Goal: Contribute content: Contribute content

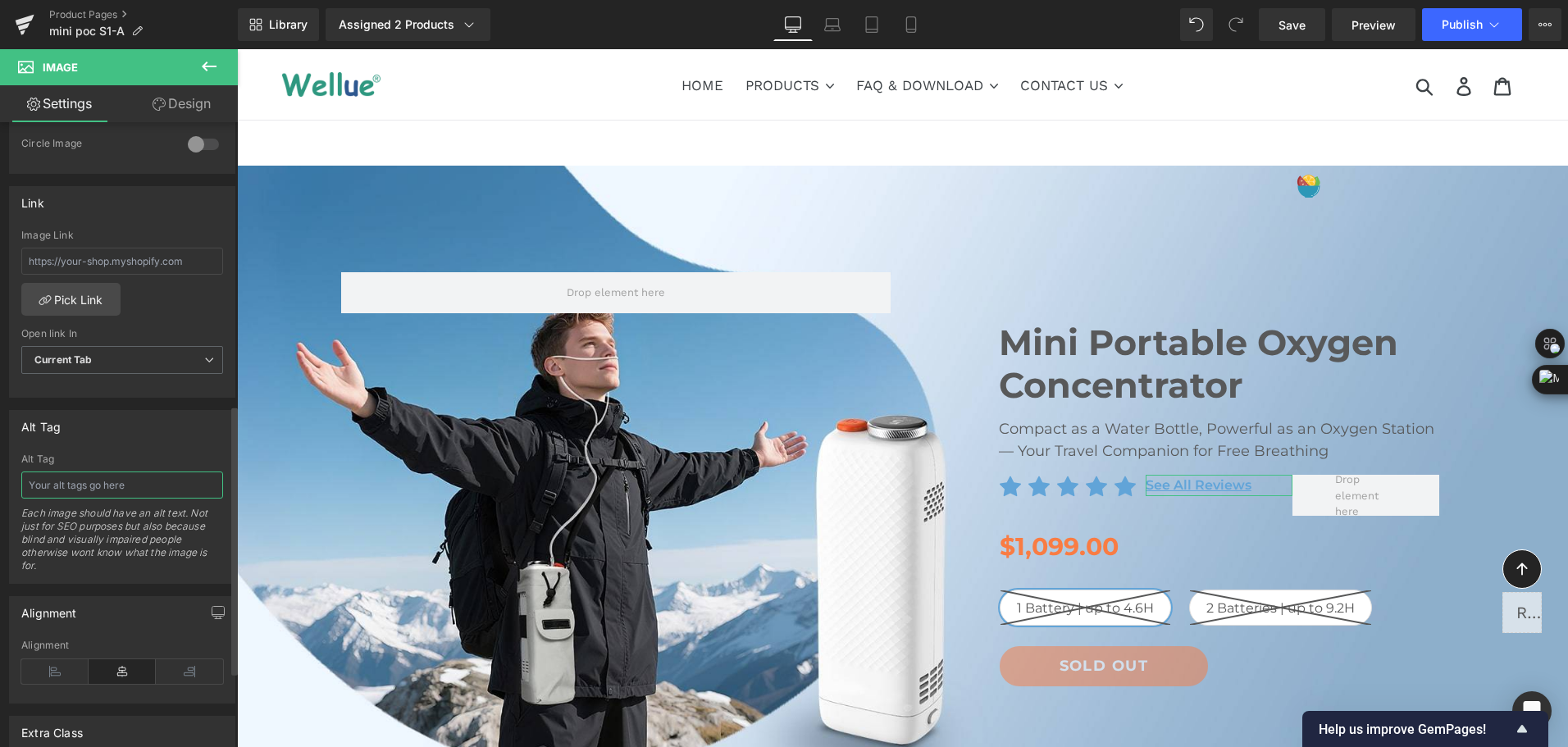
click at [46, 488] on input "text" at bounding box center [123, 485] width 202 height 27
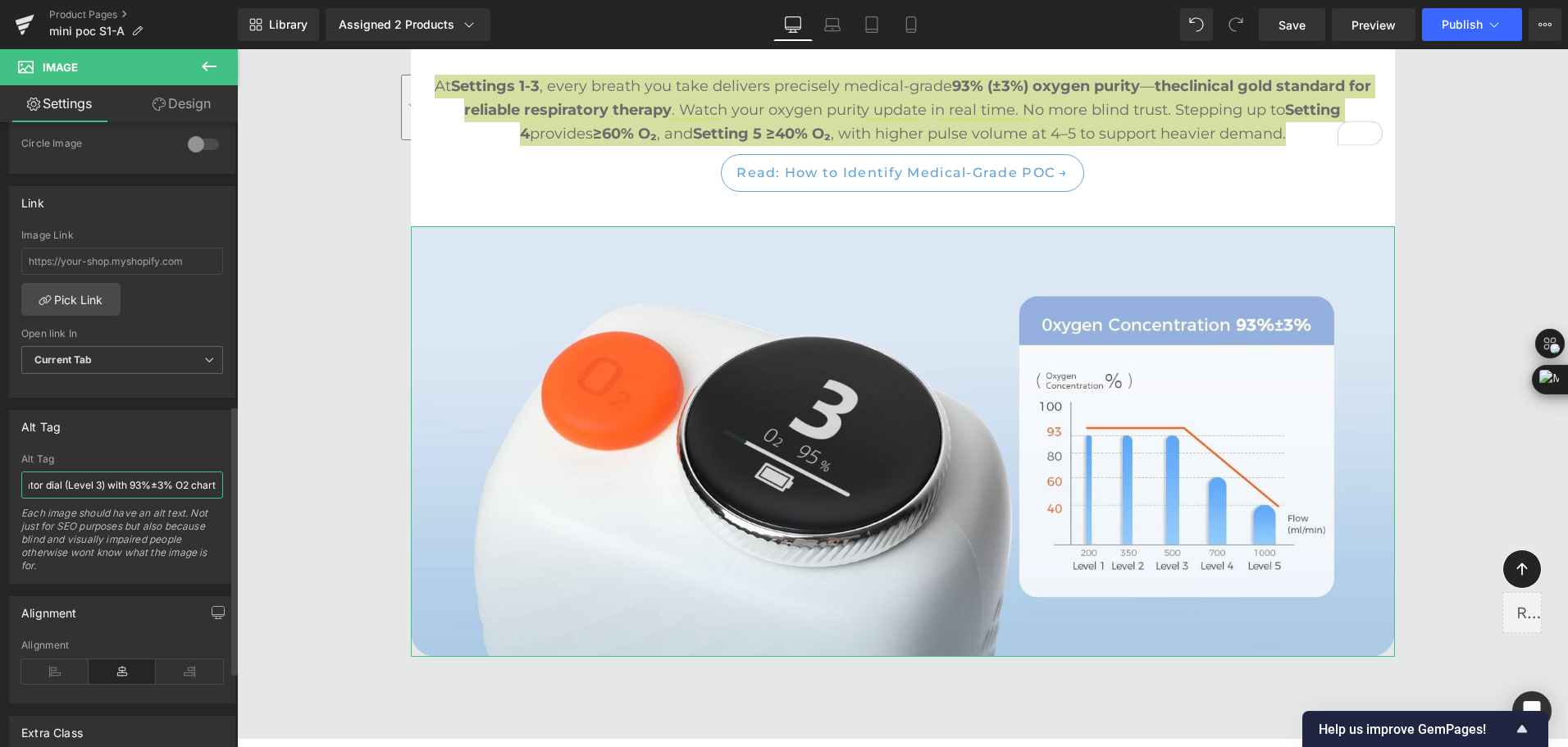
scroll to position [0, 128]
drag, startPoint x: 44, startPoint y: 488, endPoint x: 99, endPoint y: 488, distance: 55.0
click at [99, 488] on input "Portable oxygen concentrator dial (Level 3) with 93%±3% O2 chart" at bounding box center [123, 485] width 202 height 27
click at [102, 484] on input "Portable oxygen concentrator ) with 93%±3% O2 chart" at bounding box center [123, 485] width 202 height 27
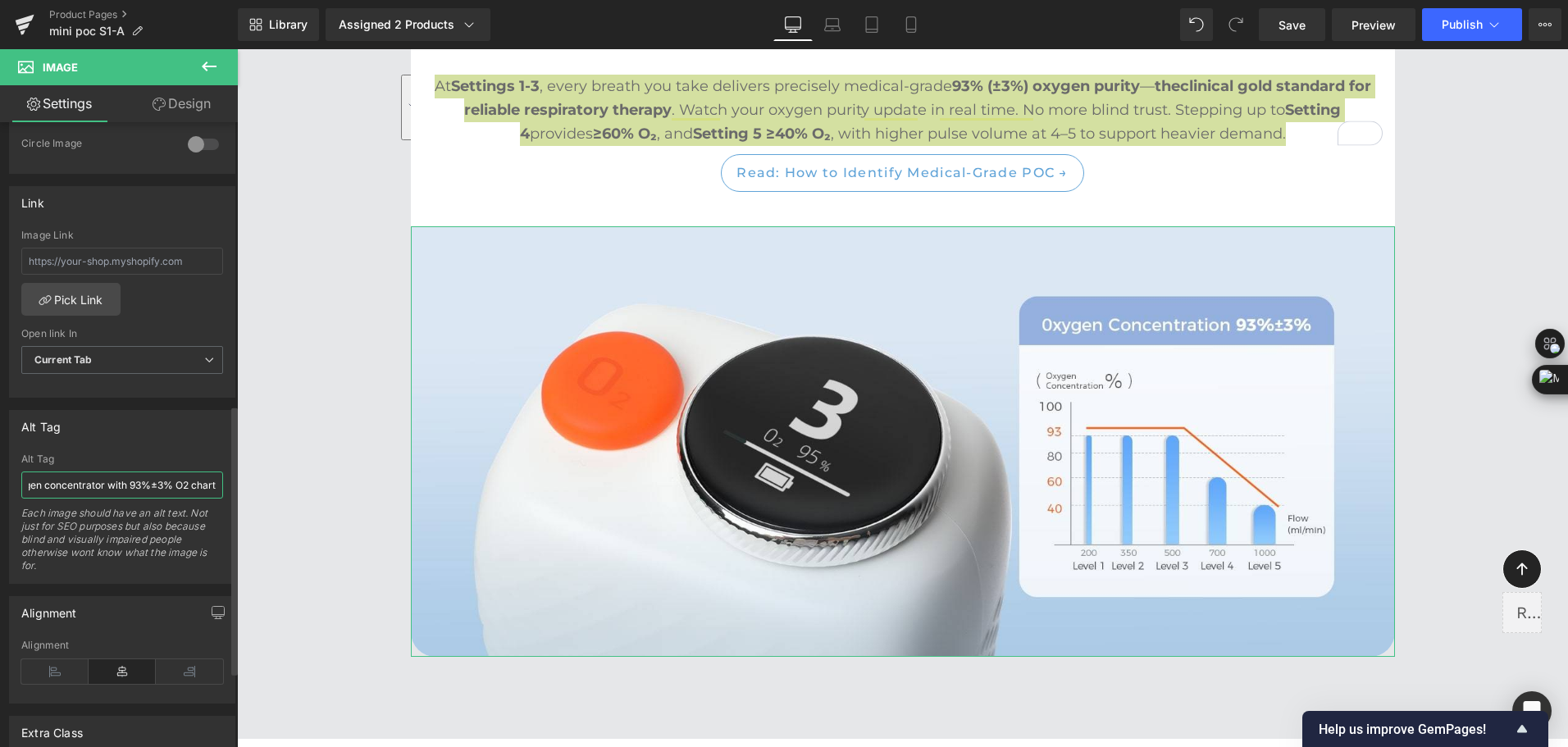
scroll to position [0, 66]
click at [176, 489] on input "Portable oxygen concentrator with 93%±3% O2 chart" at bounding box center [123, 485] width 202 height 27
click at [188, 489] on input "Portable oxygen concentrator with 93%±3% O2 chart" at bounding box center [123, 485] width 202 height 27
type input "Portable oxygen concentrator with 93%±3% O2 chart"
click at [1293, 31] on span "Save" at bounding box center [1293, 24] width 27 height 17
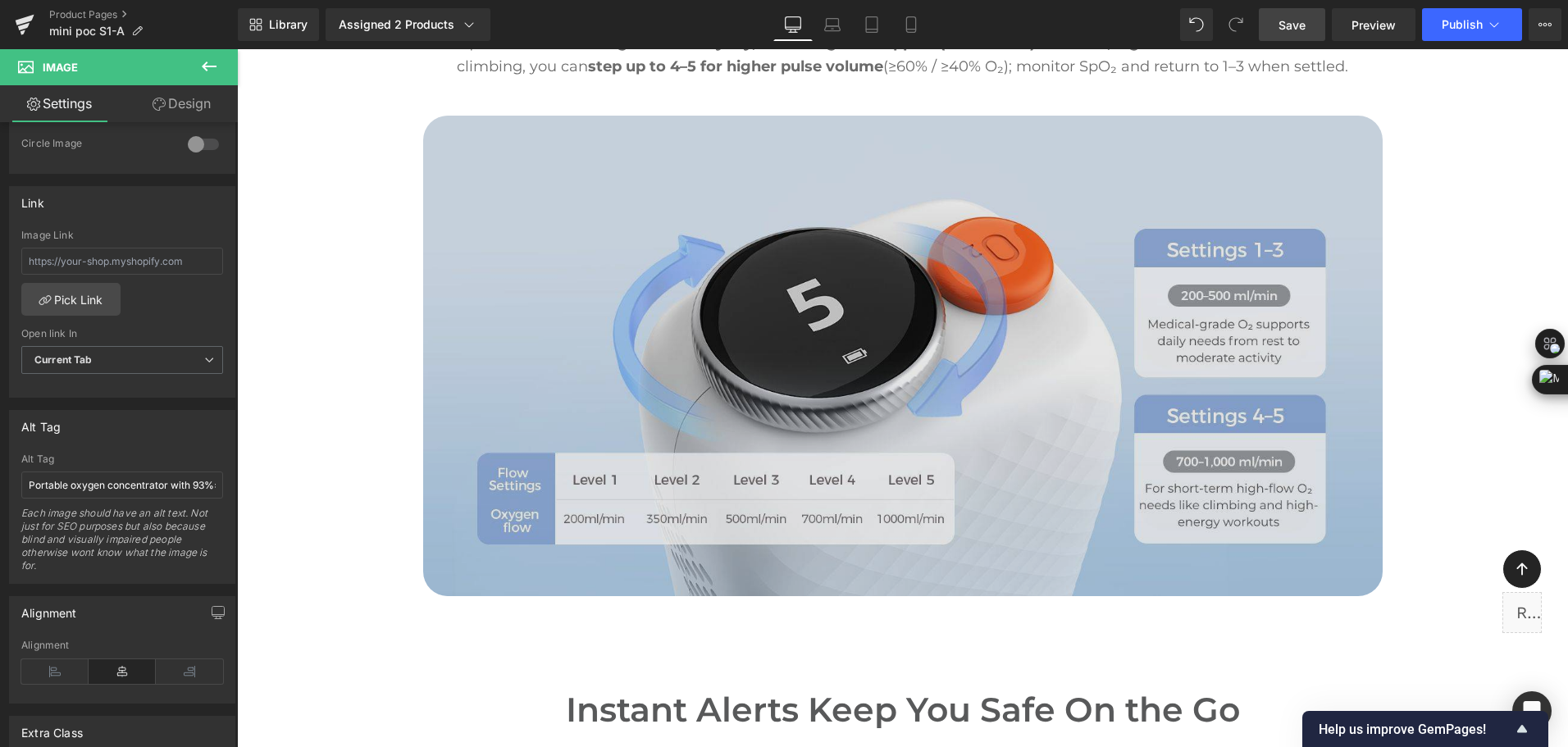
scroll to position [5168, 0]
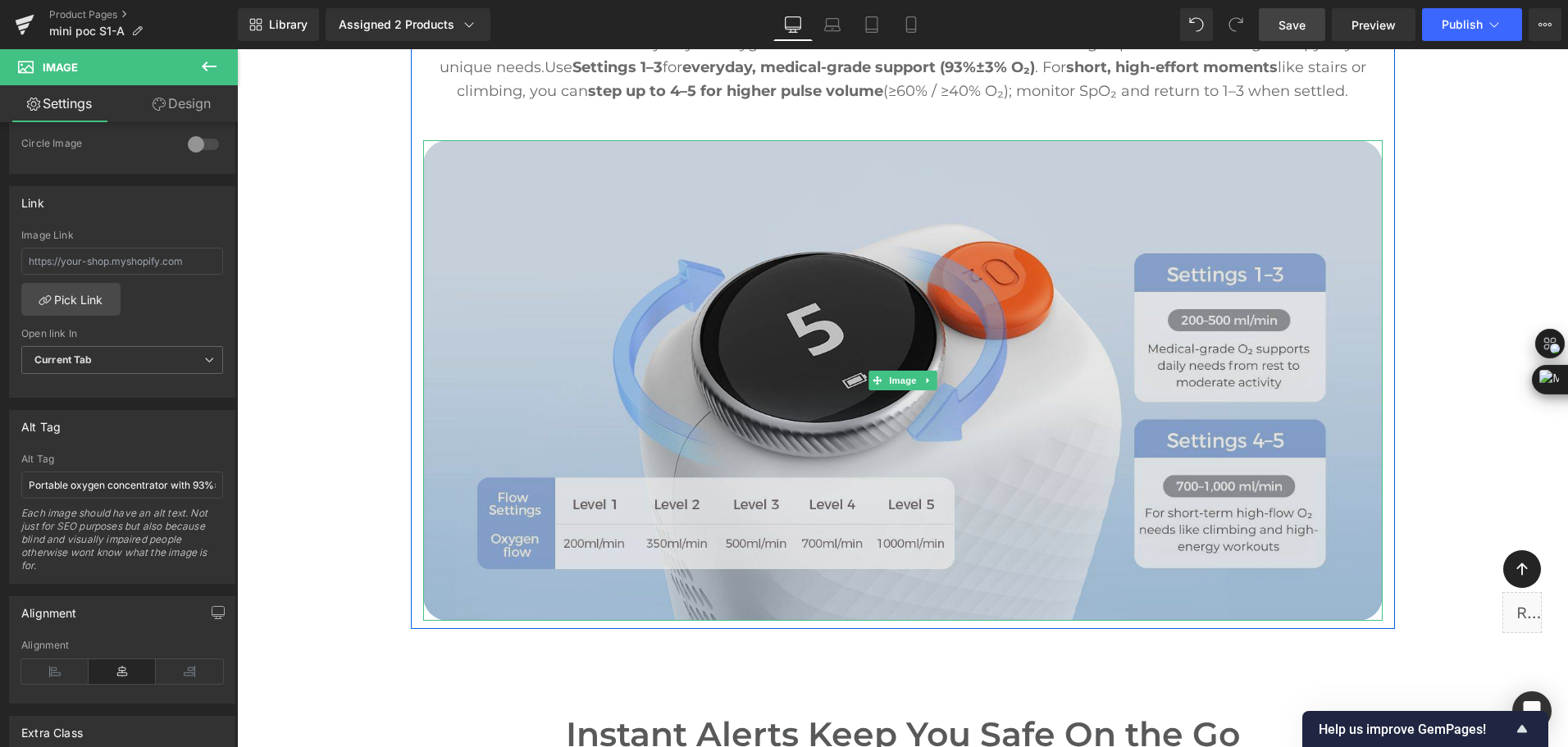
click at [584, 442] on img at bounding box center [903, 380] width 960 height 480
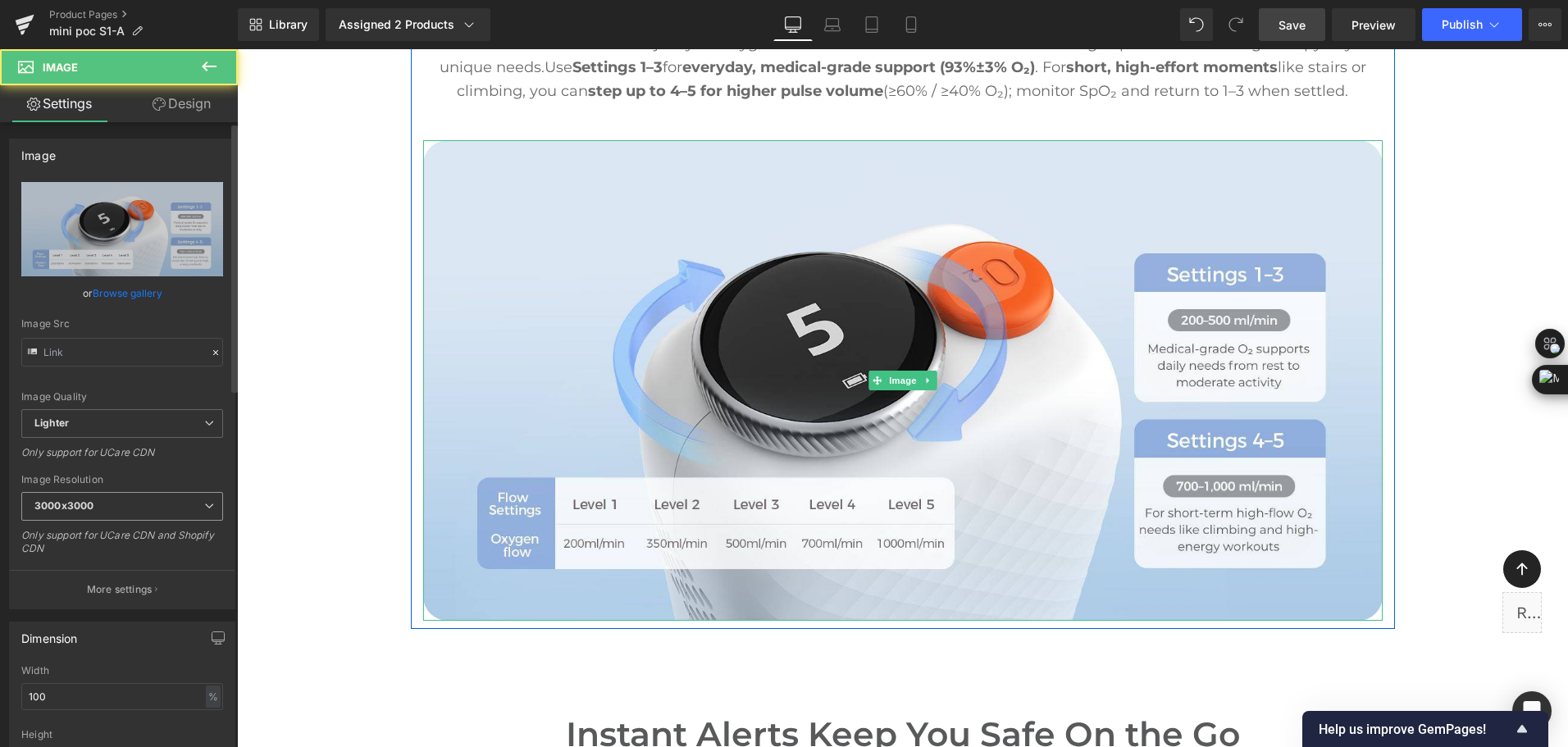
type input "[URL][DOMAIN_NAME]"
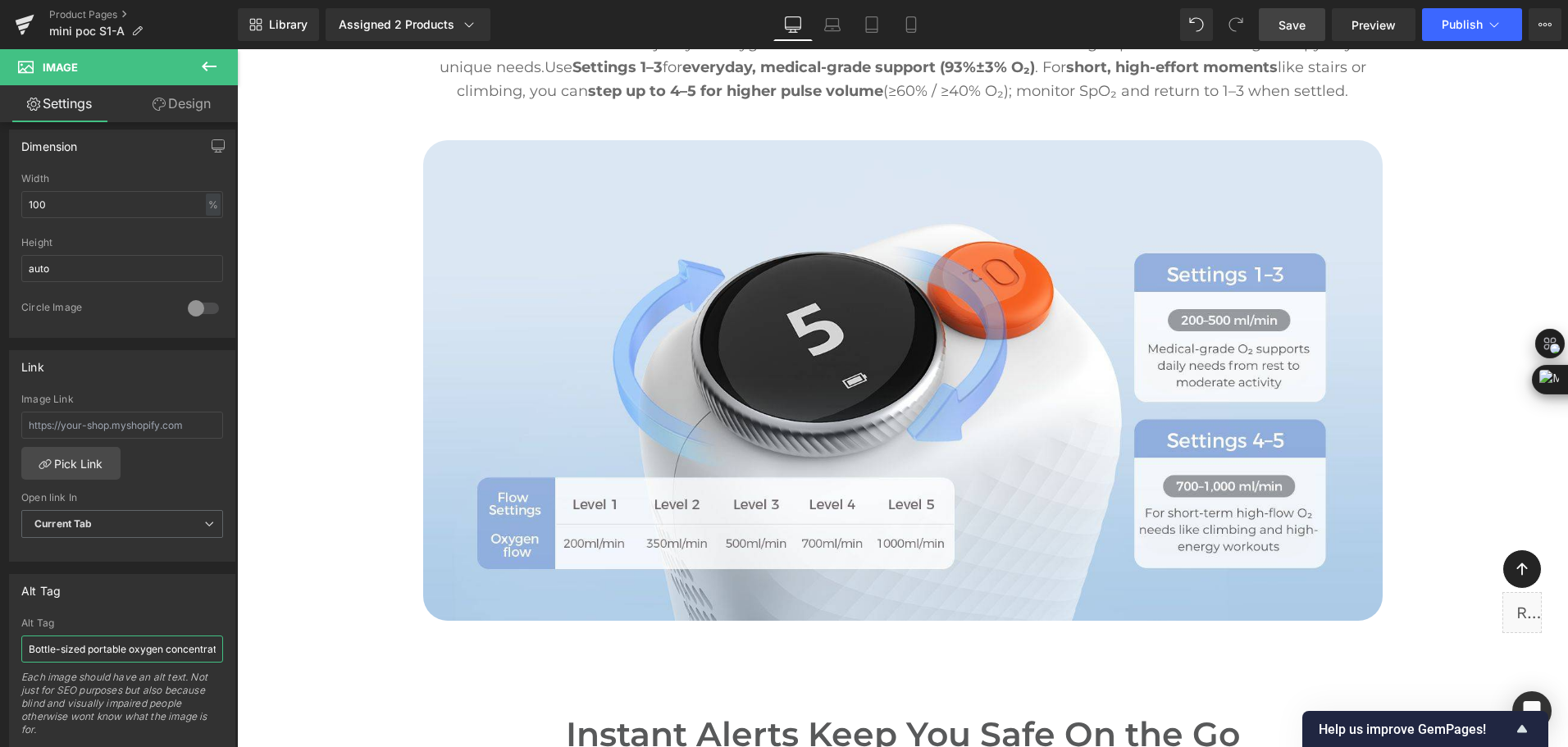
scroll to position [0, 257]
drag, startPoint x: 265, startPoint y: 700, endPoint x: 548, endPoint y: 666, distance: 285.0
paste input "Portable O₂ concentrator dial at Level 5 with 200–1000 ml/min flow chart"
type input "Portable O₂ concentrator dial at Level 5 with 200–1000 ml/min flow chart。"
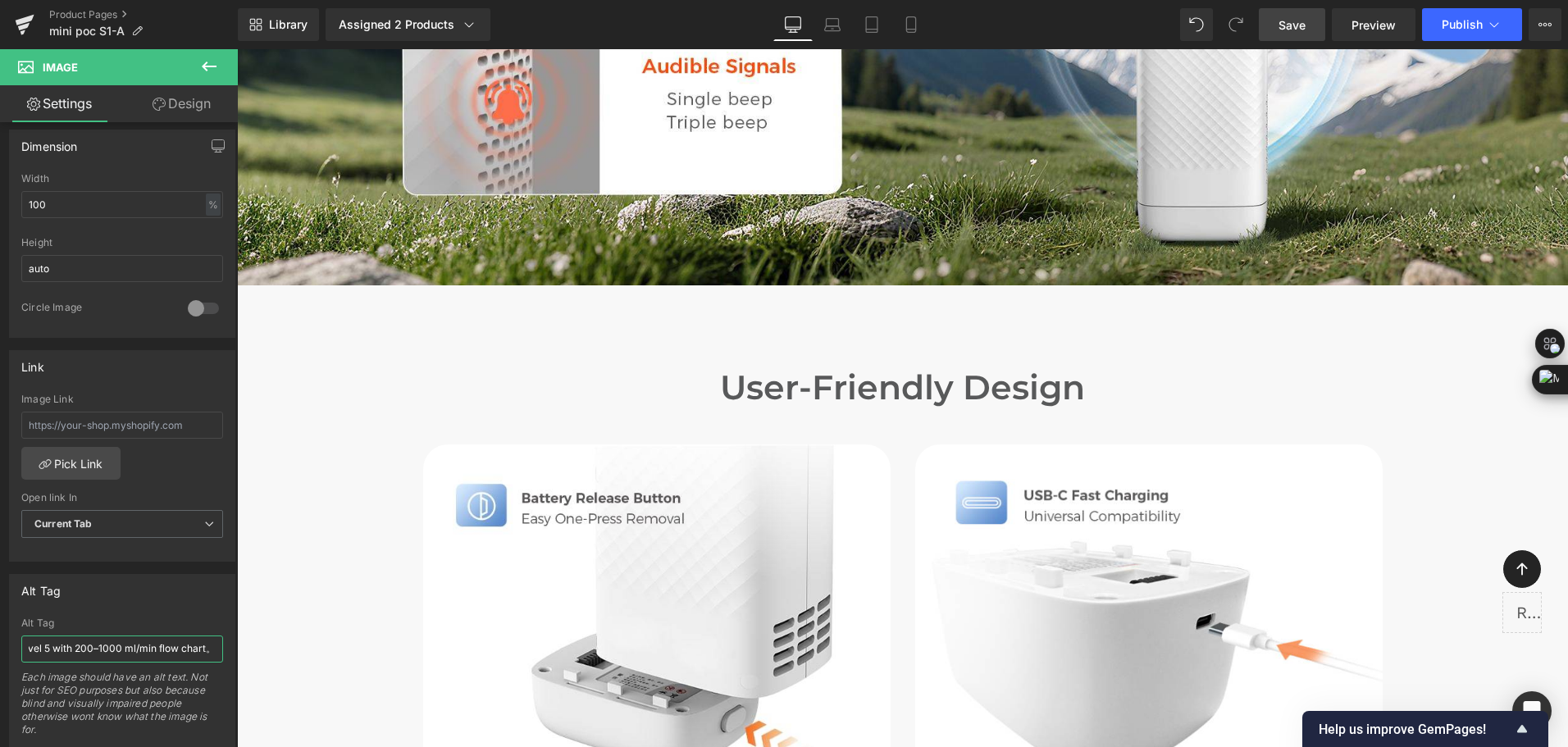
scroll to position [6481, 0]
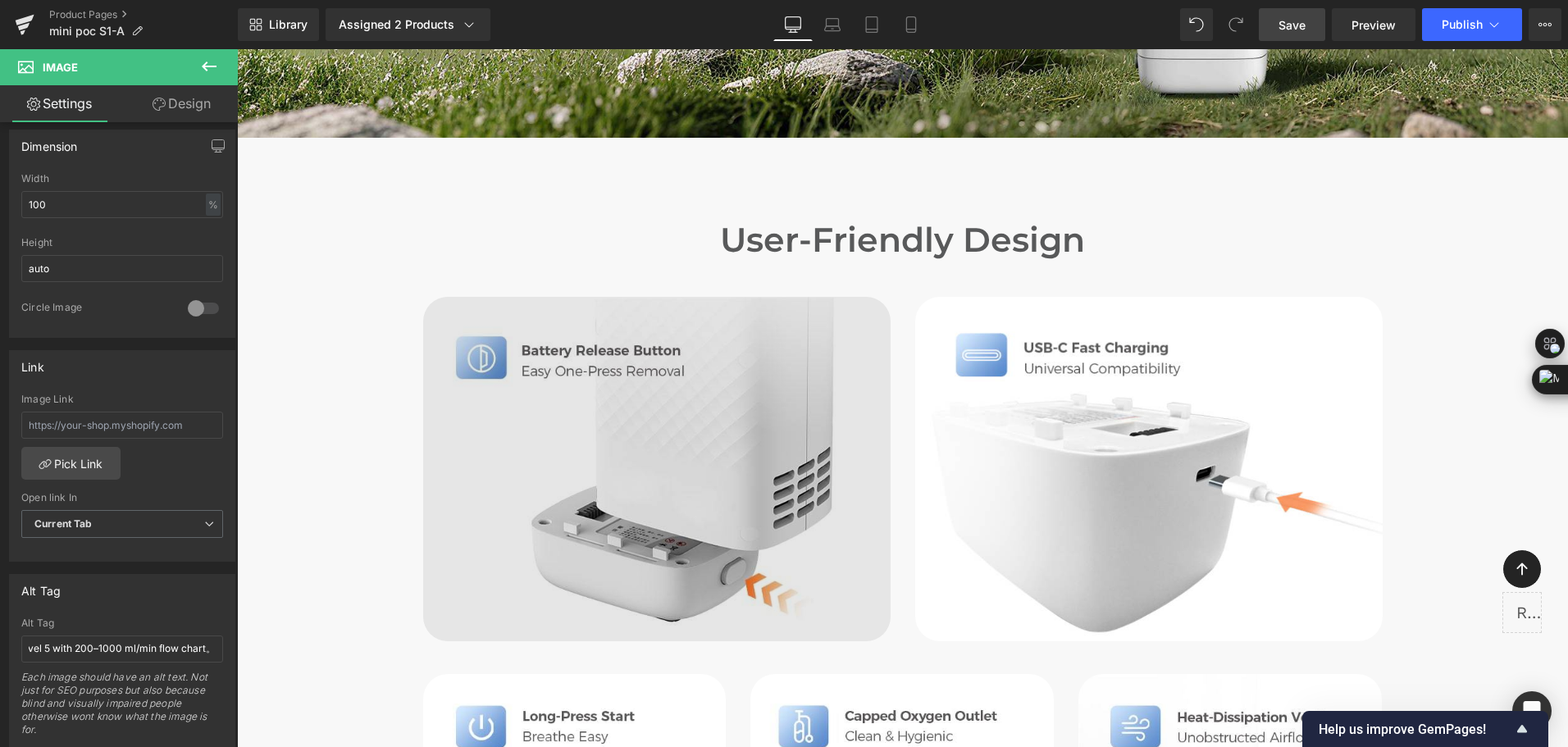
click at [601, 403] on img at bounding box center [657, 469] width 468 height 344
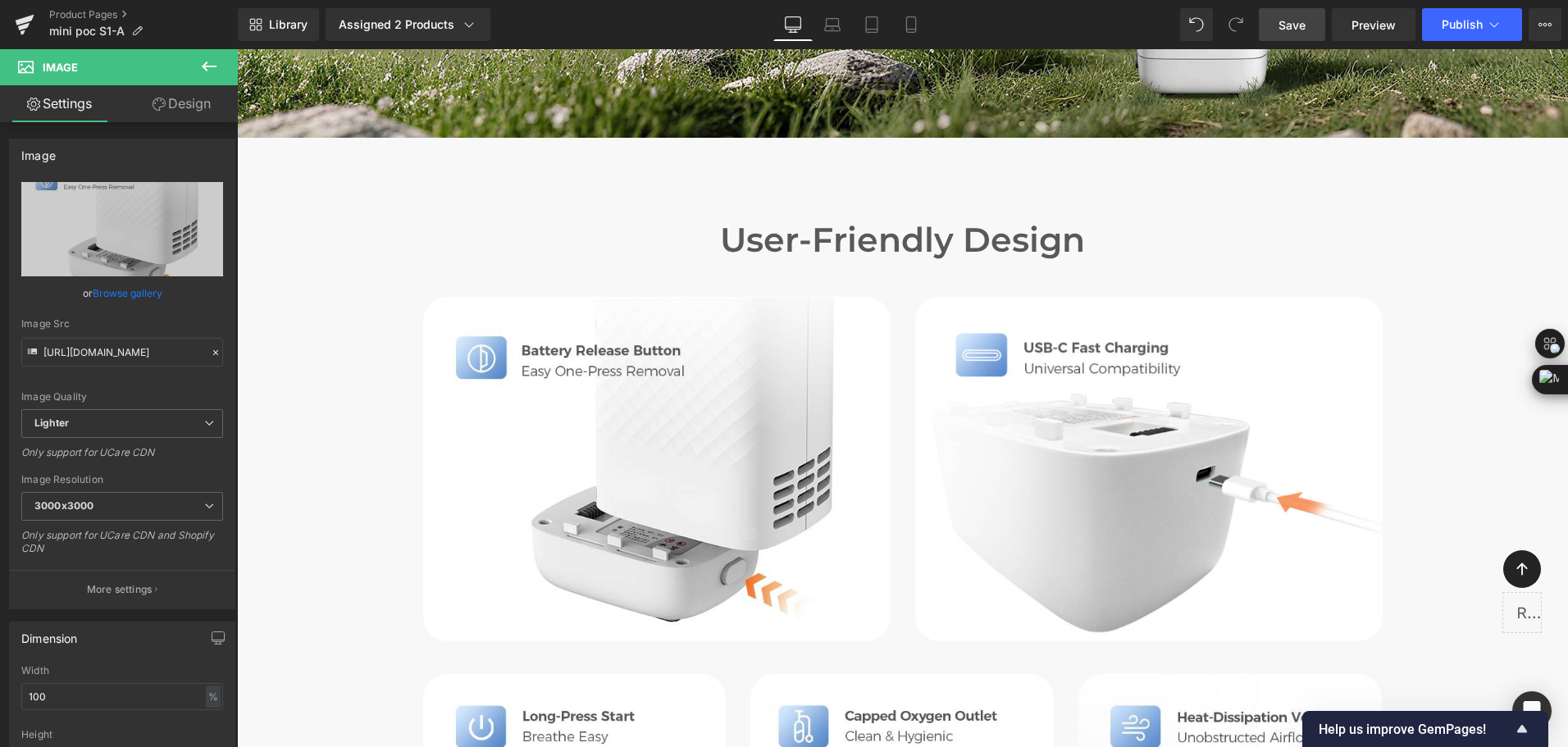
click at [411, 435] on div "Image" at bounding box center [657, 469] width 492 height 344
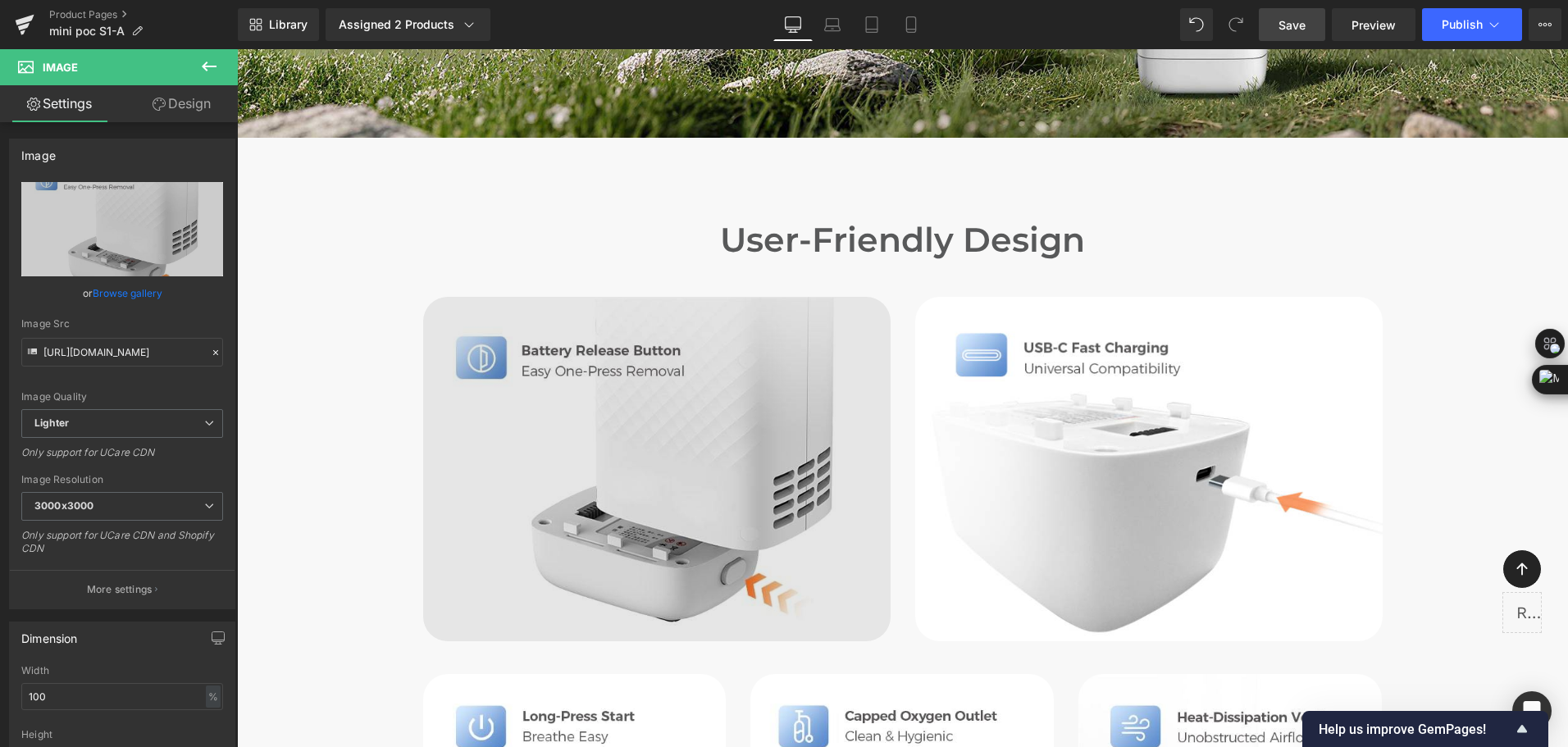
click at [493, 435] on img at bounding box center [657, 469] width 468 height 344
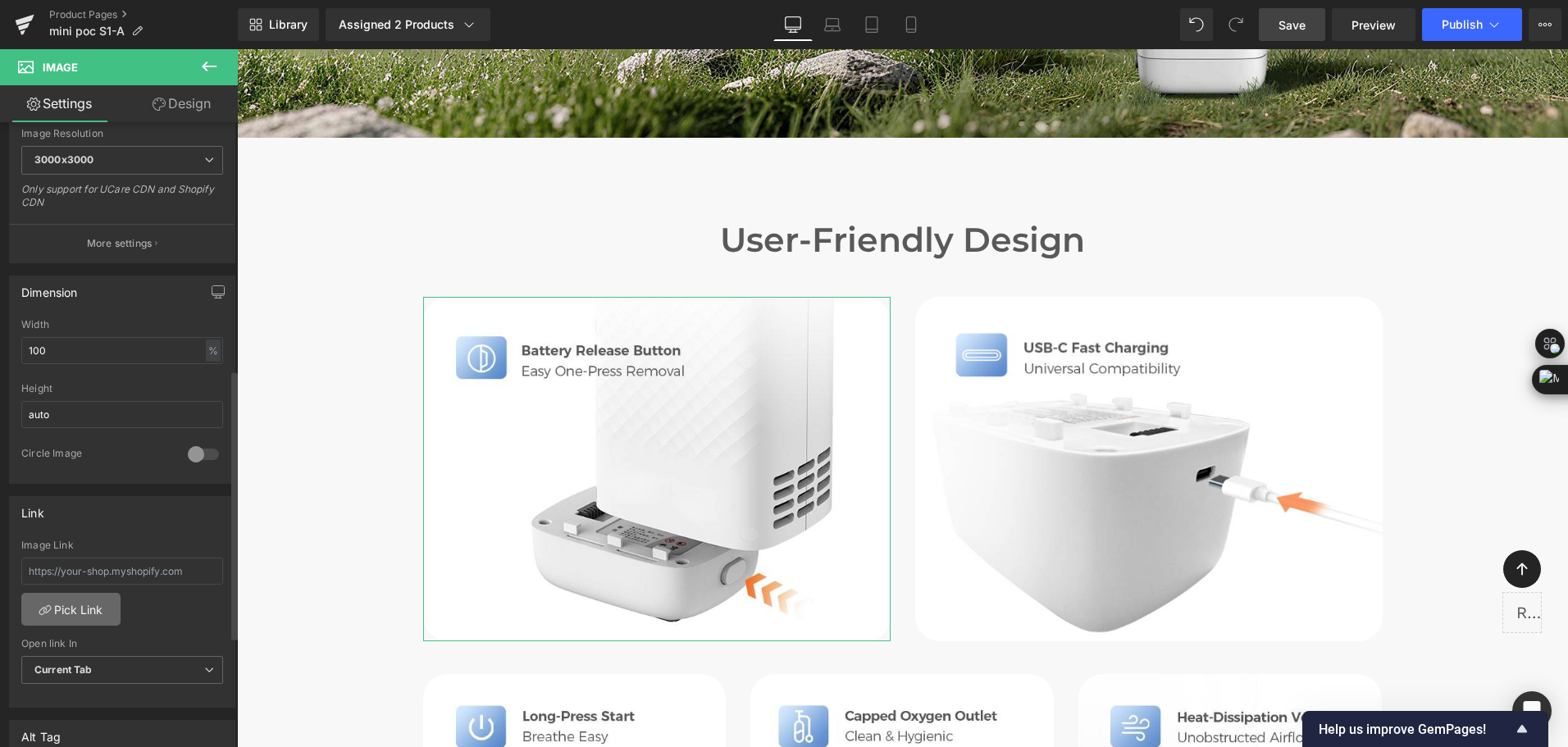
scroll to position [574, 0]
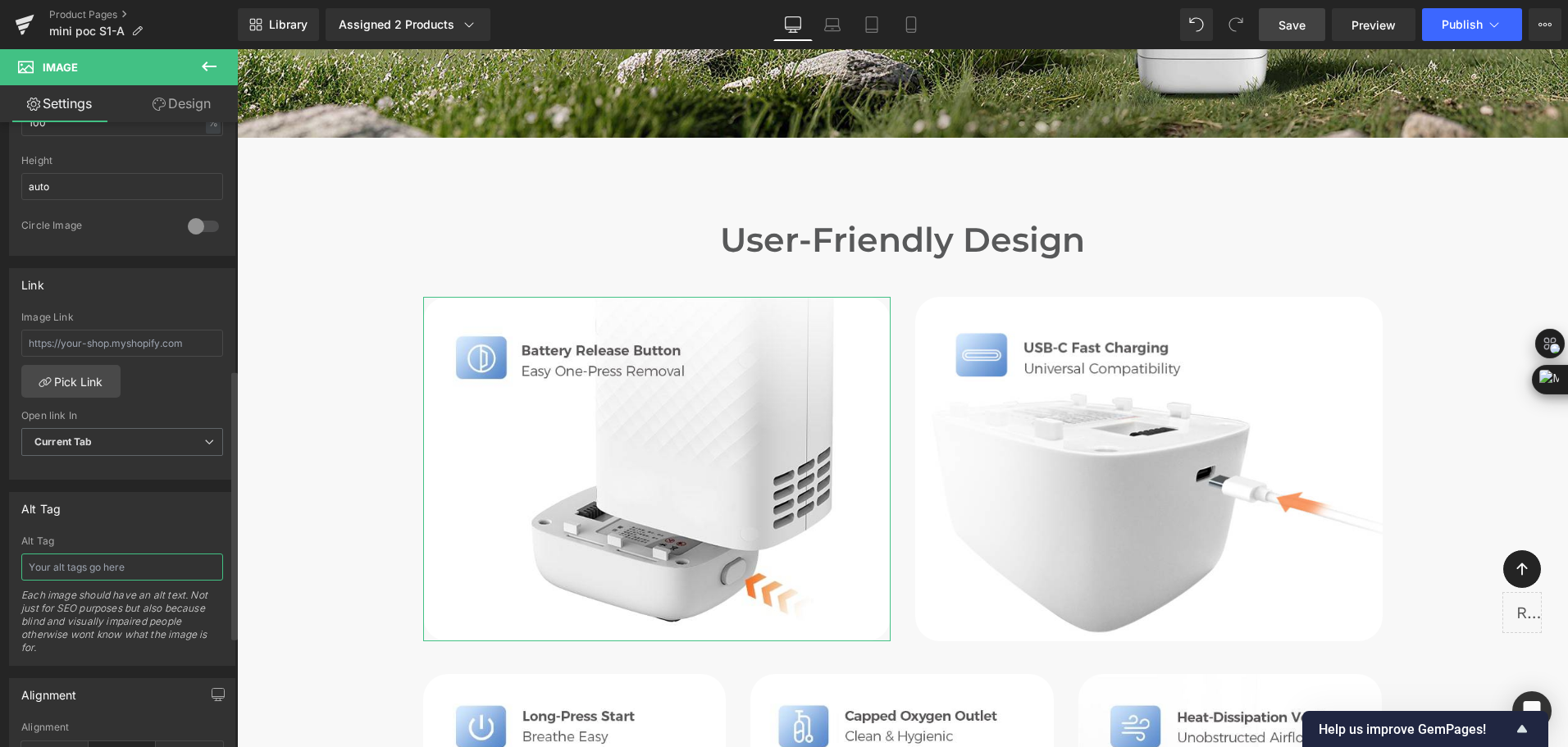
click at [103, 572] on input "text" at bounding box center [123, 567] width 202 height 27
paste input "Portable oxygen concentrator battery release button for one-press remova"
drag, startPoint x: 99, startPoint y: 571, endPoint x: -4, endPoint y: 567, distance: 103.1
click at [0, 567] on html "You are previewing how the will restyle your page. You can not edit Elements in…" at bounding box center [784, 373] width 1568 height 747
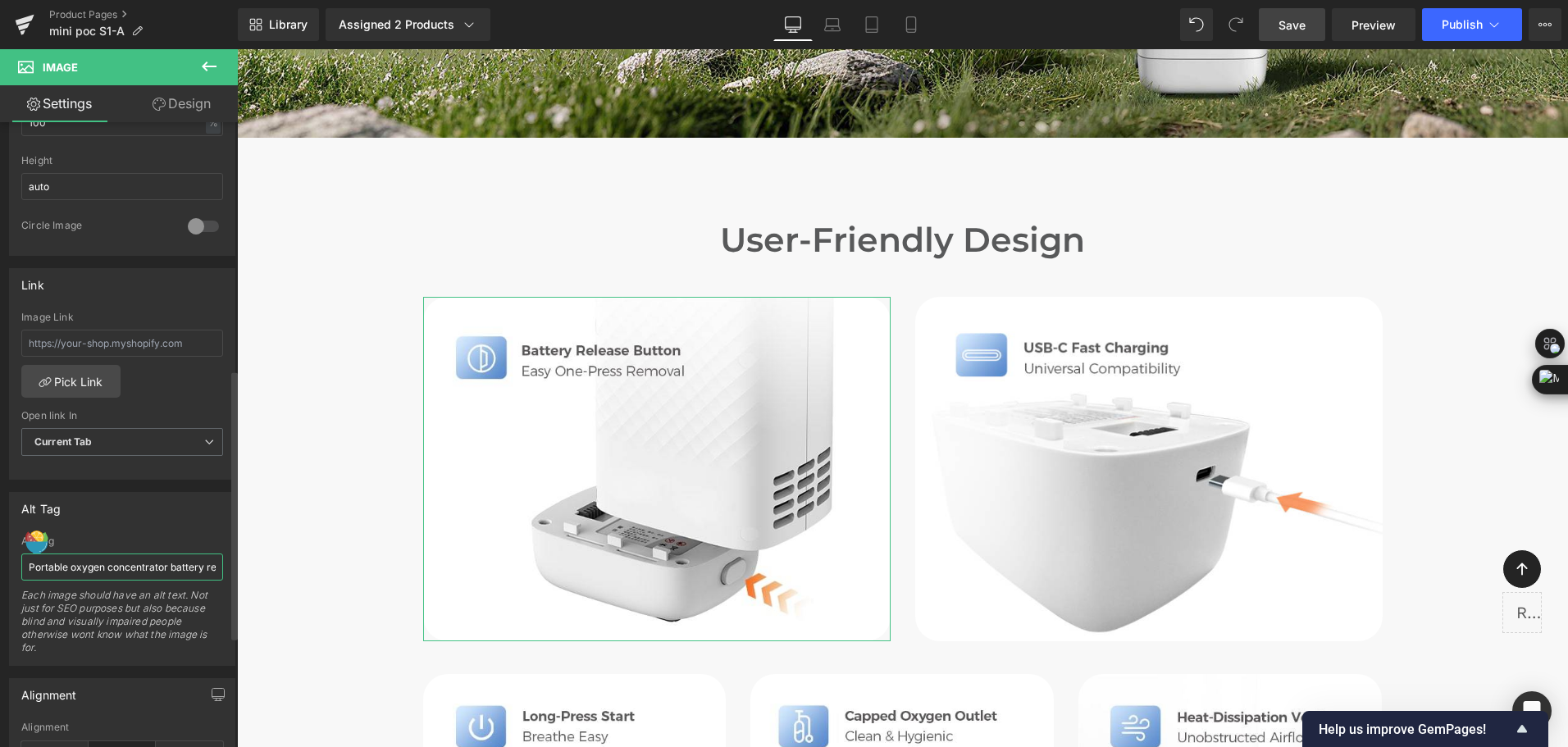
click at [153, 580] on input "Portable oxygen concentrator battery release button for one-press remova" at bounding box center [123, 567] width 202 height 27
click at [168, 571] on input "Portable oxygen concentrator battery release button for one-press remova" at bounding box center [123, 567] width 202 height 27
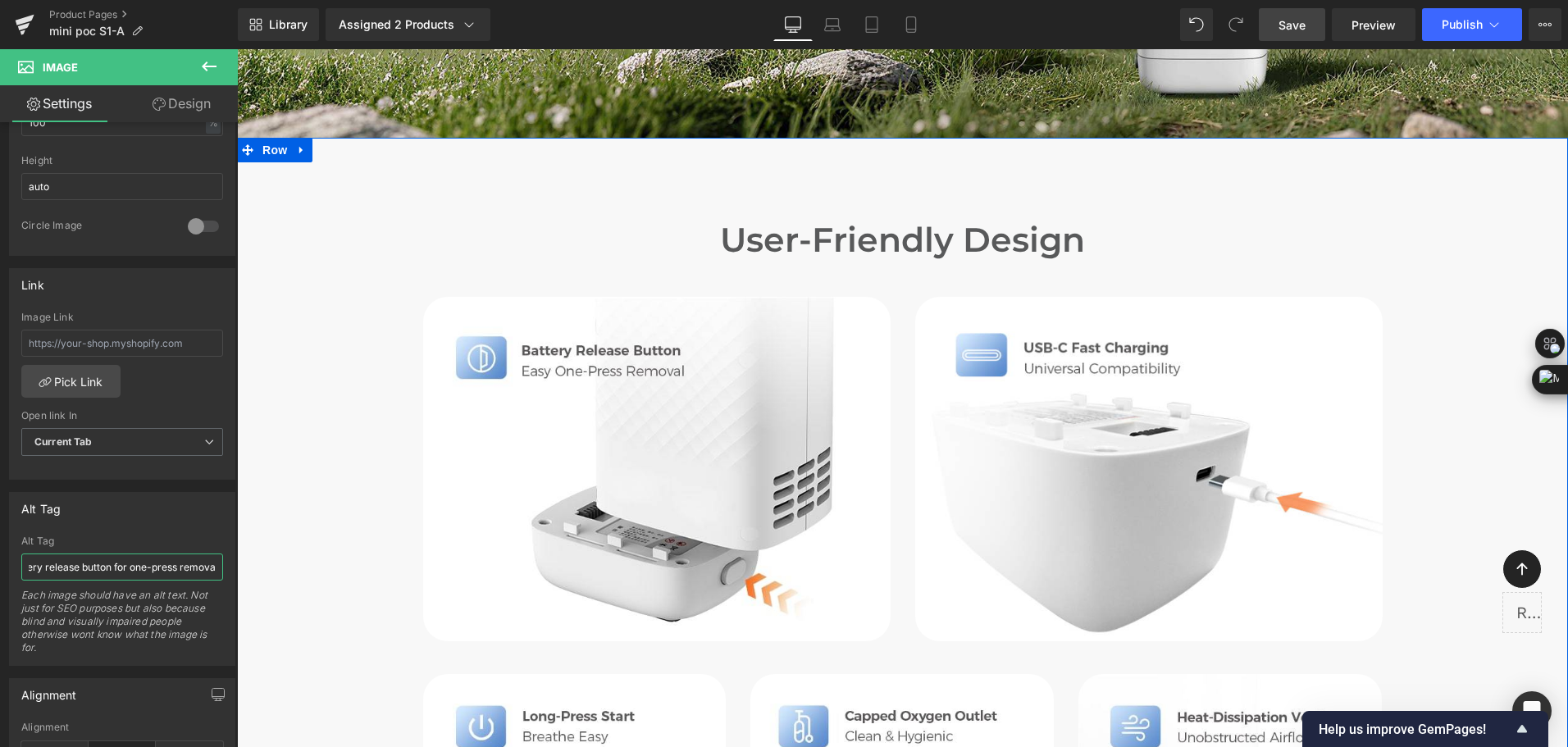
drag, startPoint x: 411, startPoint y: 619, endPoint x: 313, endPoint y: 570, distance: 109.6
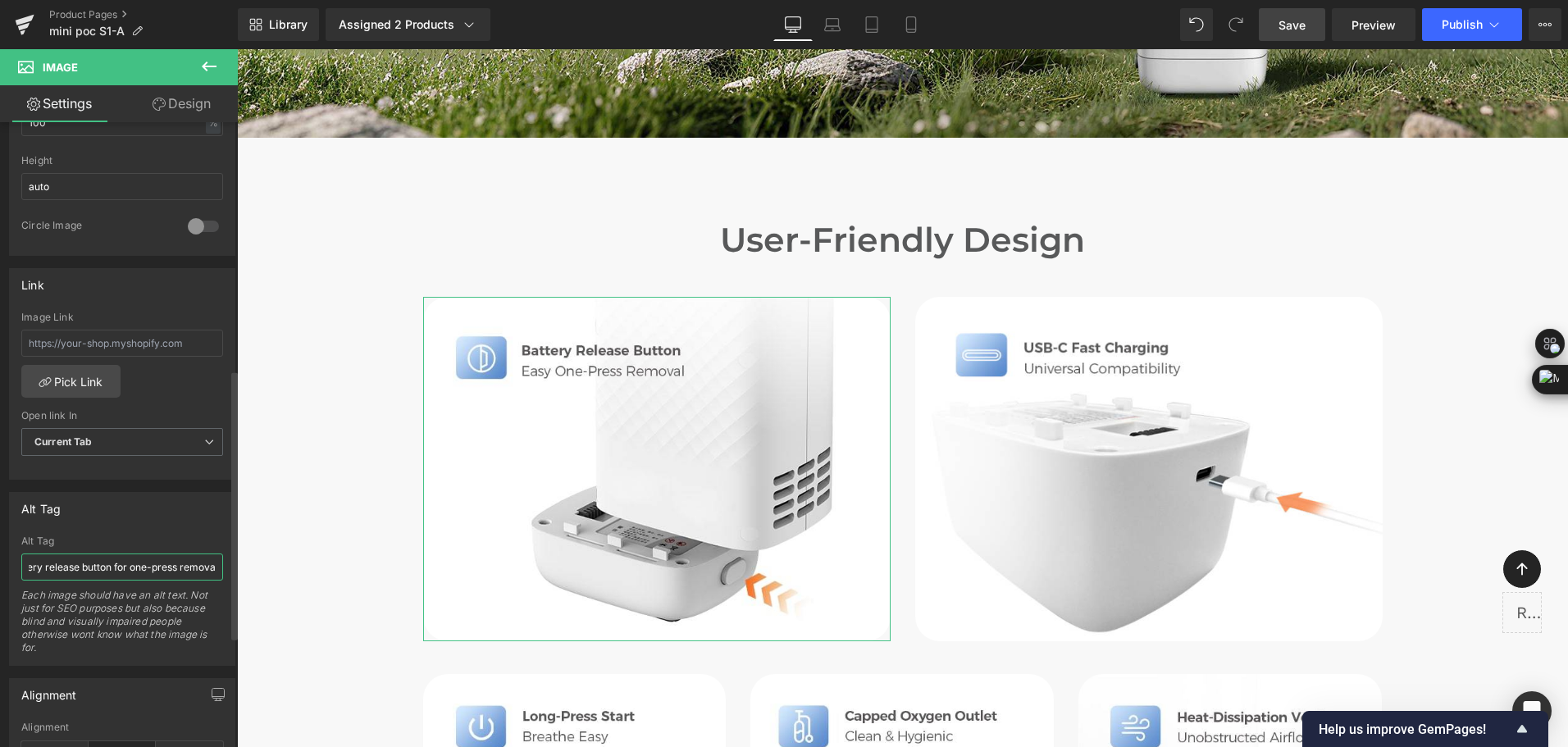
click at [156, 571] on input "Portable oxygen concentrator battery release button for one-press remova" at bounding box center [123, 567] width 202 height 27
click at [201, 571] on input "Portable oxygen concentrator battery release button for one-press remova" at bounding box center [123, 567] width 202 height 27
click at [213, 571] on input "Portable oxygen concentrator battery release button for one-press remova" at bounding box center [123, 567] width 202 height 27
type input "Portable oxygen concentrator battery release button for one-press removal."
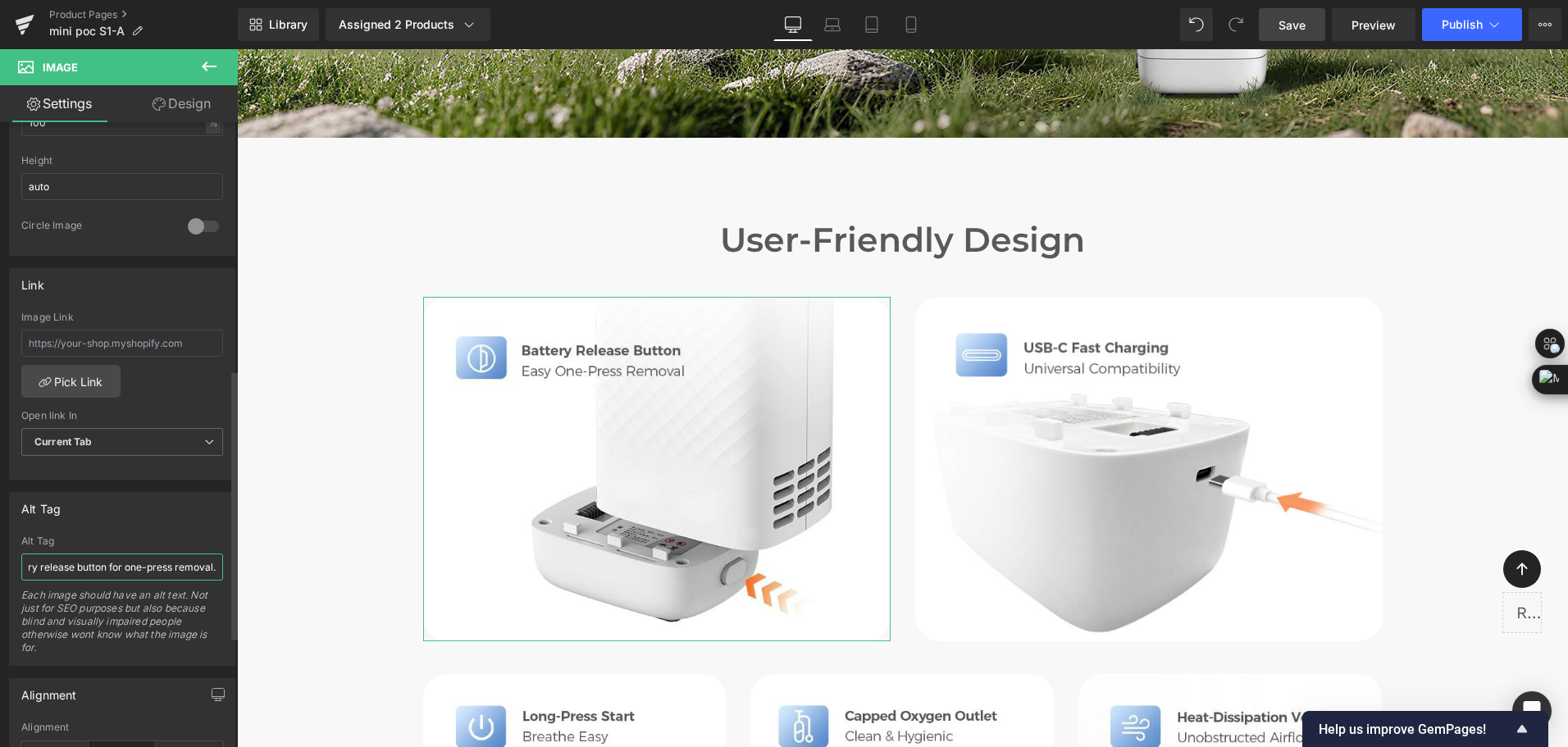
scroll to position [0, 172]
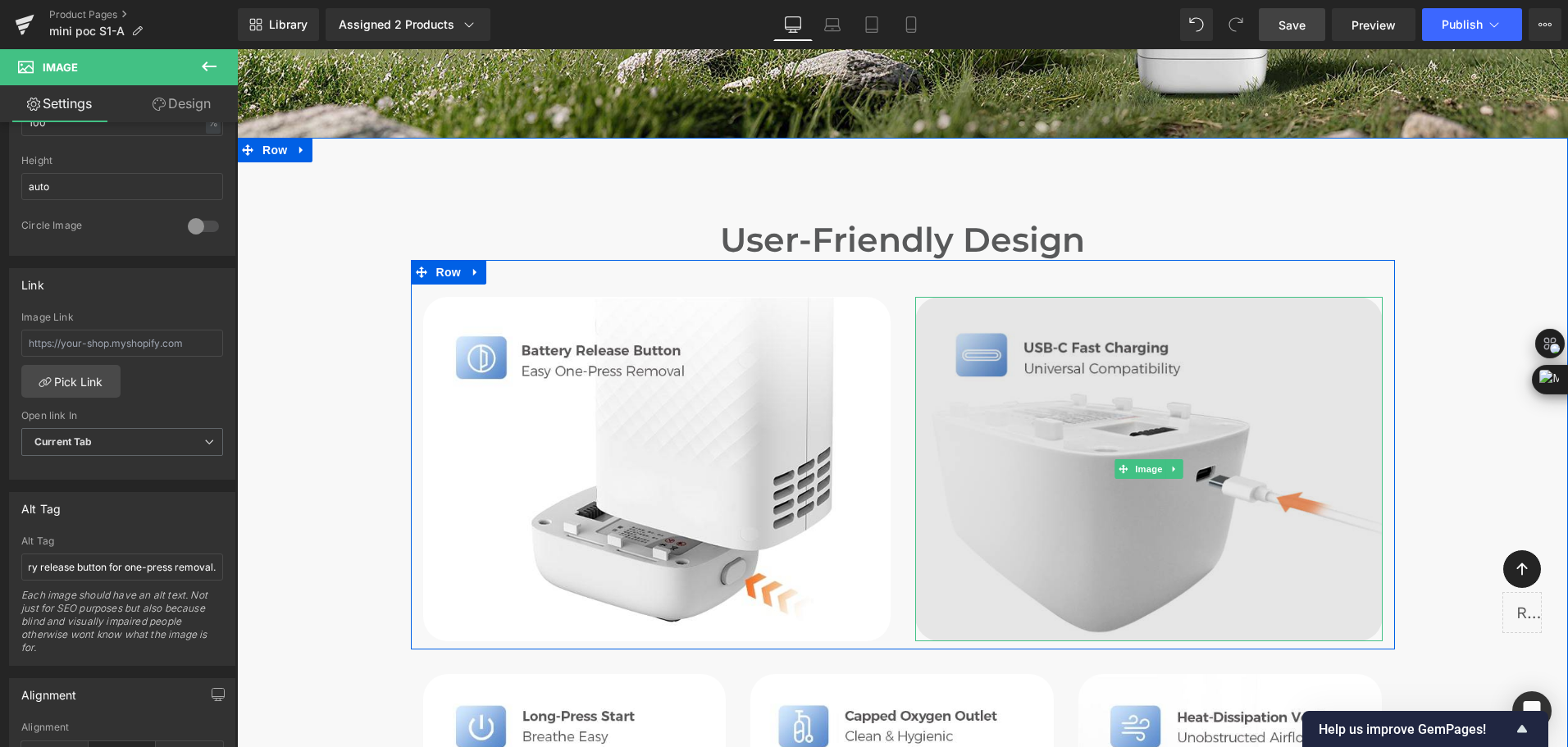
click at [1055, 470] on img at bounding box center [1148, 469] width 468 height 344
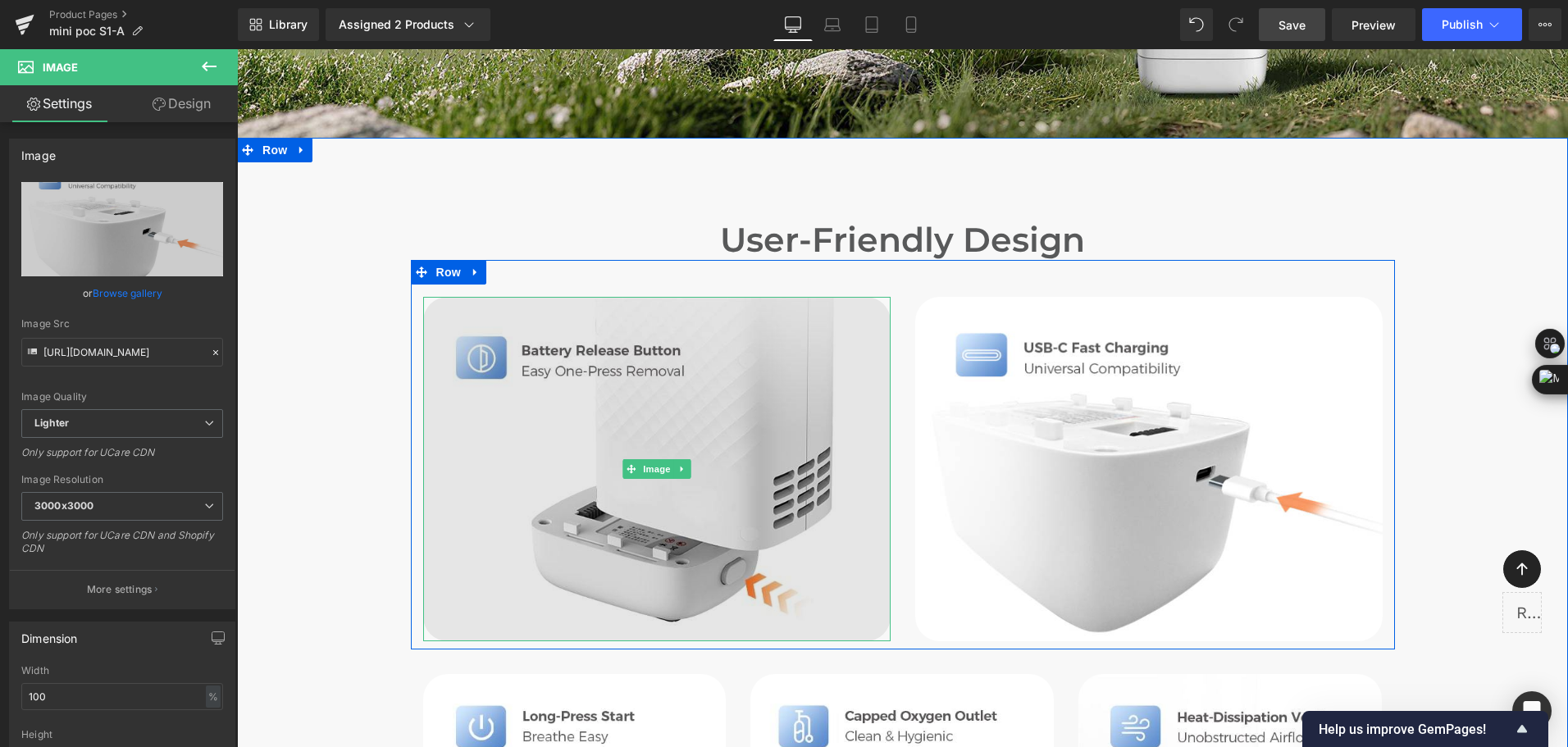
click at [547, 499] on img at bounding box center [657, 469] width 468 height 344
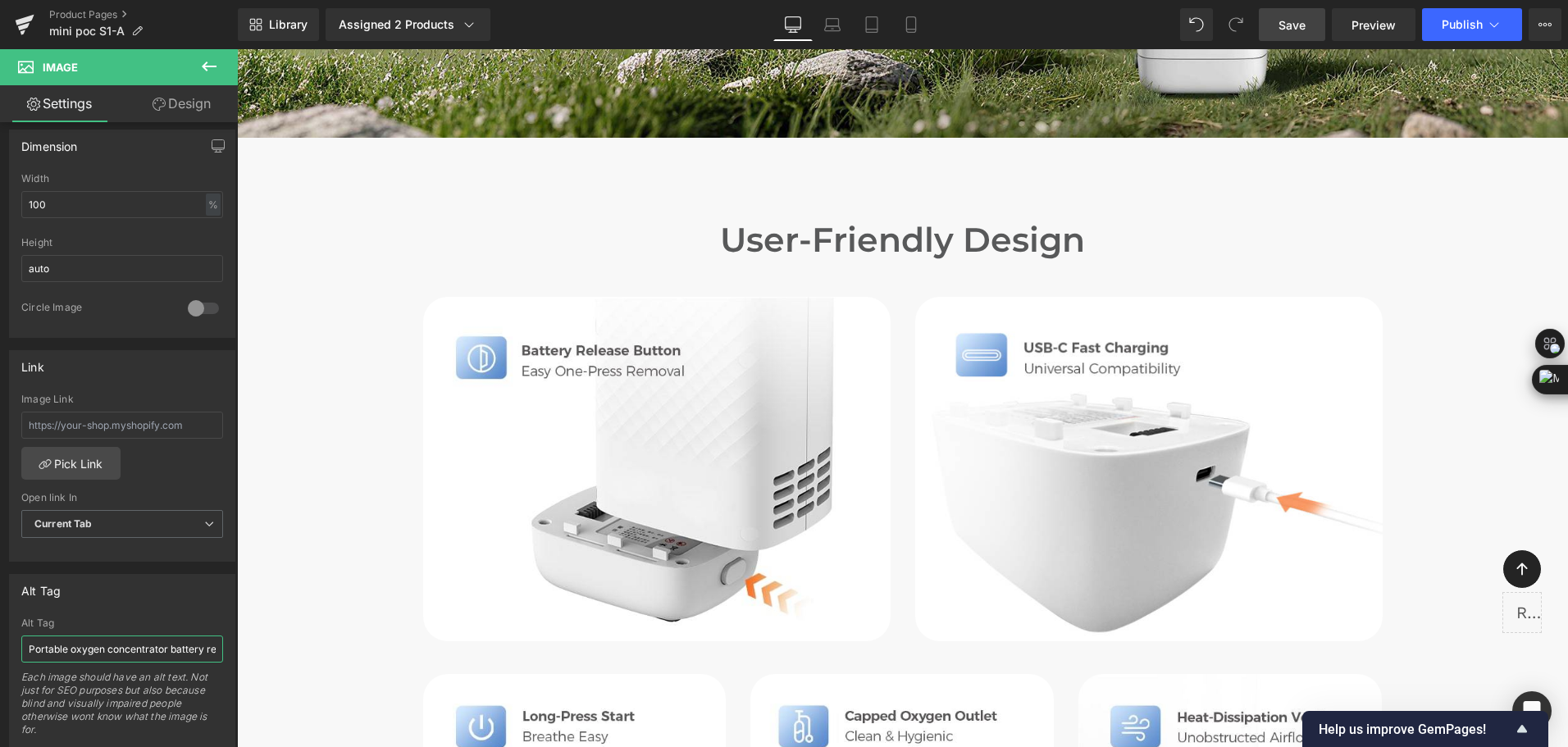
scroll to position [0, 173]
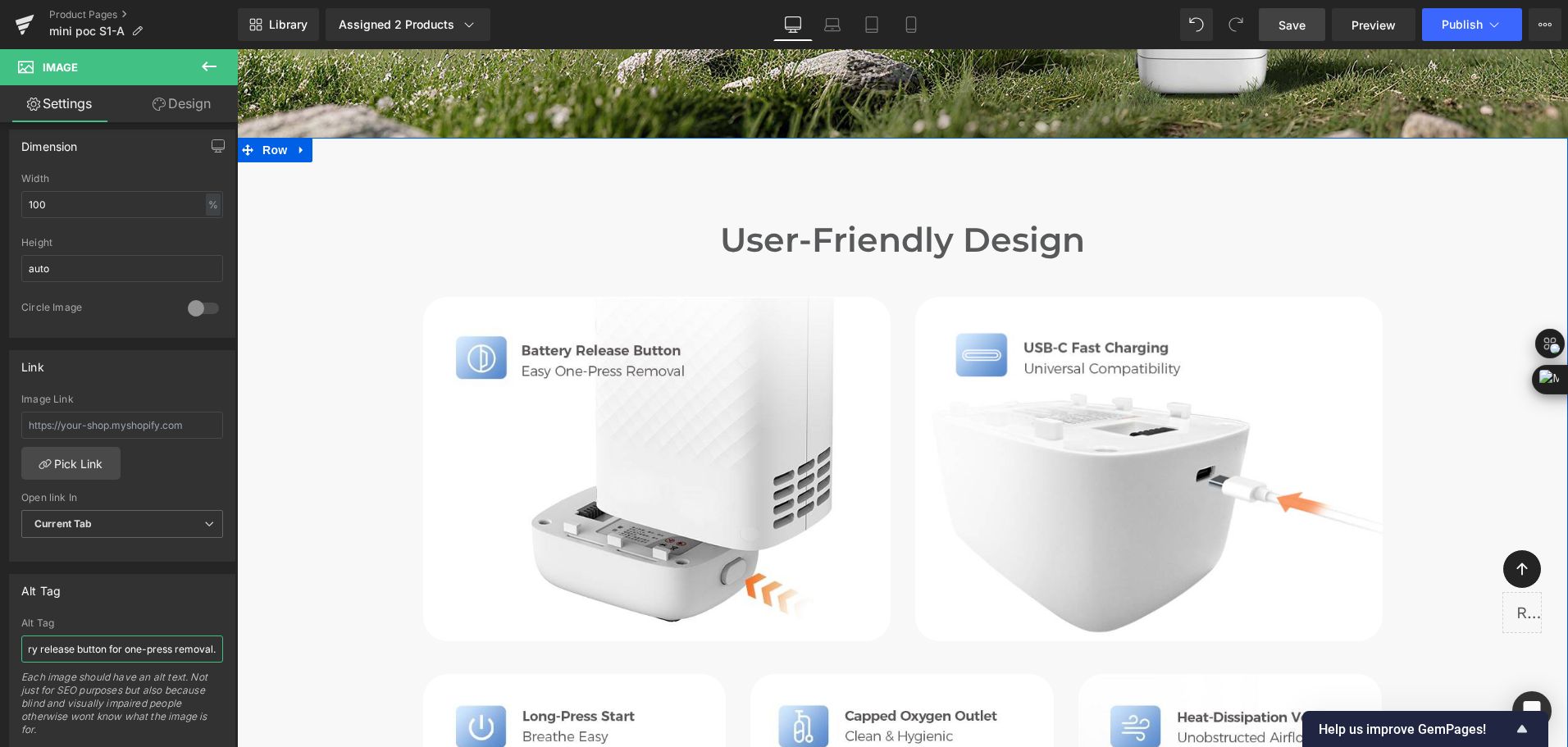
drag, startPoint x: 409, startPoint y: 698, endPoint x: 386, endPoint y: 682, distance: 28.0
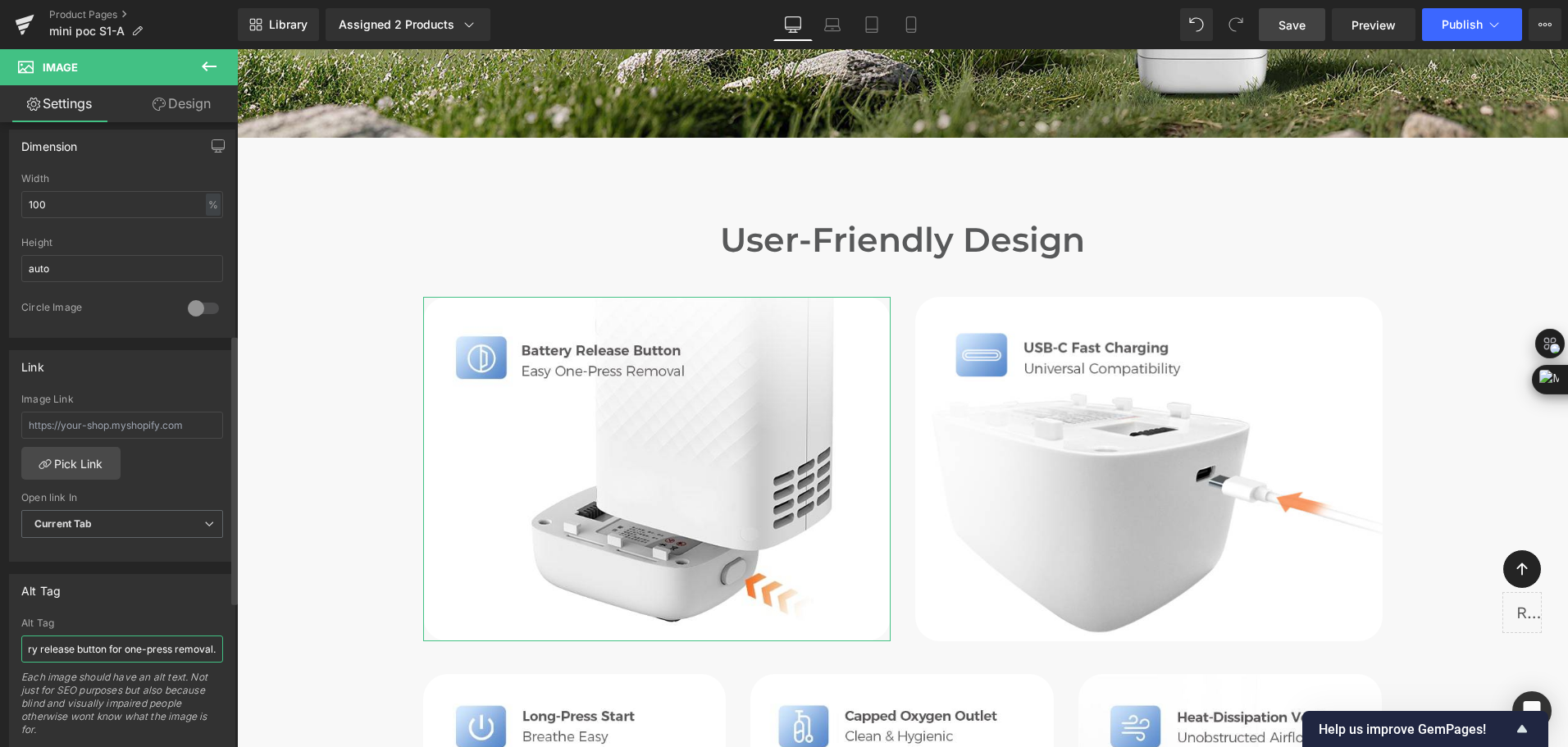
click at [141, 656] on input "Portable oxygen concentrator battery release button for one-press removal." at bounding box center [123, 649] width 202 height 27
click at [143, 648] on input "Portable oxygen concentrator battery release button for one-press removal." at bounding box center [123, 649] width 202 height 27
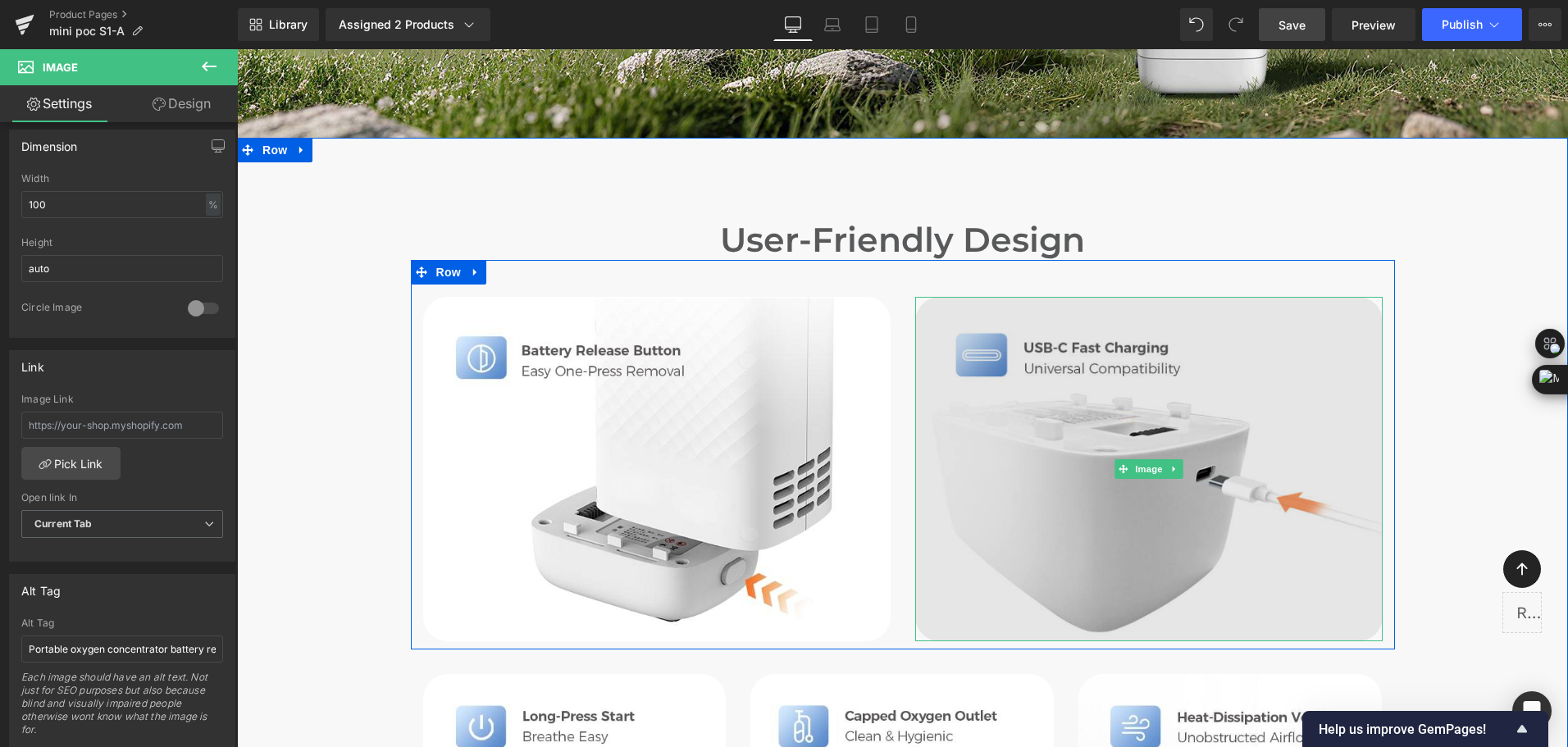
click at [1103, 358] on img at bounding box center [1148, 469] width 468 height 344
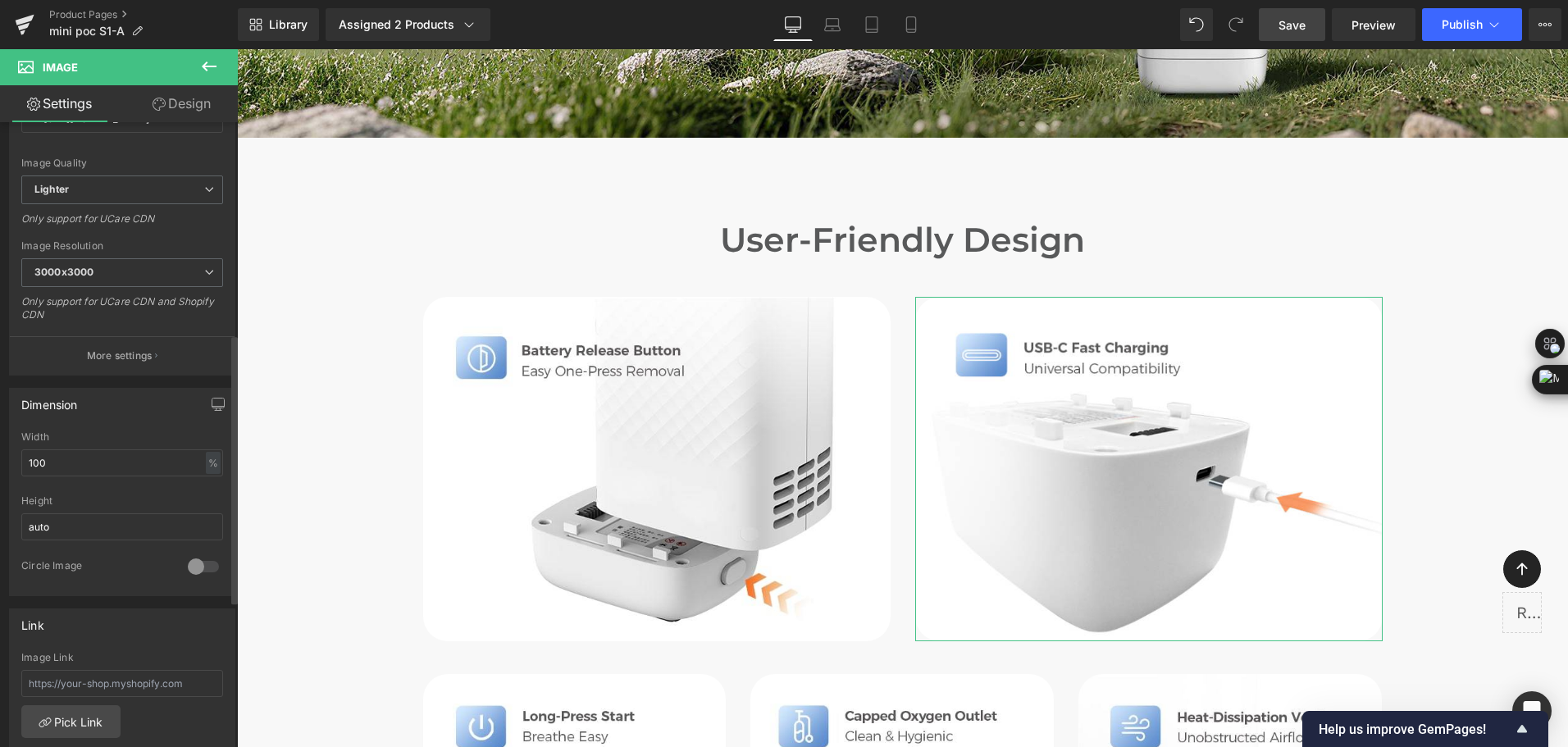
scroll to position [492, 0]
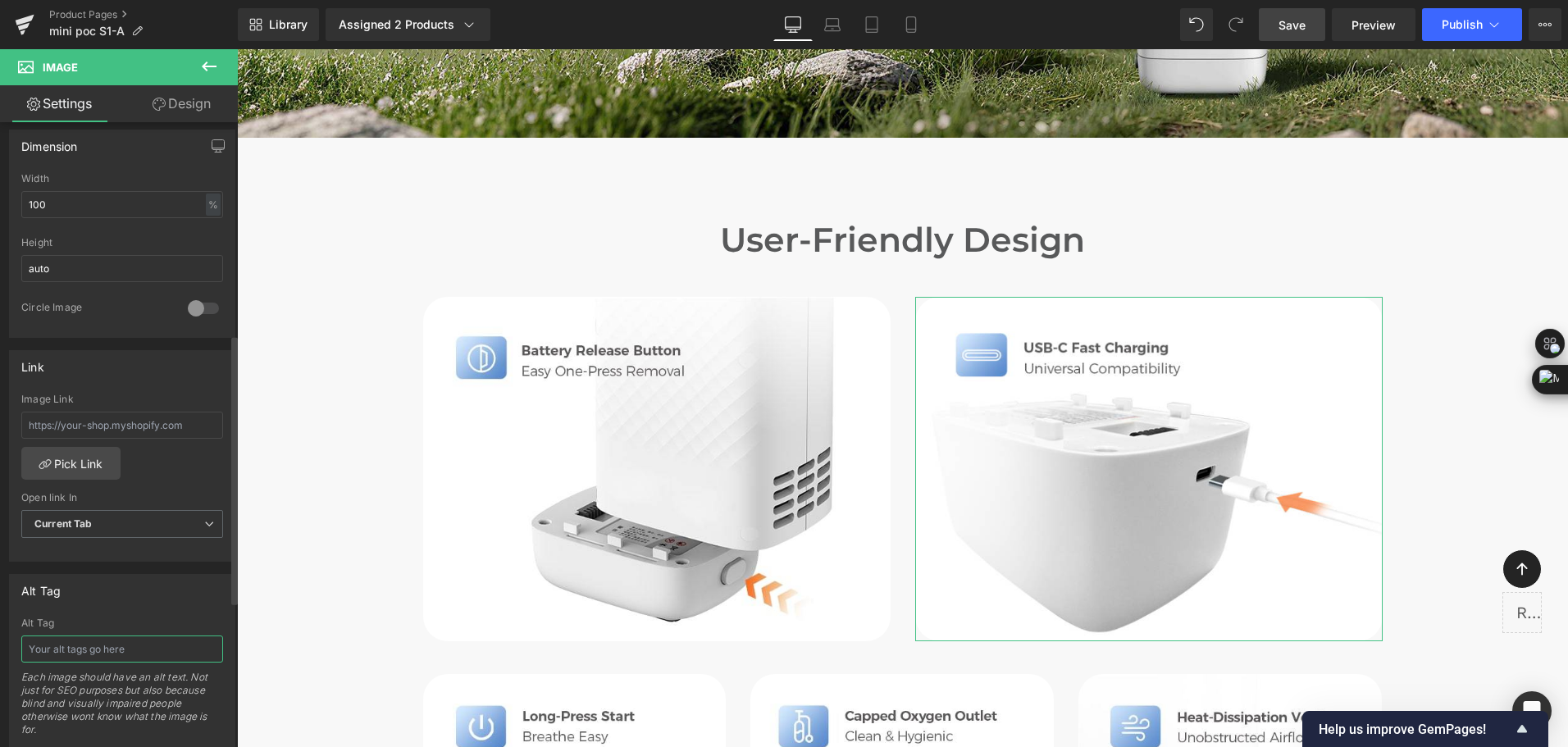
click at [90, 637] on input "text" at bounding box center [123, 649] width 202 height 27
paste input "USB-C fast-charging port on portable concentrator battery pack"
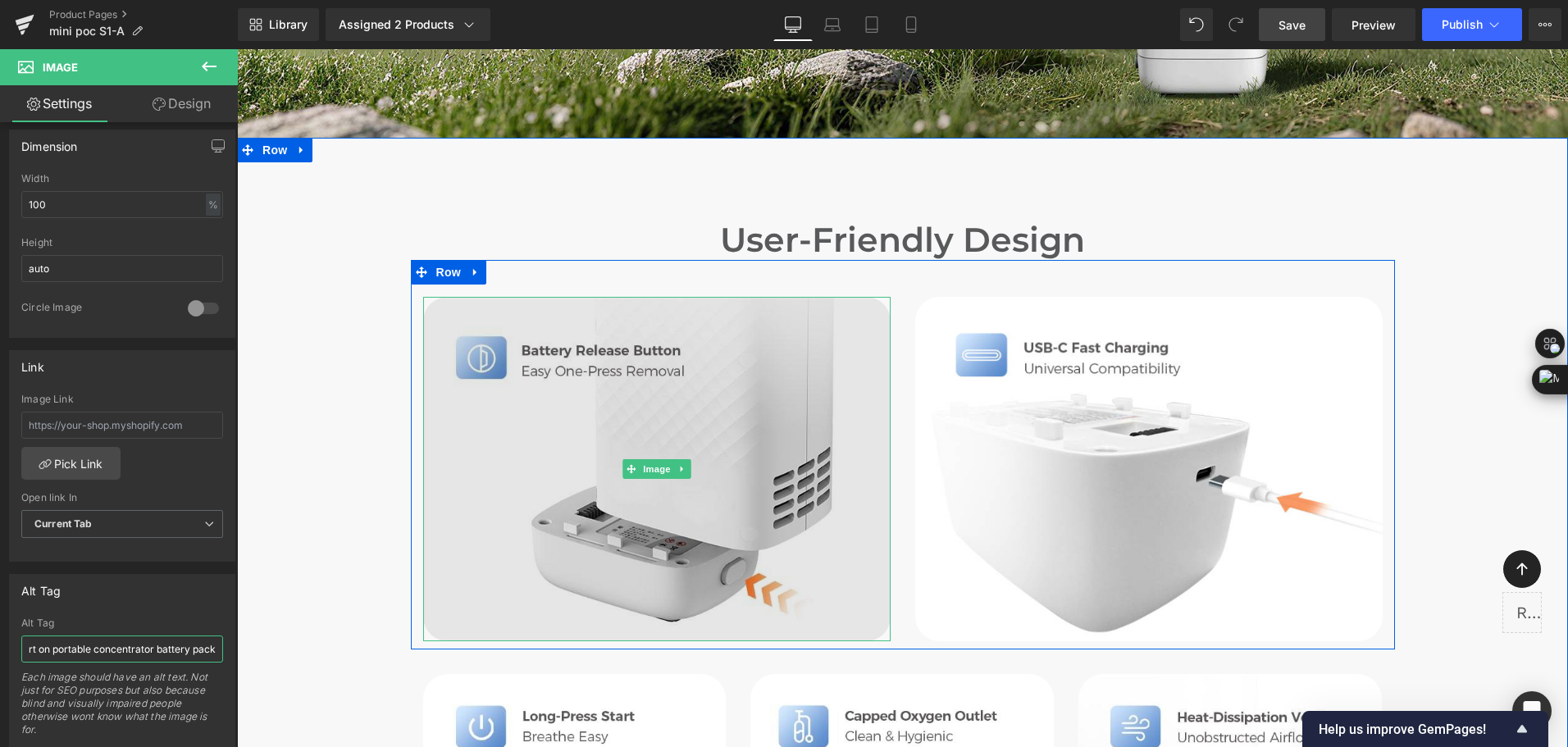
type input "USB-C fast-charging port on portable concentrator battery pack."
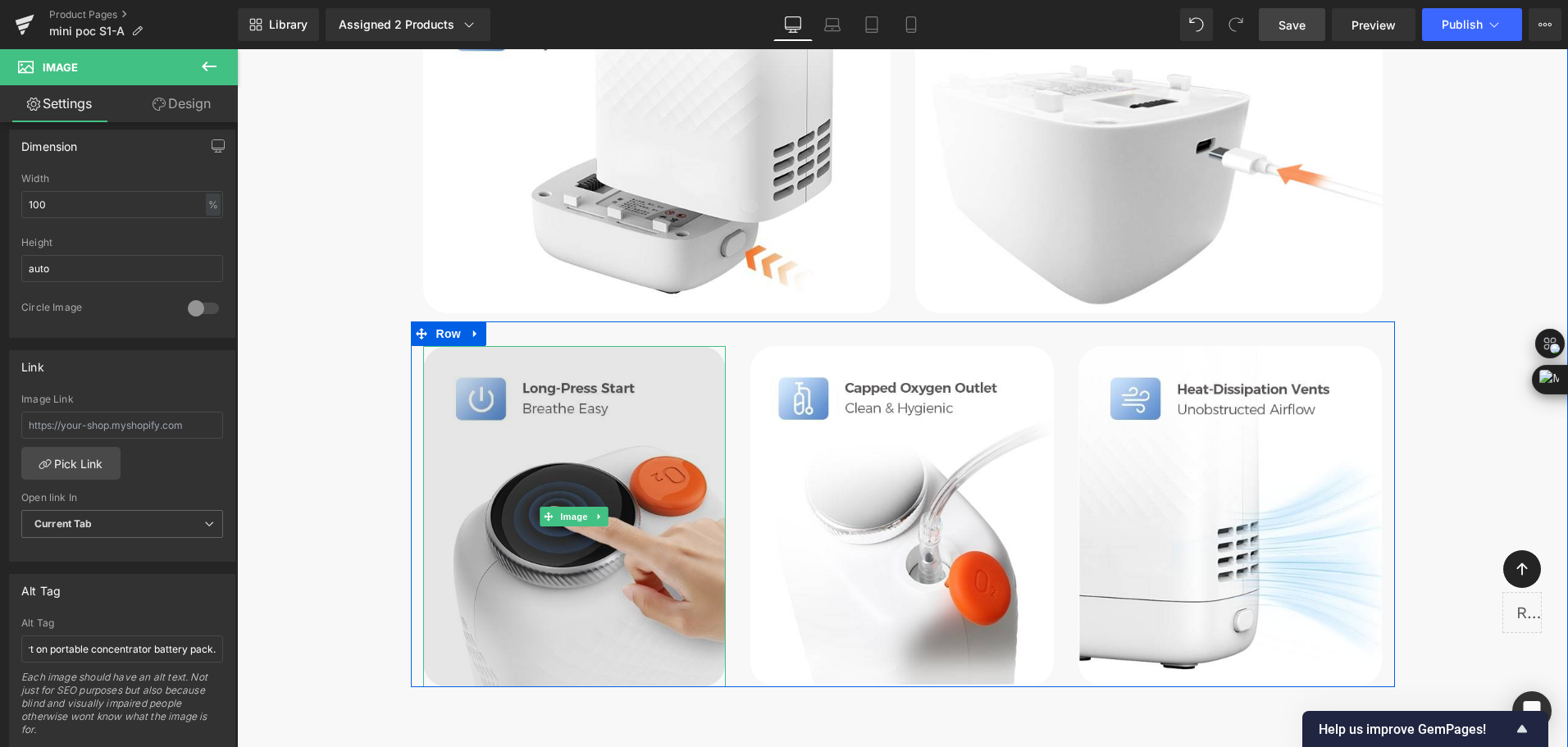
click at [495, 562] on img at bounding box center [574, 516] width 303 height 341
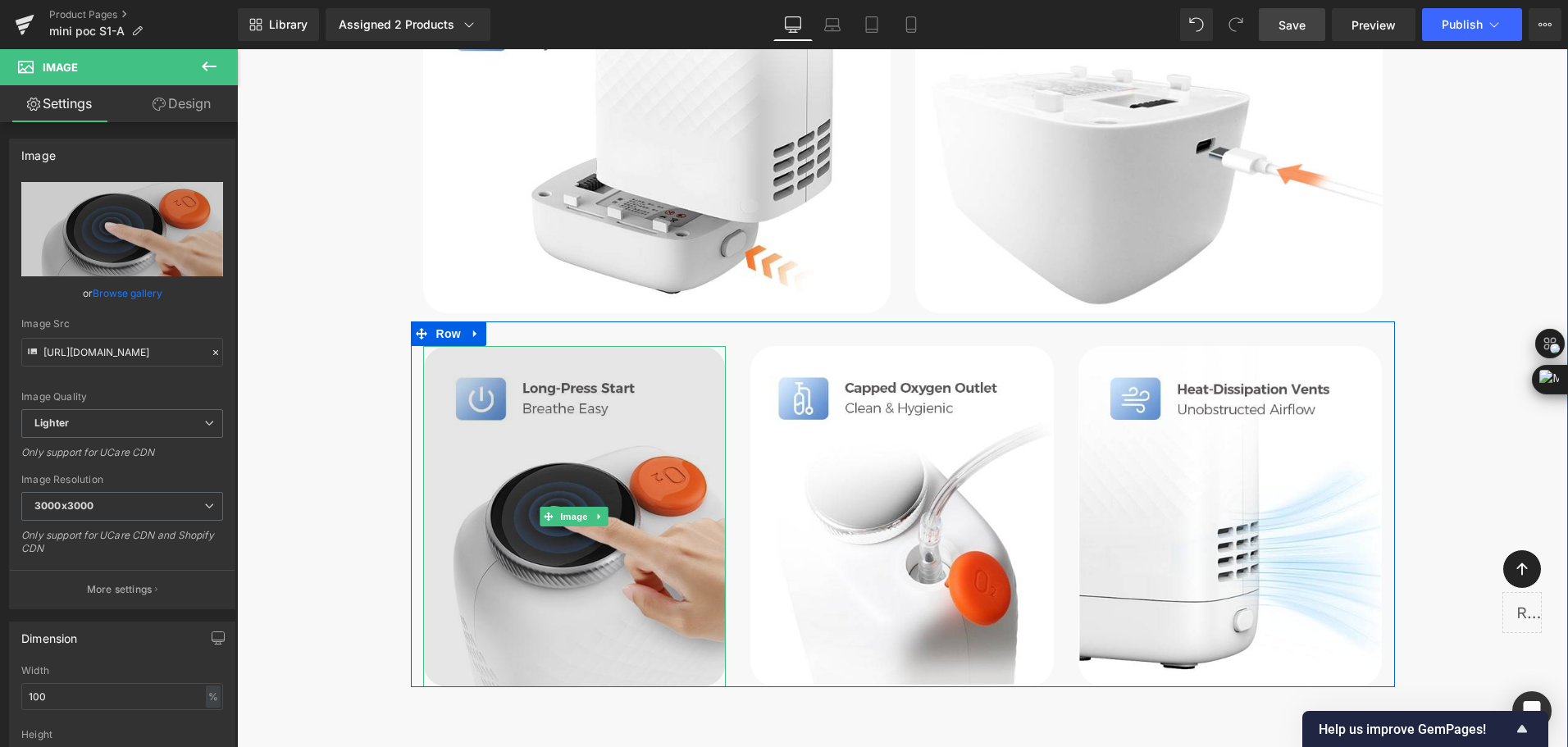
click at [548, 450] on img at bounding box center [574, 516] width 303 height 341
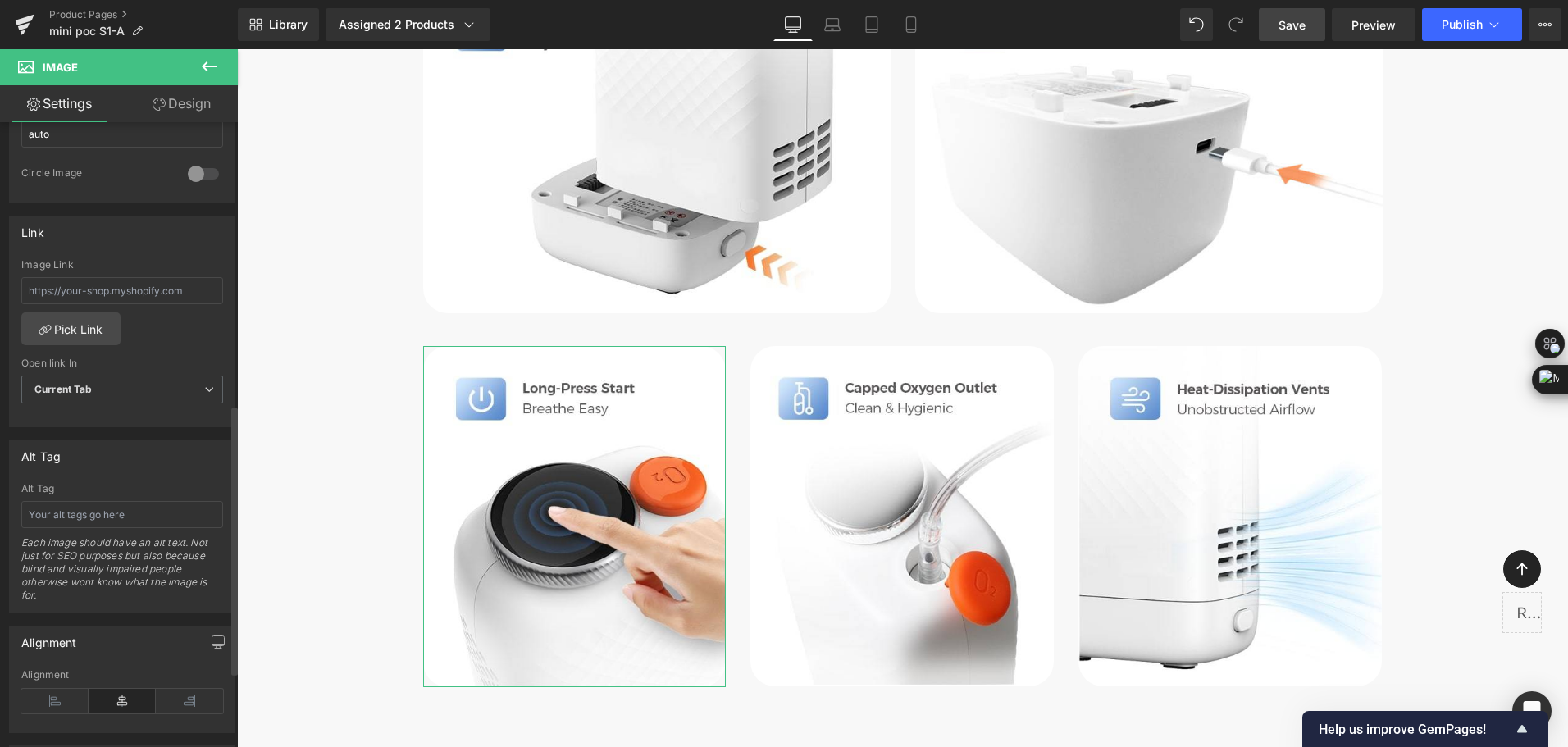
scroll to position [657, 0]
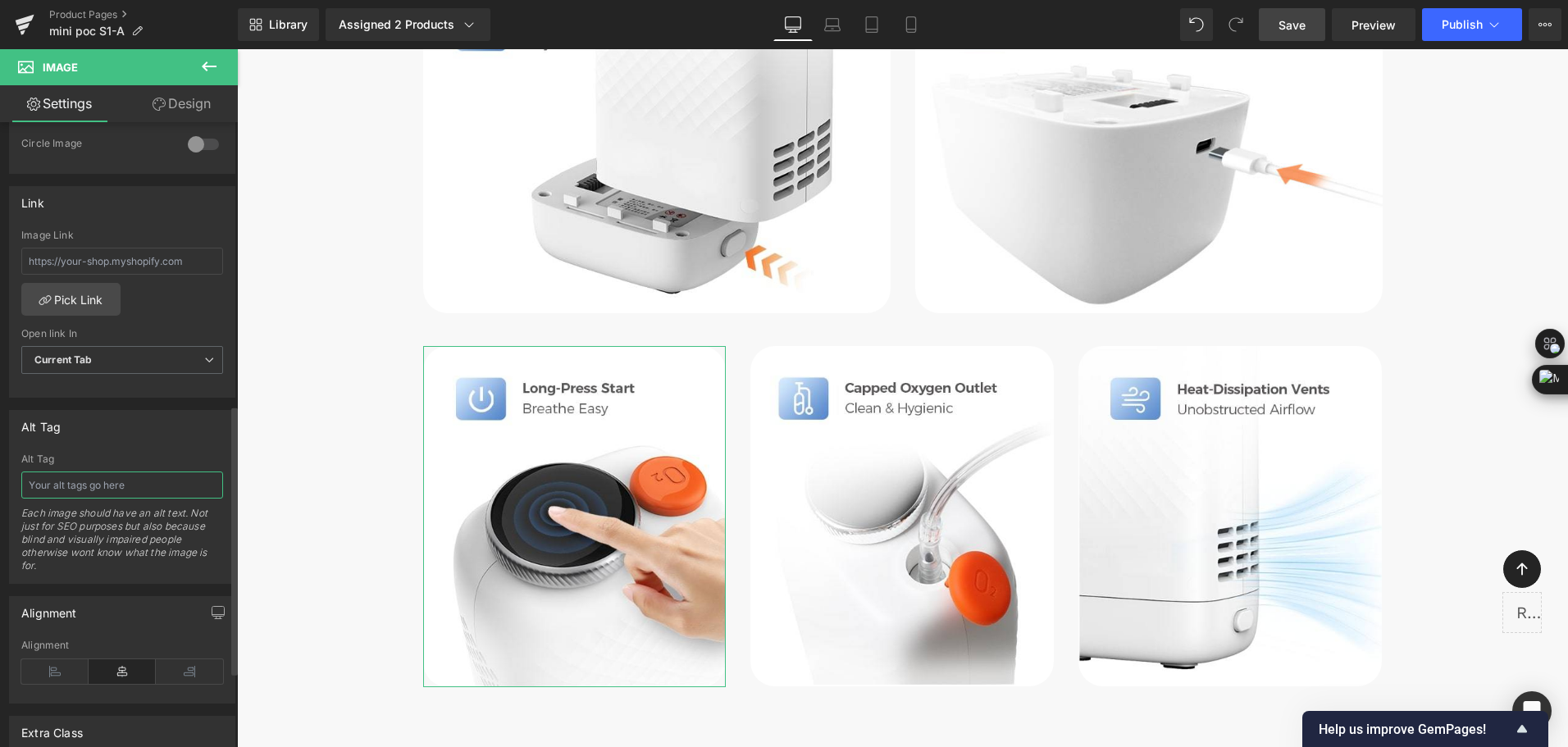
click at [140, 484] on input "text" at bounding box center [123, 485] width 202 height 27
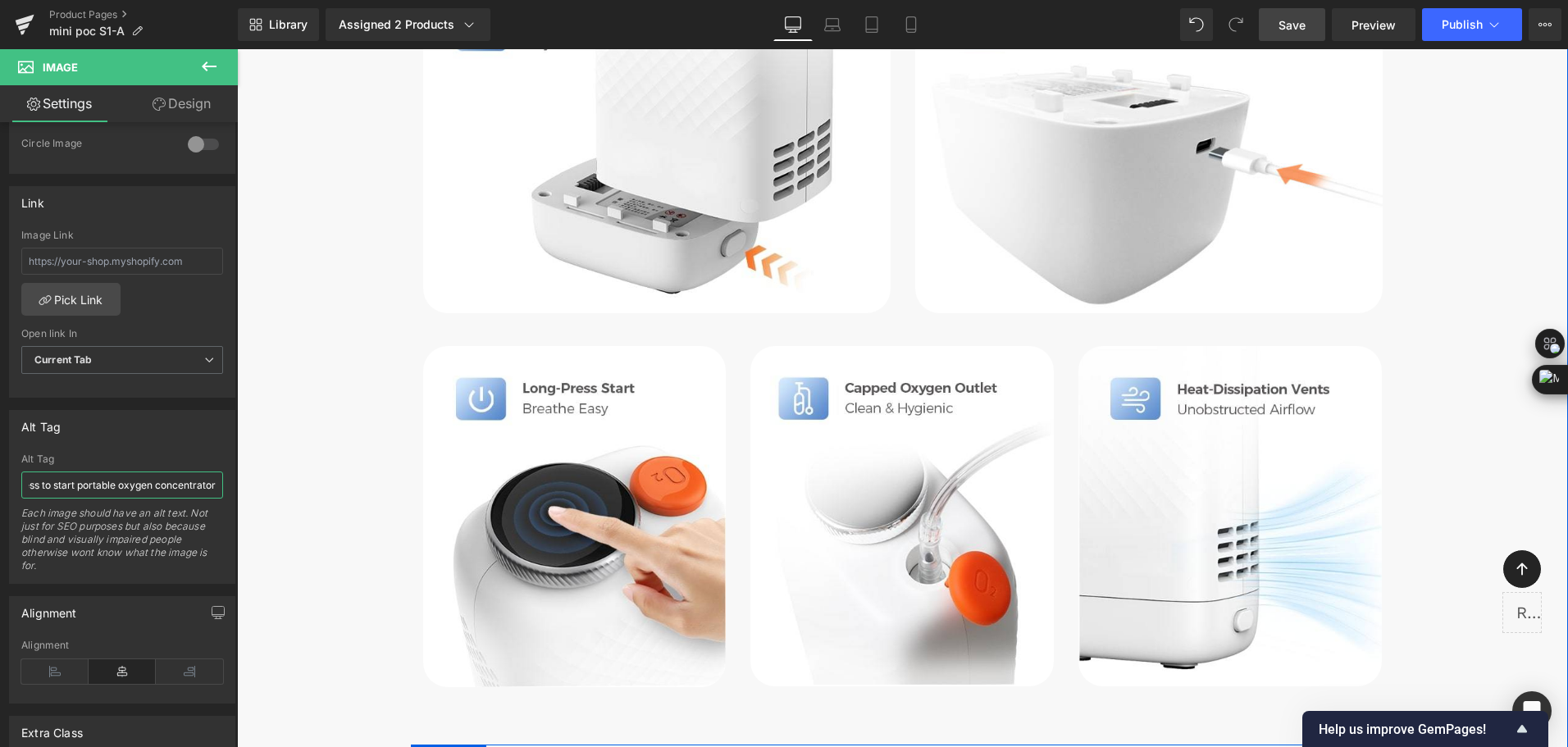
type input "Long-press to start portable oxygen concentrator"
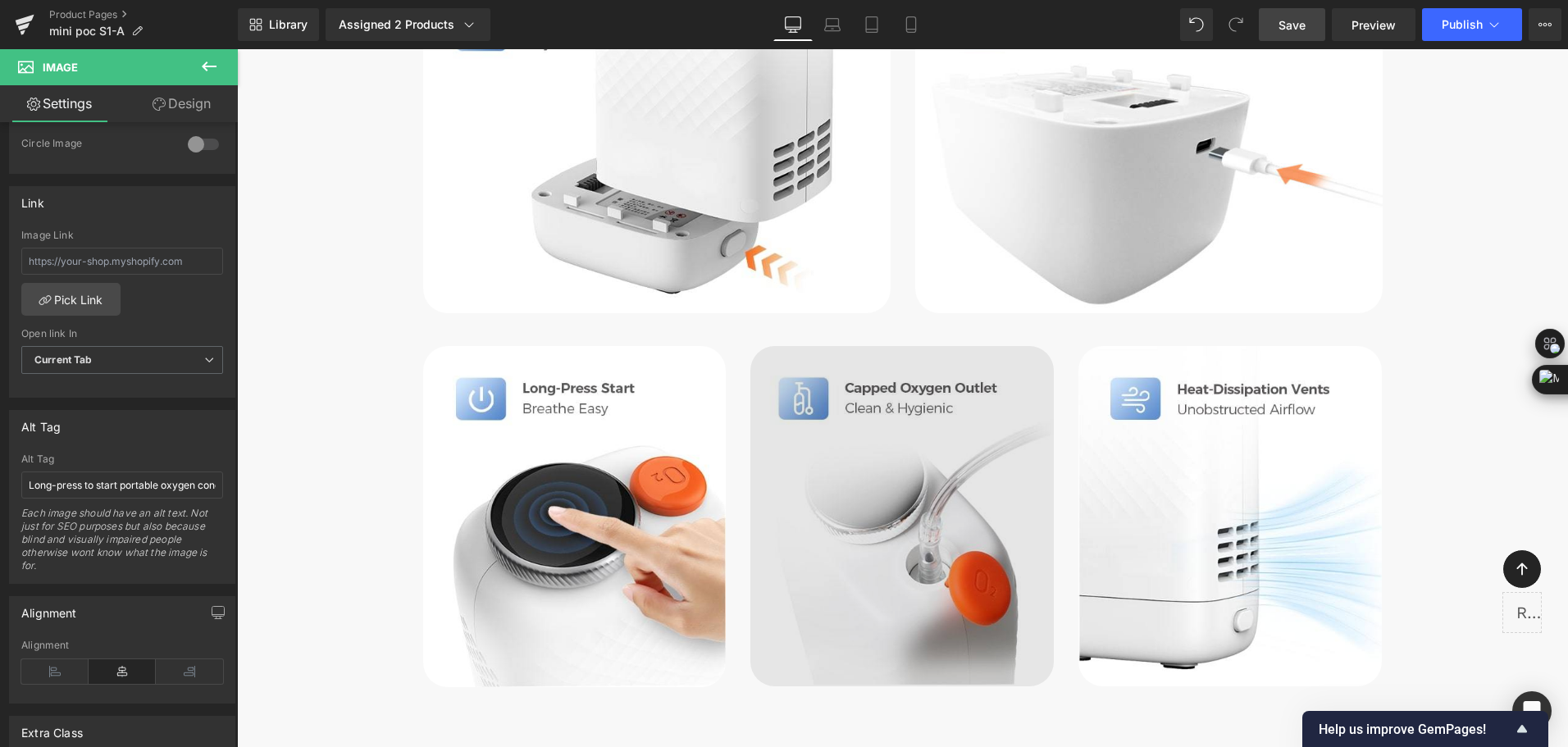
click at [851, 497] on img at bounding box center [902, 516] width 303 height 341
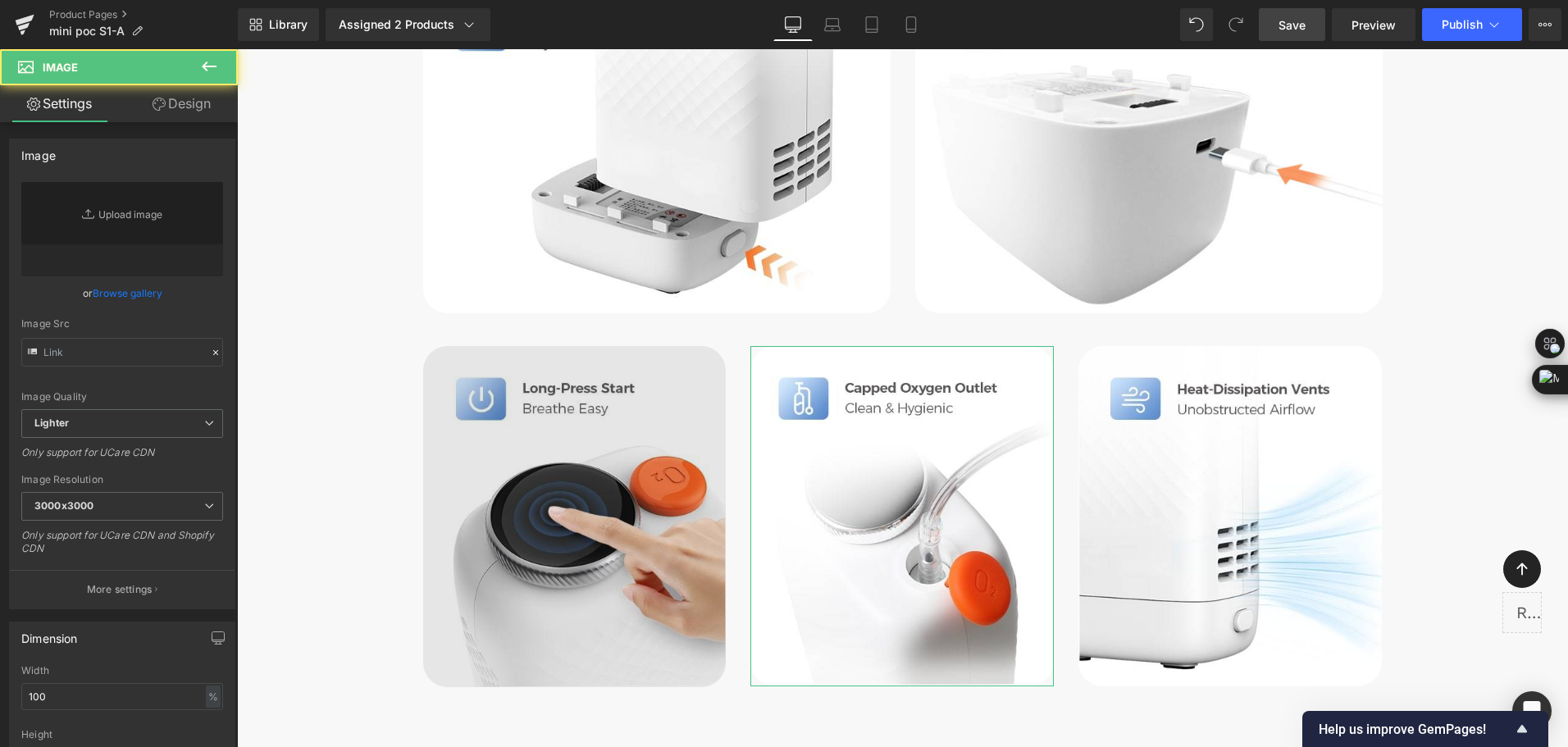
type input "[URL][DOMAIN_NAME]"
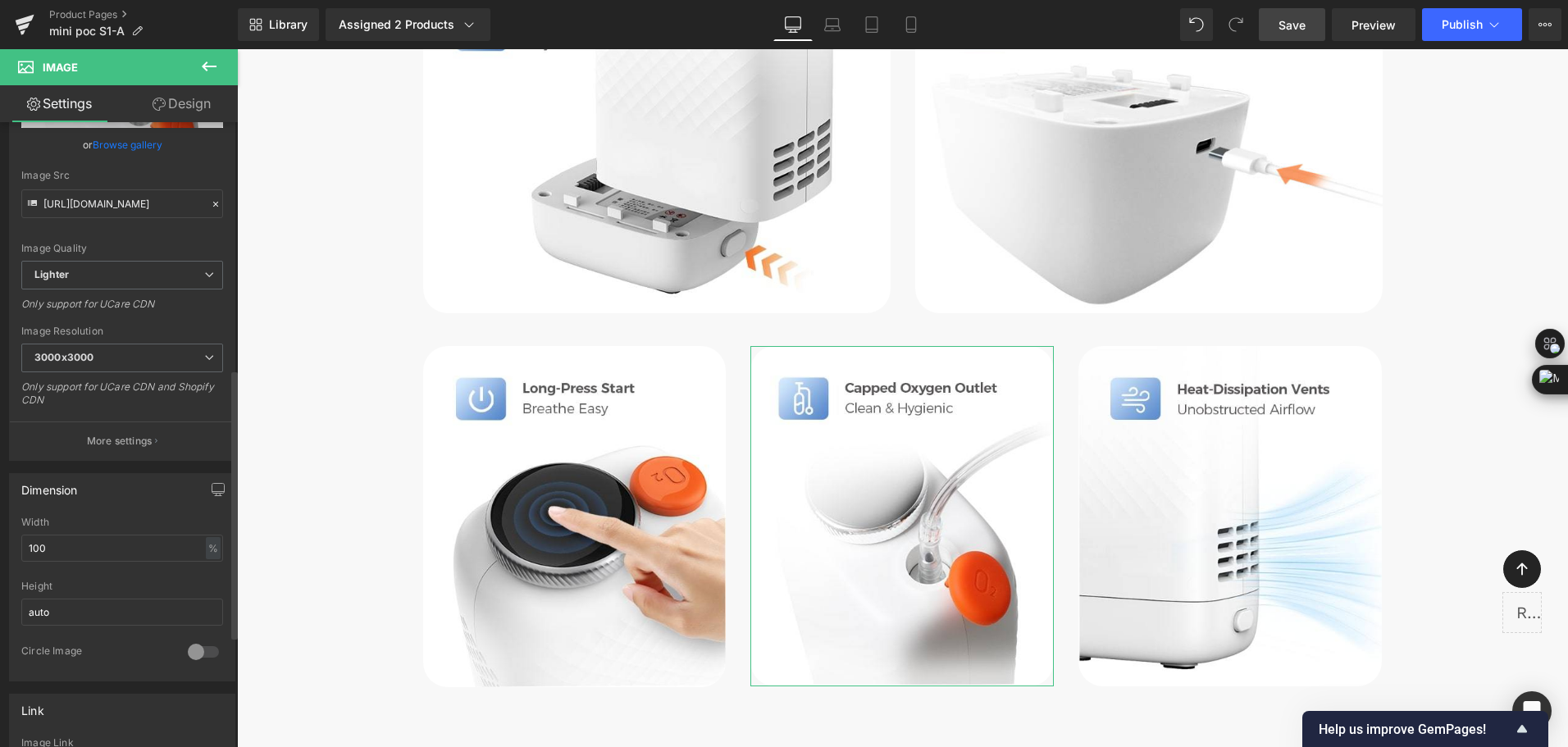
scroll to position [574, 0]
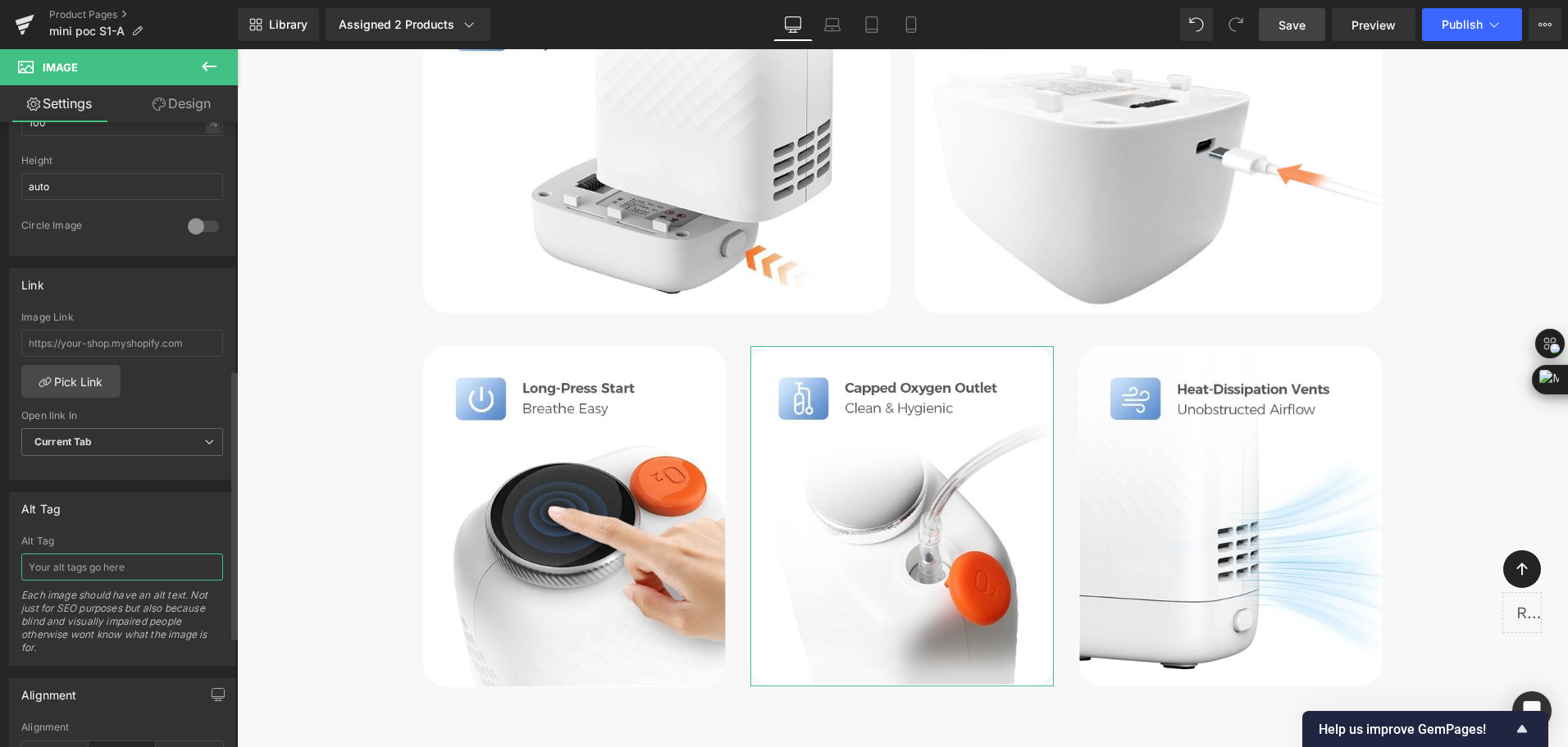
click at [117, 568] on input "text" at bounding box center [123, 567] width 202 height 27
paste input "Capped oxygen outlet with protective O₂ cap on portable concentrator"
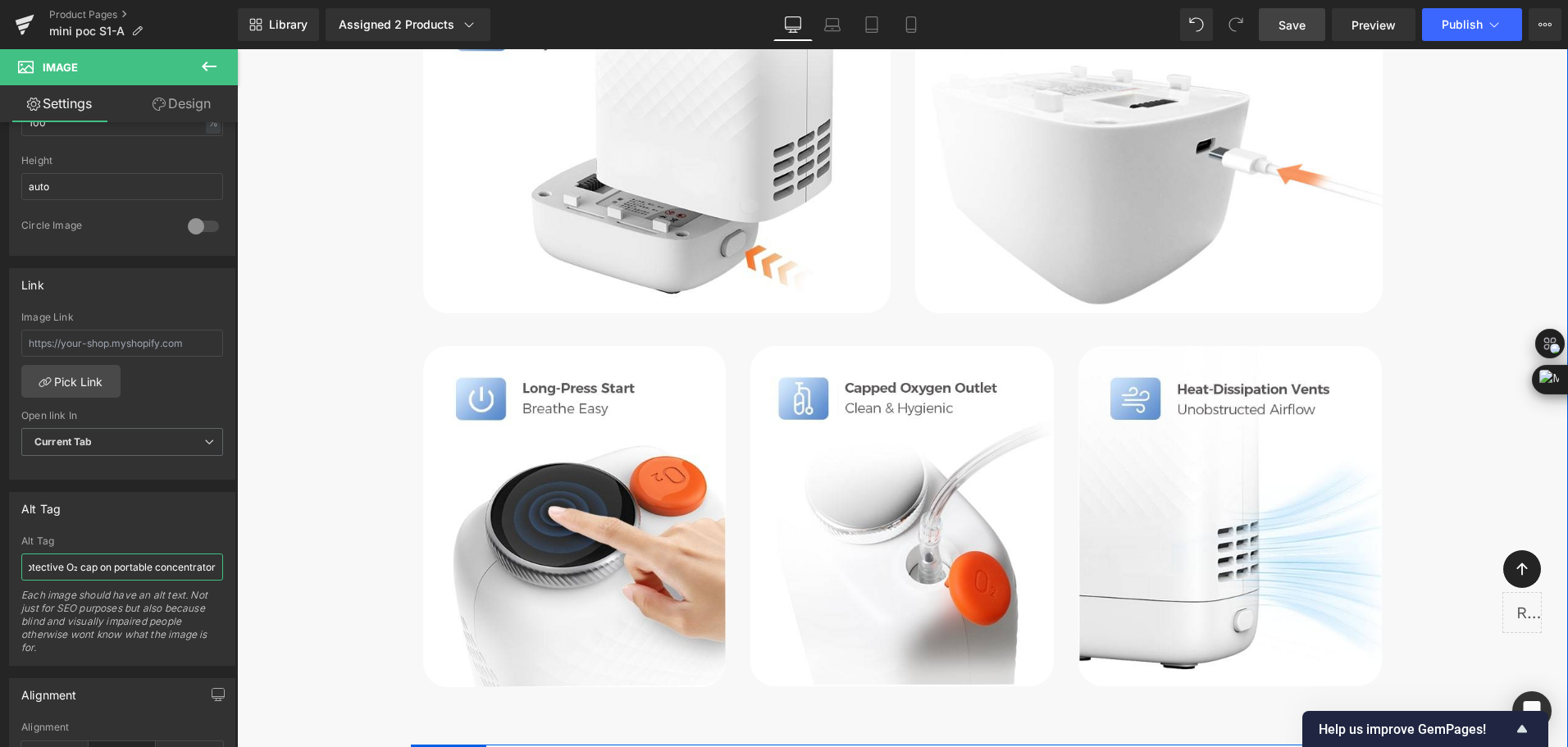
type input "Capped oxygen outlet with protective O₂ cap on portable concentrator"
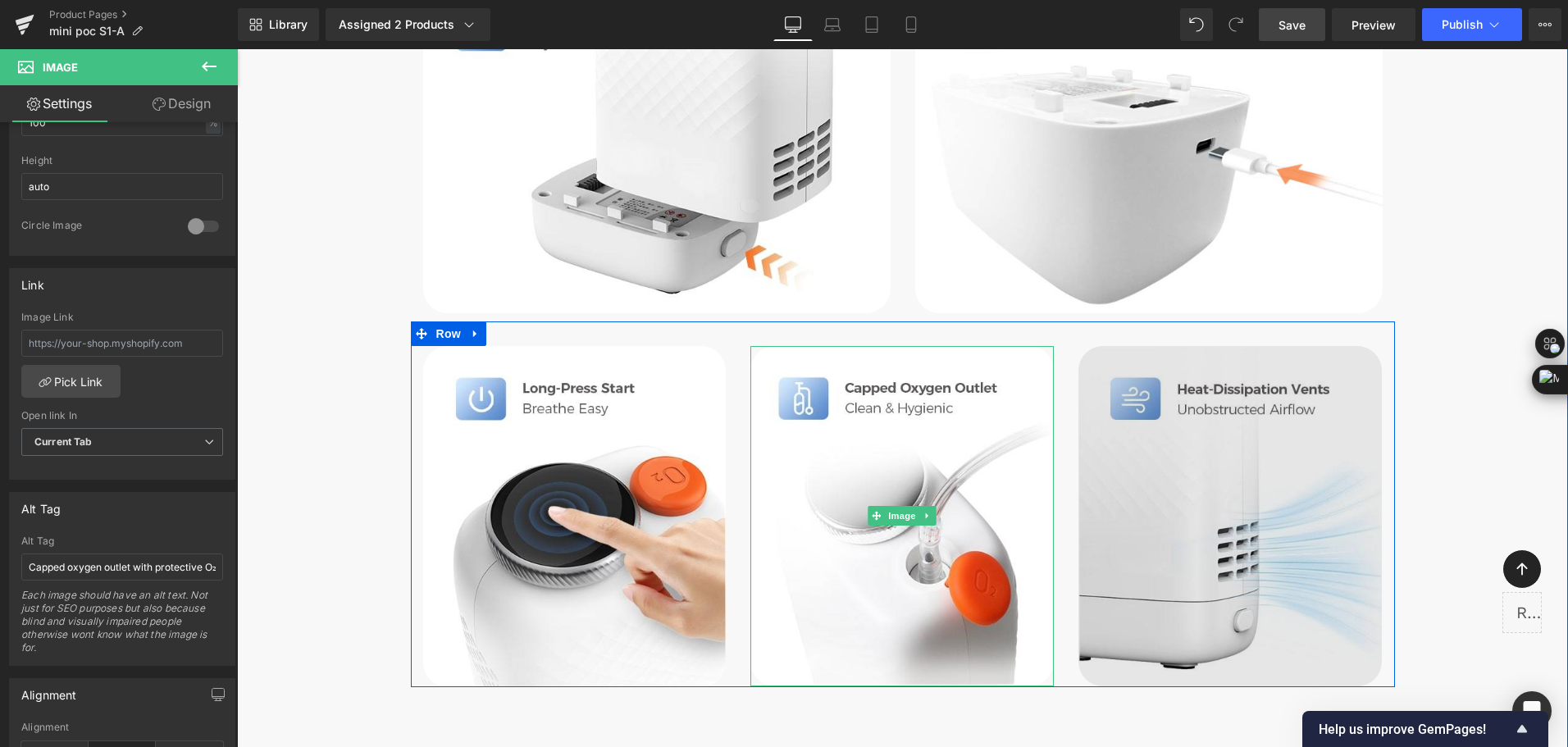
click at [1134, 497] on img at bounding box center [1230, 516] width 303 height 341
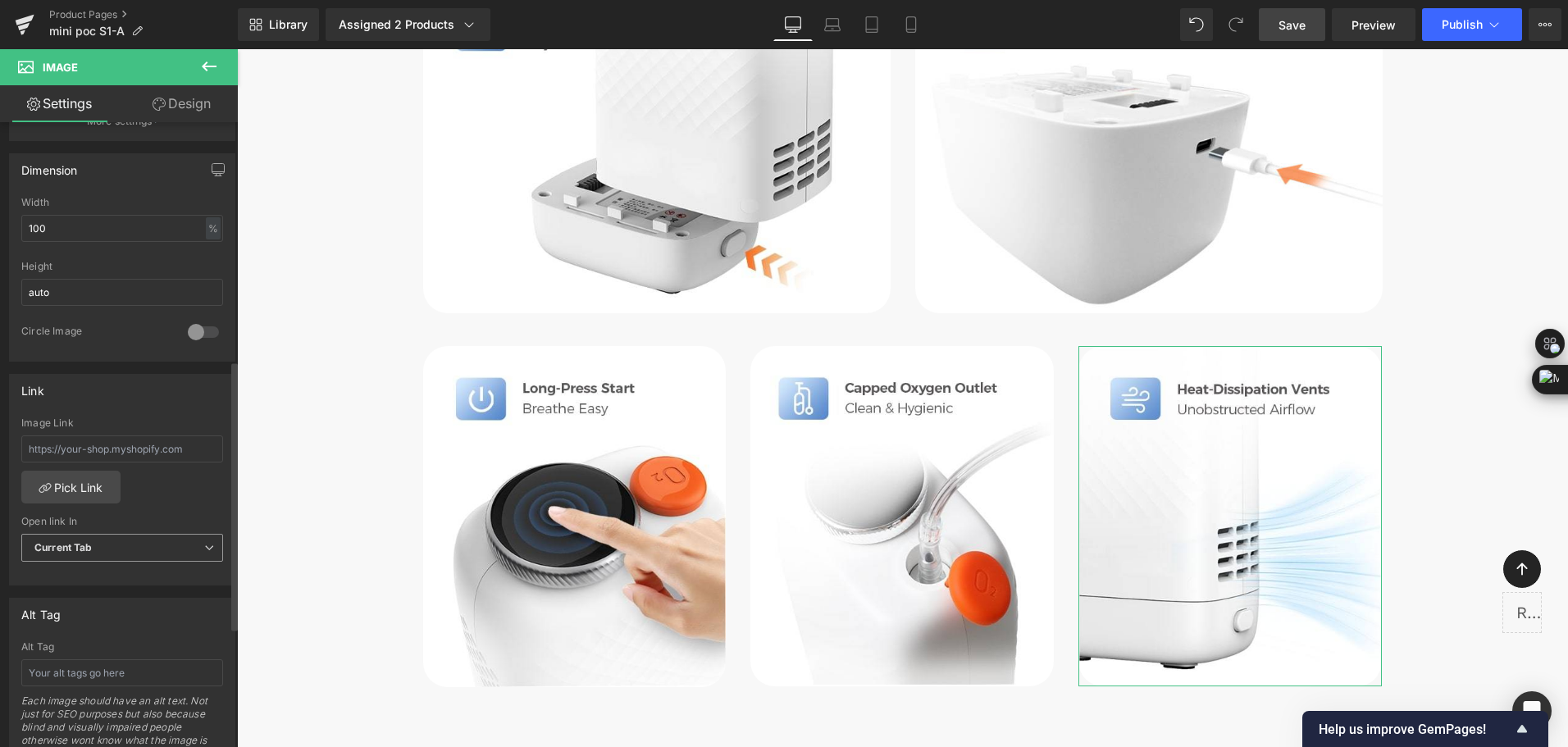
scroll to position [574, 0]
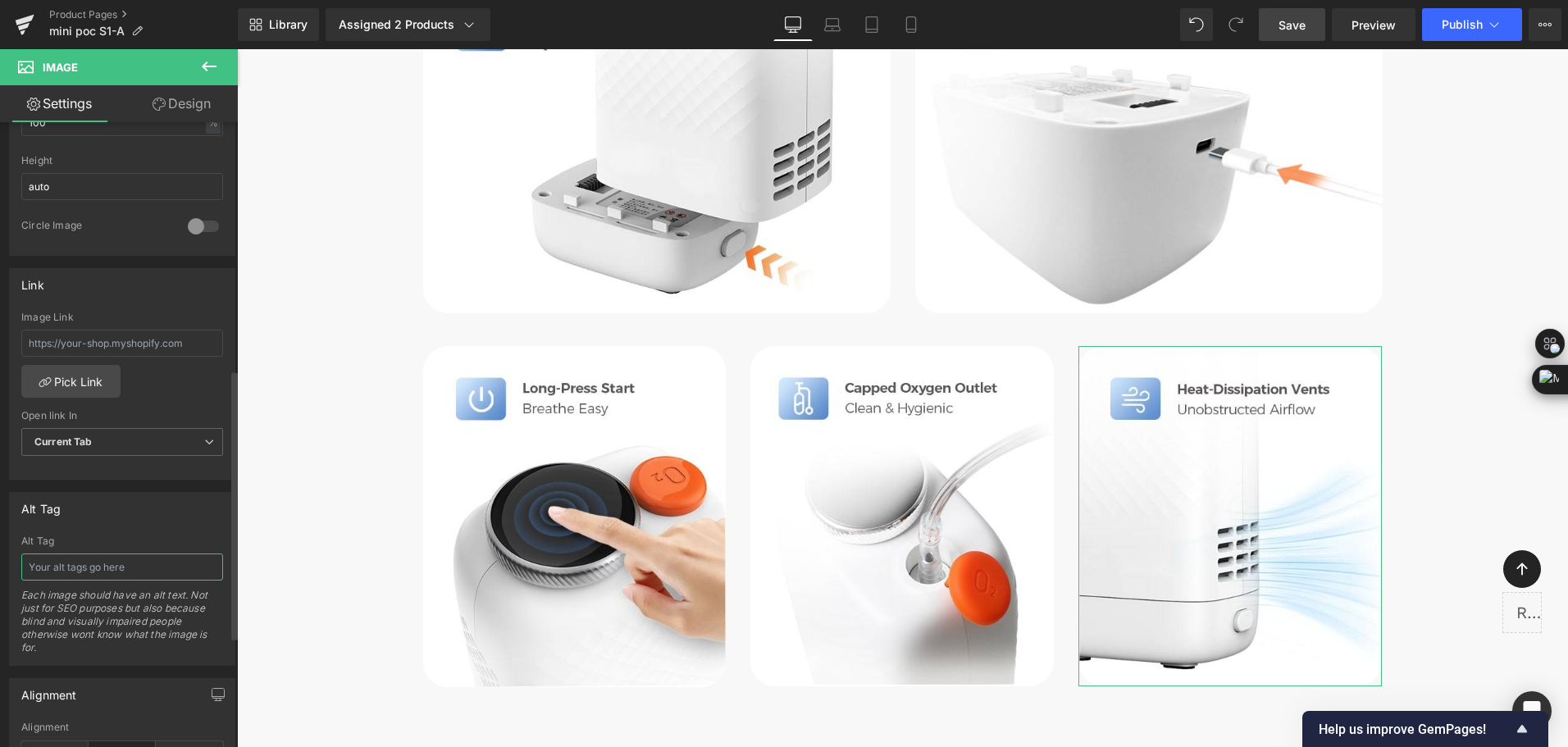
click at [106, 573] on input "text" at bounding box center [123, 567] width 202 height 27
paste input "Heat-dissipation vents on portable oxygen concentrator for unobstructed airflow"
type input "Heat-dissipation vents on portable oxygen concentrator for unobstructed airflow"
click at [1301, 23] on span "Save" at bounding box center [1293, 24] width 27 height 17
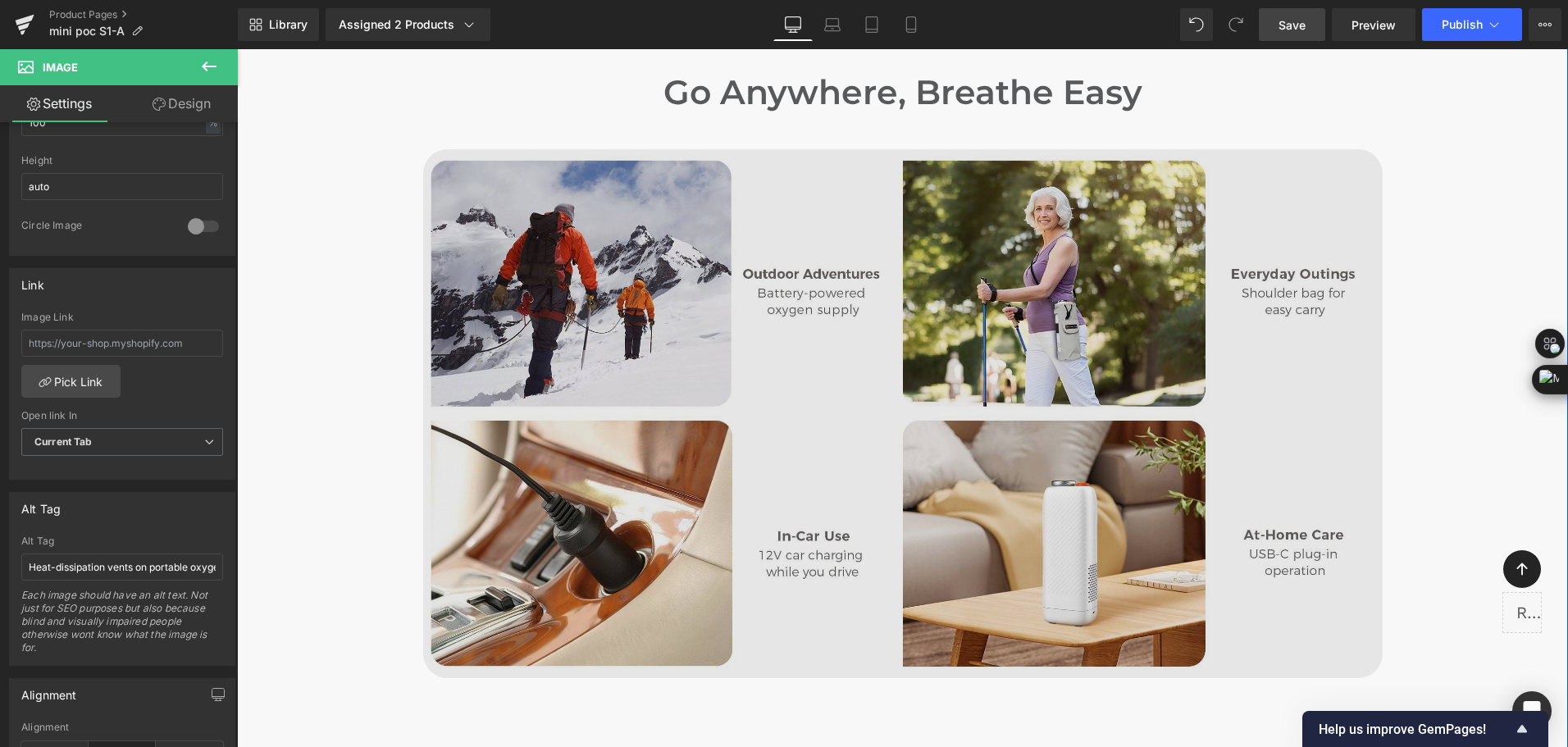
scroll to position [7548, 0]
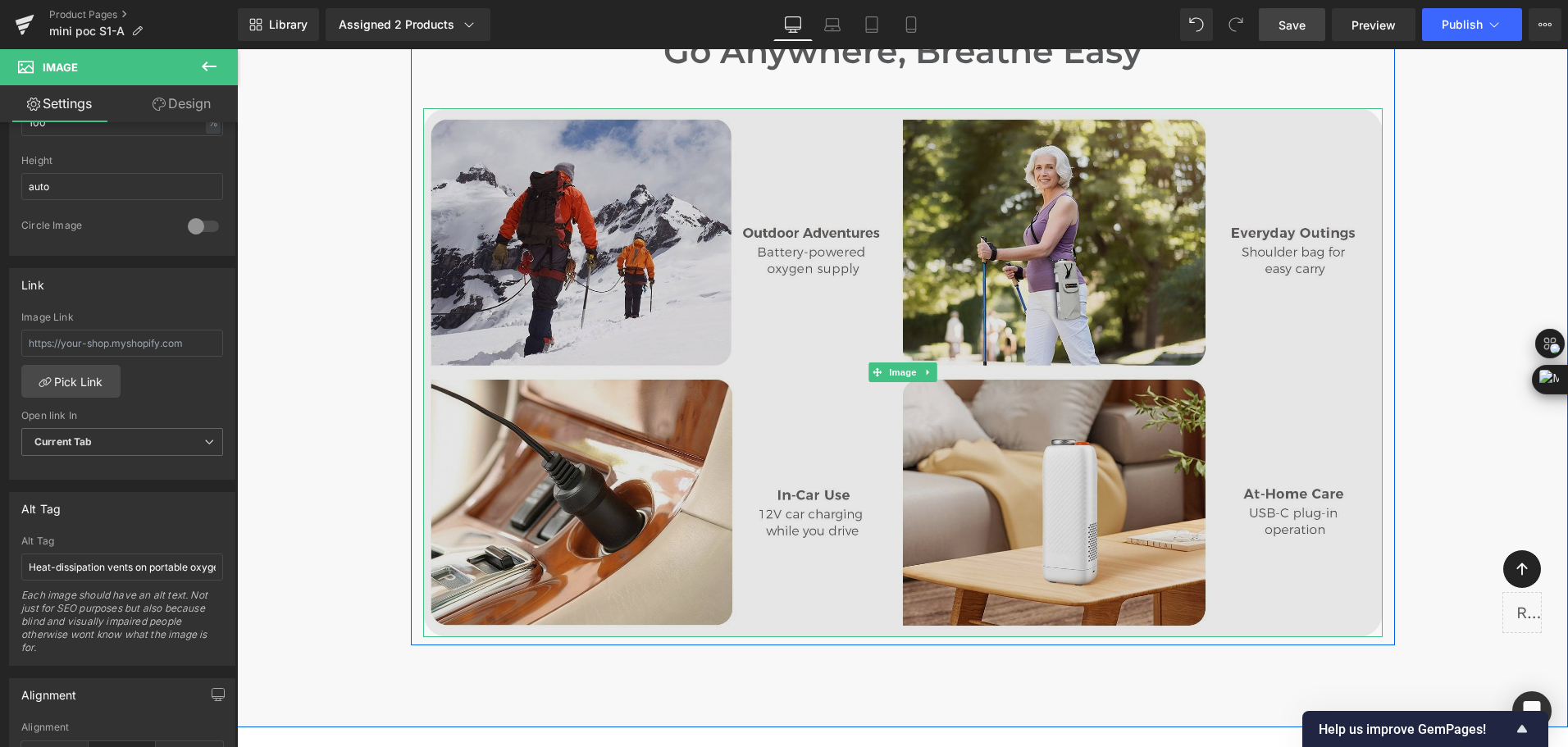
click at [863, 455] on img at bounding box center [903, 372] width 960 height 529
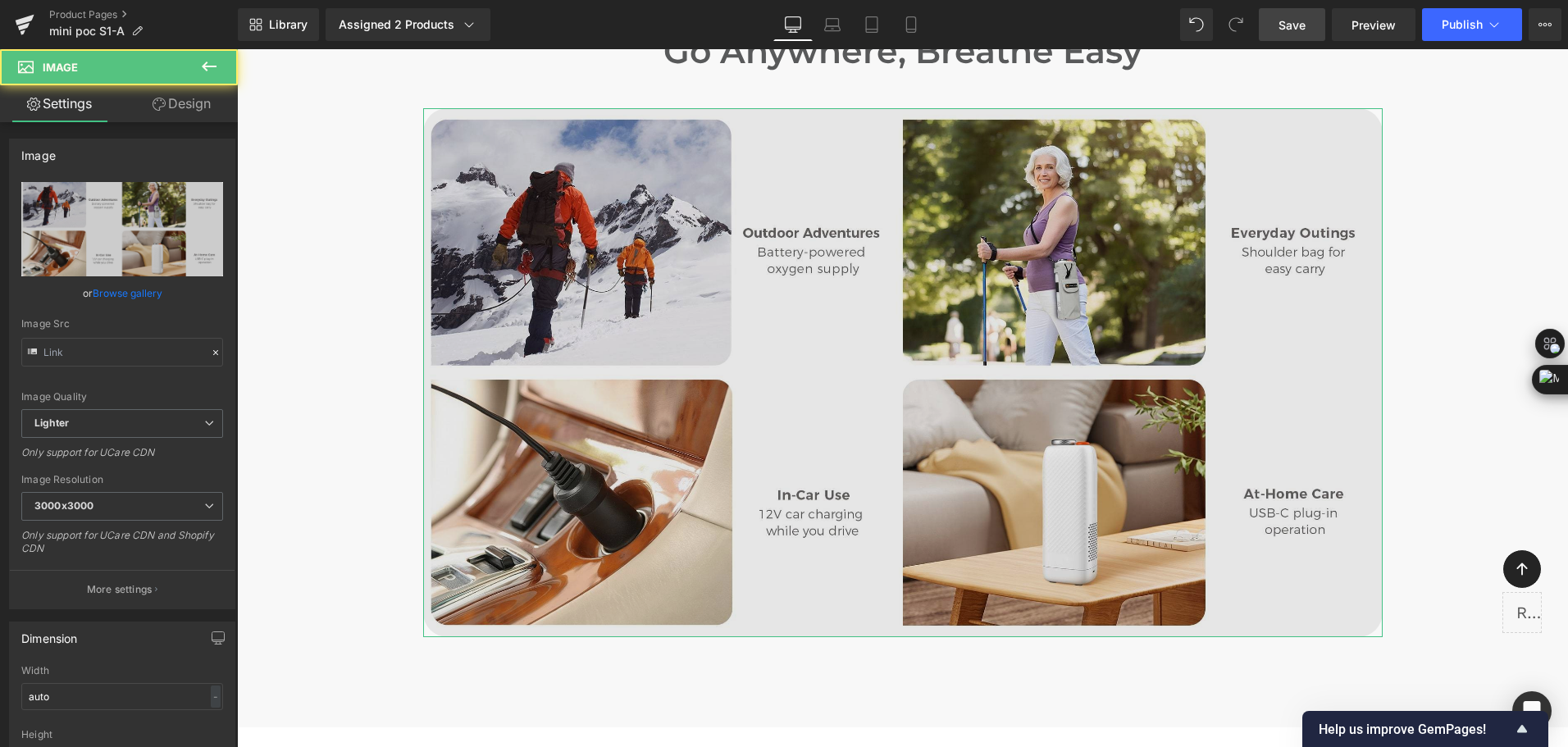
type input "[URL][DOMAIN_NAME]"
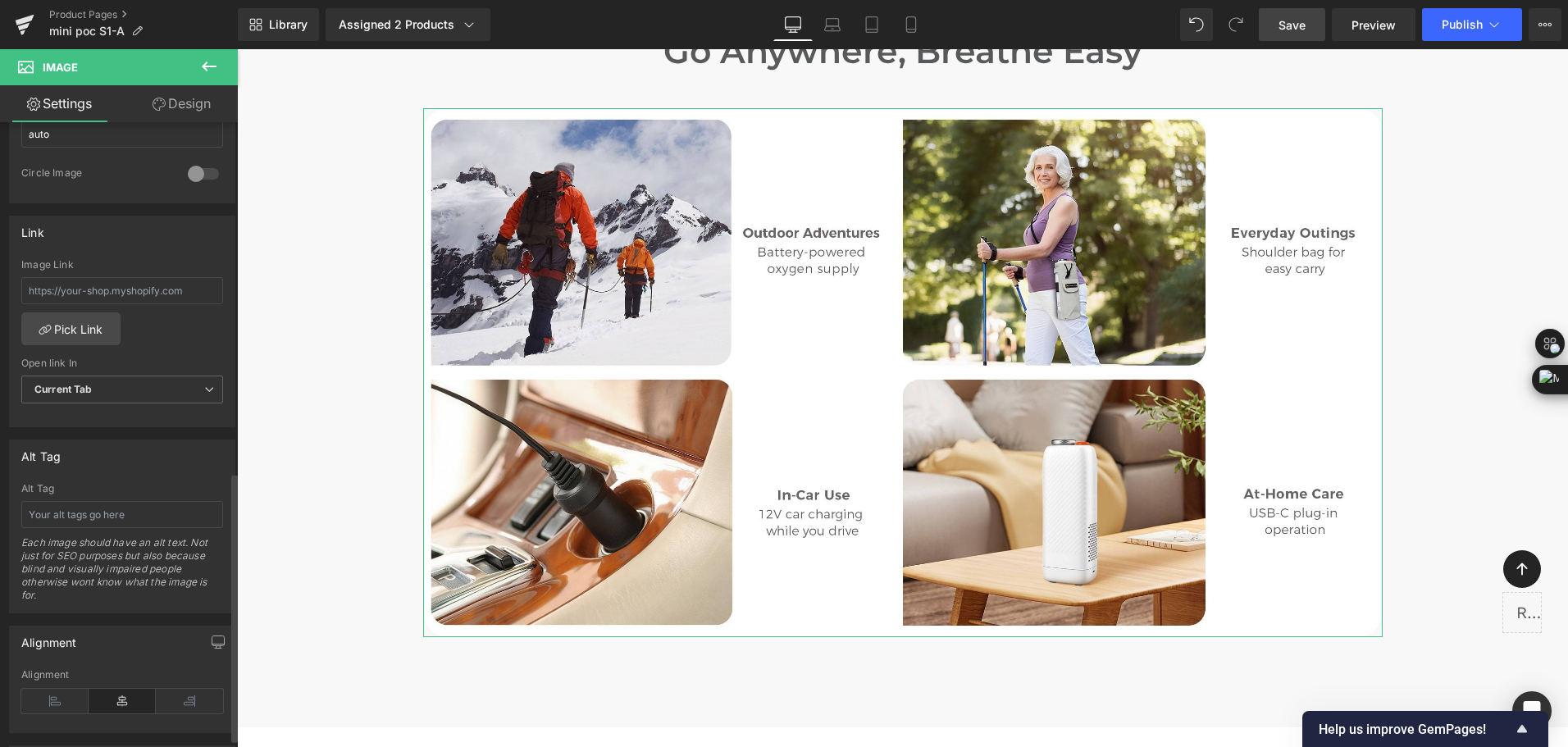
scroll to position [832, 0]
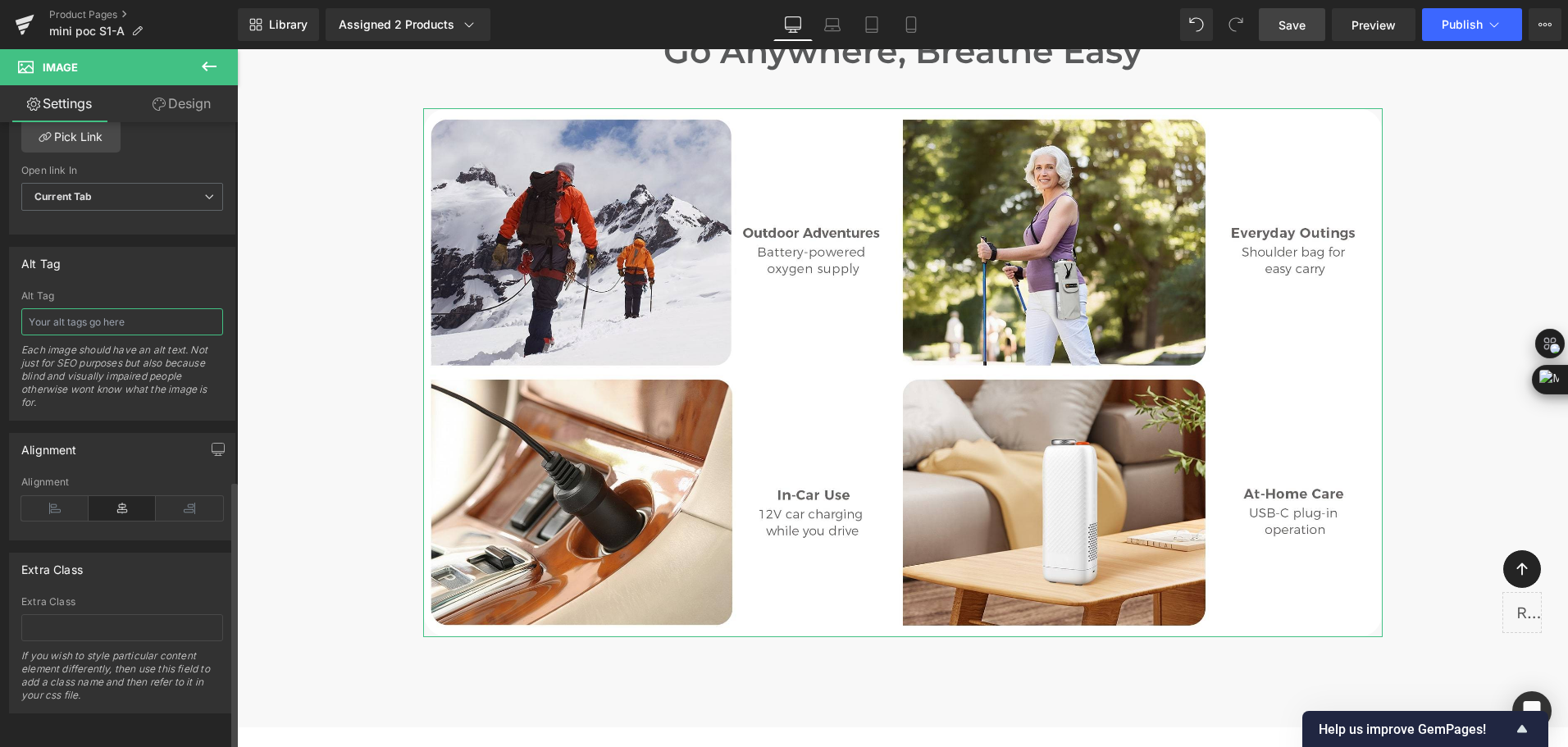
click at [131, 315] on input "text" at bounding box center [123, 322] width 202 height 27
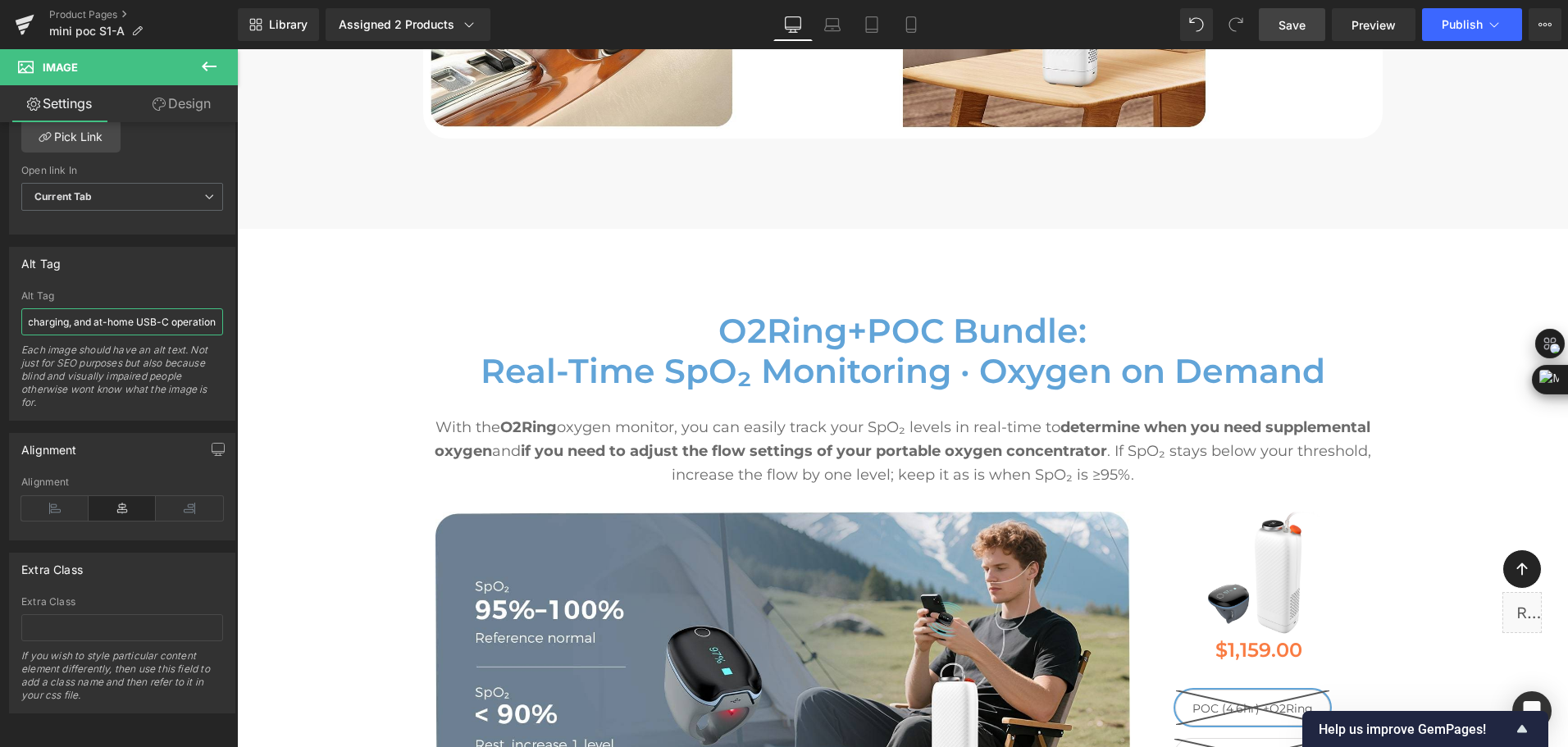
scroll to position [8286, 0]
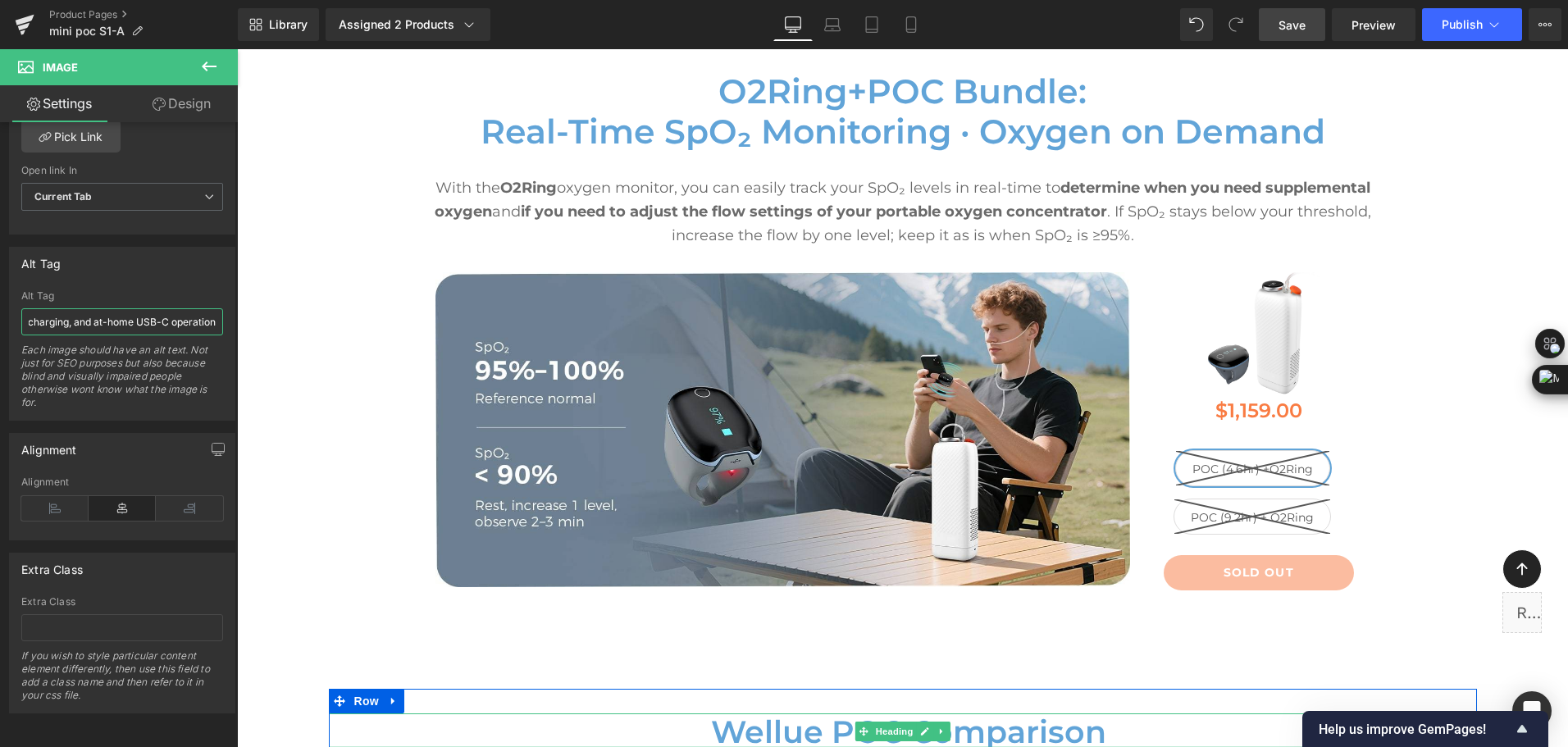
type input "Portable oxygen concentrator use cases—outdoor adventures, everyday shoulder-ba…"
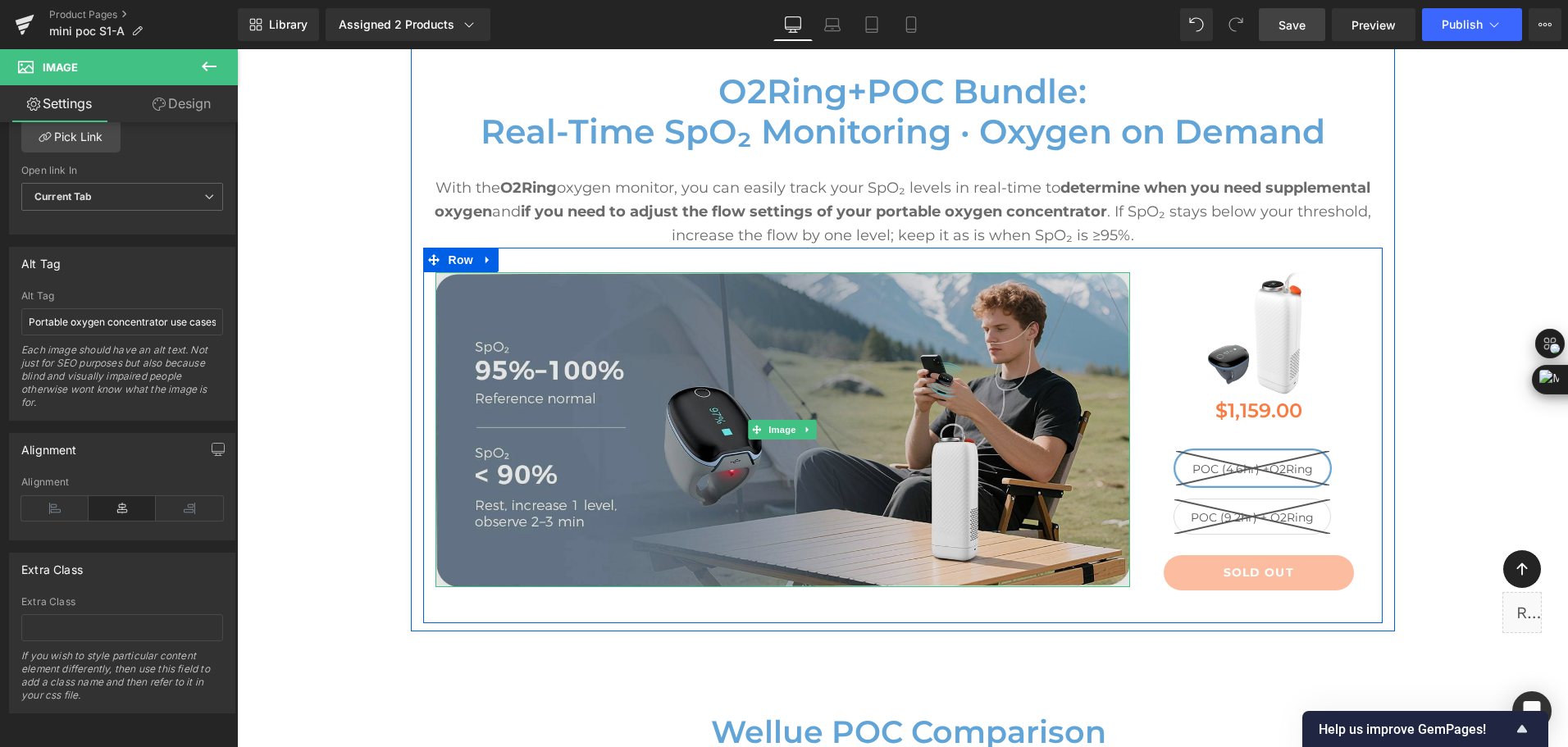
click at [600, 429] on img at bounding box center [784, 429] width 696 height 315
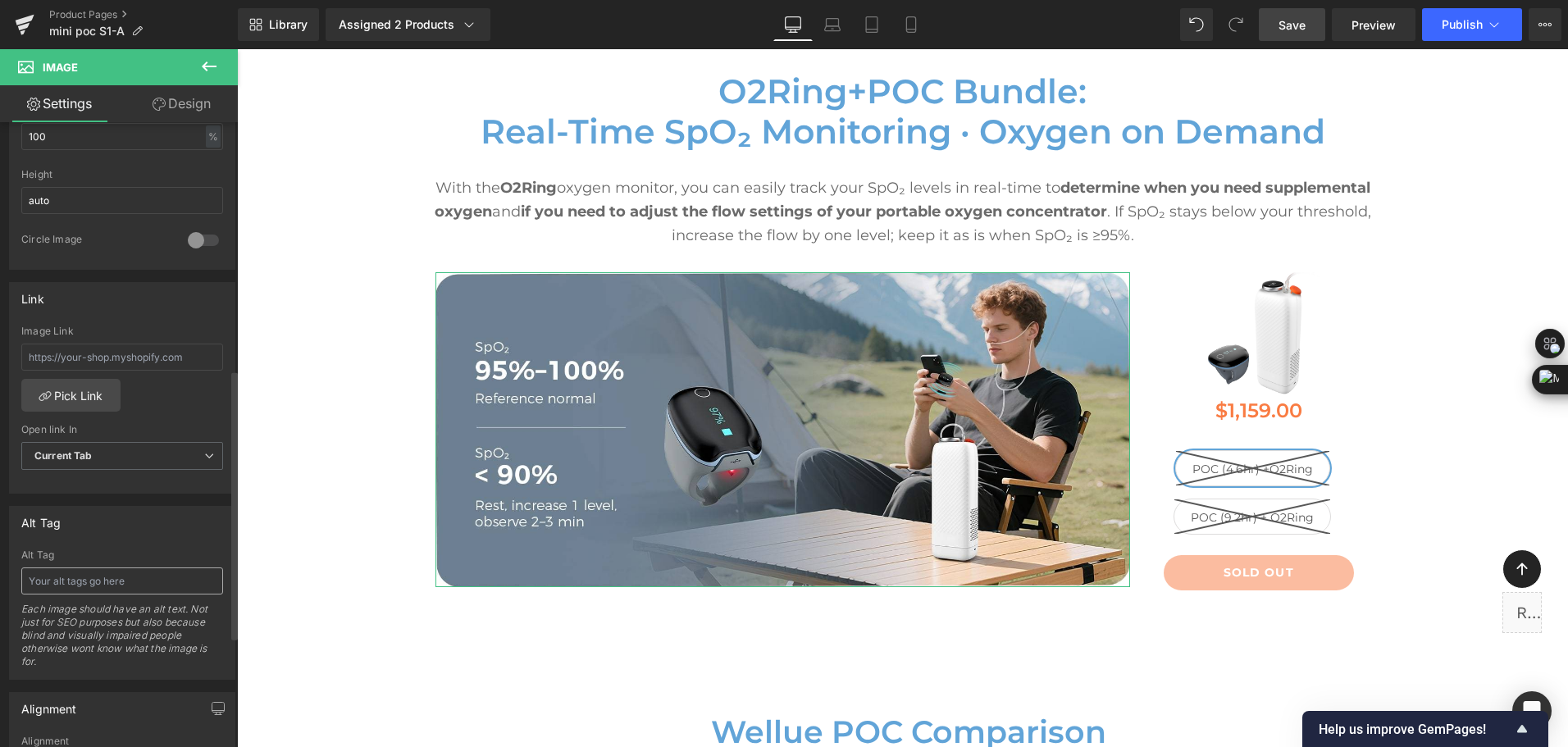
scroll to position [574, 0]
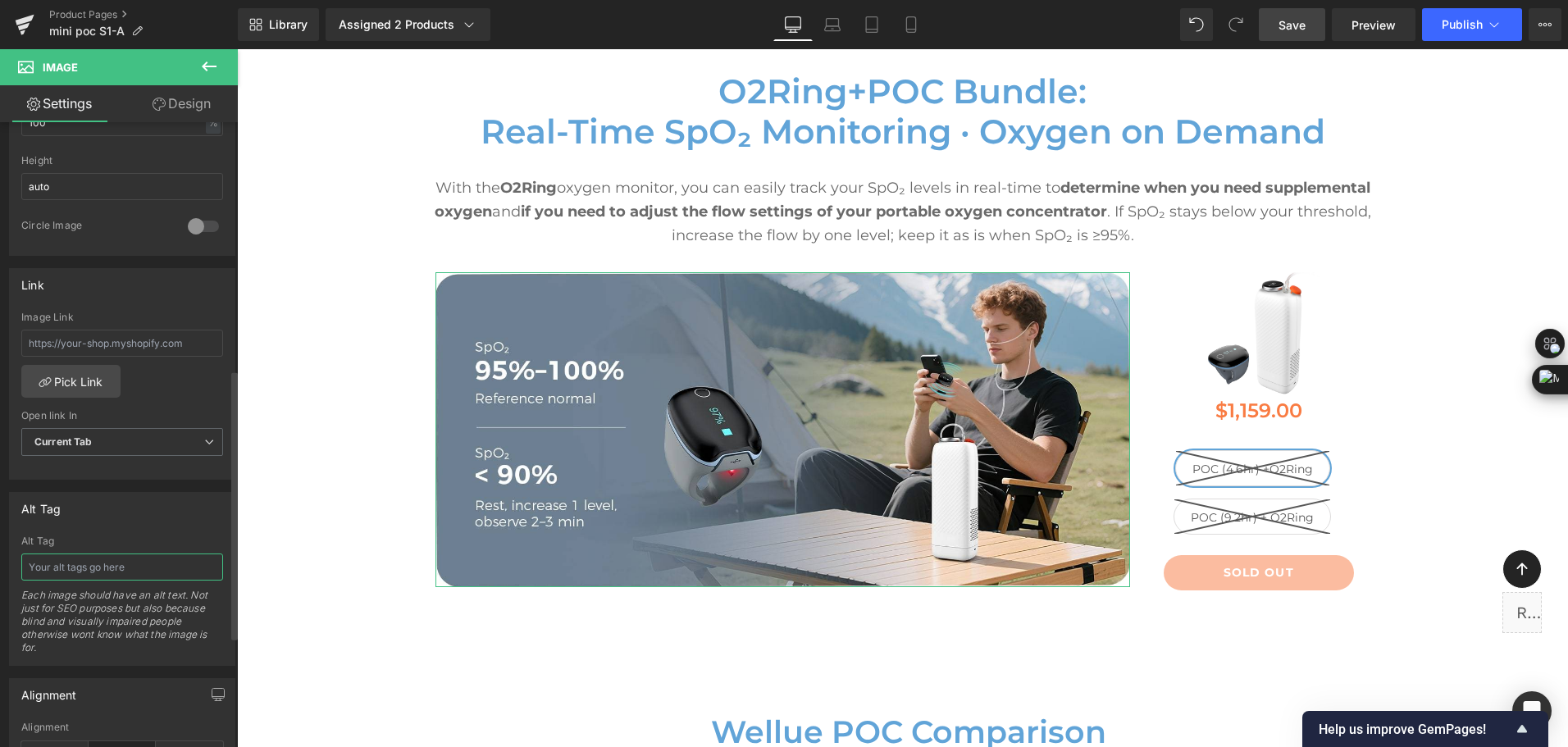
click at [115, 566] on input "text" at bounding box center [123, 567] width 202 height 27
drag, startPoint x: 168, startPoint y: 565, endPoint x: 0, endPoint y: 561, distance: 168.0
click at [0, 561] on div "Alt Tag Camping with portable oxygen concentrator; SpO₂ guidance: 95–100% norma…" at bounding box center [123, 573] width 245 height 186
click at [111, 568] on input "Camping with portable oxygen concentrator; SpO₂ guidance: 95–100% normal, <90% …" at bounding box center [123, 567] width 202 height 27
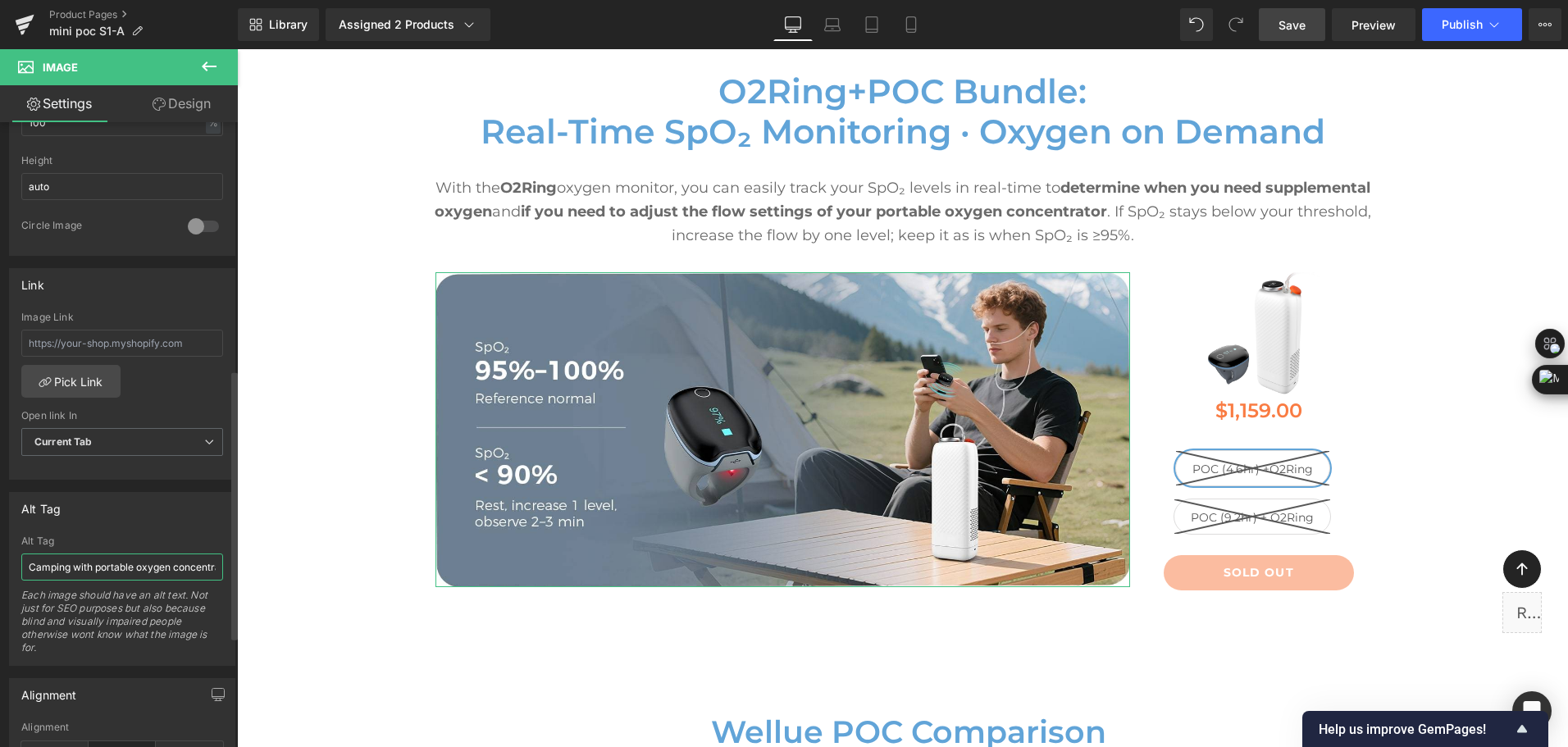
click at [196, 571] on input "Camping with portable oxygen concentrator; SpO₂ guidance: 95–100% normal, <90% …" at bounding box center [123, 567] width 202 height 27
type input "Camping with portable oxygen concentrator and O2Ring; SpO₂ guidance: 95–100% no…"
click at [1294, 24] on span "Save" at bounding box center [1293, 24] width 27 height 17
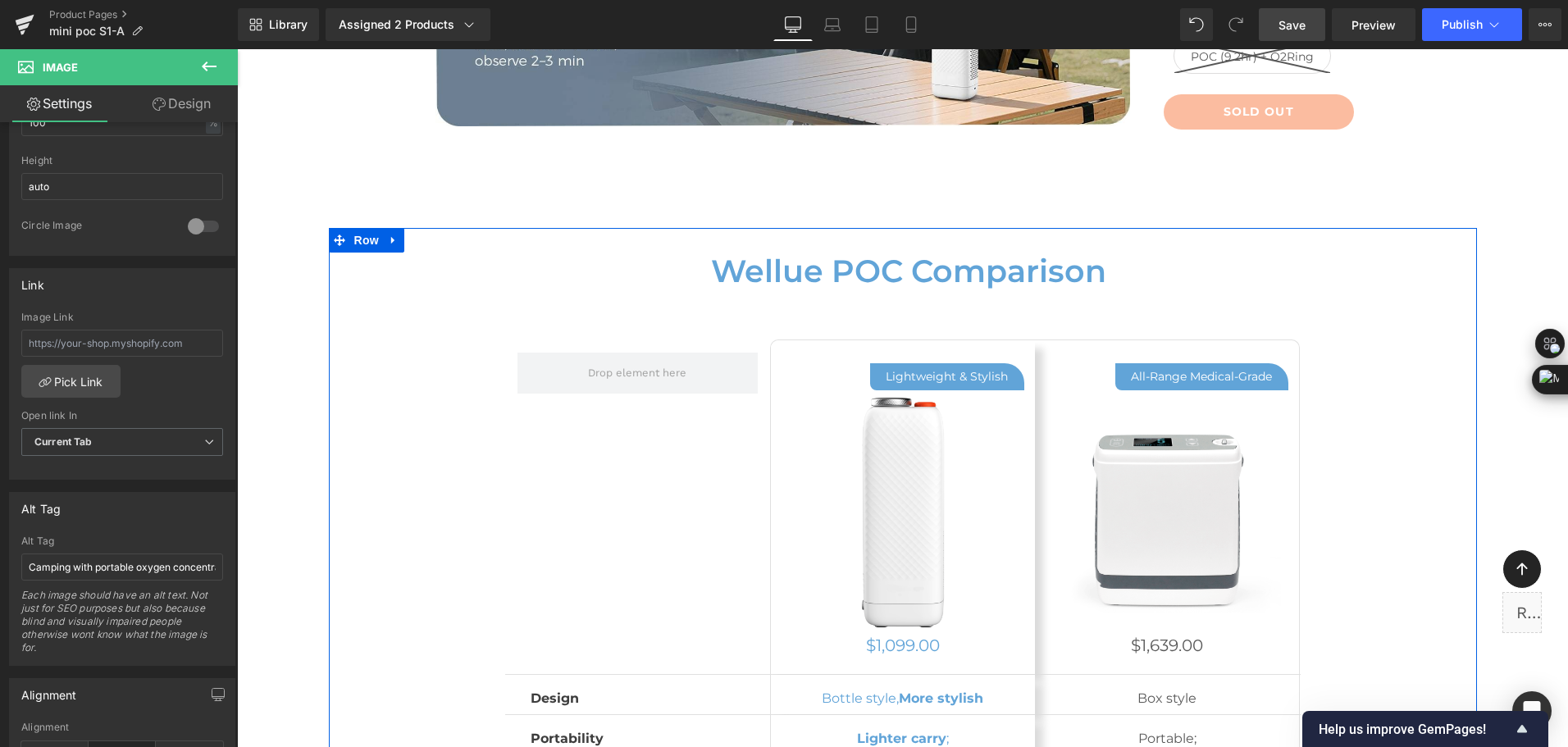
scroll to position [8860, 0]
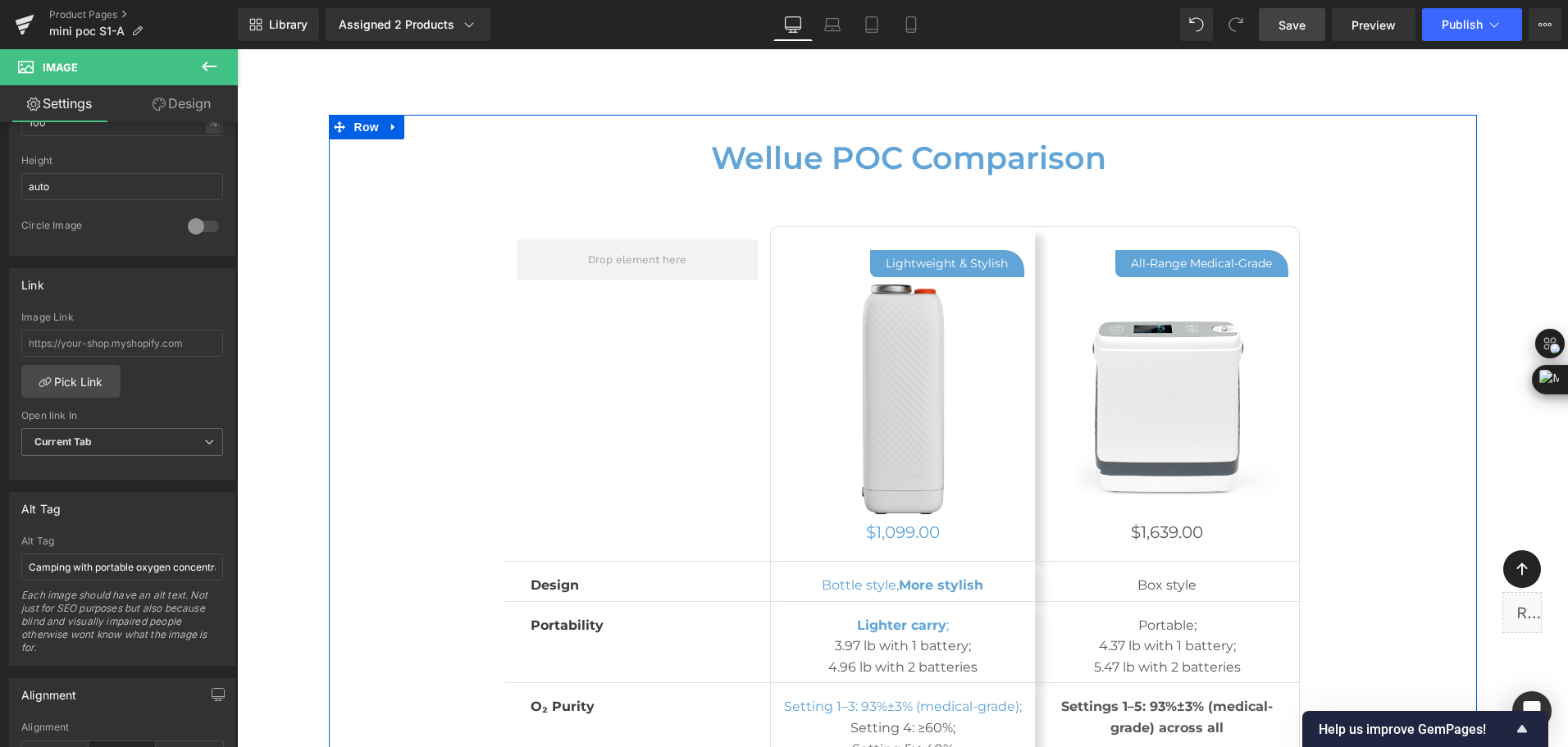
click at [909, 396] on div "Image" at bounding box center [903, 398] width 242 height 242
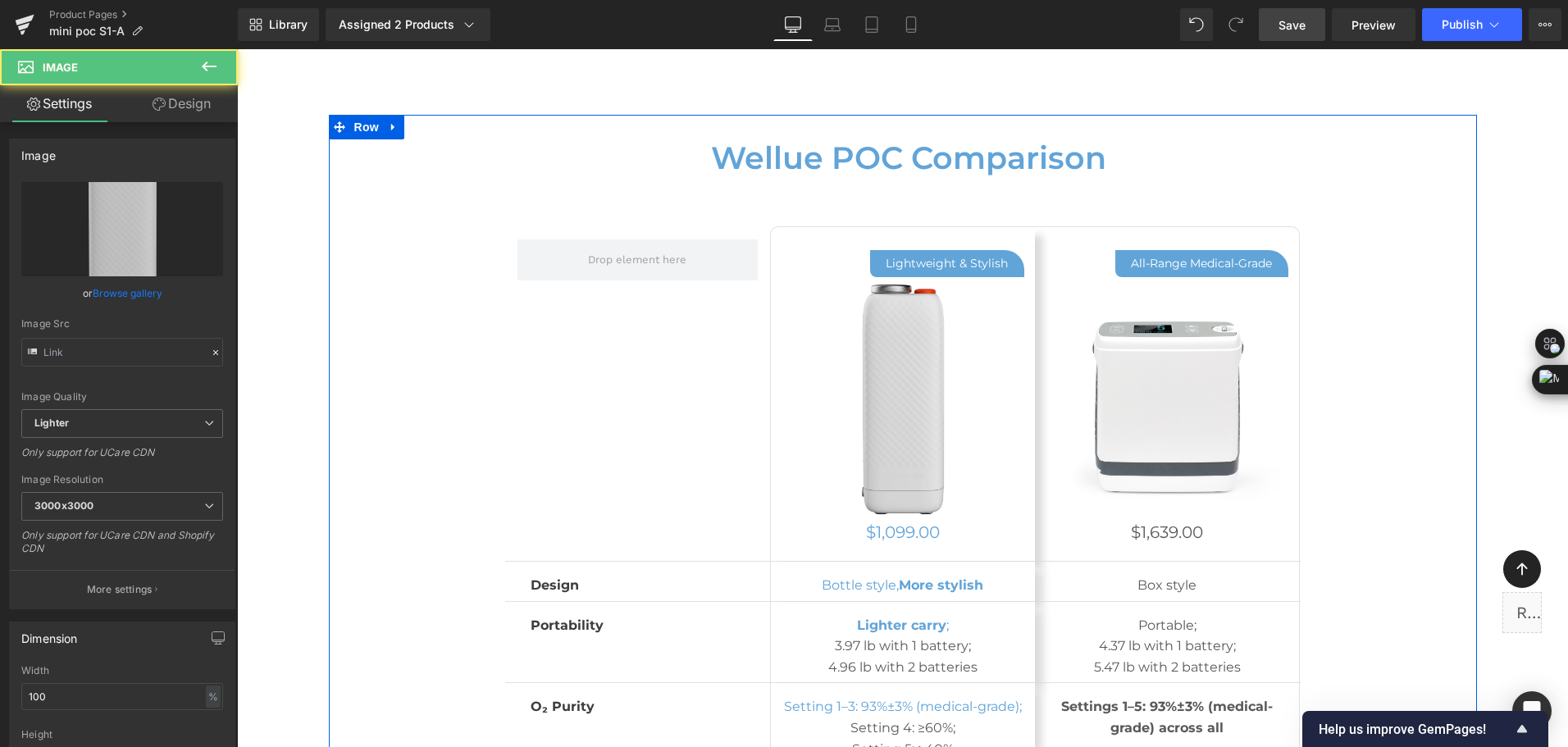
type input "[URL][DOMAIN_NAME]"
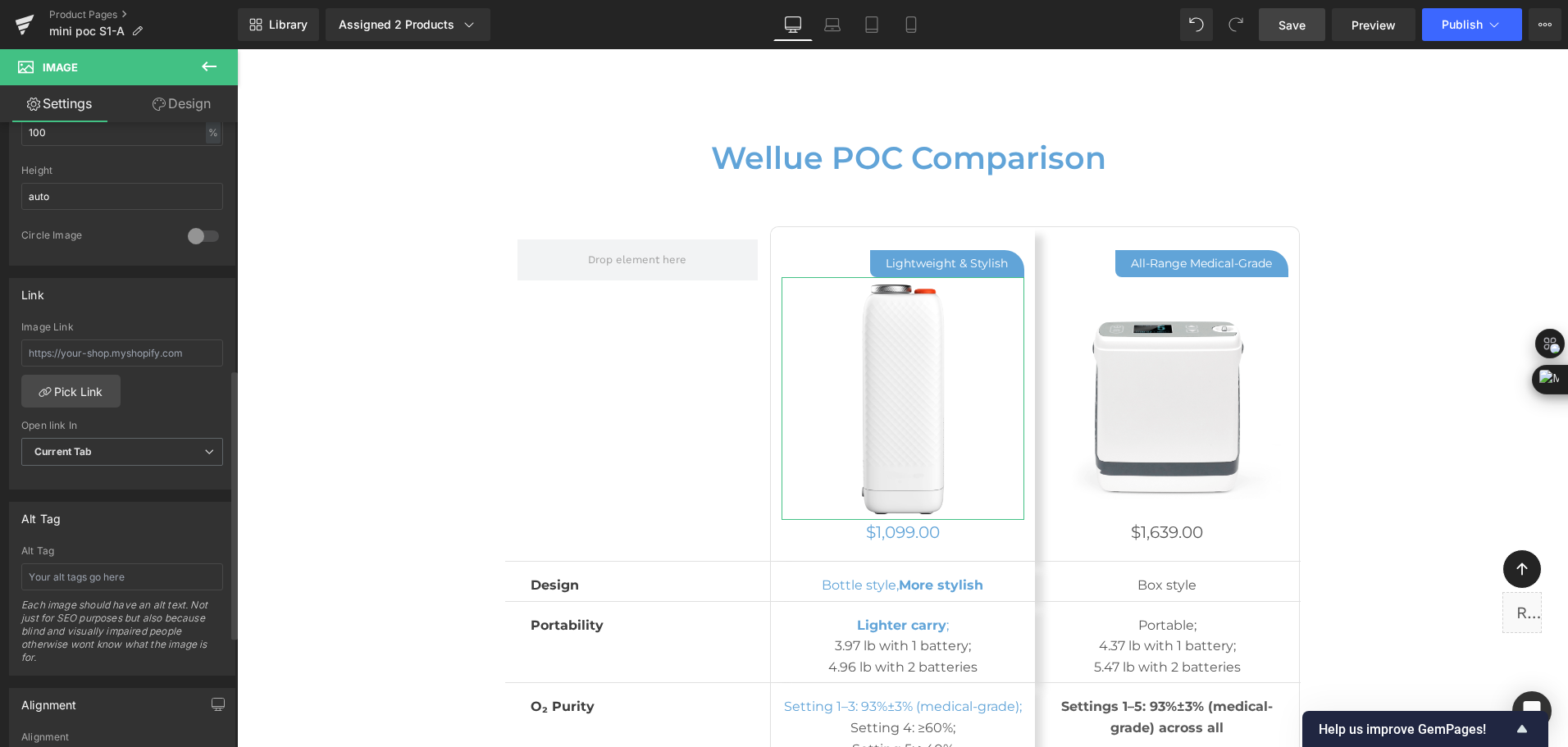
scroll to position [574, 0]
click at [123, 573] on input "text" at bounding box center [123, 567] width 202 height 27
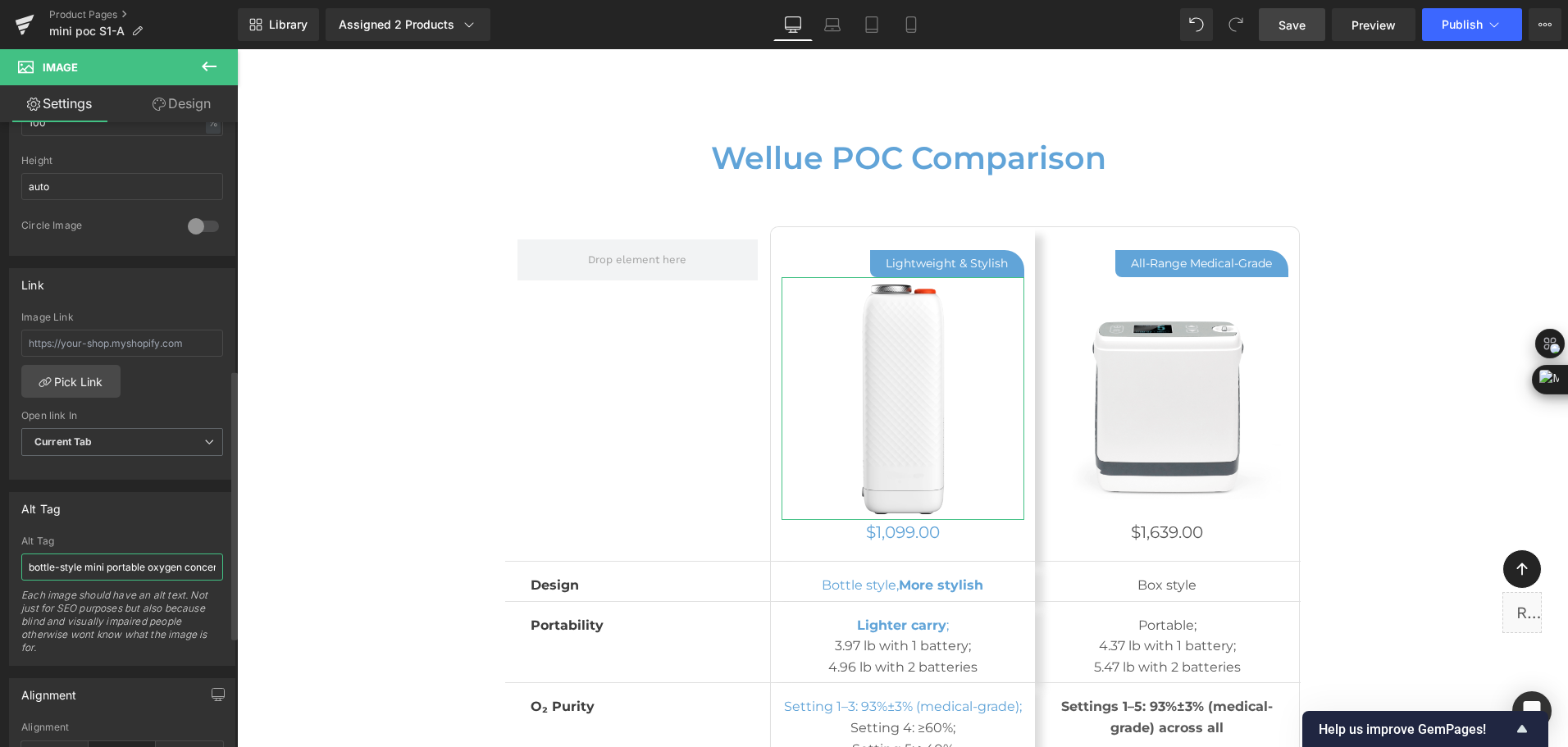
scroll to position [0, 10]
type input "bottle-style mini portable oxygen concentrator"
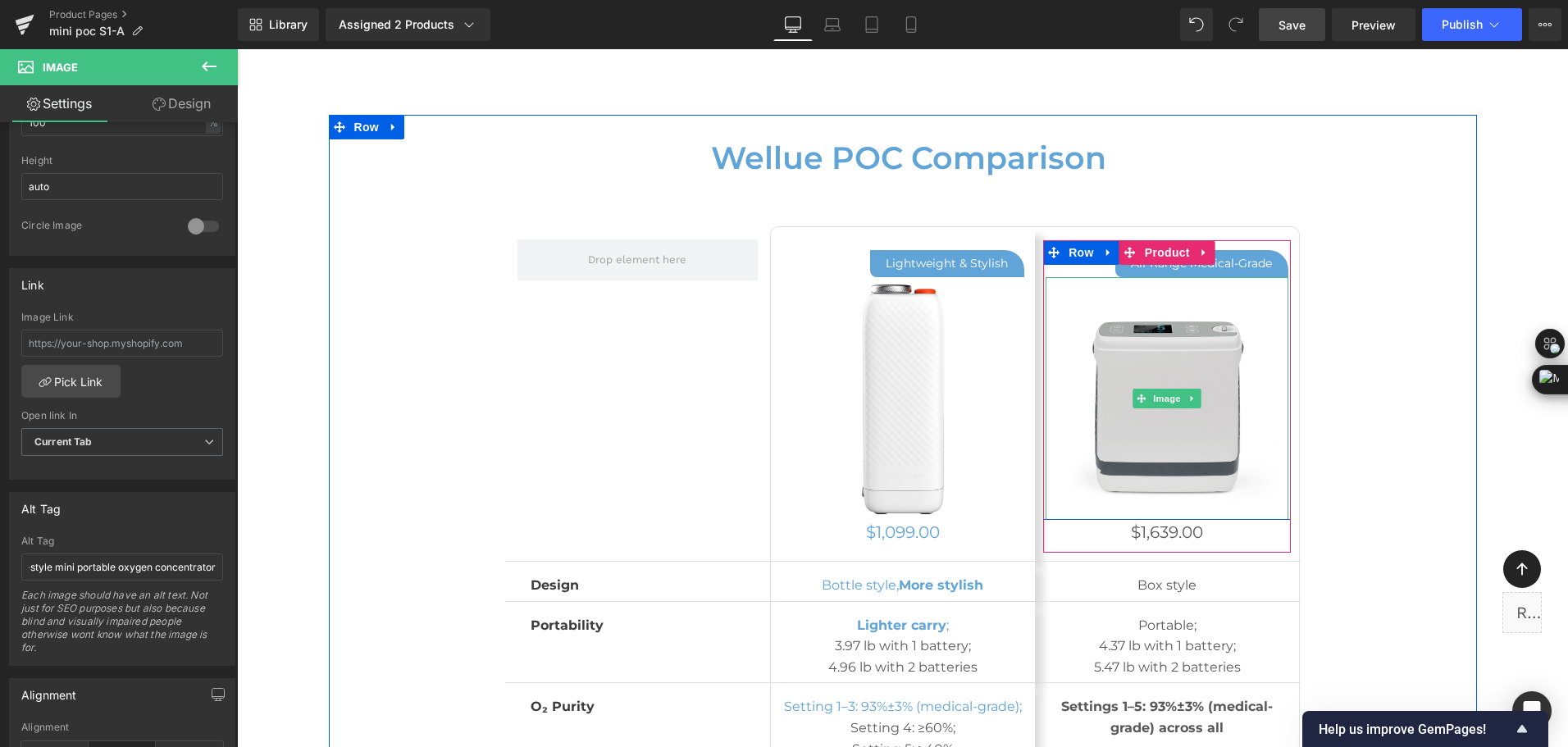
click at [1116, 399] on img at bounding box center [1166, 398] width 242 height 242
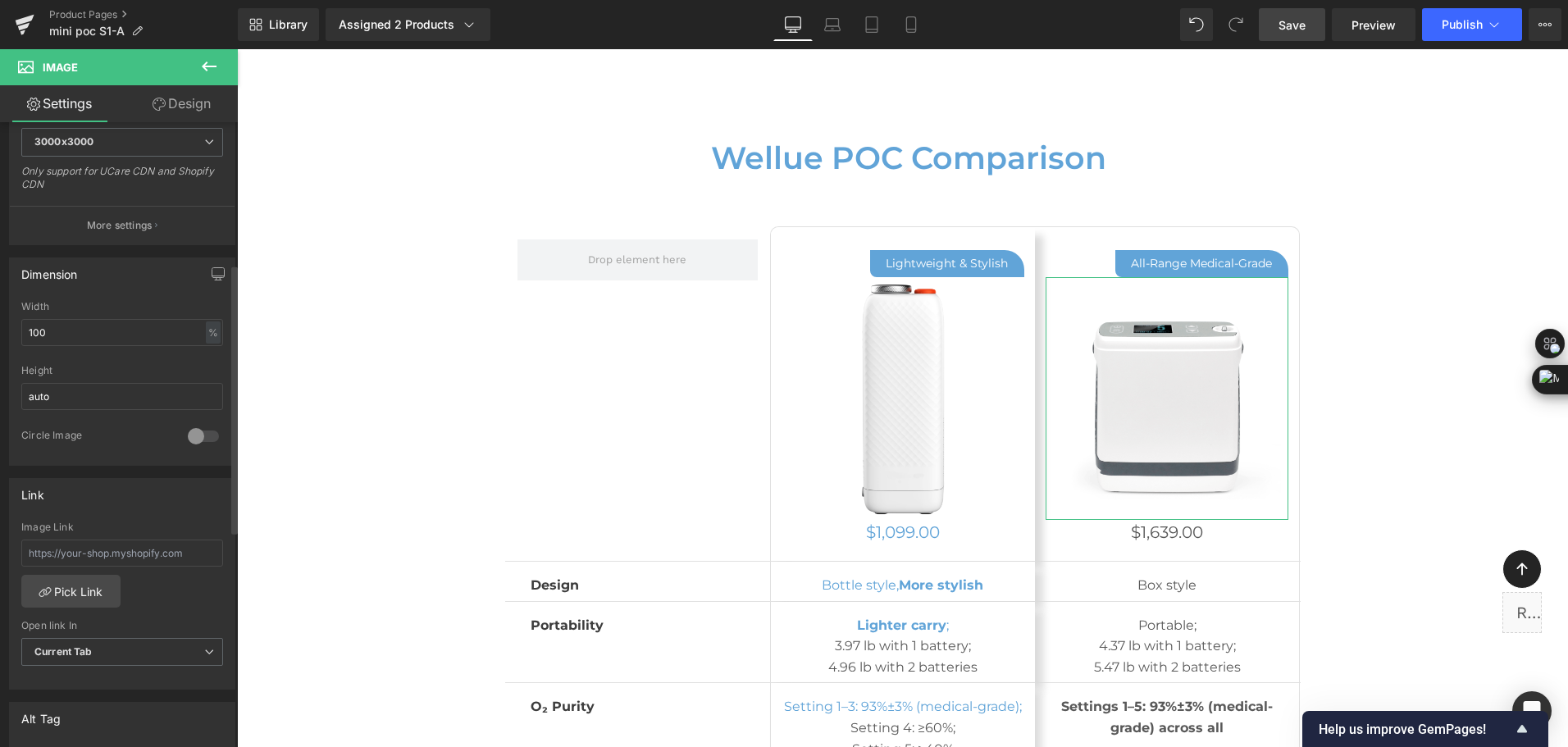
scroll to position [574, 0]
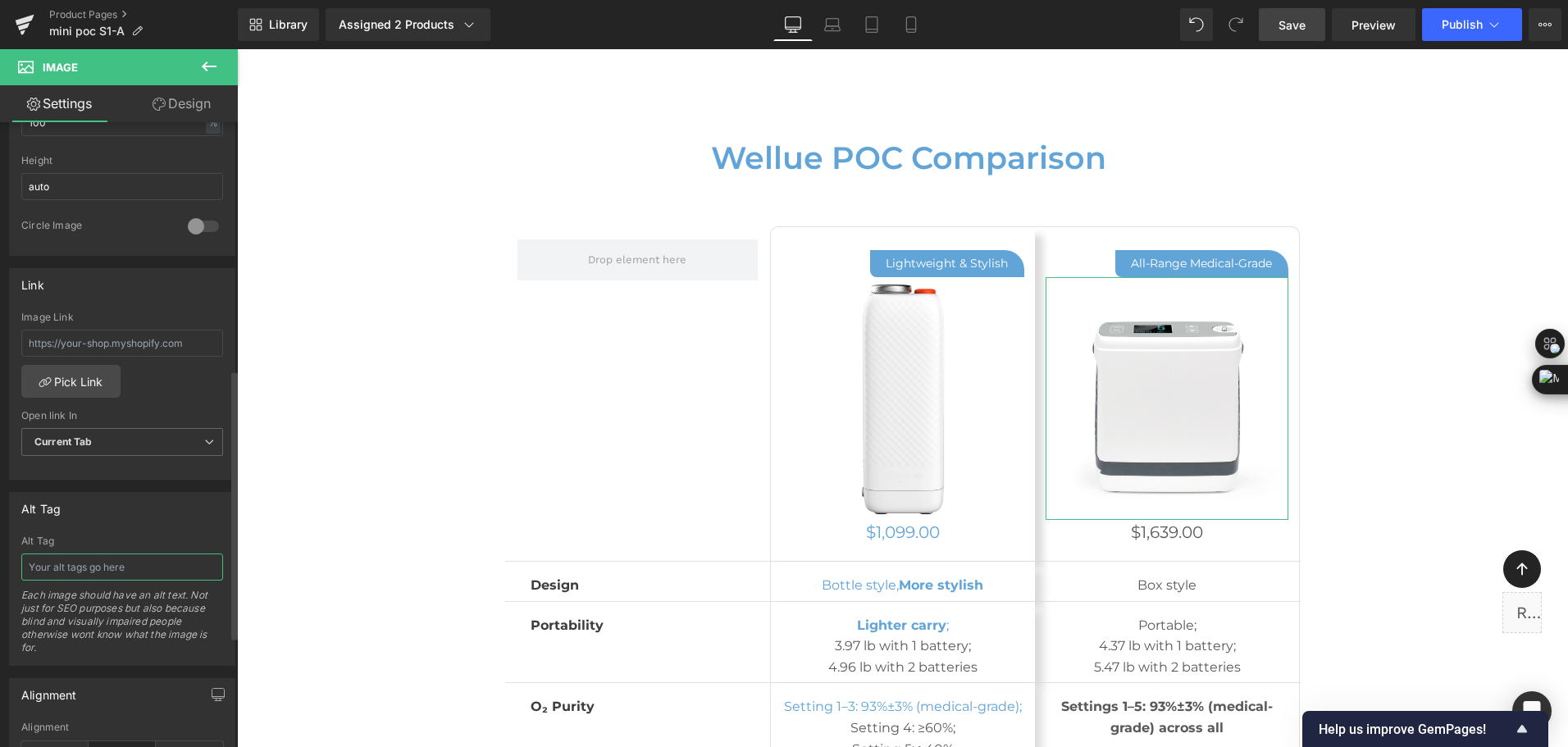
click at [125, 559] on input "text" at bounding box center [123, 567] width 202 height 27
type input "bos-style portable oxygen concentrator"
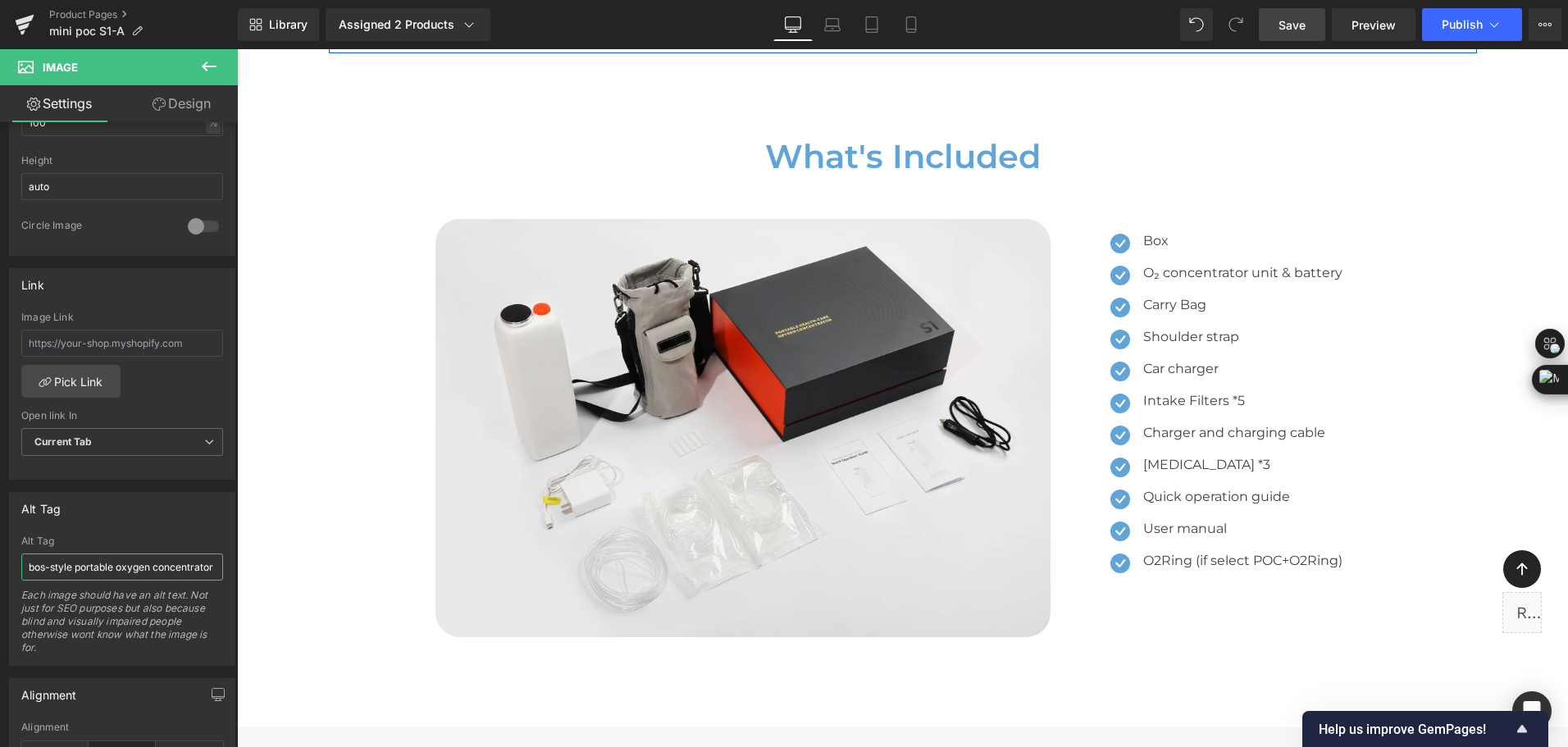
scroll to position [9681, 0]
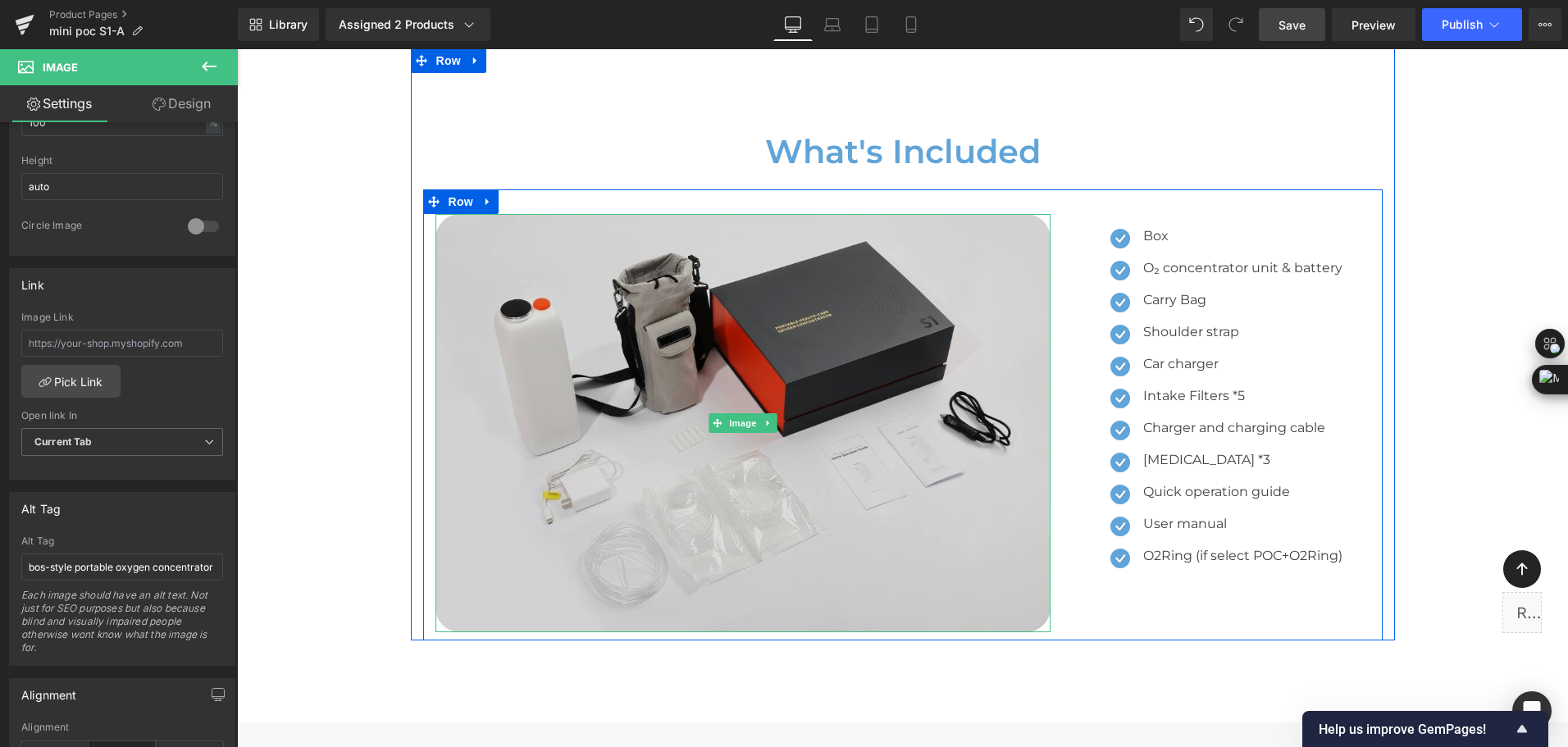
click at [790, 303] on img at bounding box center [743, 422] width 615 height 418
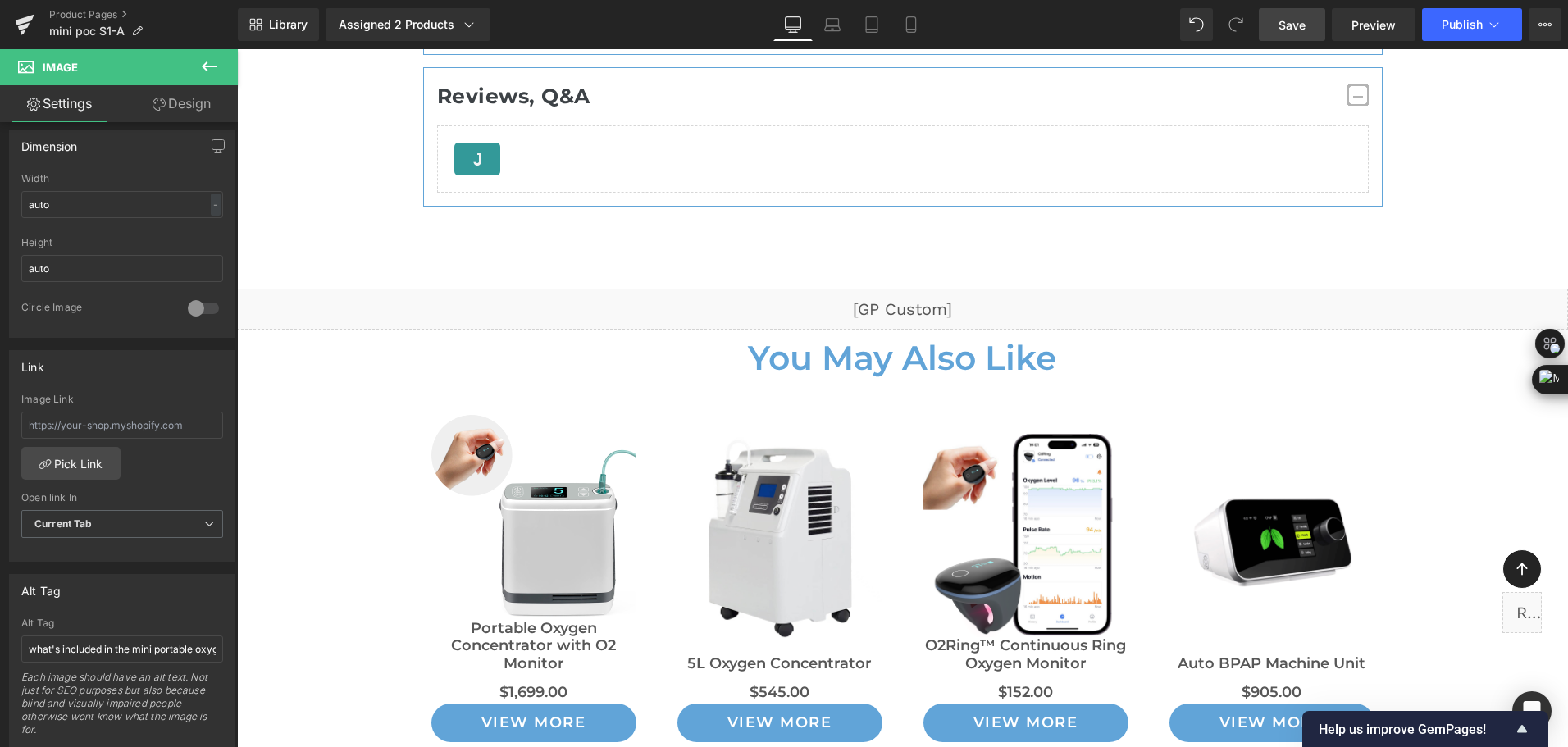
scroll to position [11813, 0]
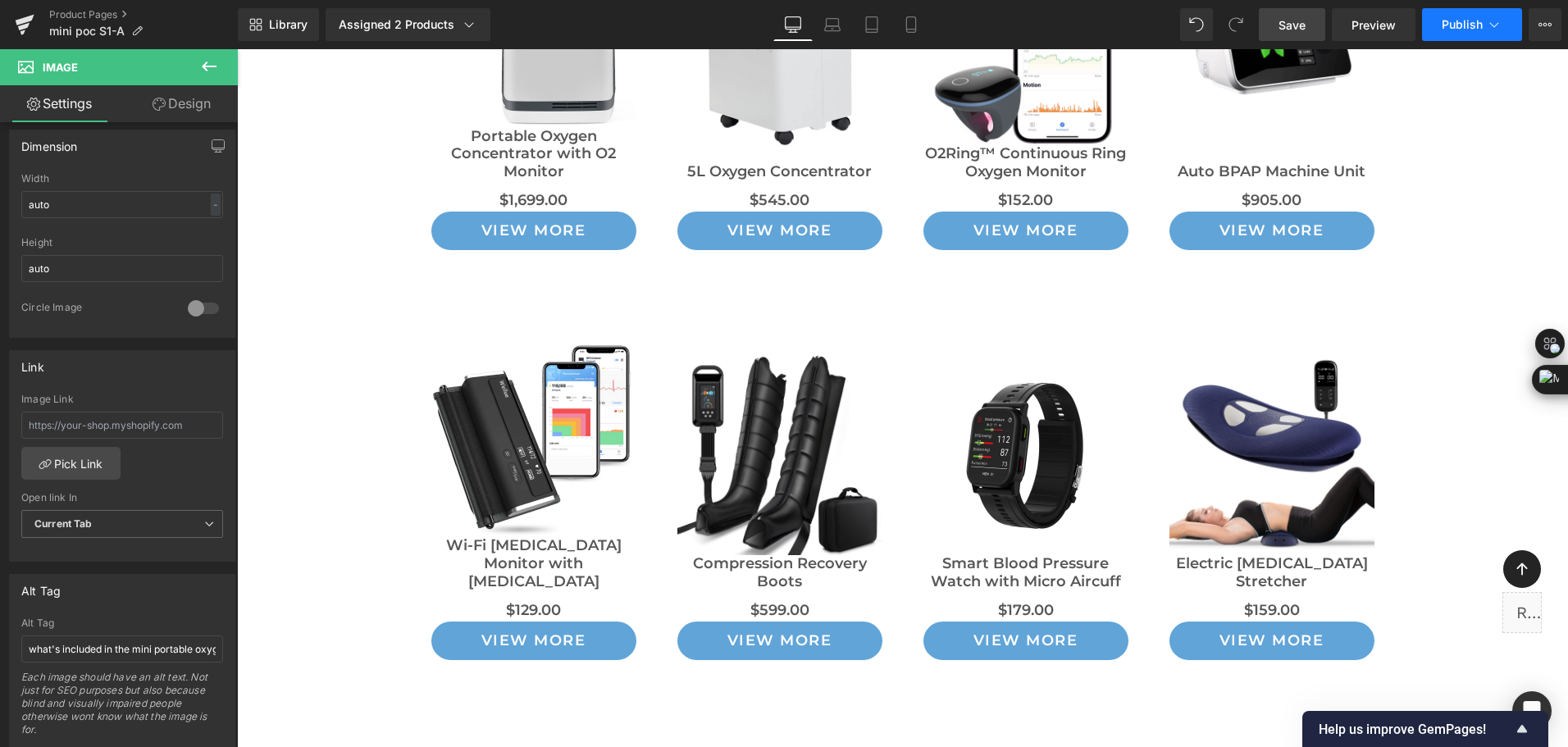
click at [1471, 23] on span "Publish" at bounding box center [1462, 24] width 41 height 13
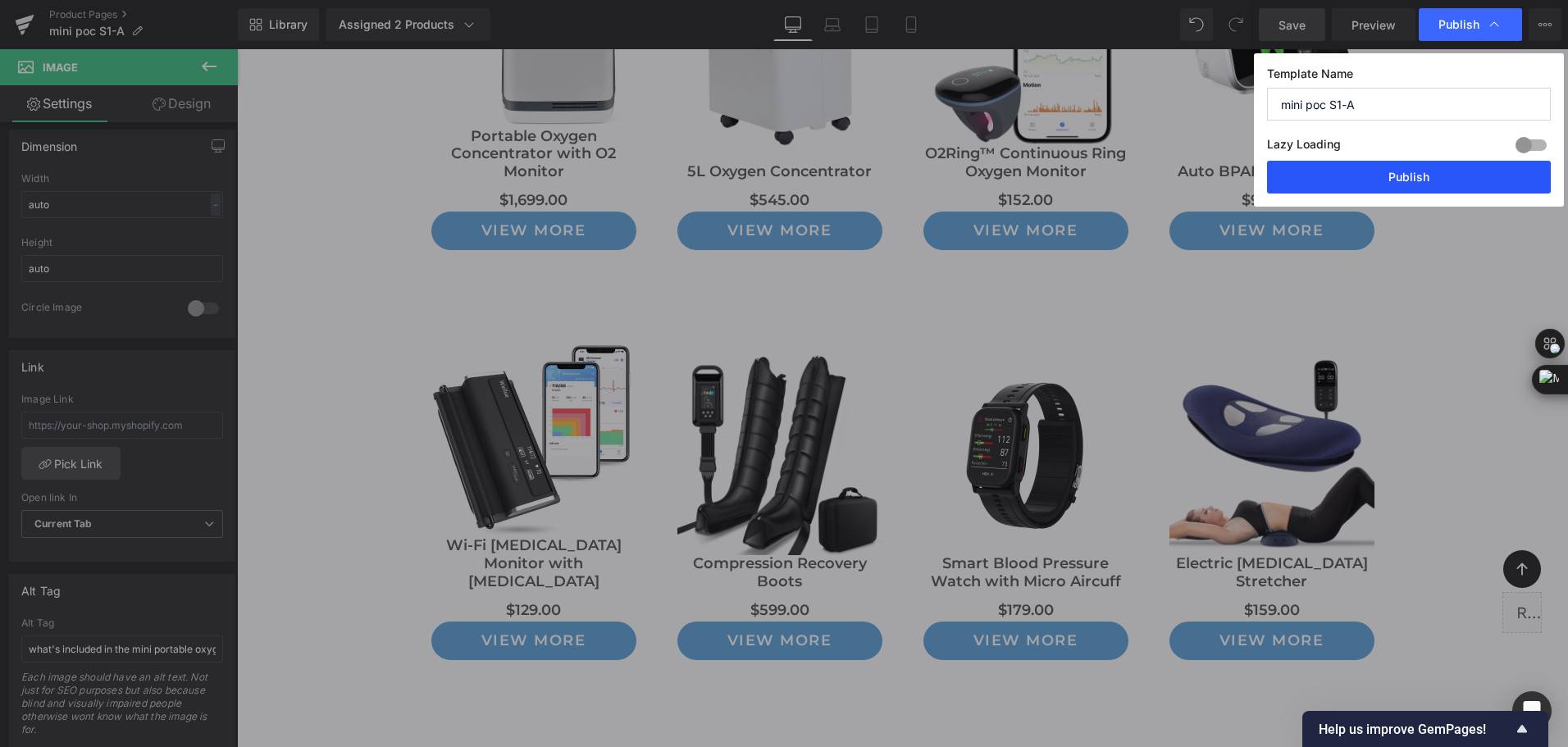
click at [1438, 172] on button "Publish" at bounding box center [1409, 177] width 284 height 33
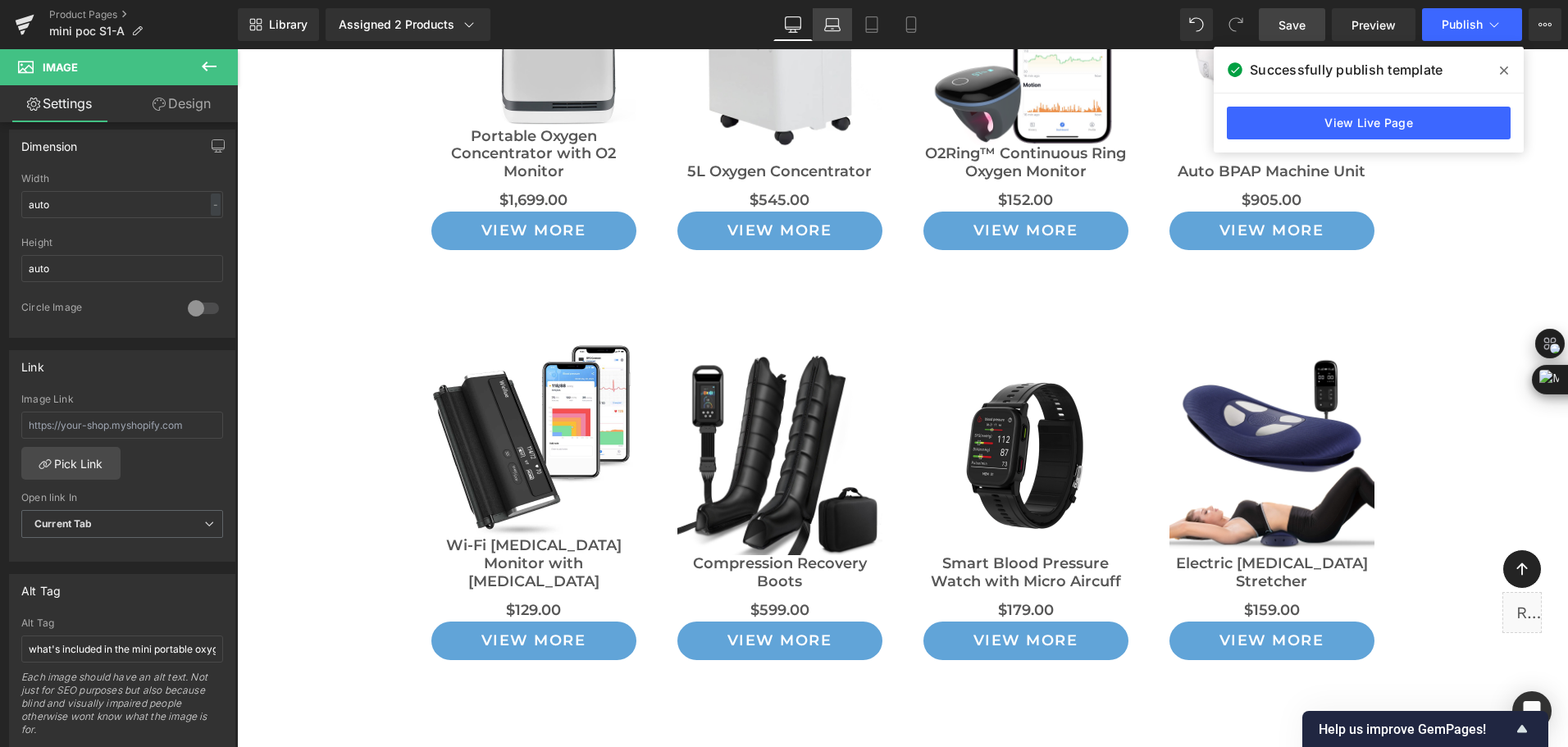
click at [835, 36] on link "Laptop" at bounding box center [833, 24] width 39 height 33
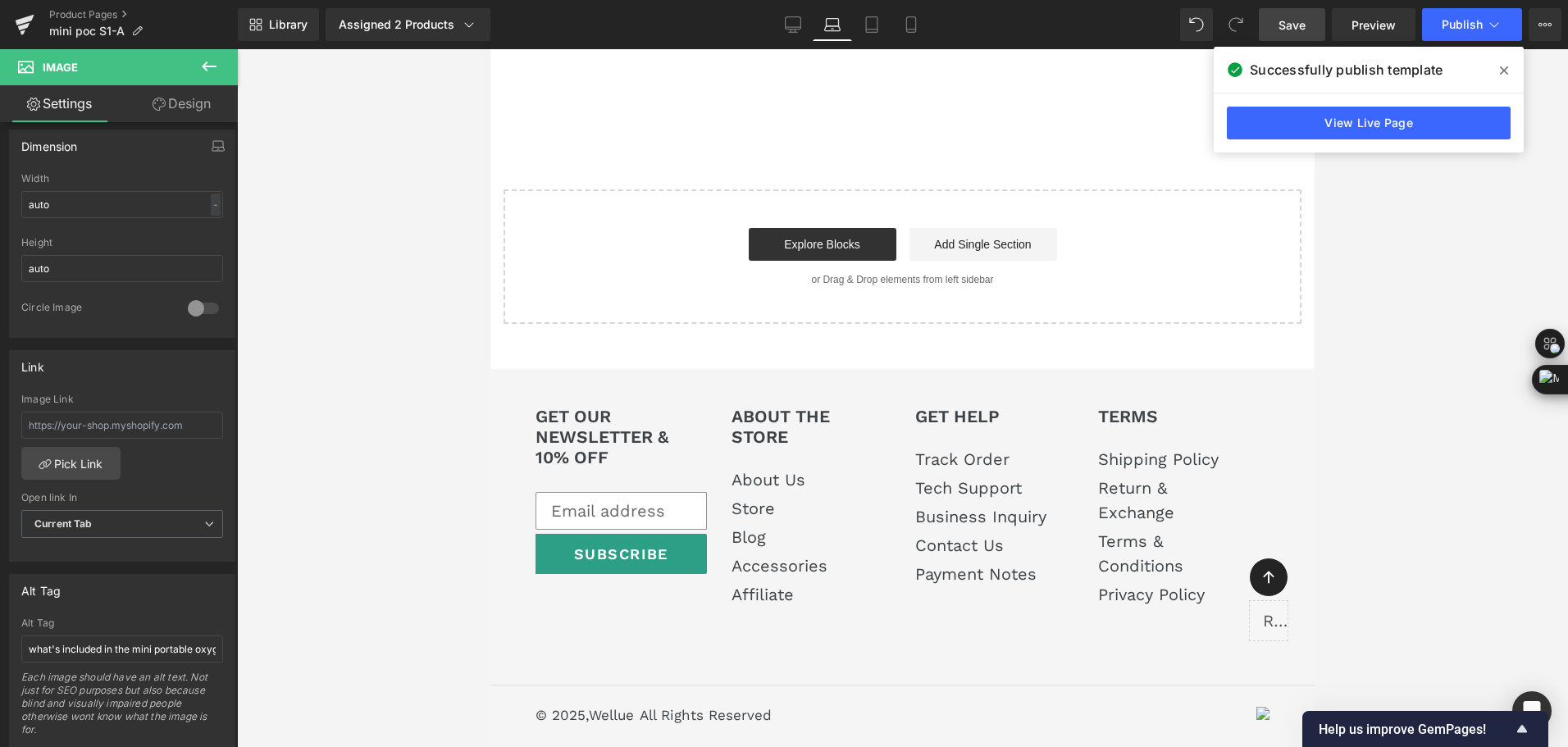
scroll to position [8376, 0]
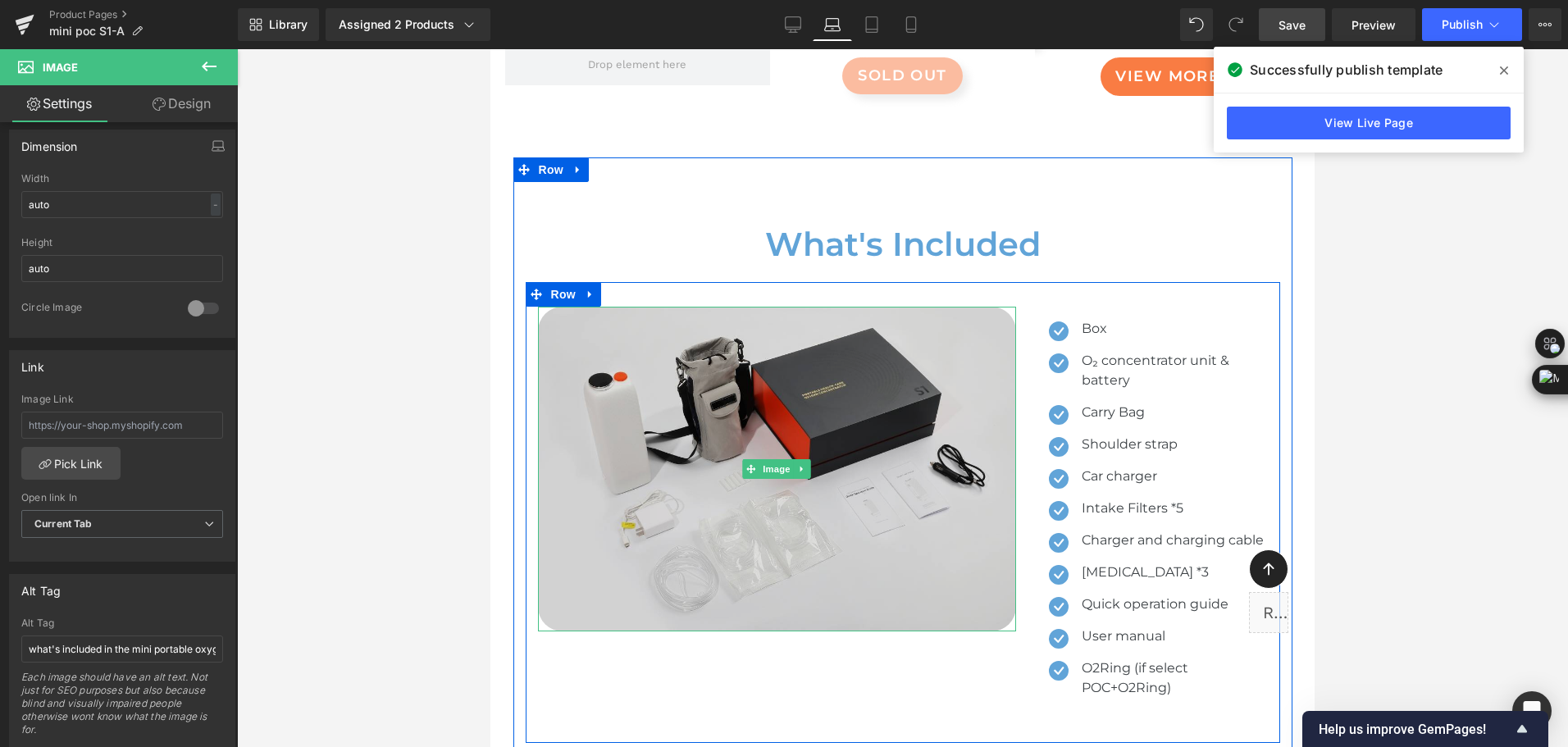
click at [847, 382] on img at bounding box center [777, 469] width 479 height 325
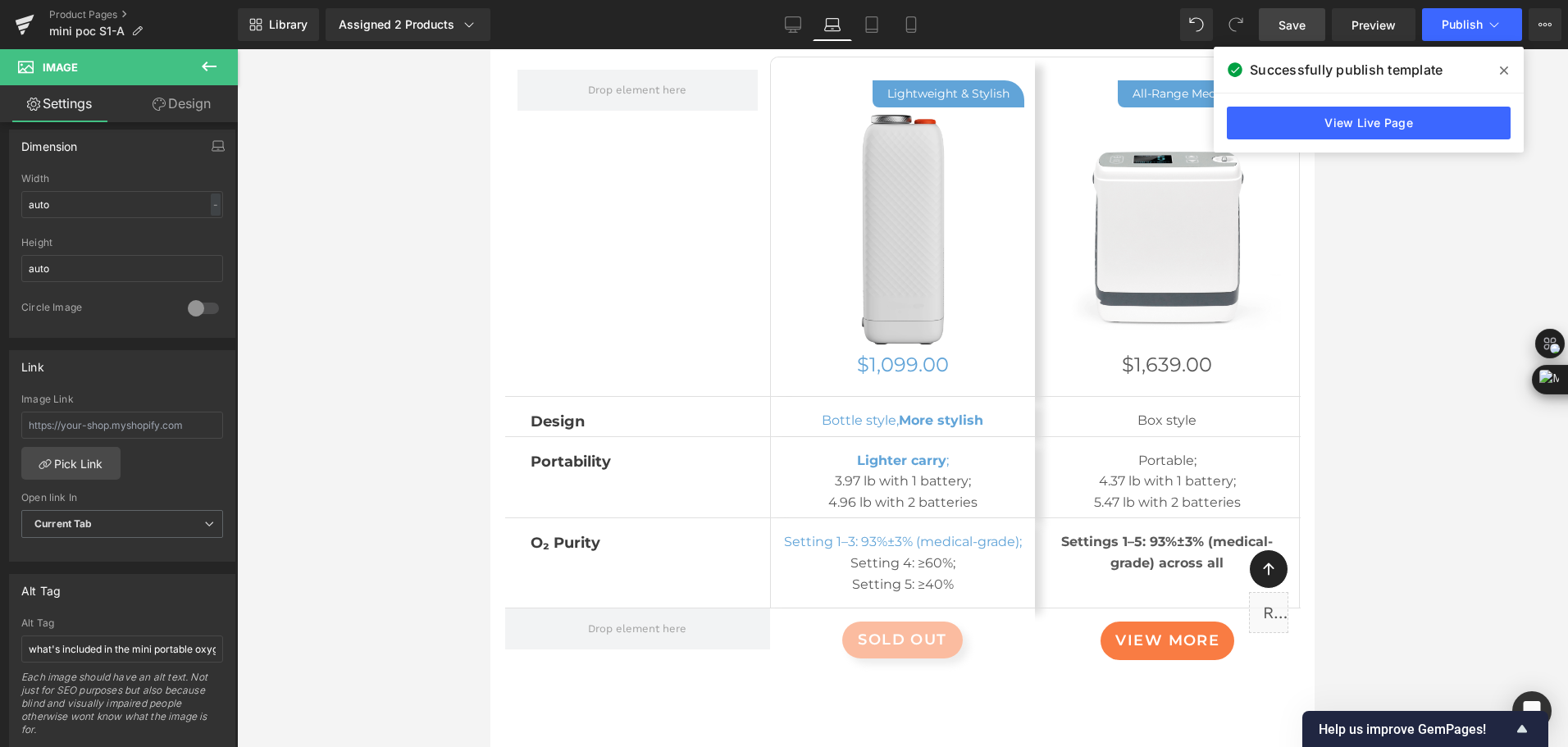
scroll to position [7638, 0]
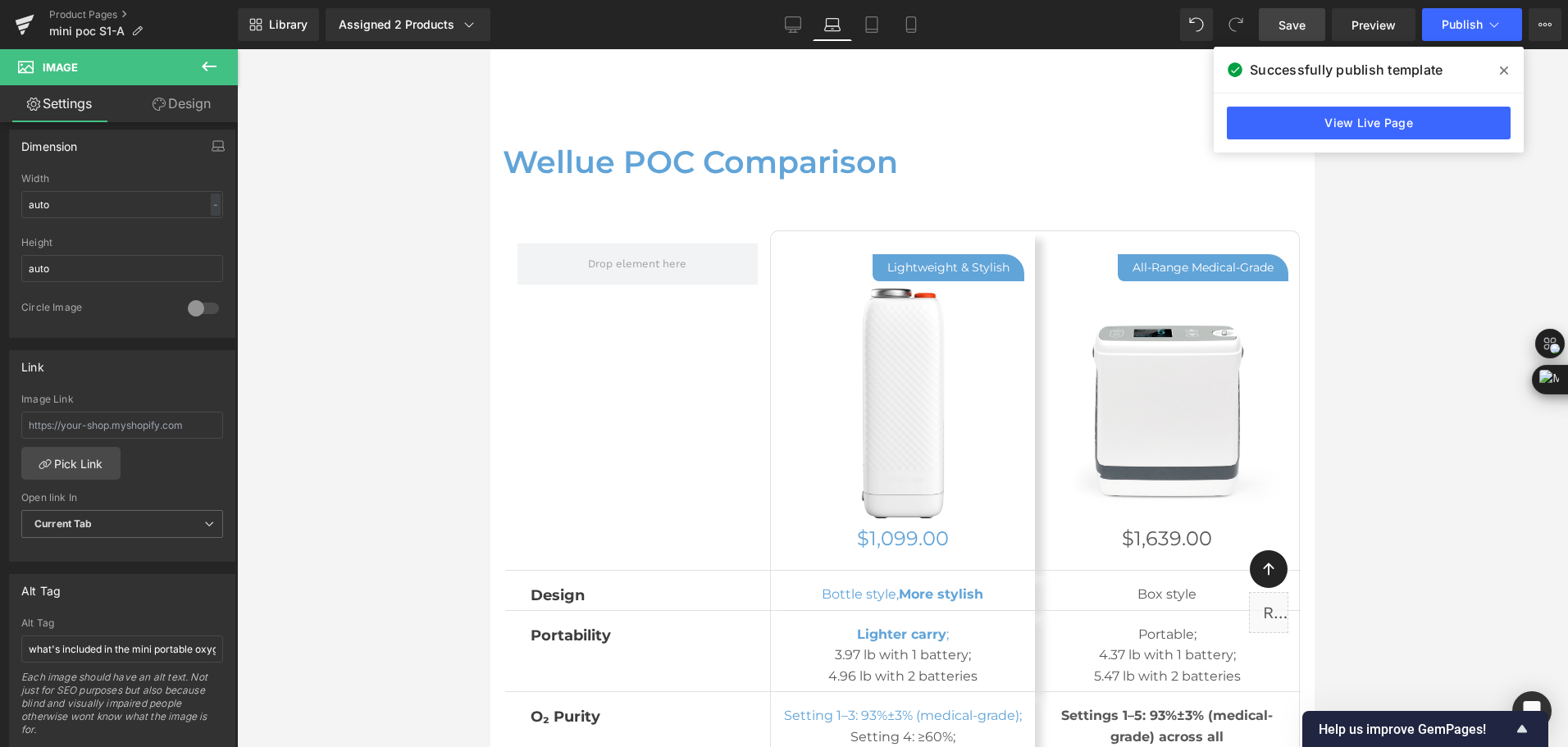
click at [866, 388] on div "Image" at bounding box center [903, 403] width 242 height 242
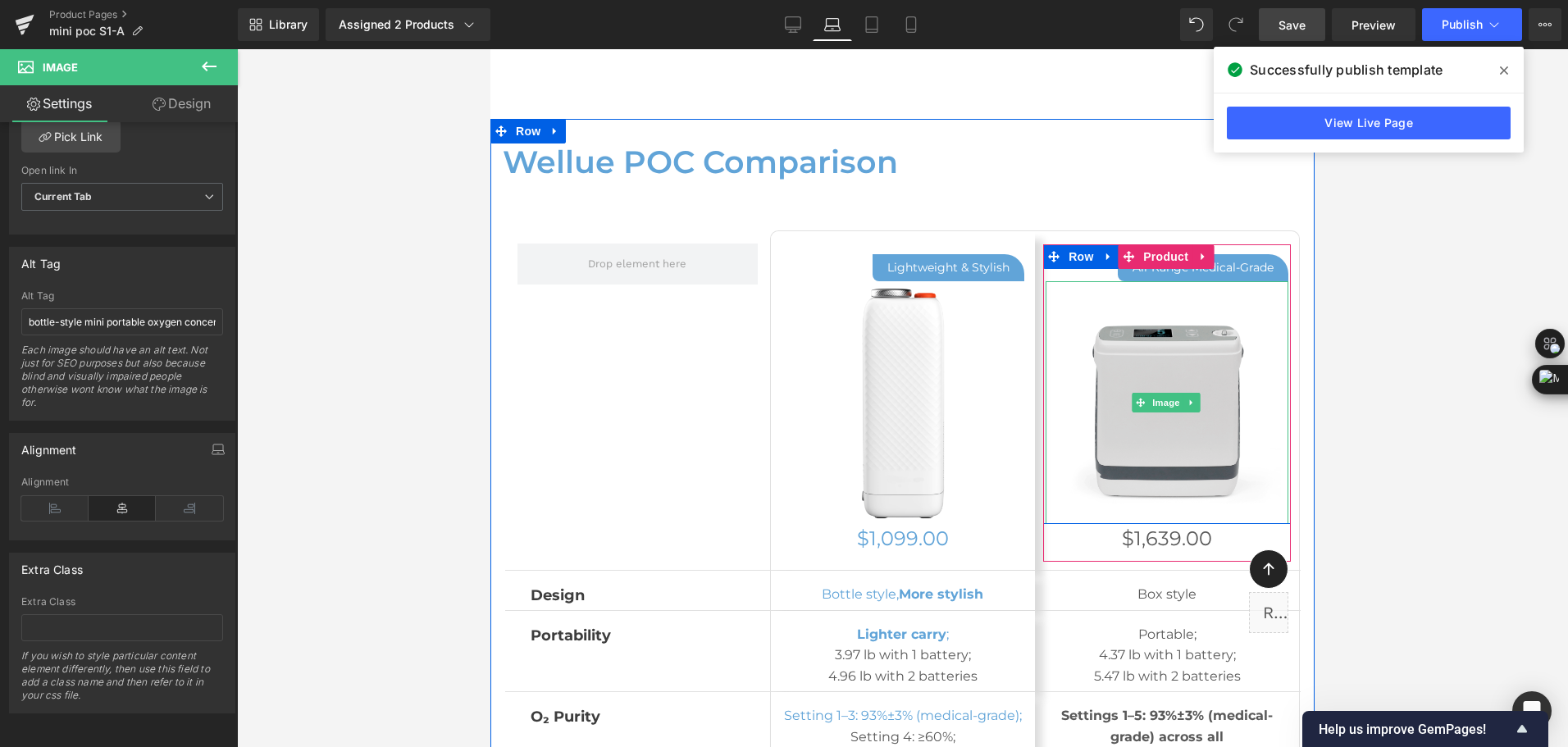
click at [1105, 373] on img at bounding box center [1166, 403] width 242 height 242
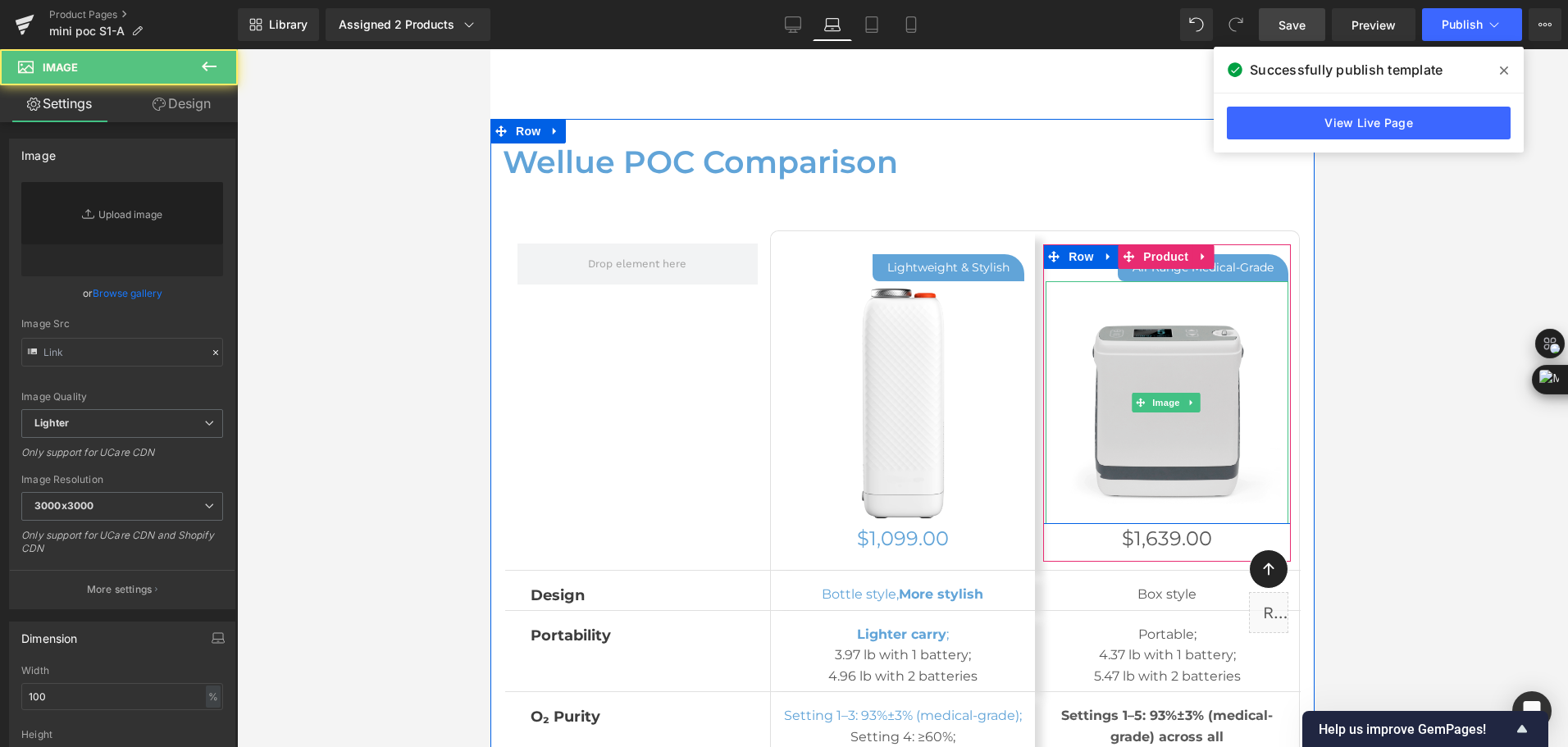
type input "[URL][DOMAIN_NAME]"
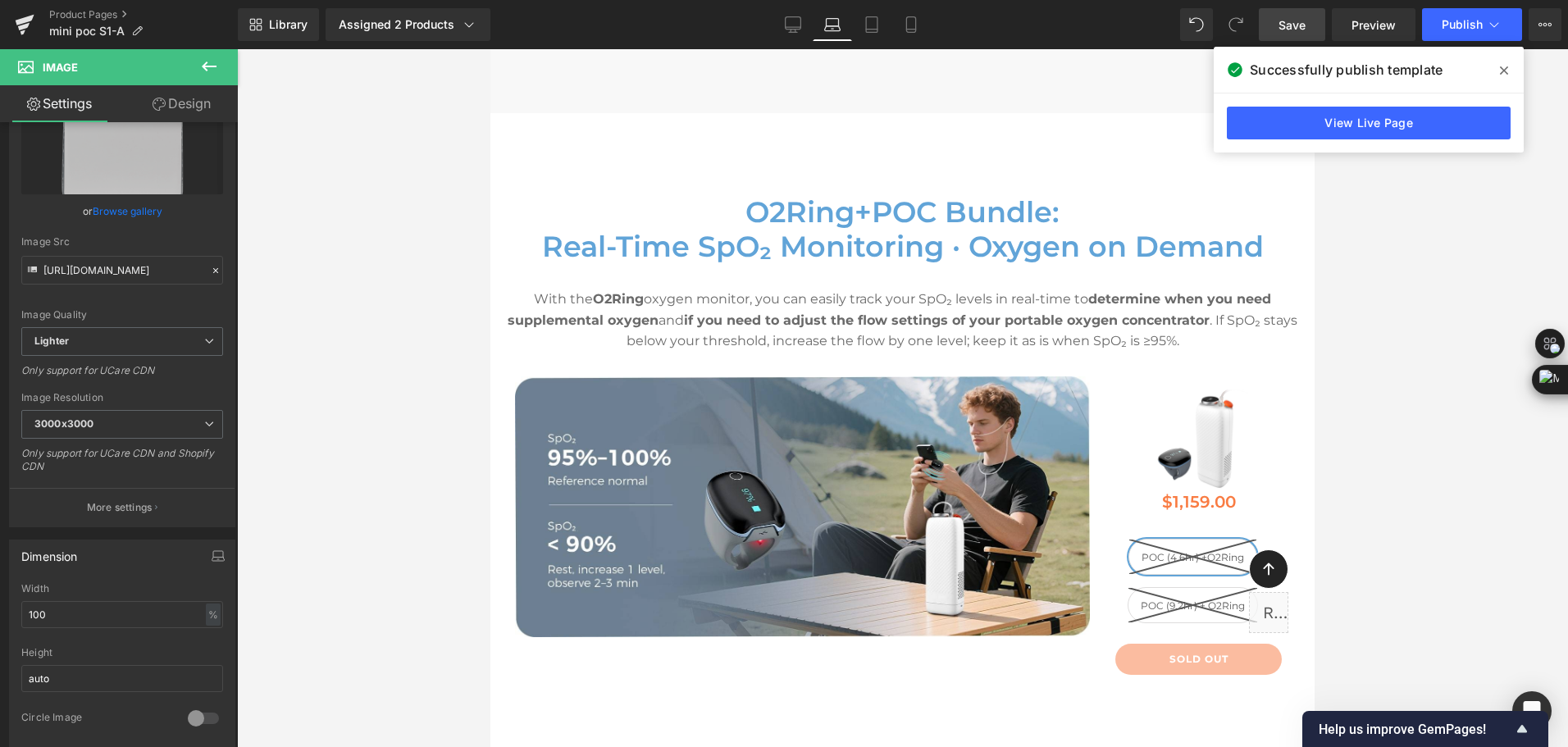
scroll to position [6982, 0]
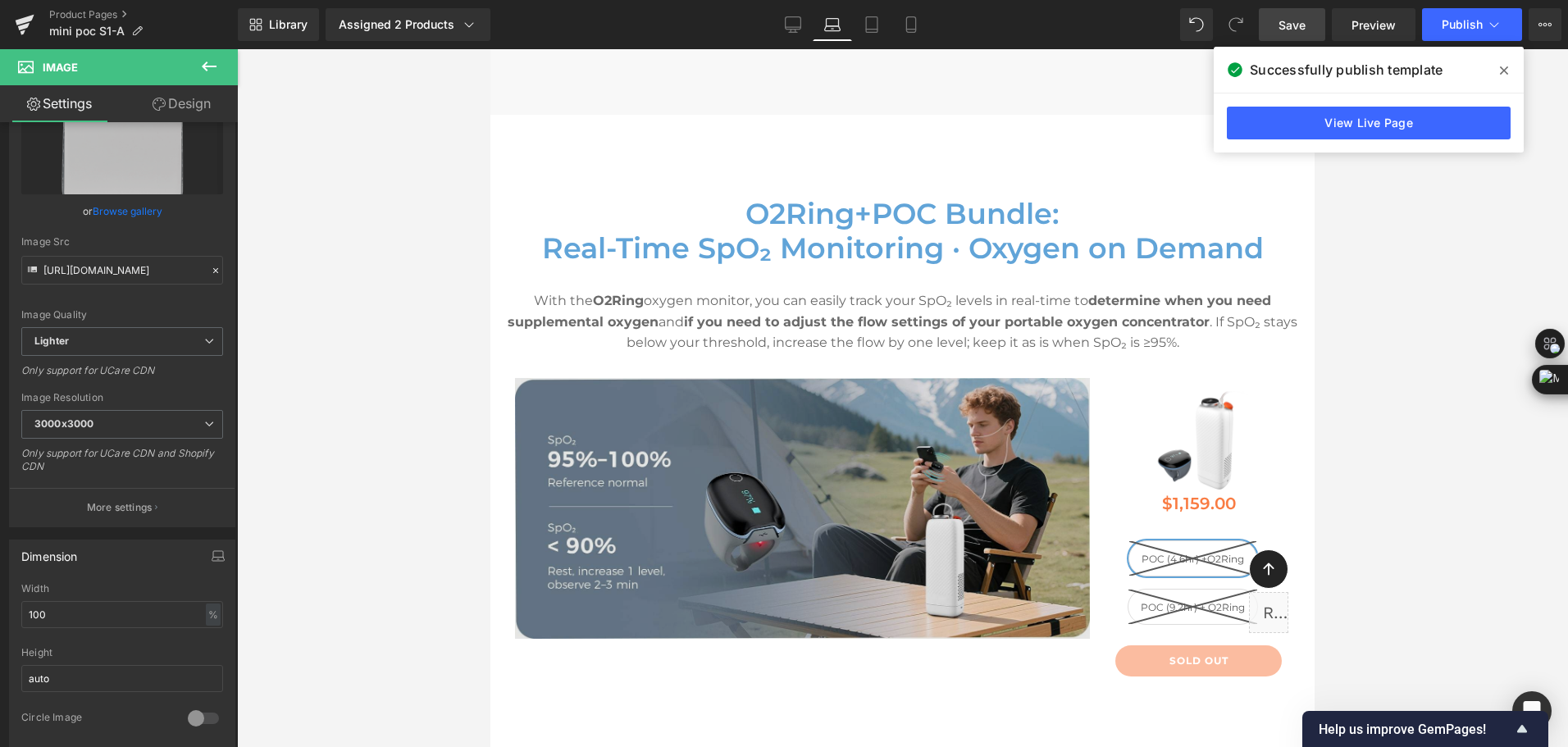
click at [911, 480] on img at bounding box center [802, 509] width 575 height 261
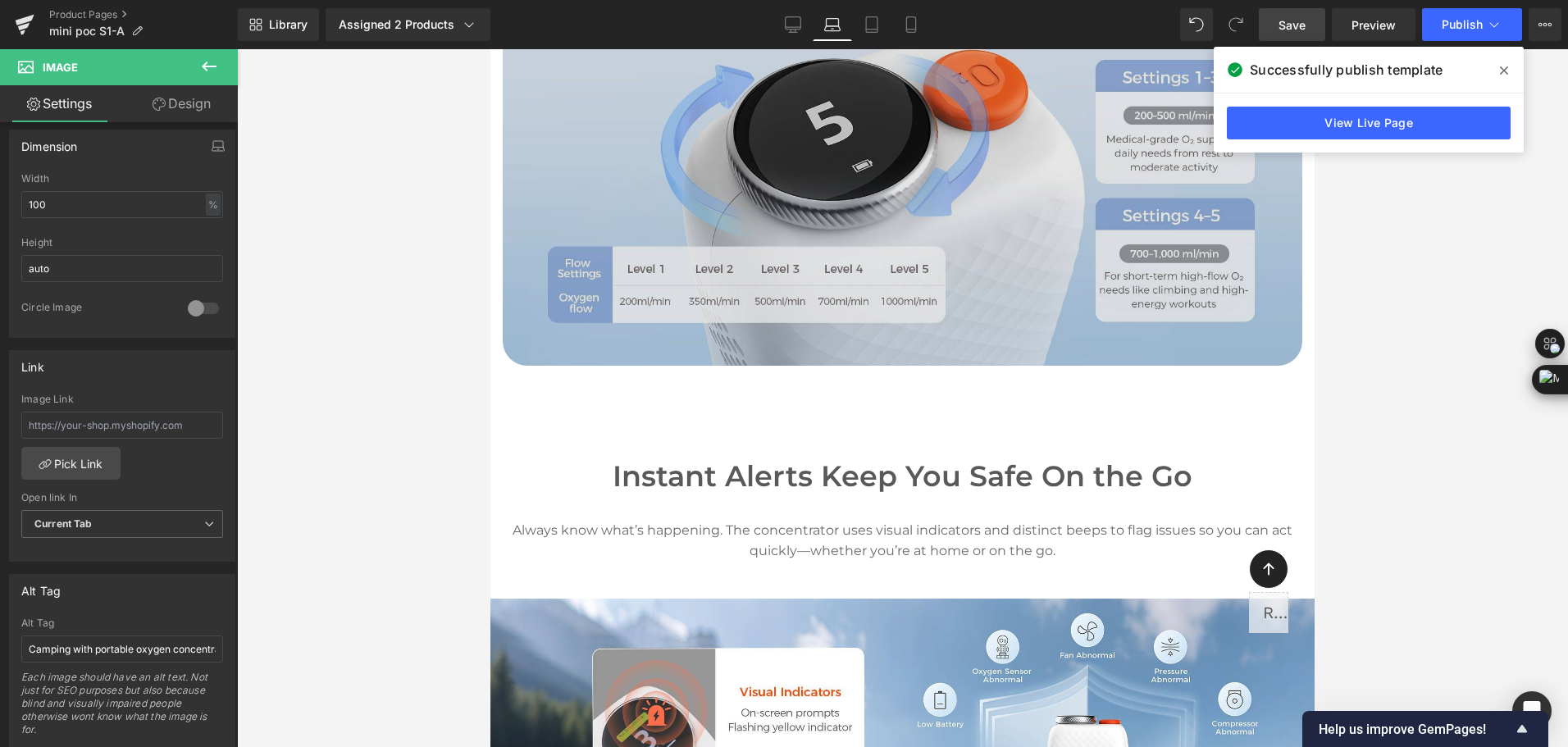
scroll to position [4684, 0]
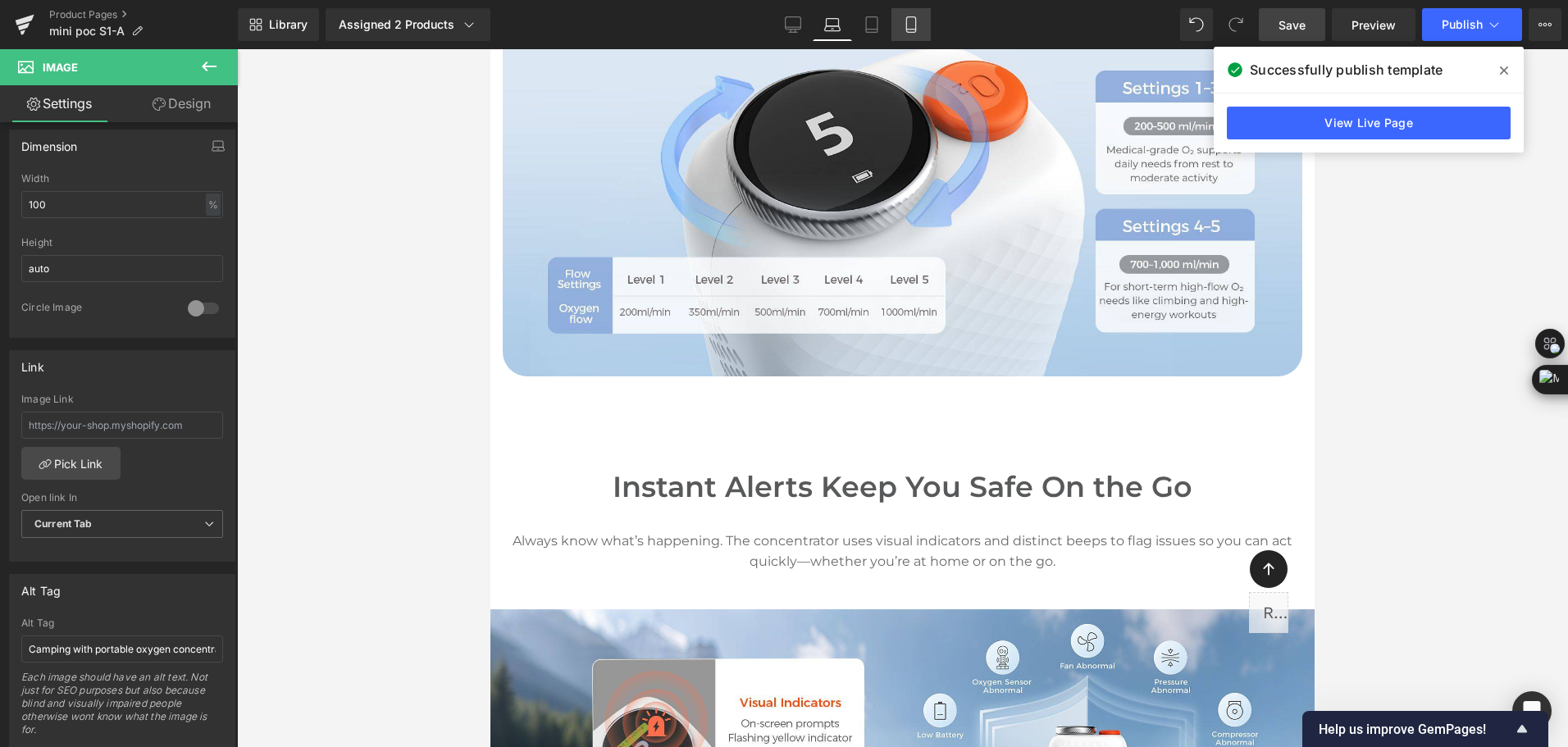
click at [911, 26] on icon at bounding box center [911, 24] width 16 height 16
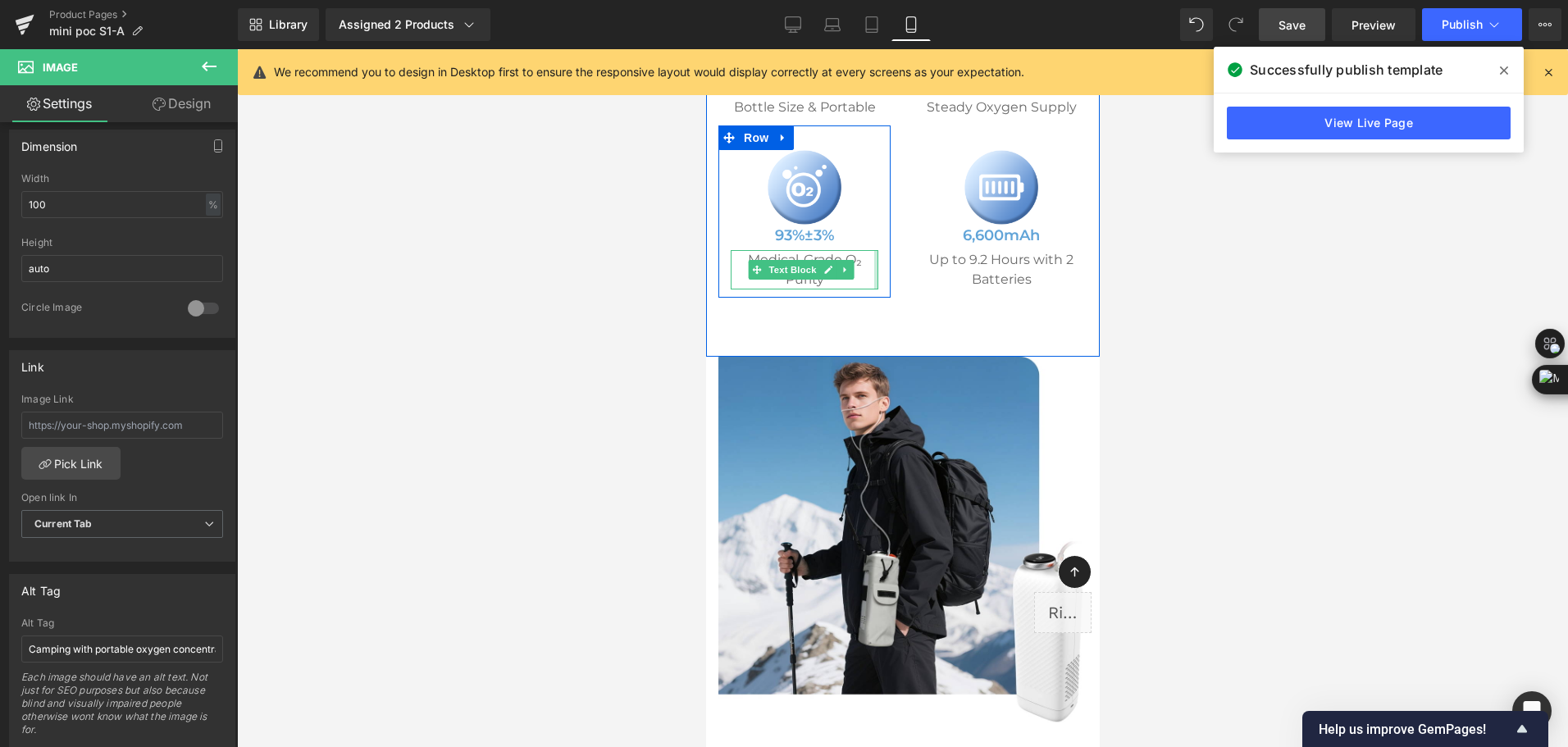
scroll to position [657, 0]
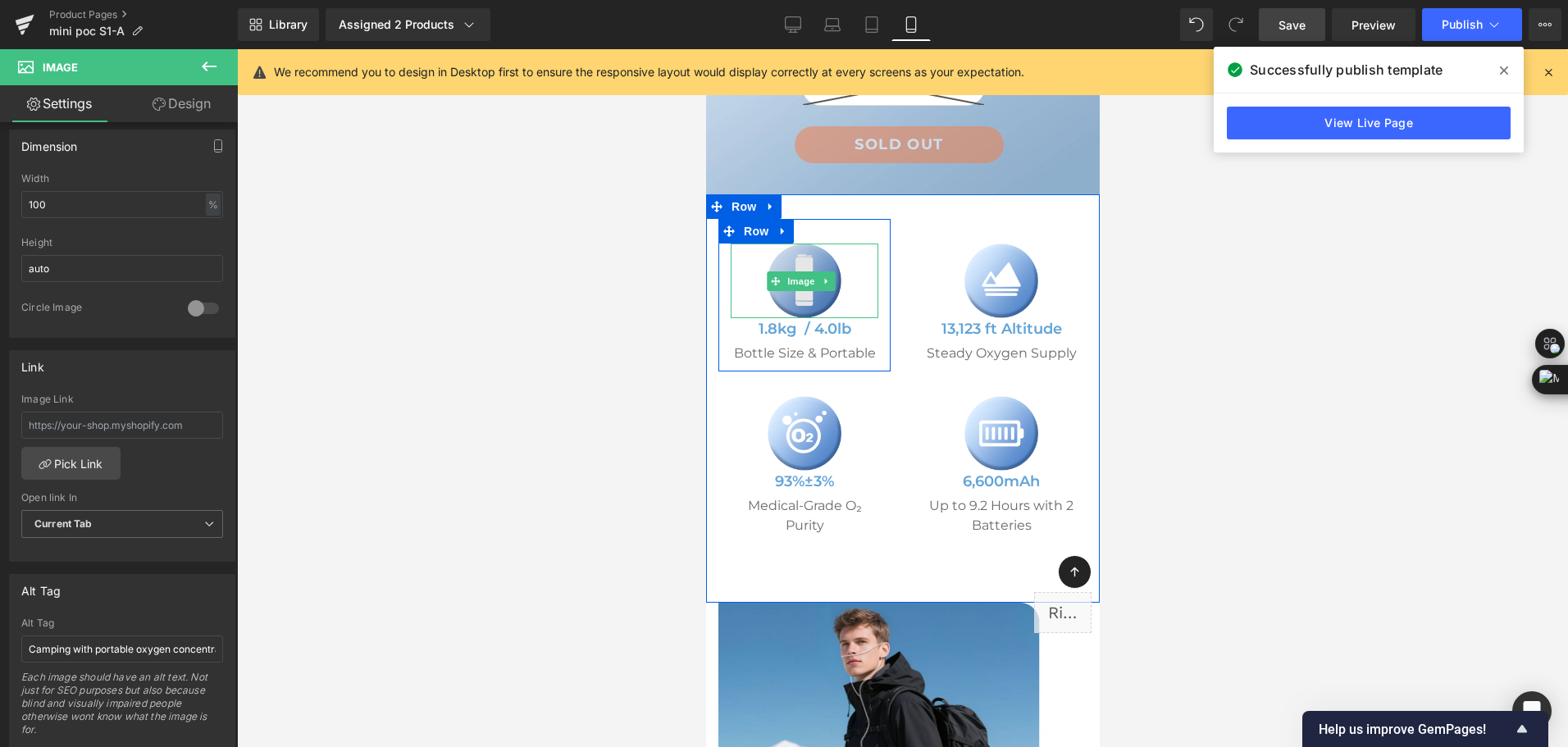
click at [809, 283] on span "Image" at bounding box center [801, 282] width 35 height 20
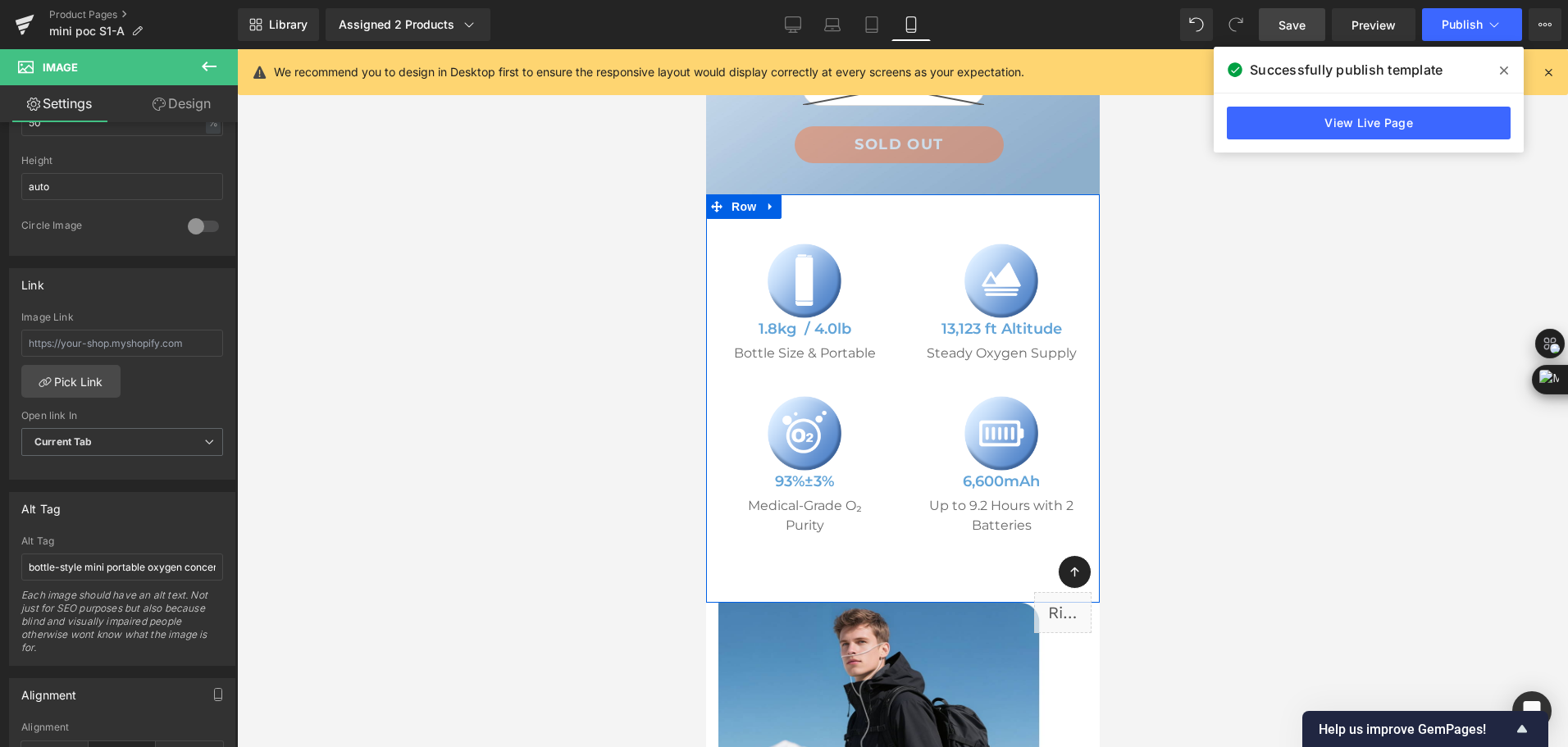
scroll to position [1149, 0]
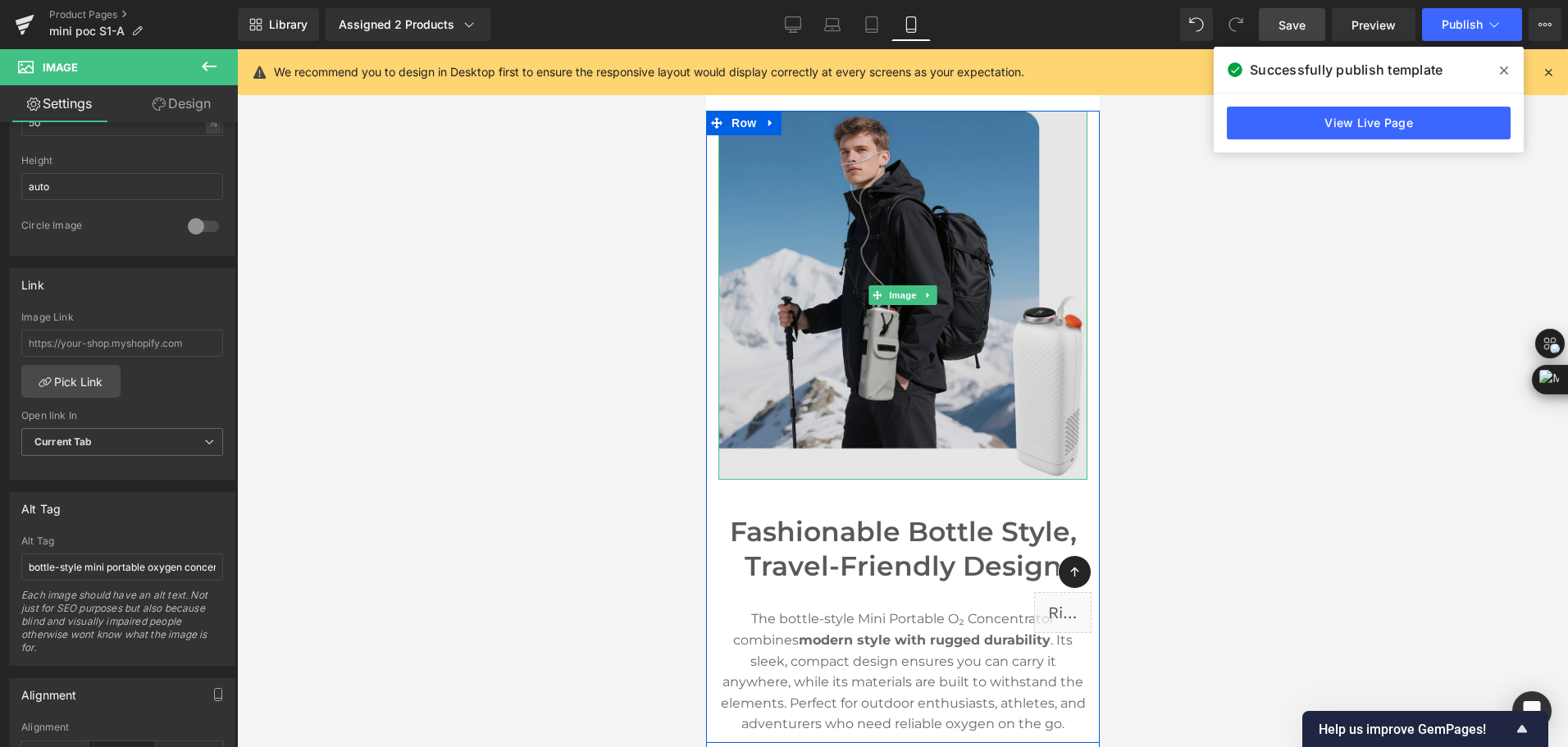
click at [811, 401] on img at bounding box center [902, 295] width 369 height 369
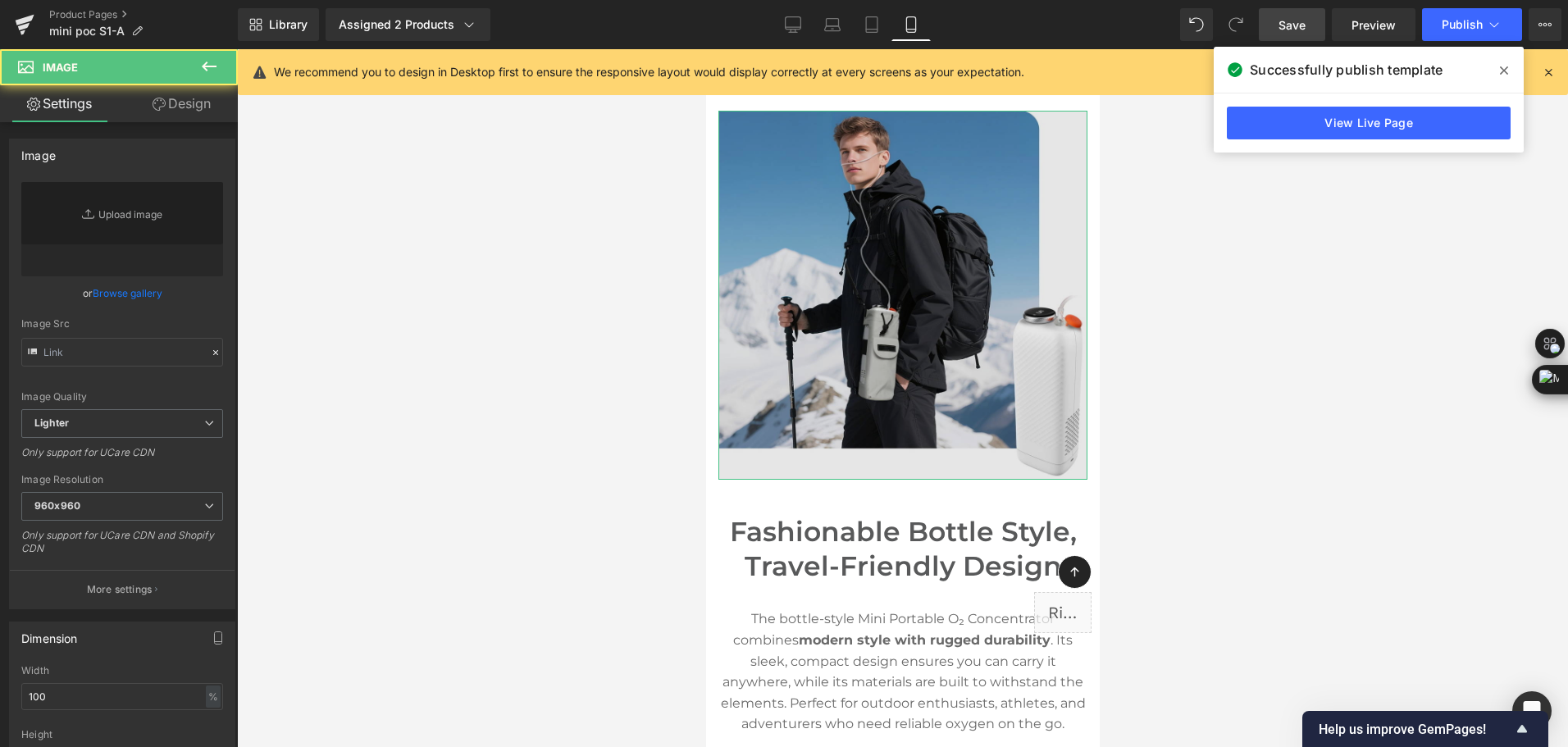
type input "[URL][DOMAIN_NAME]"
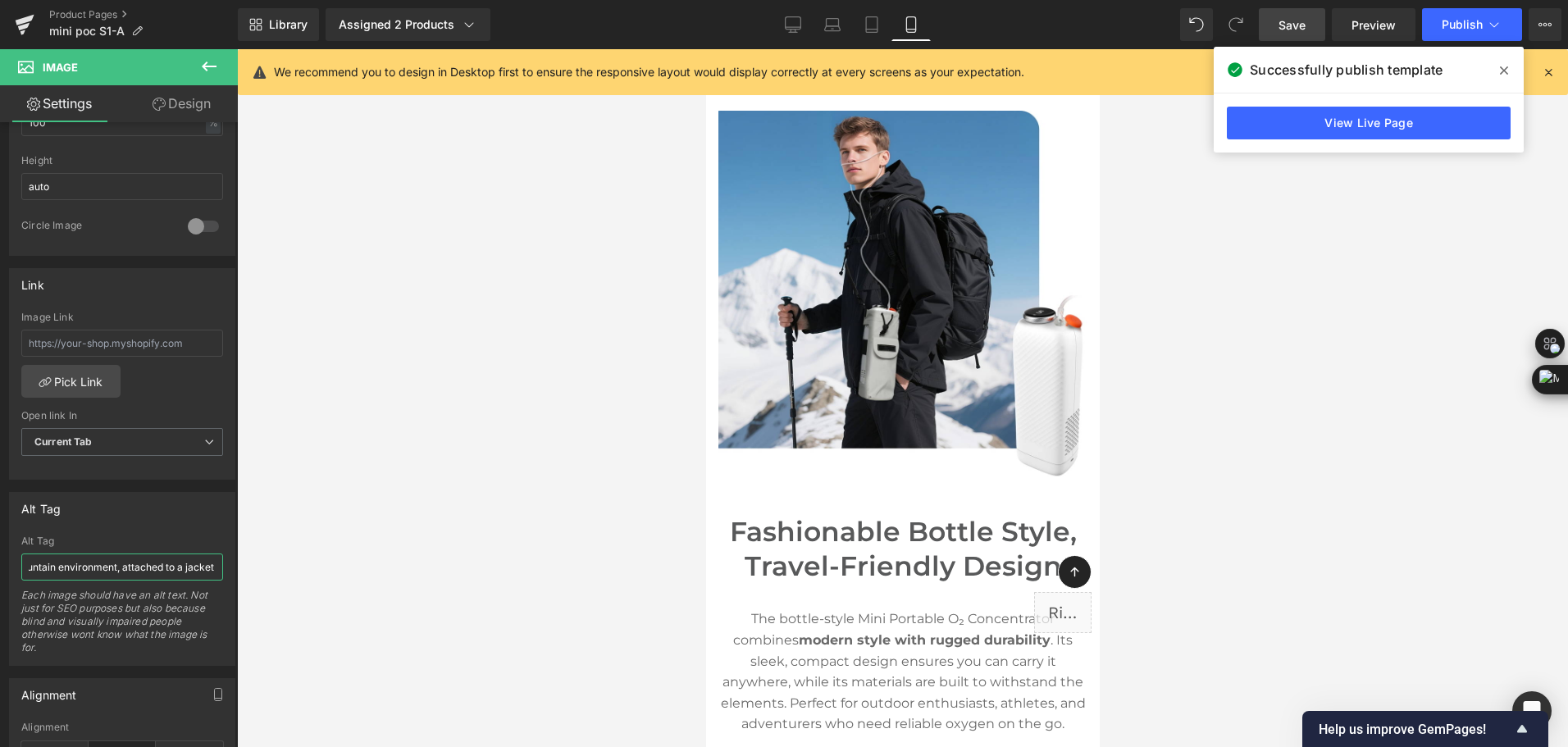
scroll to position [0, 575]
drag, startPoint x: 132, startPoint y: 573, endPoint x: 292, endPoint y: 569, distance: 160.0
click at [292, 569] on div "Image You are previewing how the will restyle your page. You can not edit Eleme…" at bounding box center [784, 387] width 1568 height 776
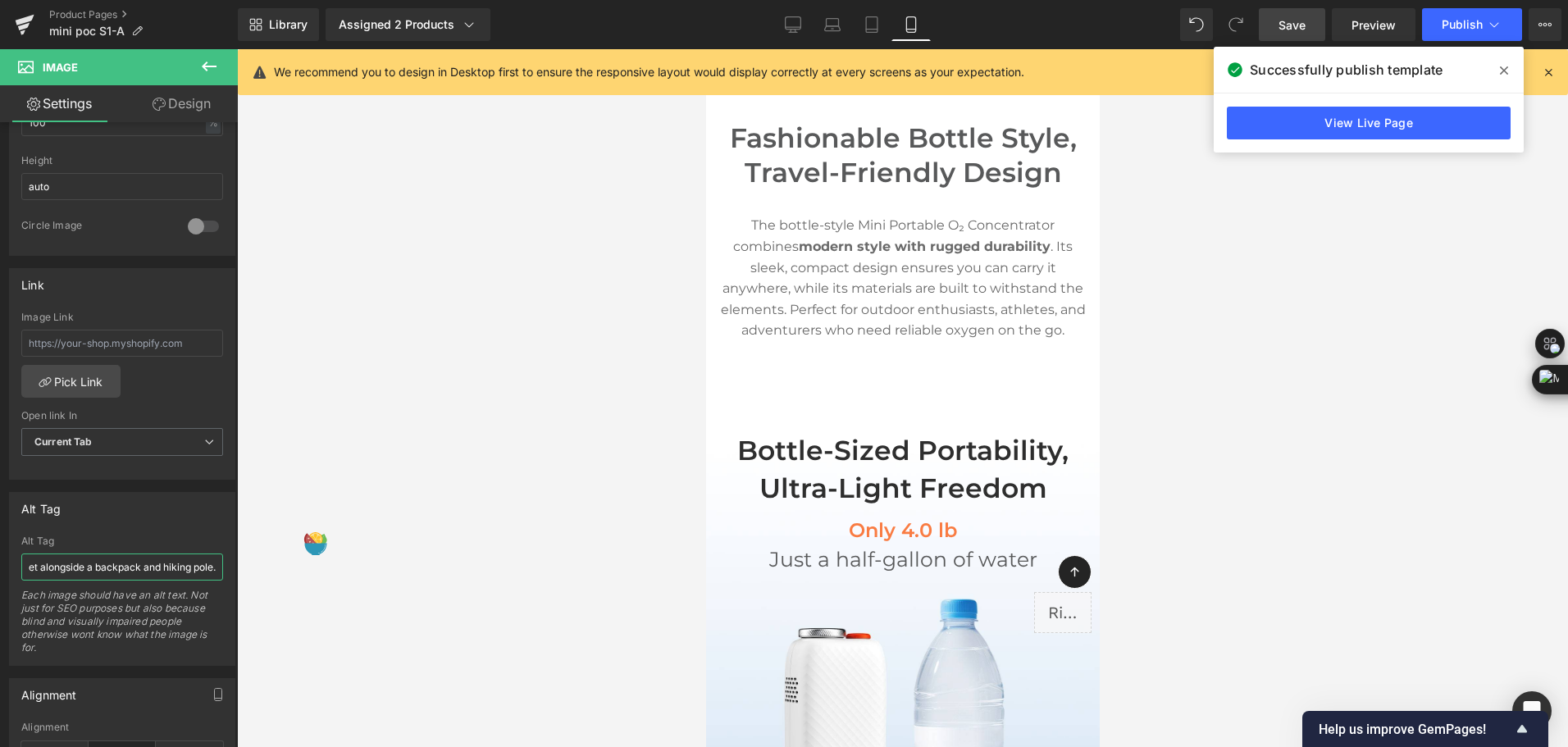
scroll to position [1641, 0]
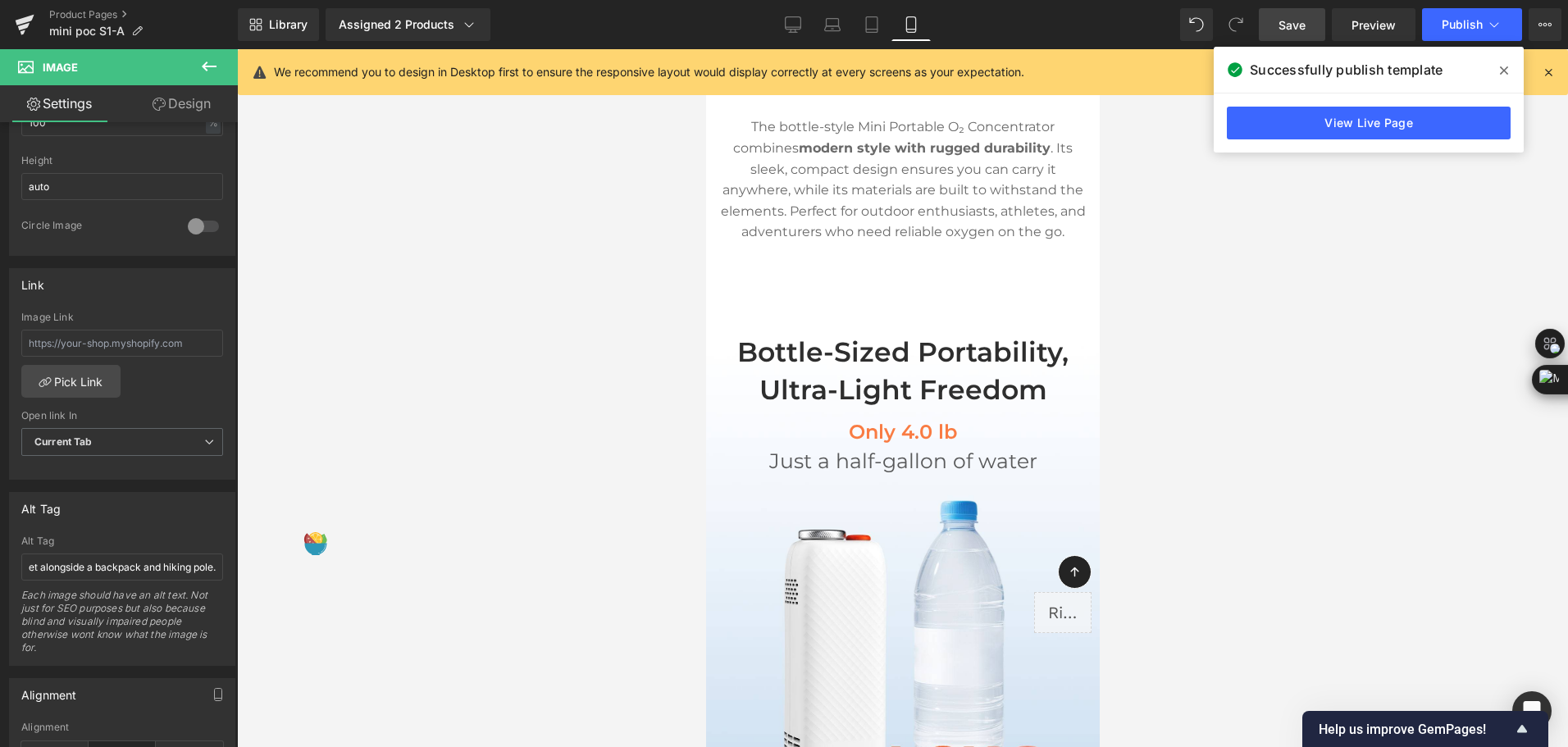
click at [911, 532] on span "Bottle-Sized Portability, Ultra-Light Freedom Heading Only 4.0 lb Heading Just …" at bounding box center [903, 708] width 394 height 799
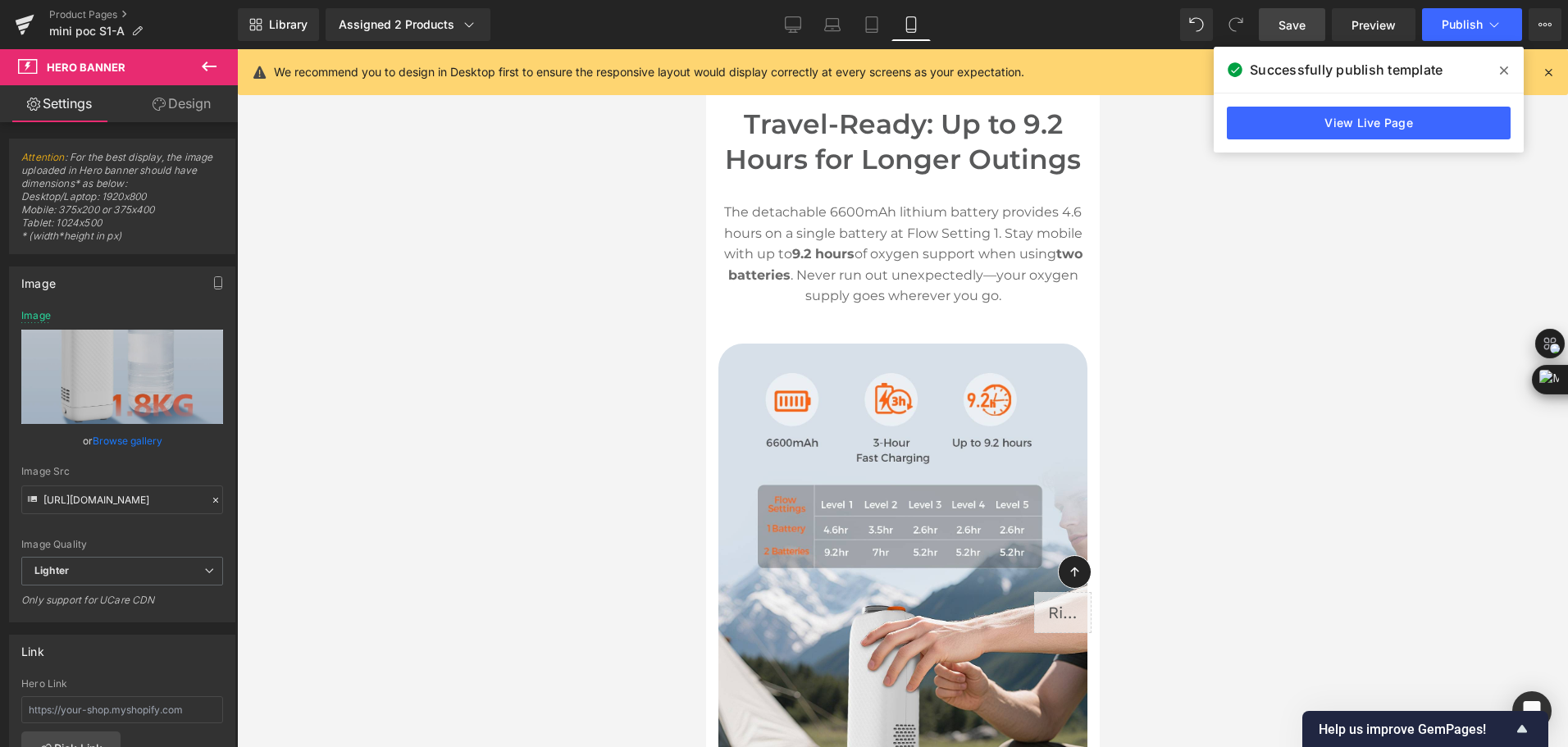
scroll to position [2789, 0]
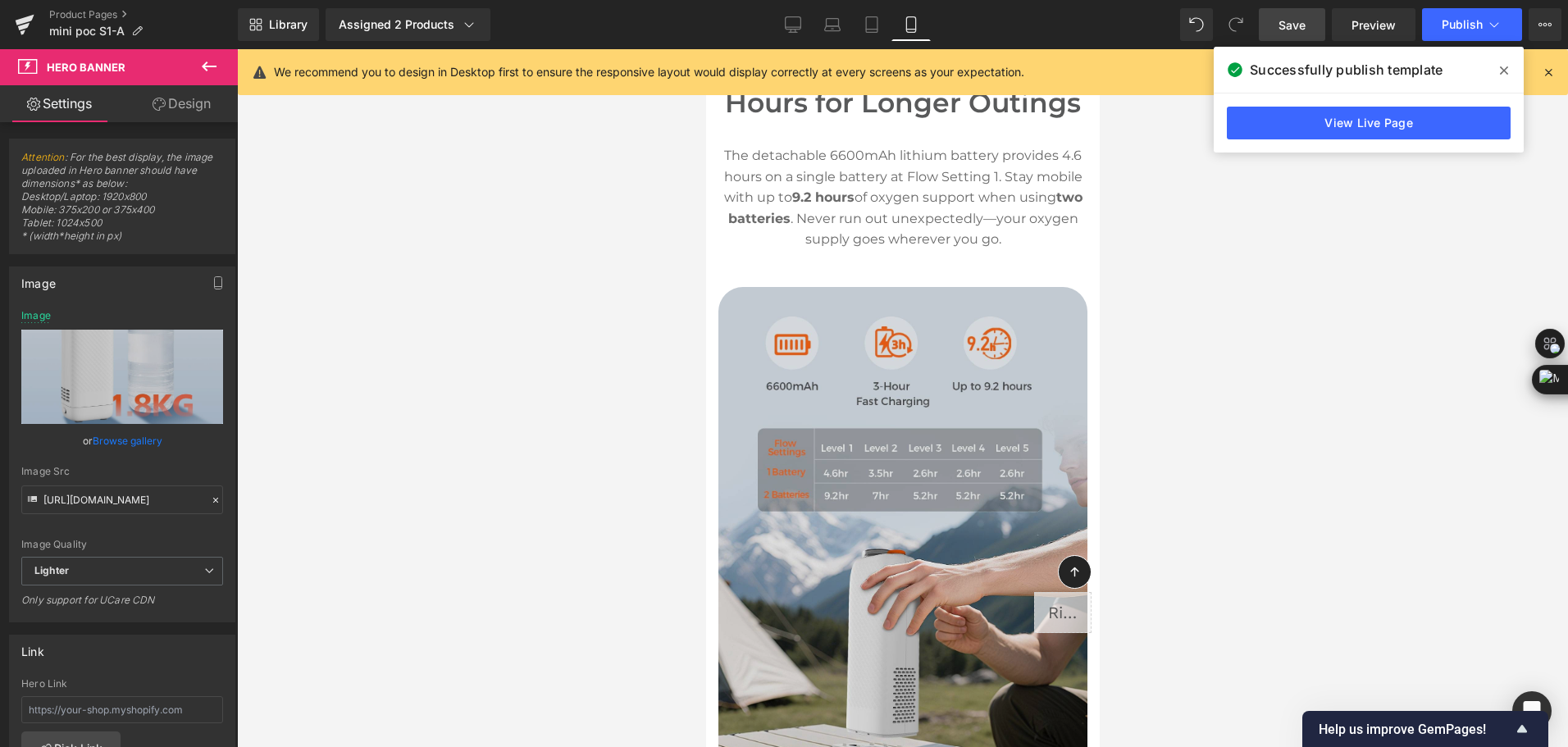
click at [926, 434] on img at bounding box center [902, 560] width 369 height 546
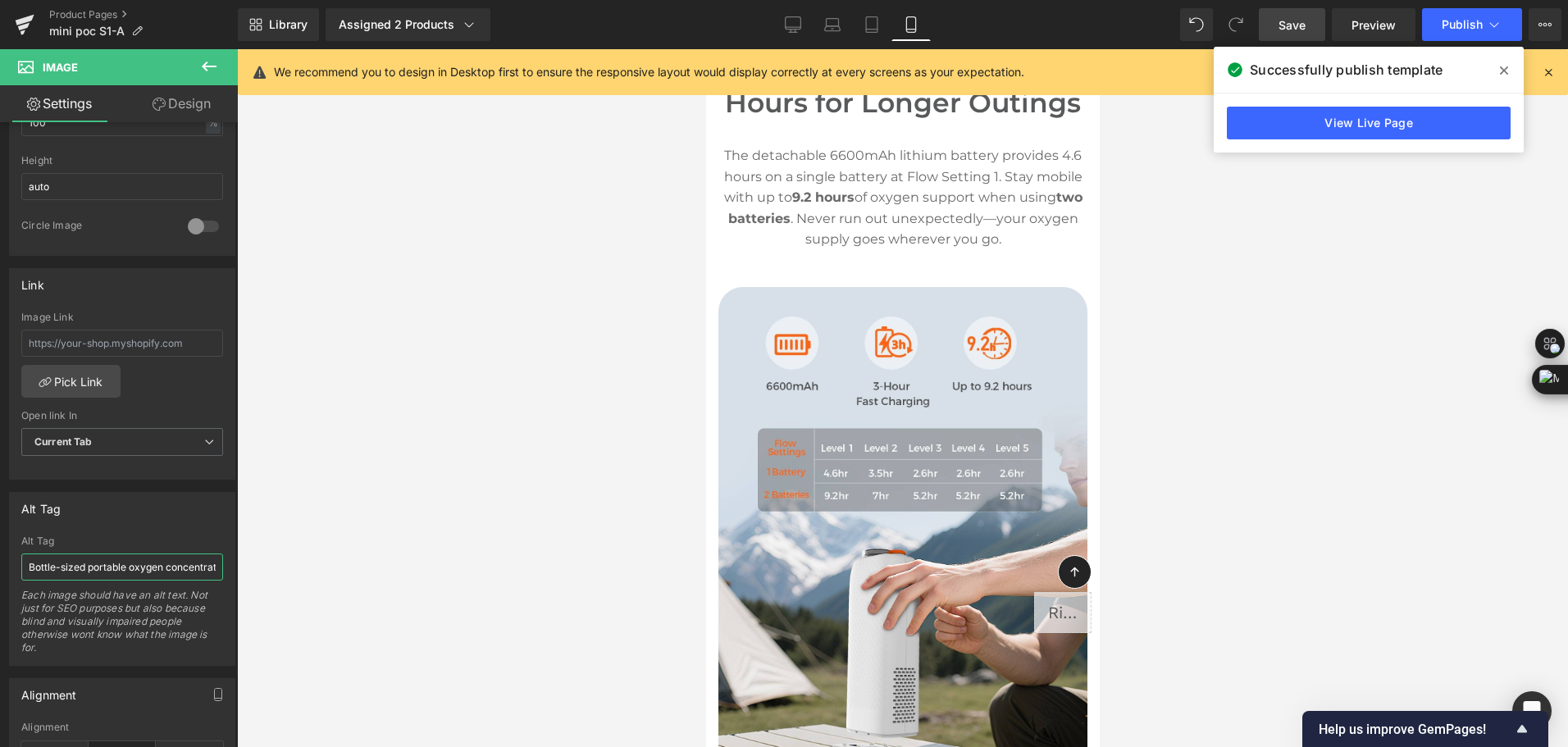
scroll to position [0, 257]
drag, startPoint x: 121, startPoint y: 563, endPoint x: 409, endPoint y: 565, distance: 288.0
click at [409, 565] on div "Image You are previewing how the will restyle your page. You can not edit Eleme…" at bounding box center [784, 387] width 1568 height 776
click at [172, 581] on input "Bottle-sized portable oxygen concentrator next to a 1-liter water bottle, showi…" at bounding box center [123, 567] width 202 height 27
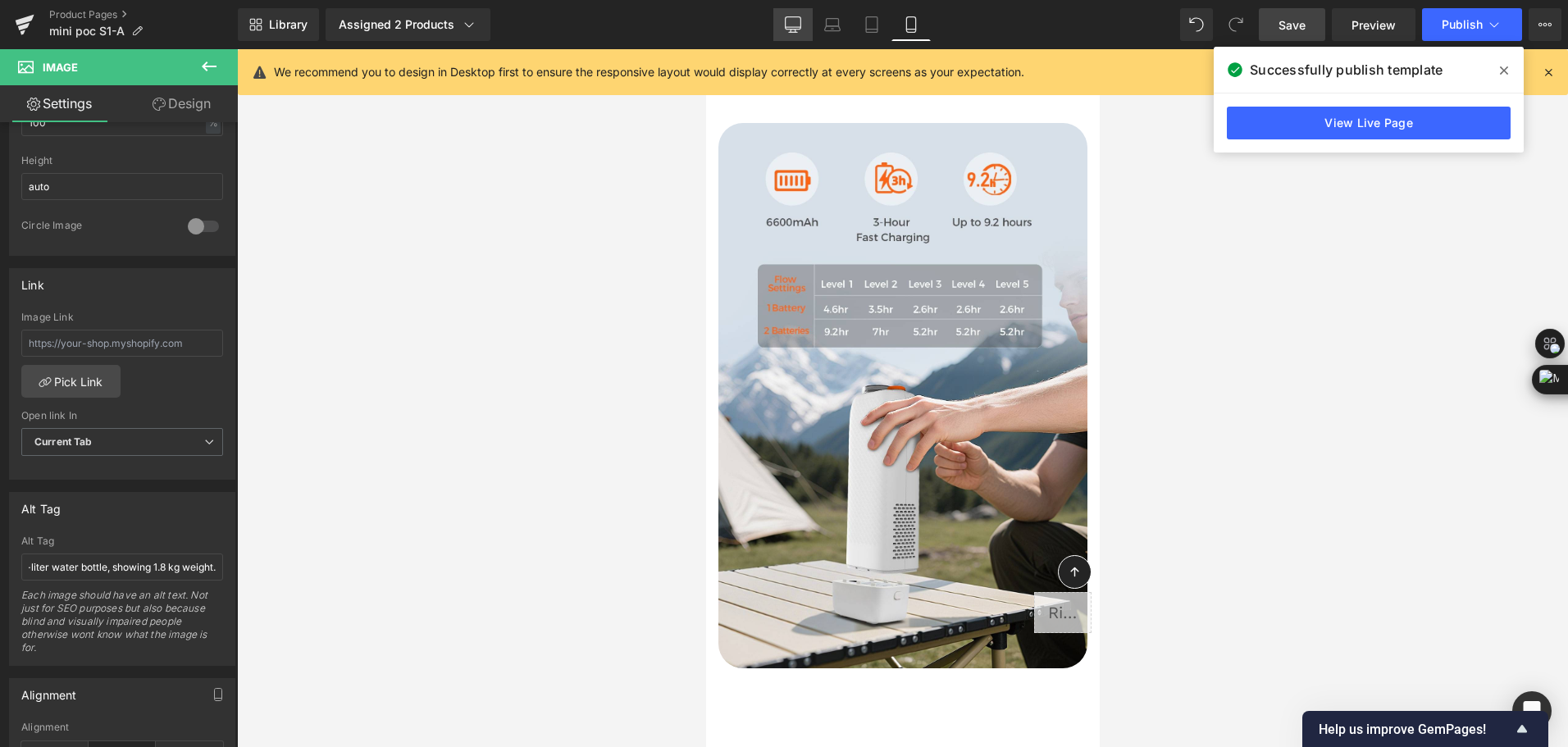
scroll to position [0, 0]
click at [785, 20] on icon at bounding box center [793, 24] width 16 height 16
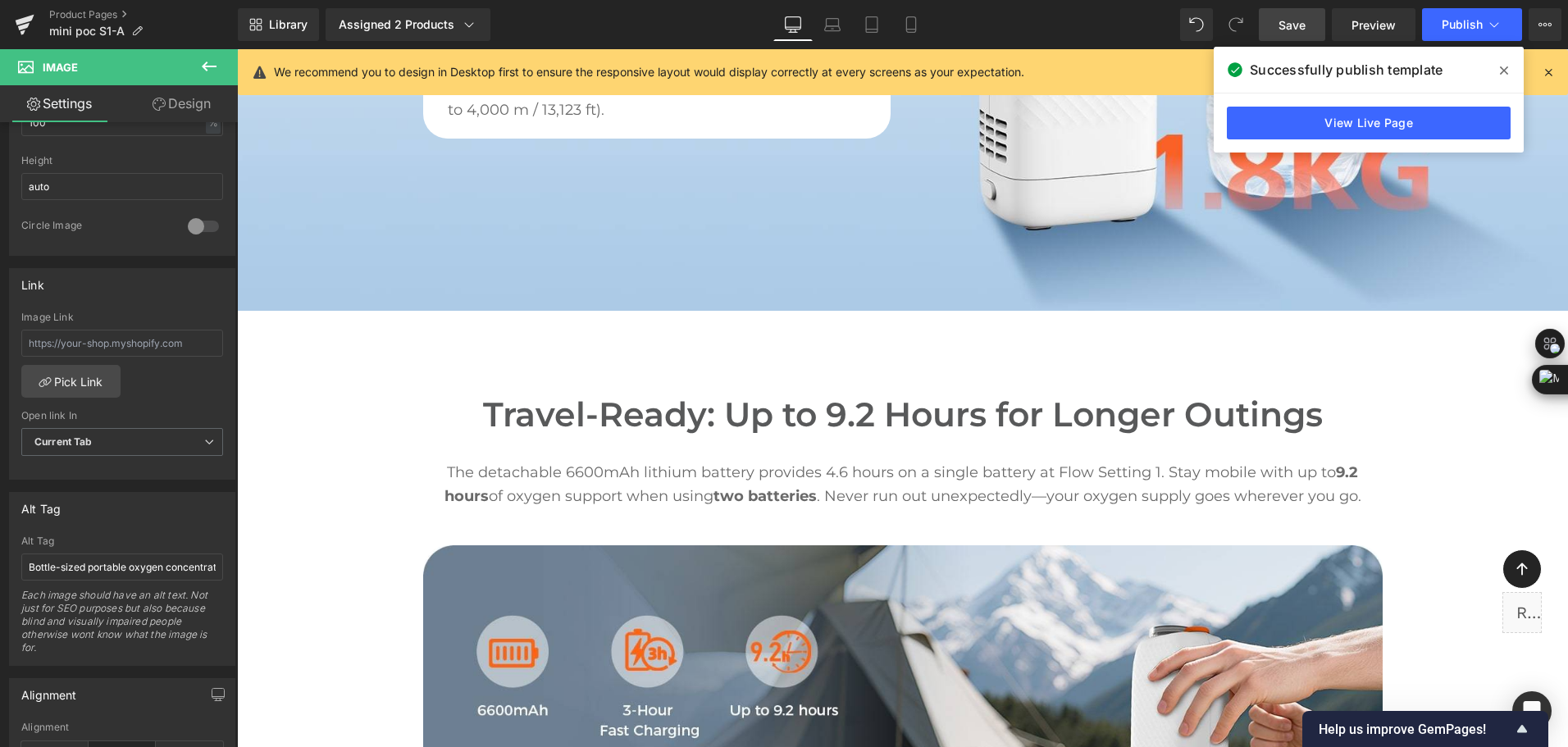
scroll to position [2461, 0]
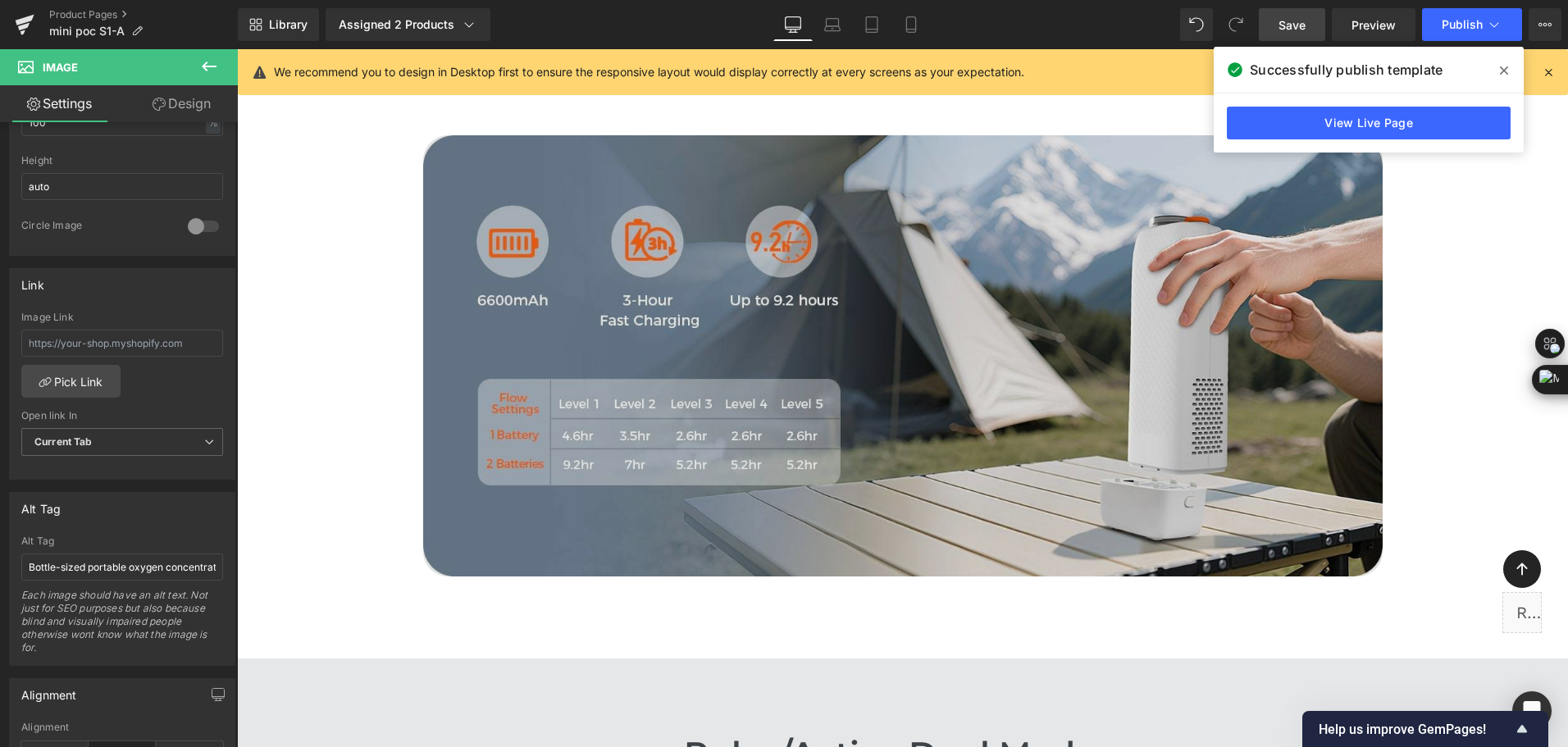
click at [594, 338] on img at bounding box center [903, 355] width 960 height 441
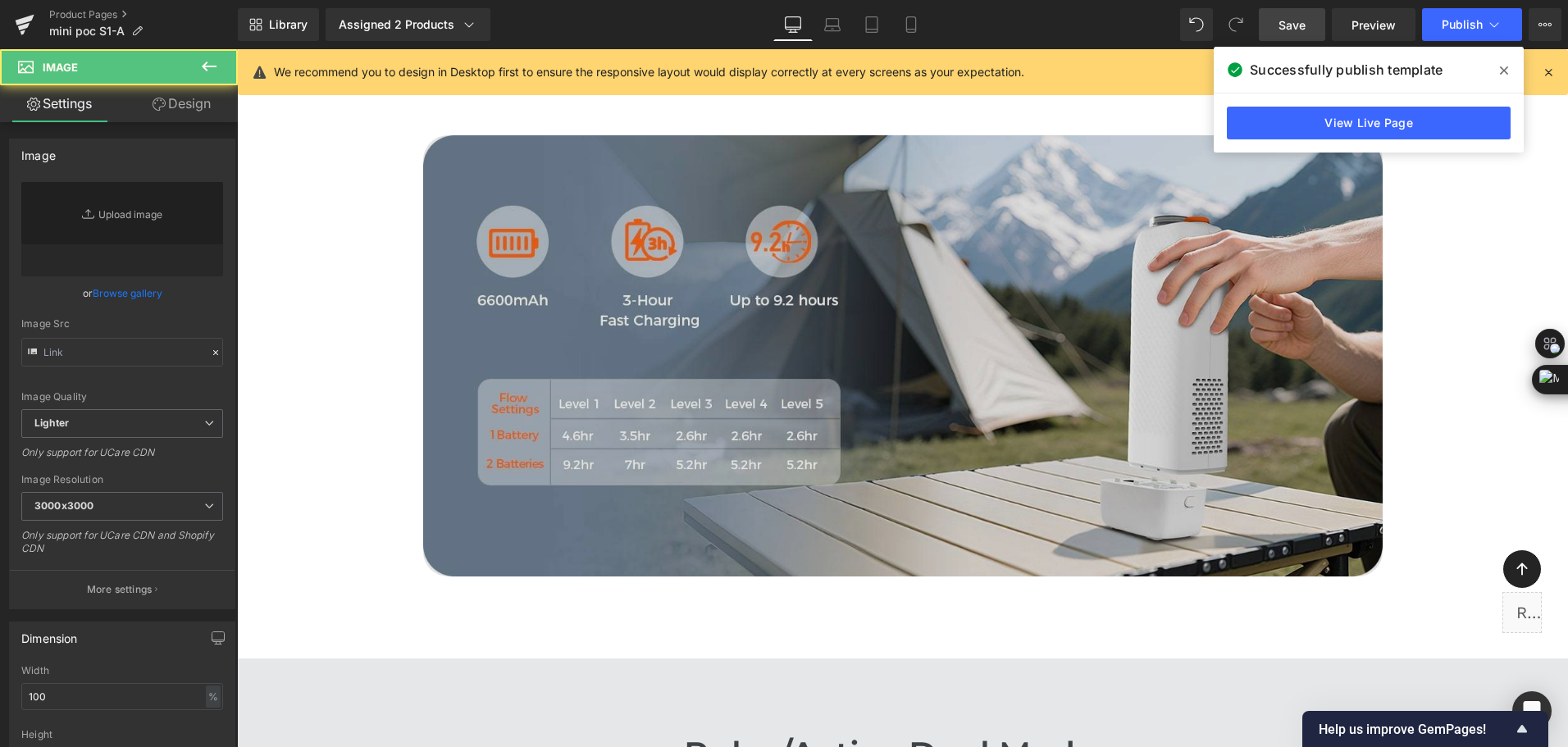
type input "[URL][DOMAIN_NAME]"
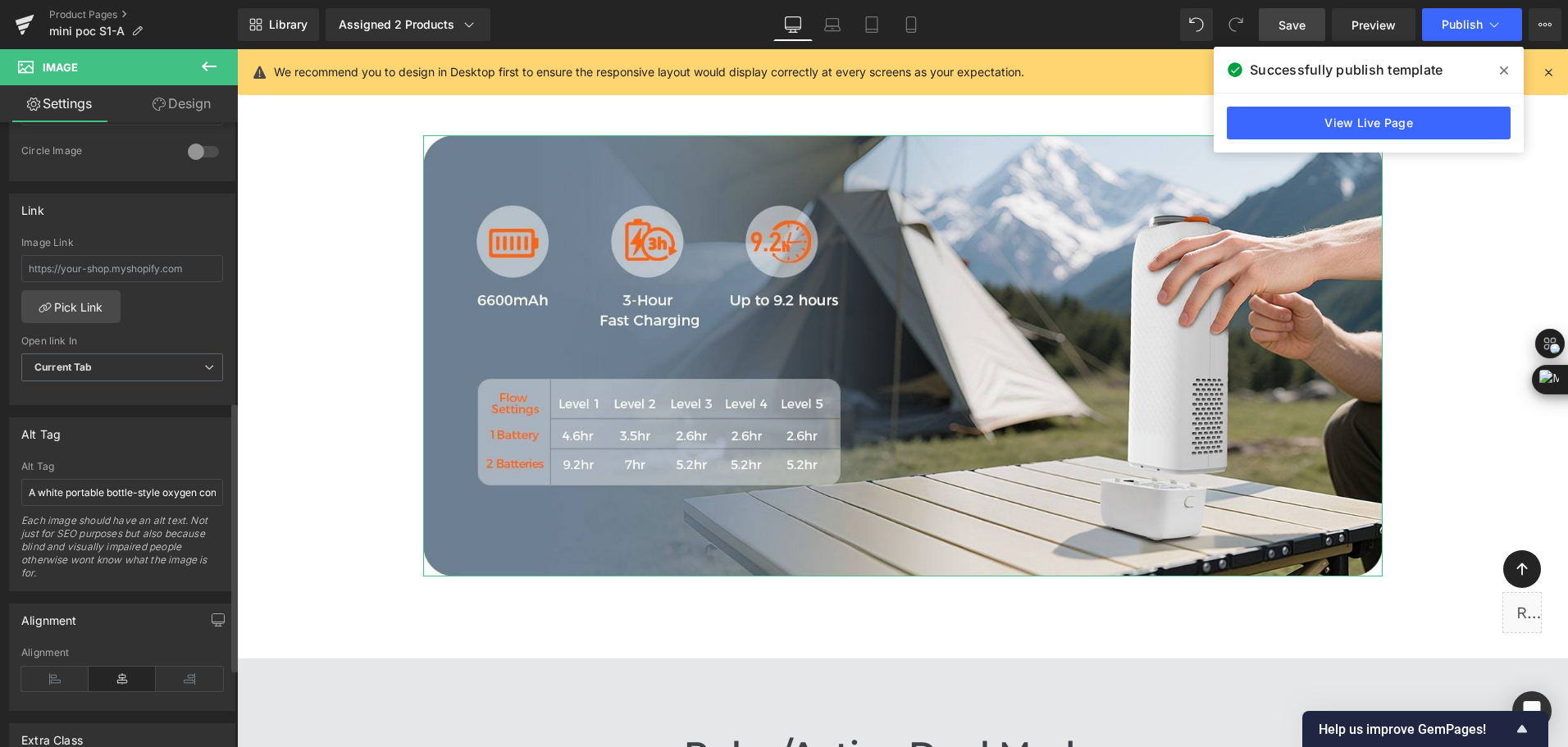
scroll to position [657, 0]
click at [85, 492] on input "A white portable bottle-style oxygen concentrator in a camping scene with a ten…" at bounding box center [123, 485] width 202 height 27
click at [914, 36] on link "Mobile" at bounding box center [911, 24] width 39 height 33
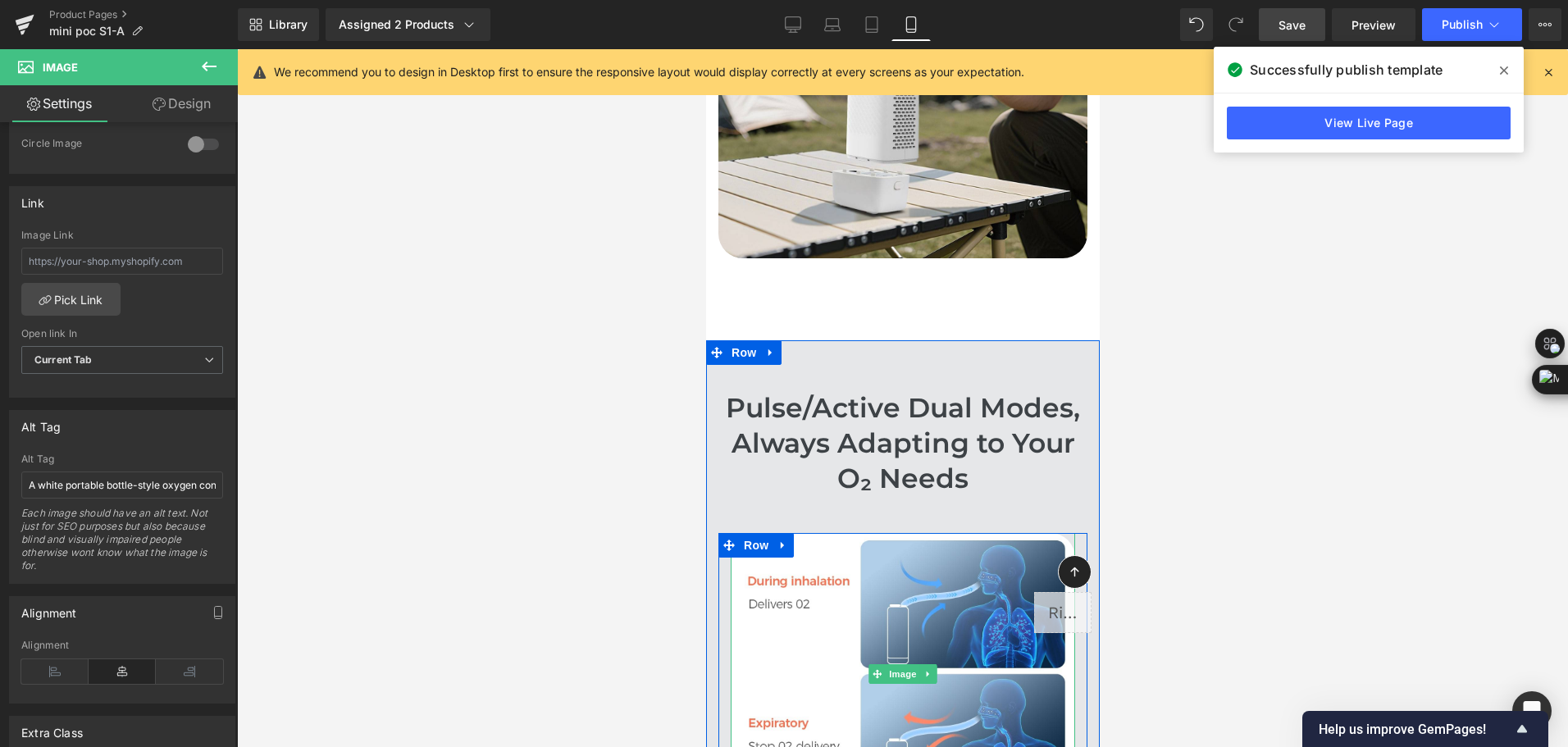
scroll to position [2953, 0]
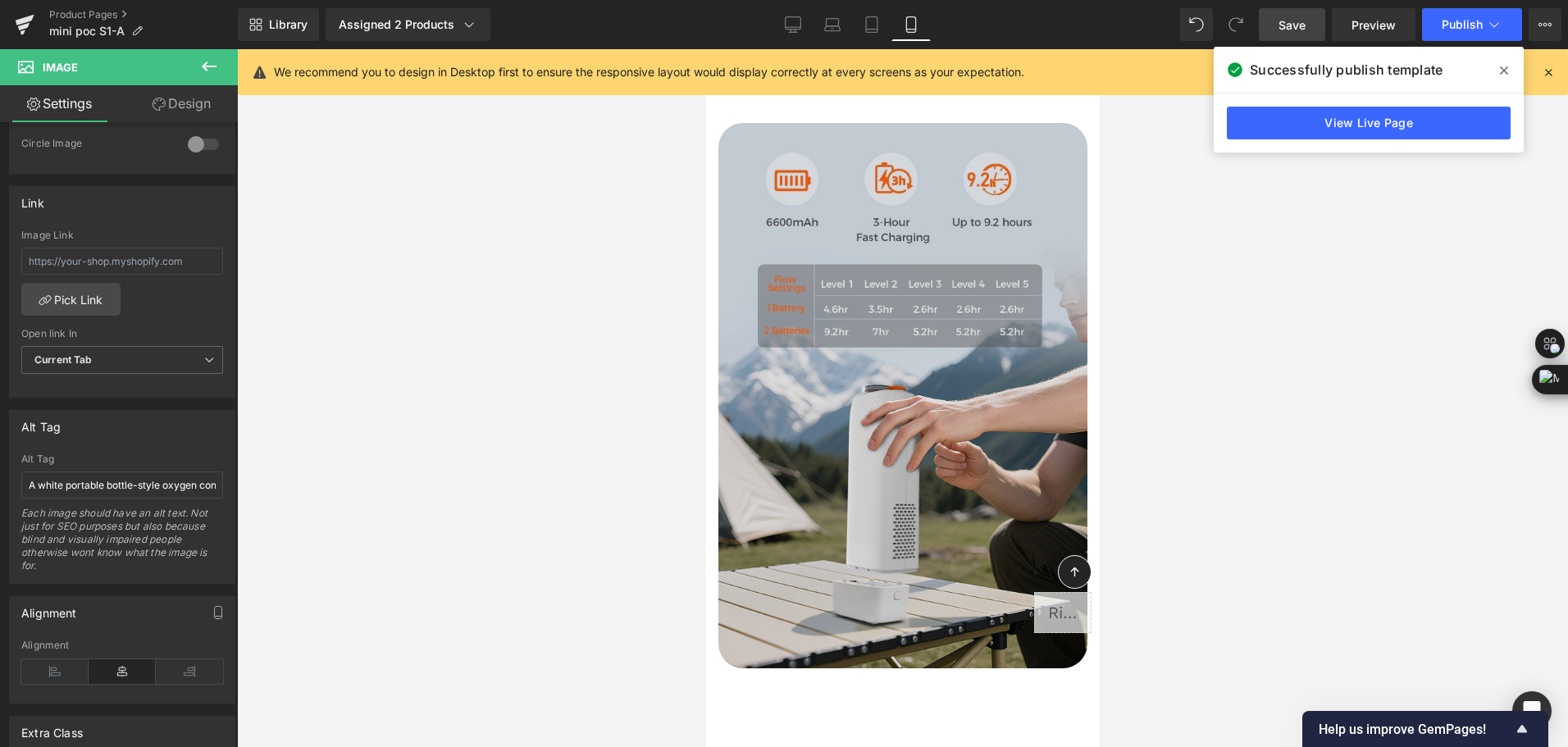
click at [908, 479] on img at bounding box center [902, 396] width 369 height 546
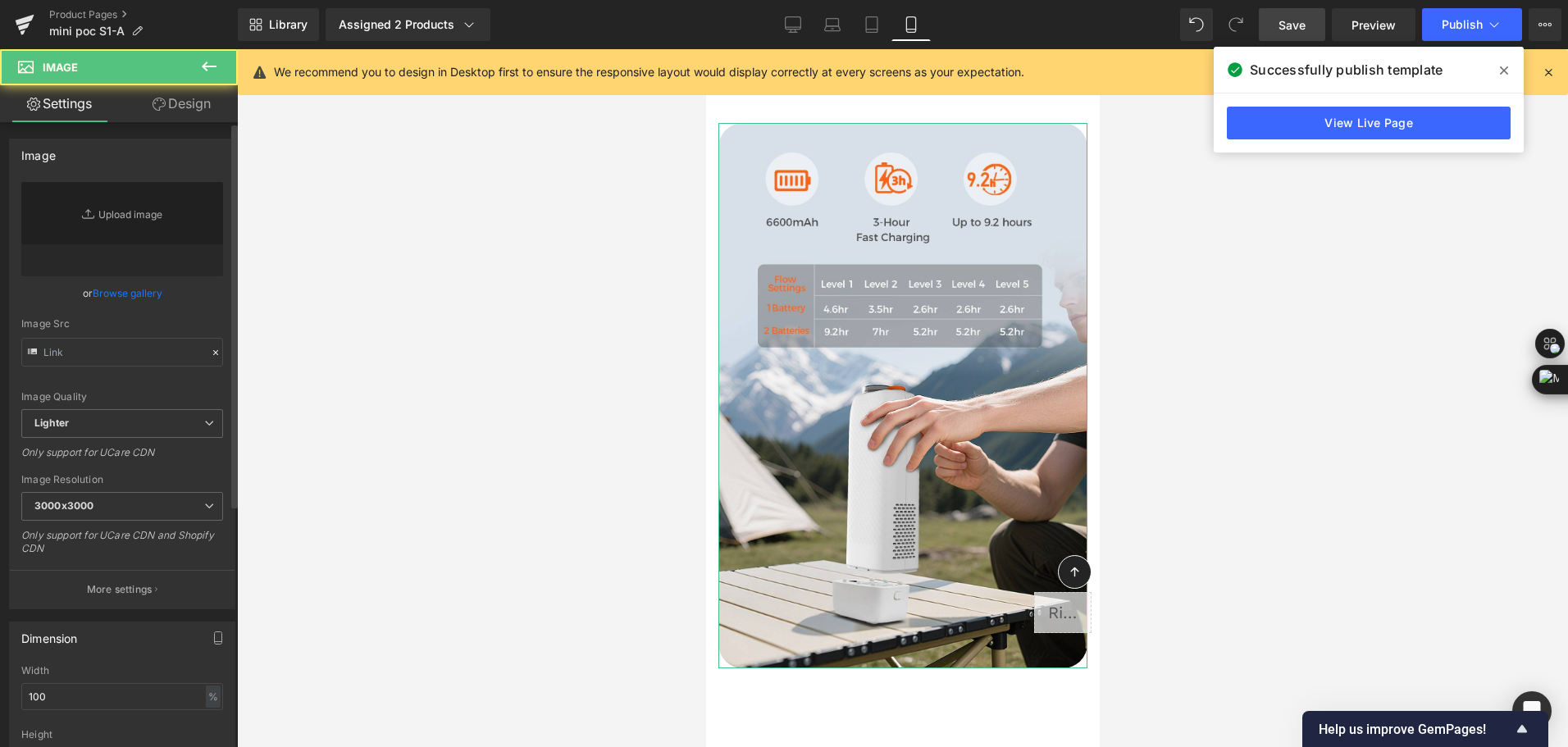
type input "[URL][DOMAIN_NAME]"
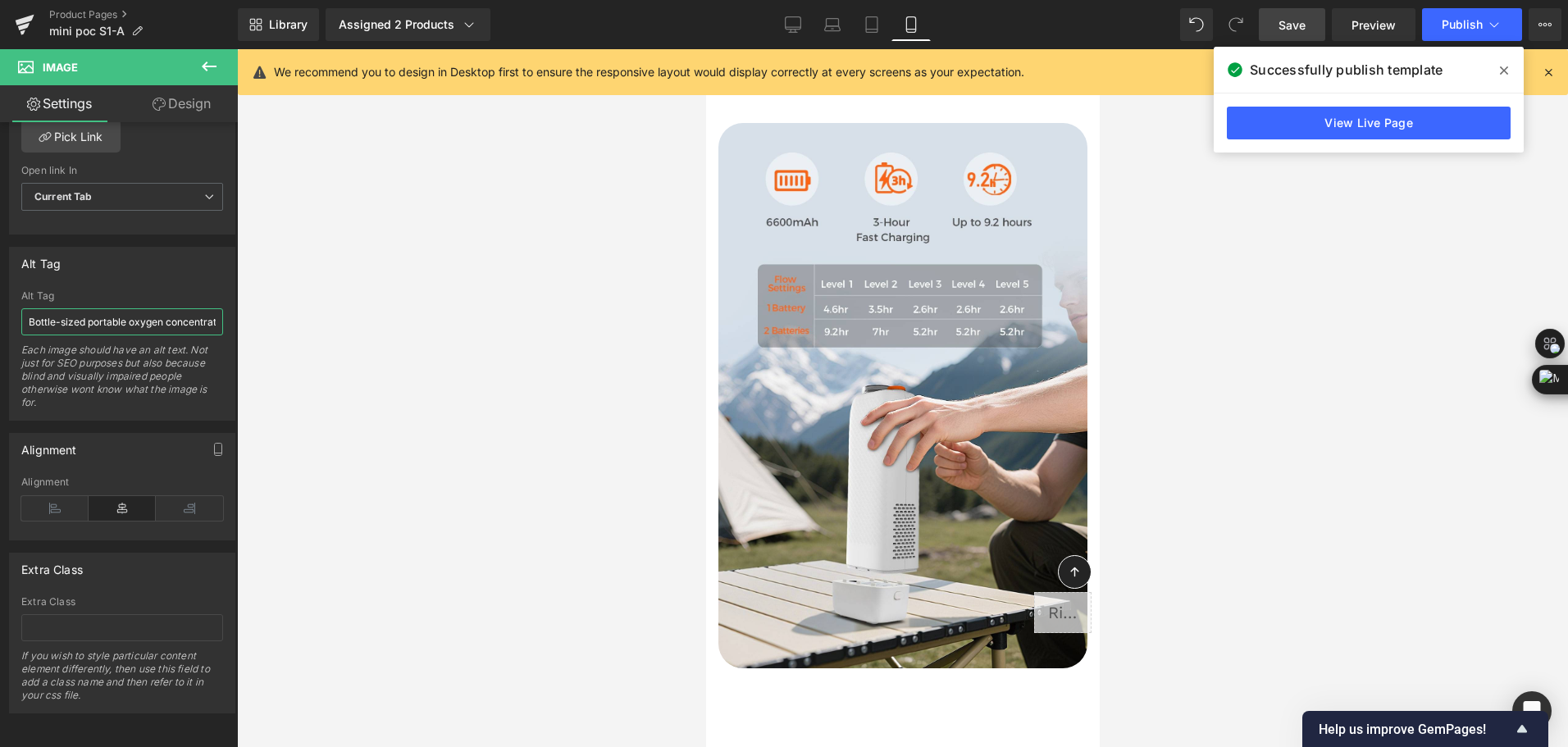
scroll to position [0, 257]
drag, startPoint x: 28, startPoint y: 326, endPoint x: 504, endPoint y: 317, distance: 476.1
click at [504, 317] on div "Image You are previewing how the will restyle your page. You can not edit Eleme…" at bounding box center [784, 387] width 1568 height 776
paste input "A white portable bottle-style oxygen concentrator in a camping scene with a ten…"
type input "A white portable bottle-style oxygen concentrator in a camping scene with a ten…"
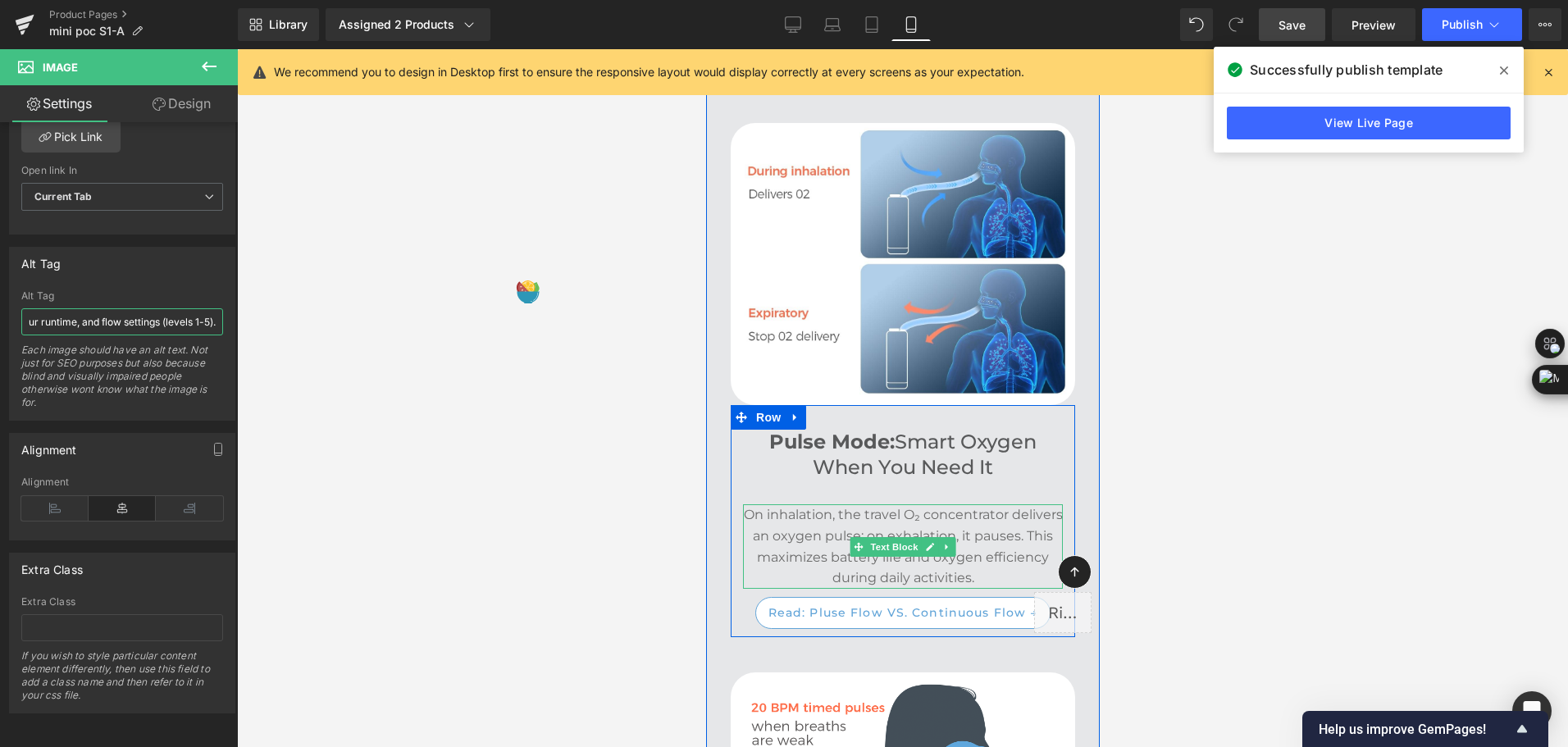
scroll to position [3446, 0]
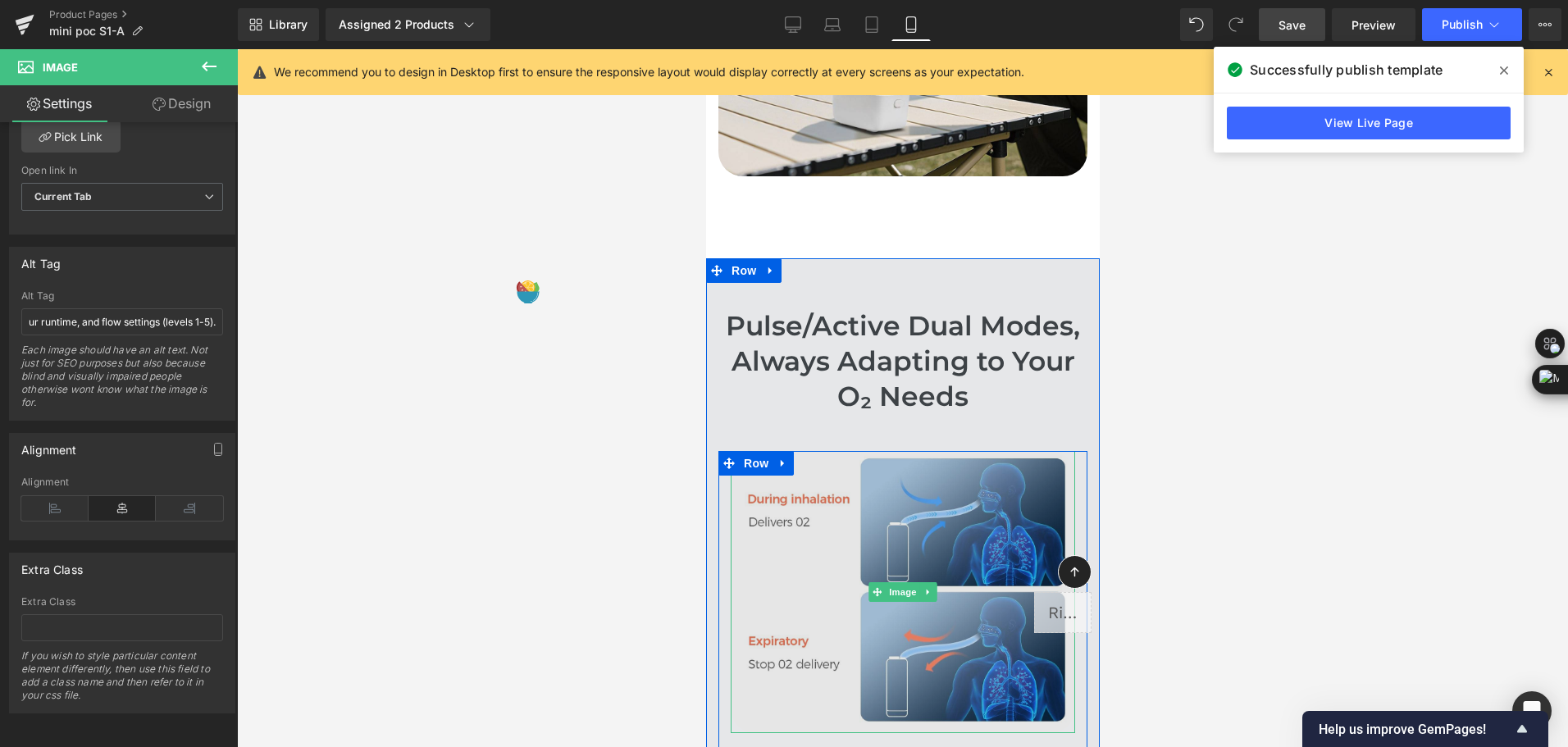
click at [875, 497] on img at bounding box center [902, 591] width 344 height 282
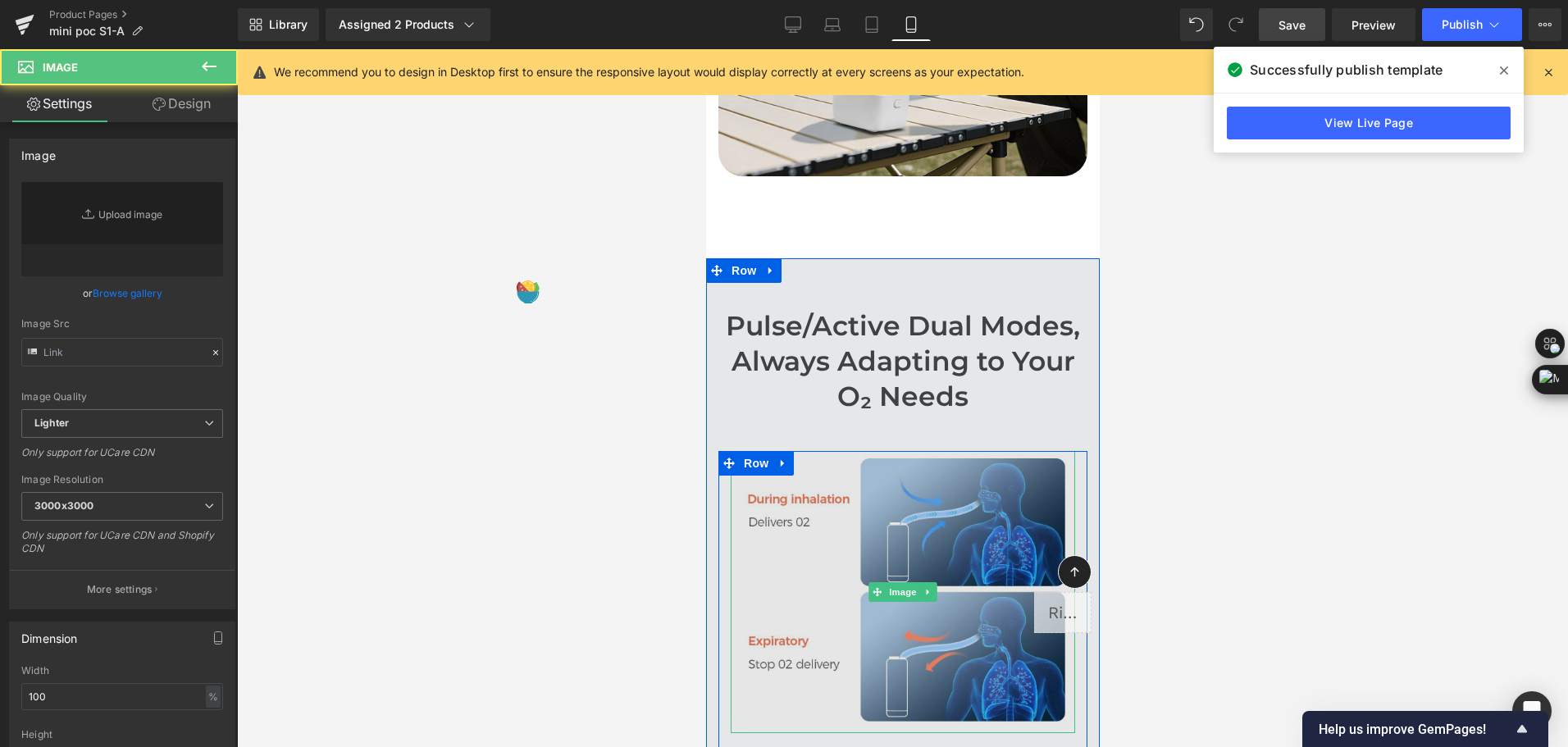
type input "[URL][DOMAIN_NAME]"
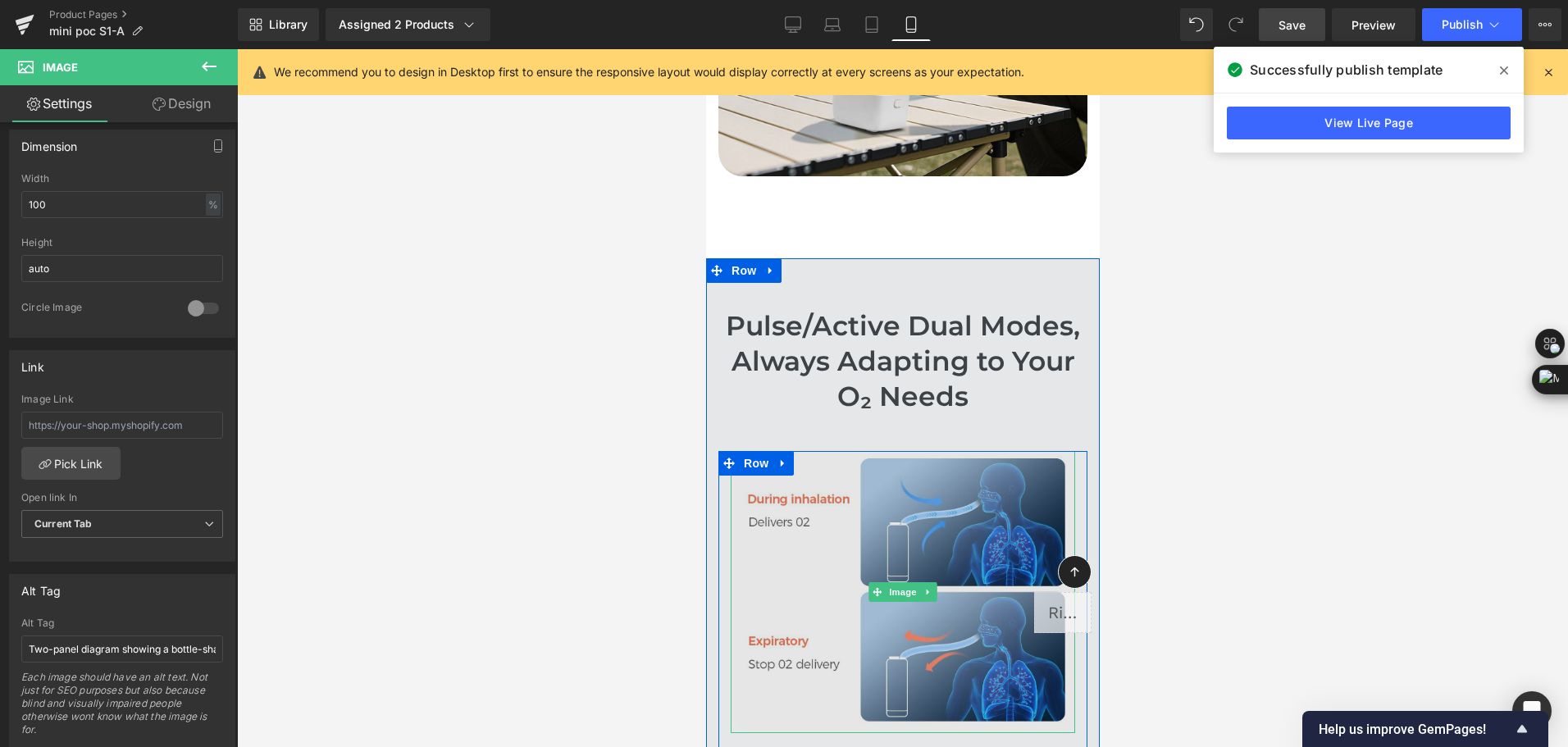
scroll to position [3938, 0]
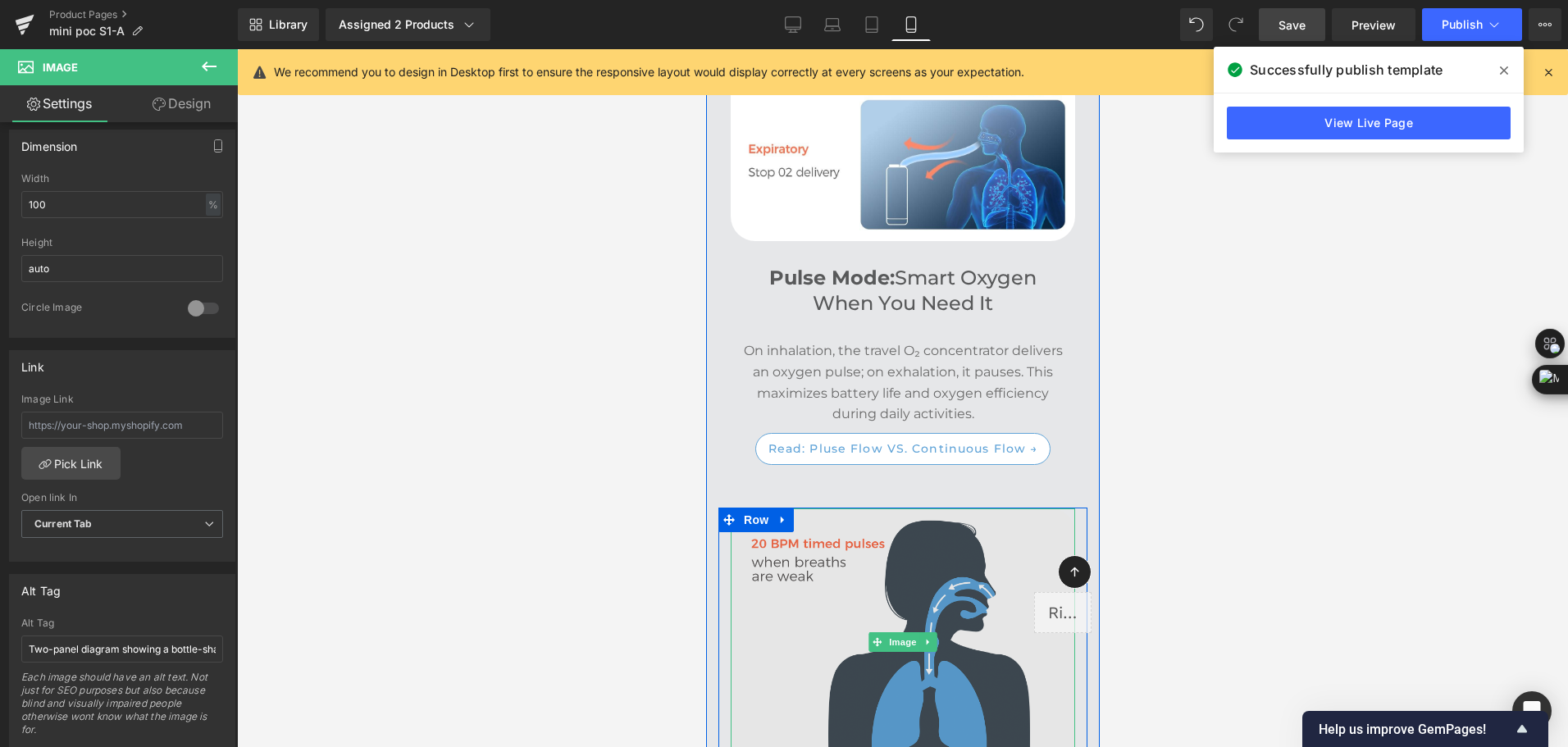
click at [848, 584] on img at bounding box center [902, 642] width 344 height 267
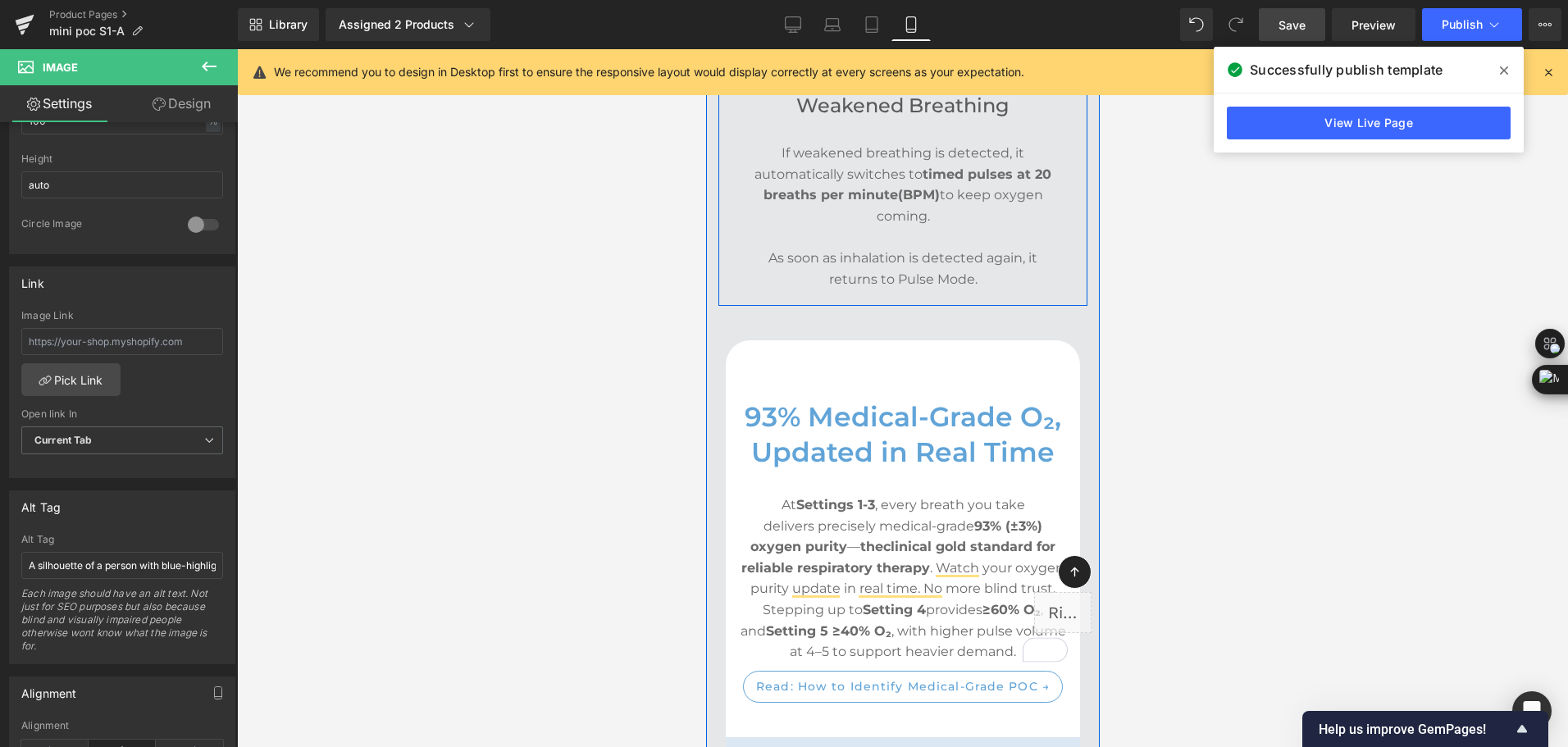
scroll to position [5004, 0]
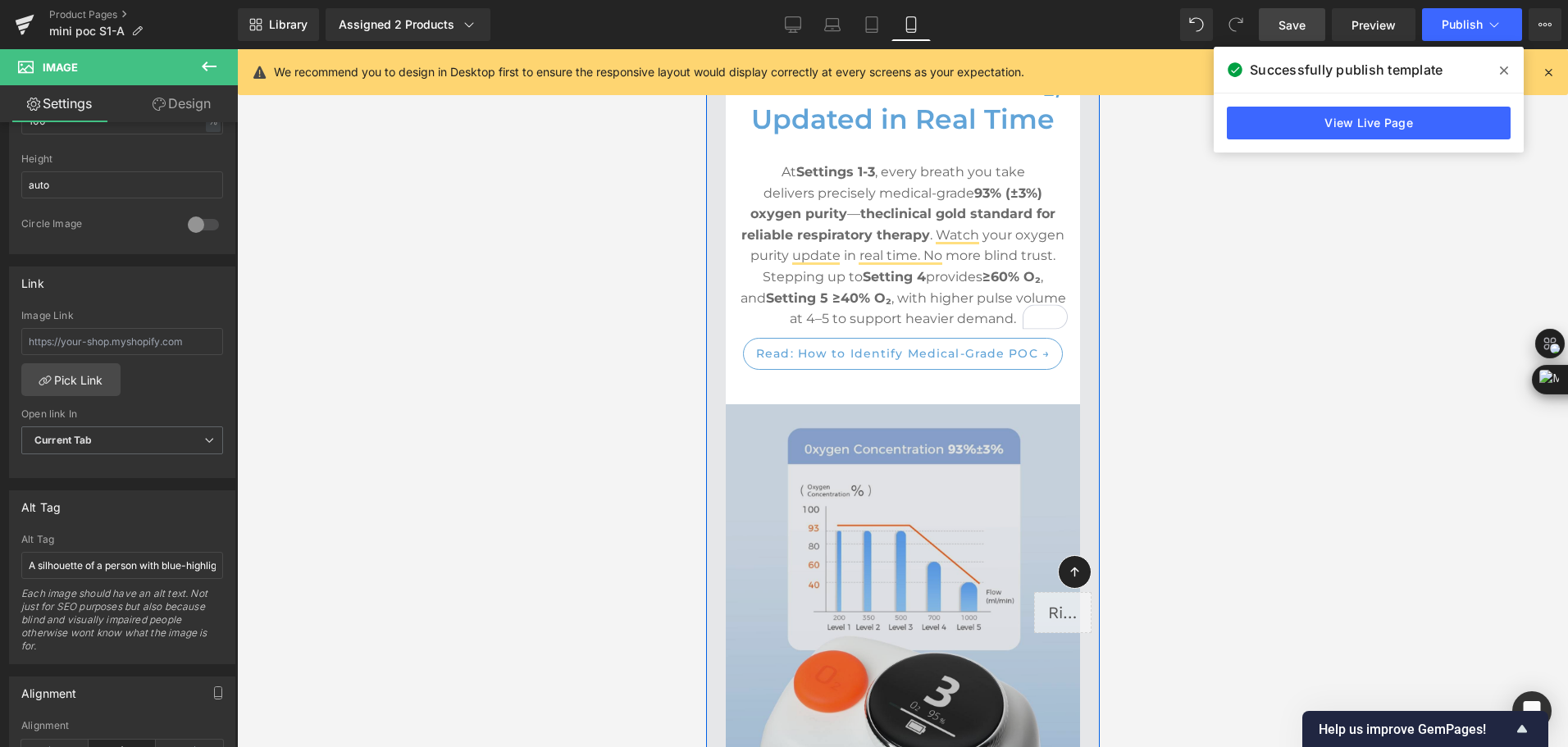
click at [915, 484] on img at bounding box center [903, 617] width 354 height 426
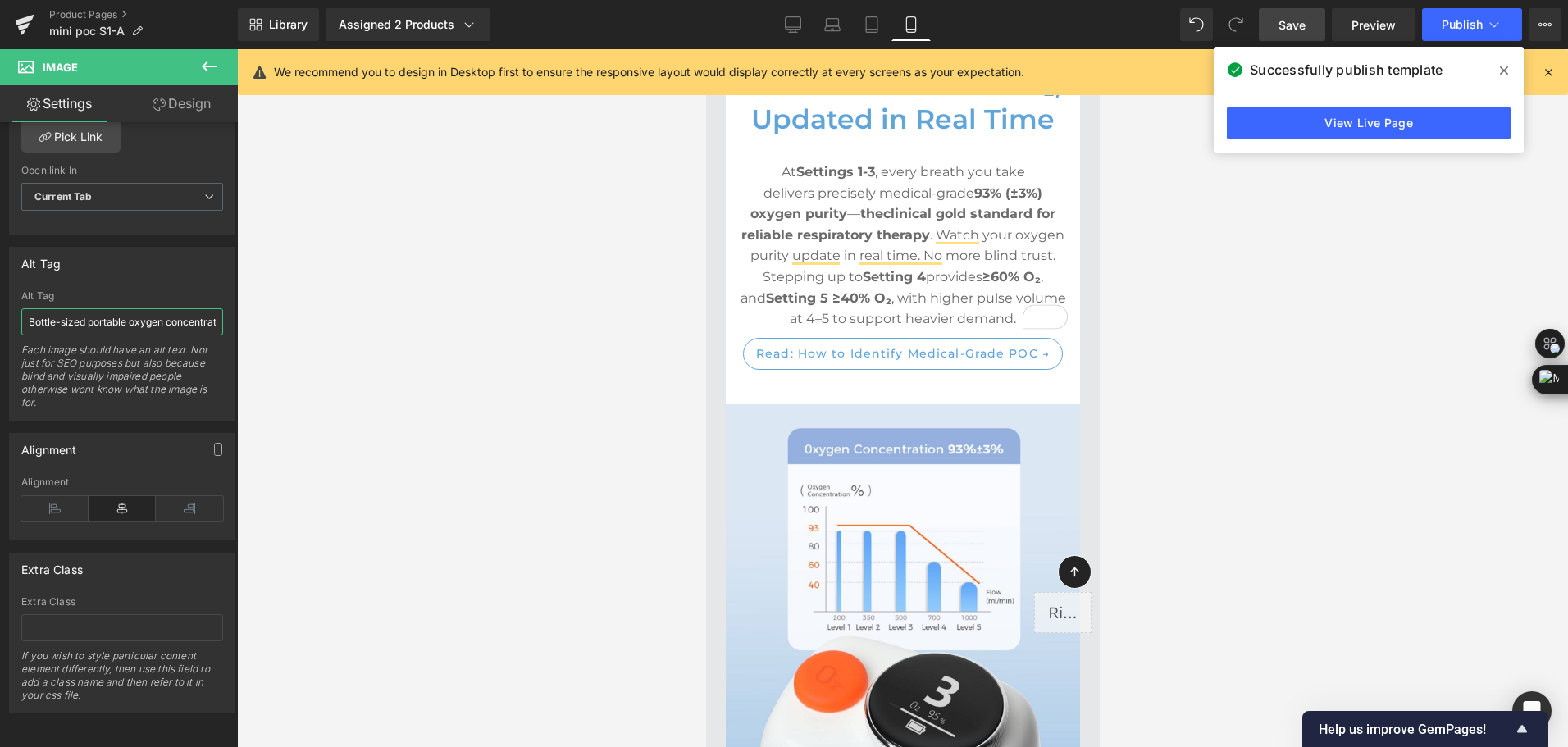
scroll to position [0, 257]
drag, startPoint x: 118, startPoint y: 311, endPoint x: 379, endPoint y: 315, distance: 261.0
click at [379, 315] on div "Image You are previewing how the will restyle your page. You can not edit Eleme…" at bounding box center [784, 387] width 1568 height 776
click at [786, 28] on icon at bounding box center [793, 24] width 16 height 16
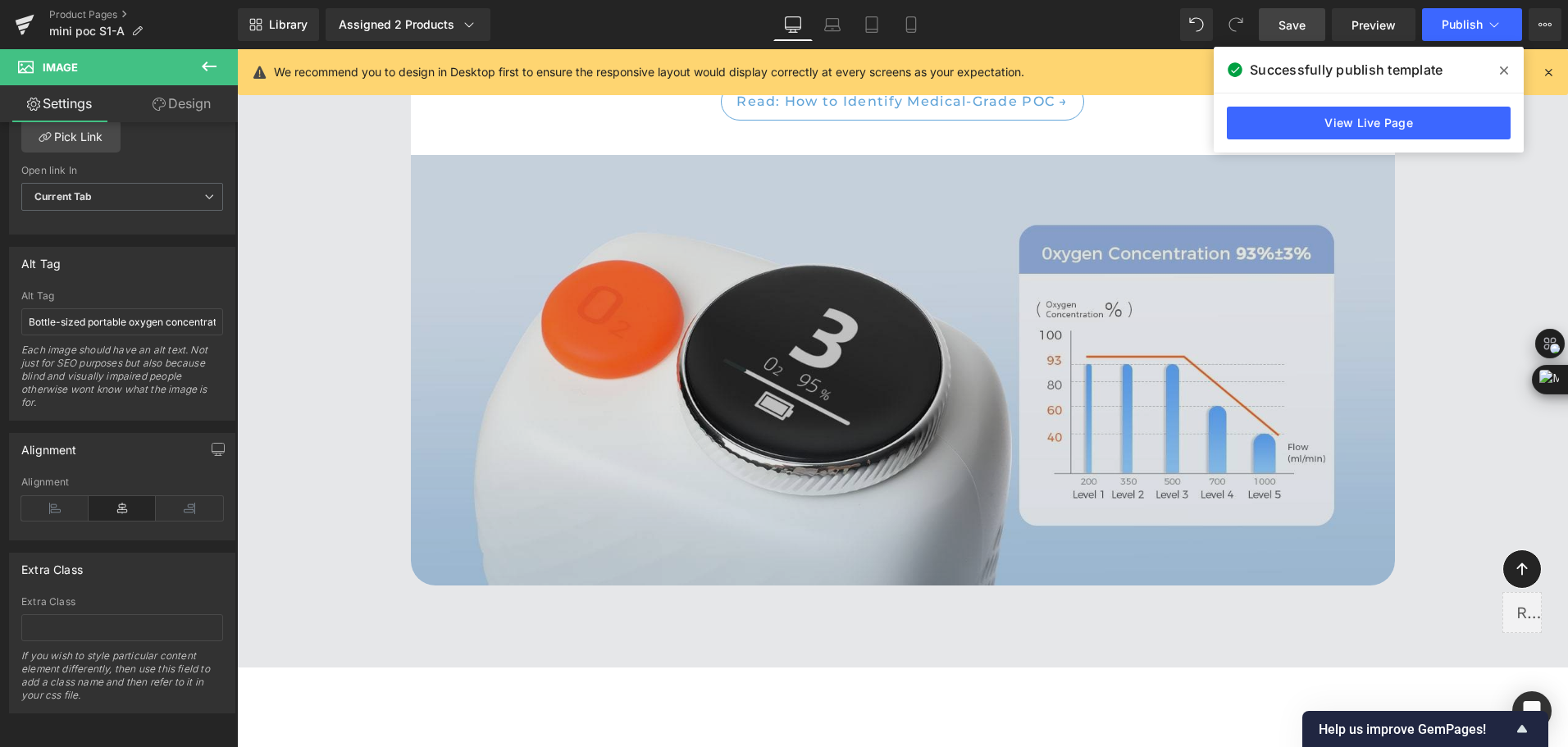
scroll to position [4512, 0]
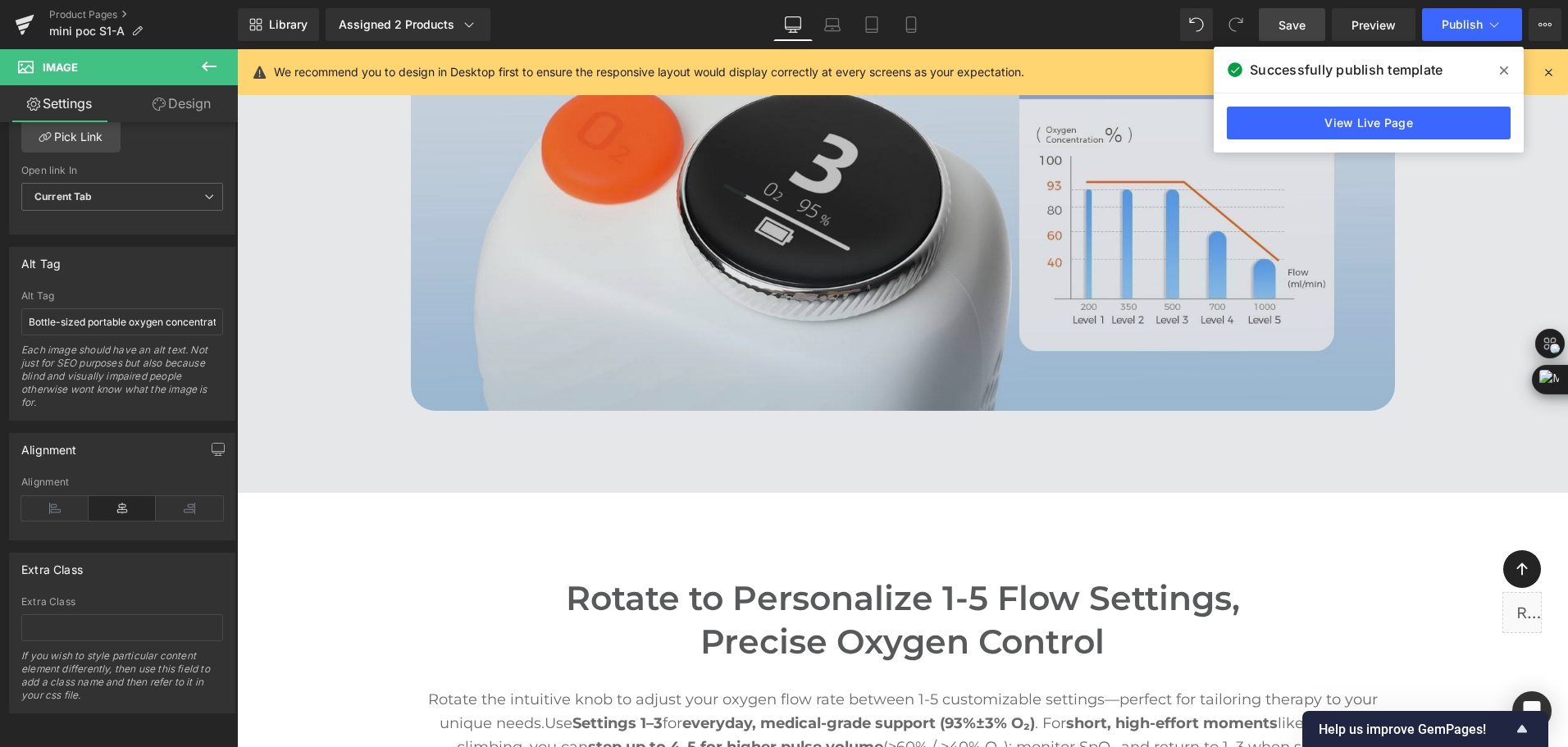
click at [732, 288] on img at bounding box center [903, 195] width 984 height 430
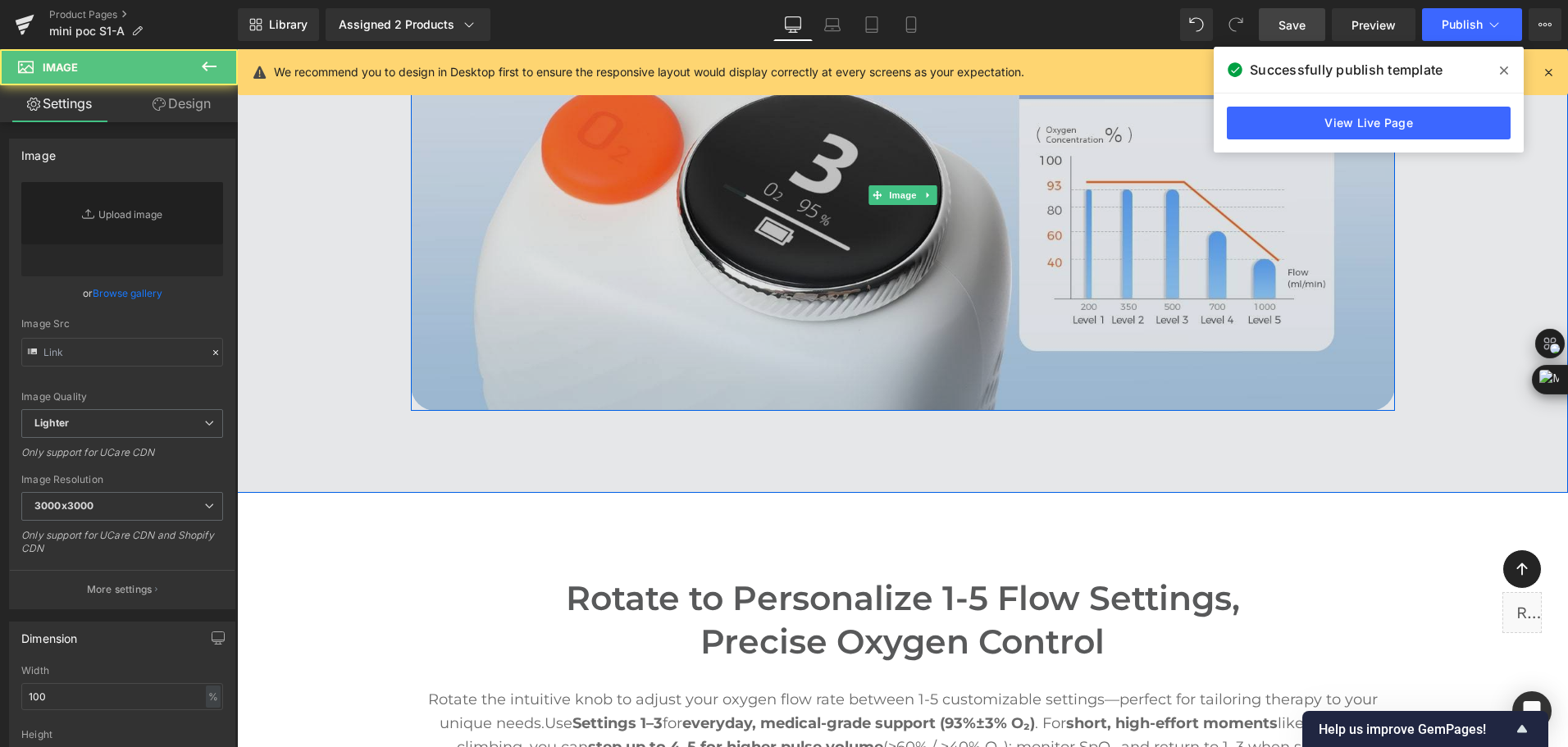
type input "[URL][DOMAIN_NAME]"
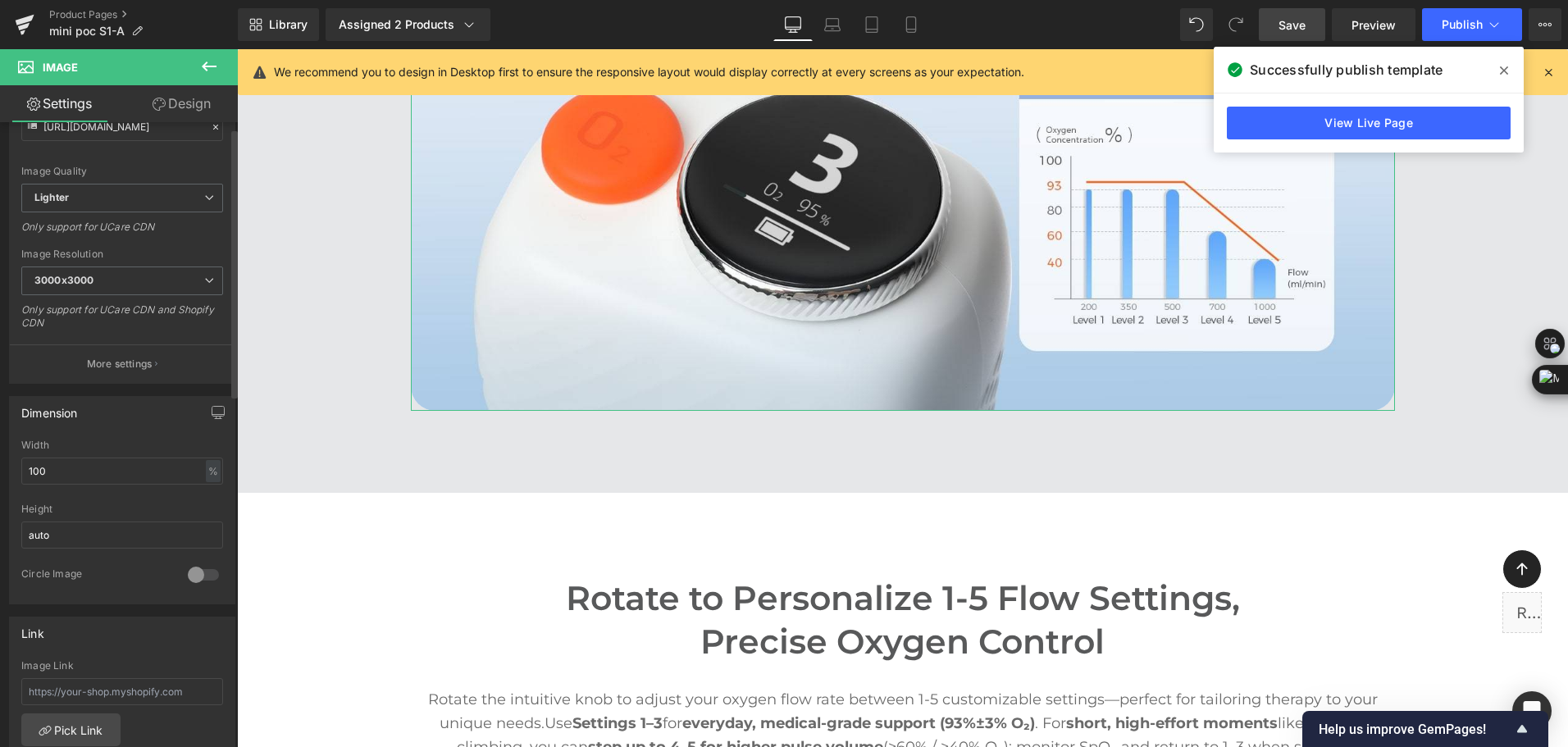
scroll to position [574, 0]
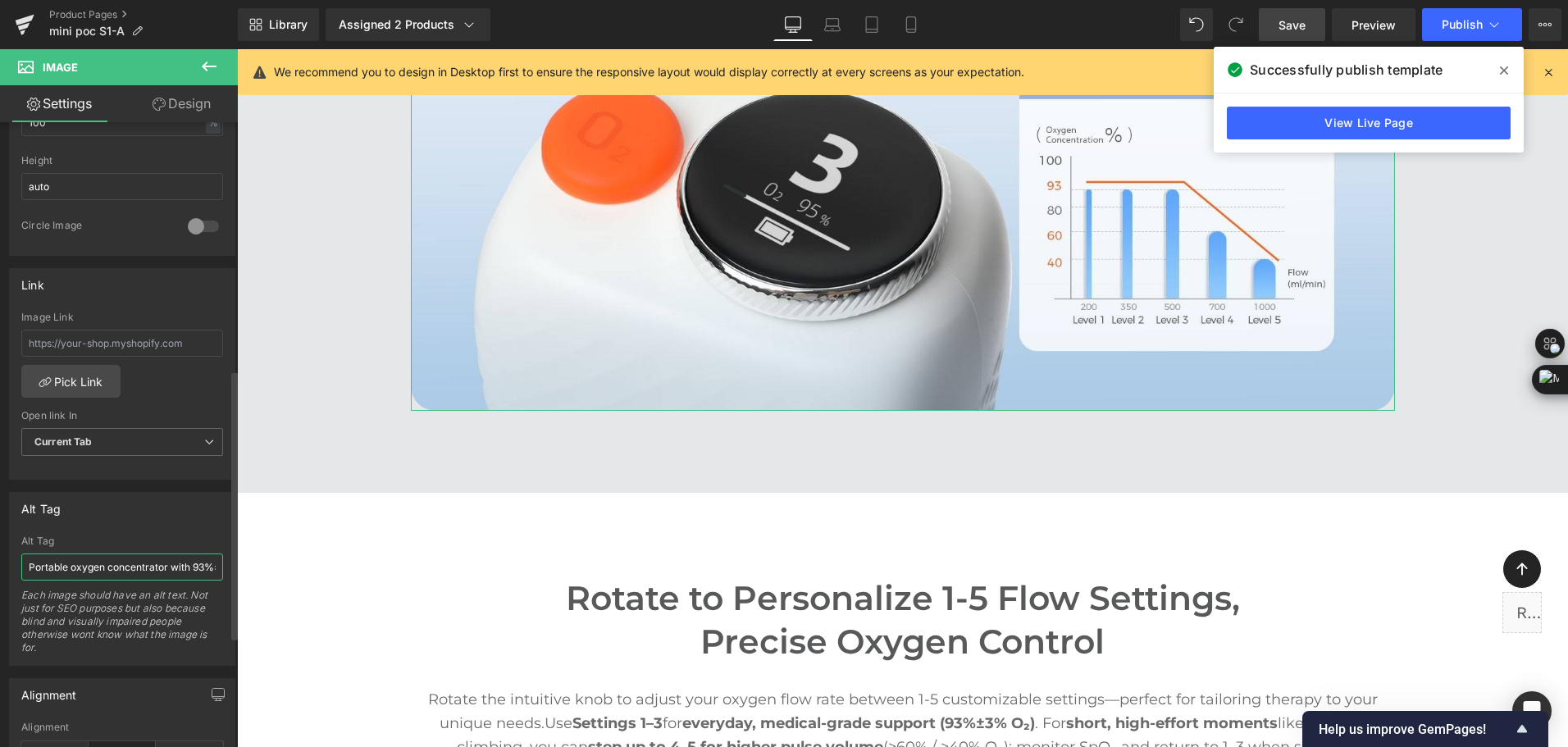
click at [163, 559] on input "Portable oxygen concentrator with 93%±3% O2 chart" at bounding box center [123, 567] width 202 height 27
click at [880, 23] on icon at bounding box center [872, 24] width 16 height 16
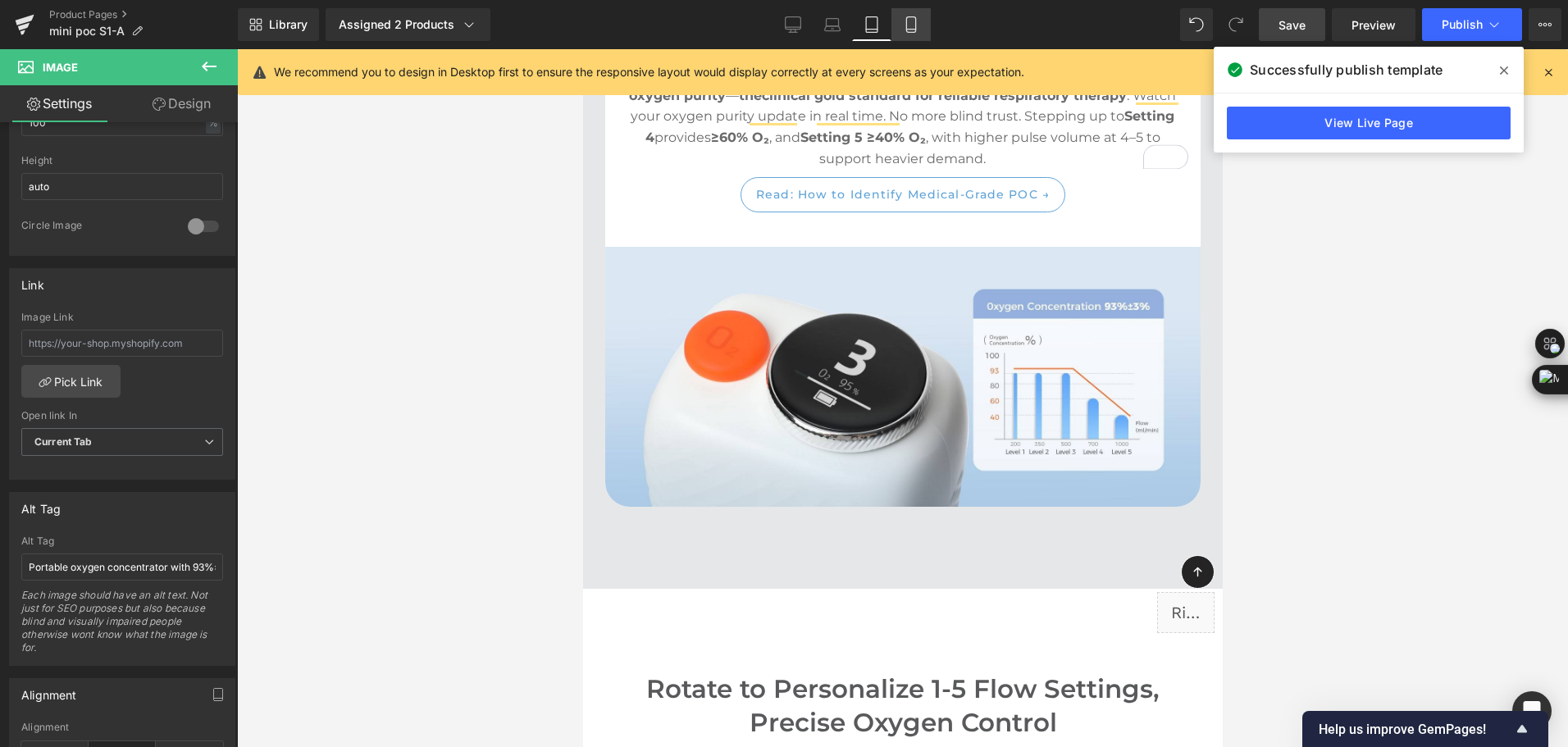
scroll to position [3664, 0]
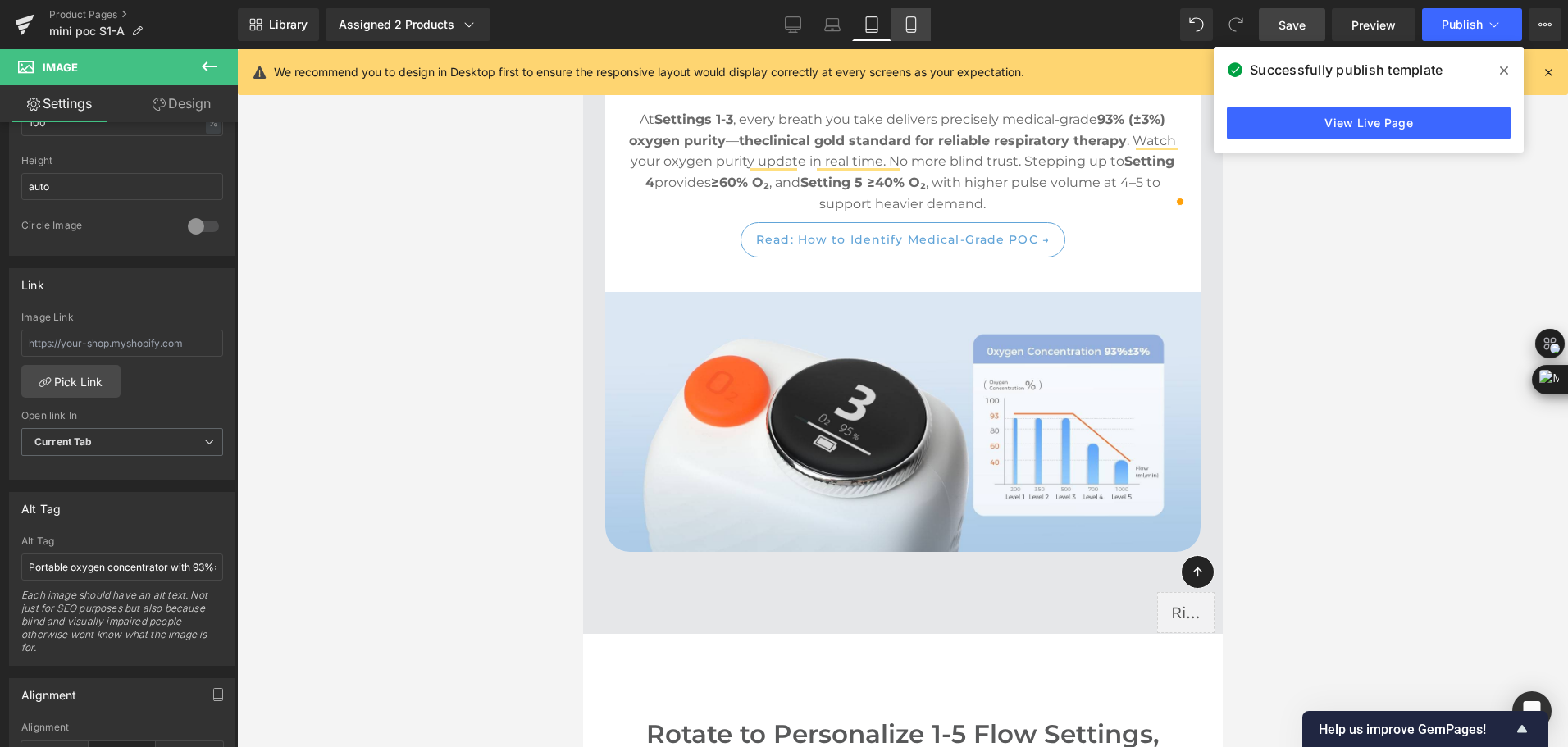
click at [908, 32] on icon at bounding box center [911, 24] width 9 height 15
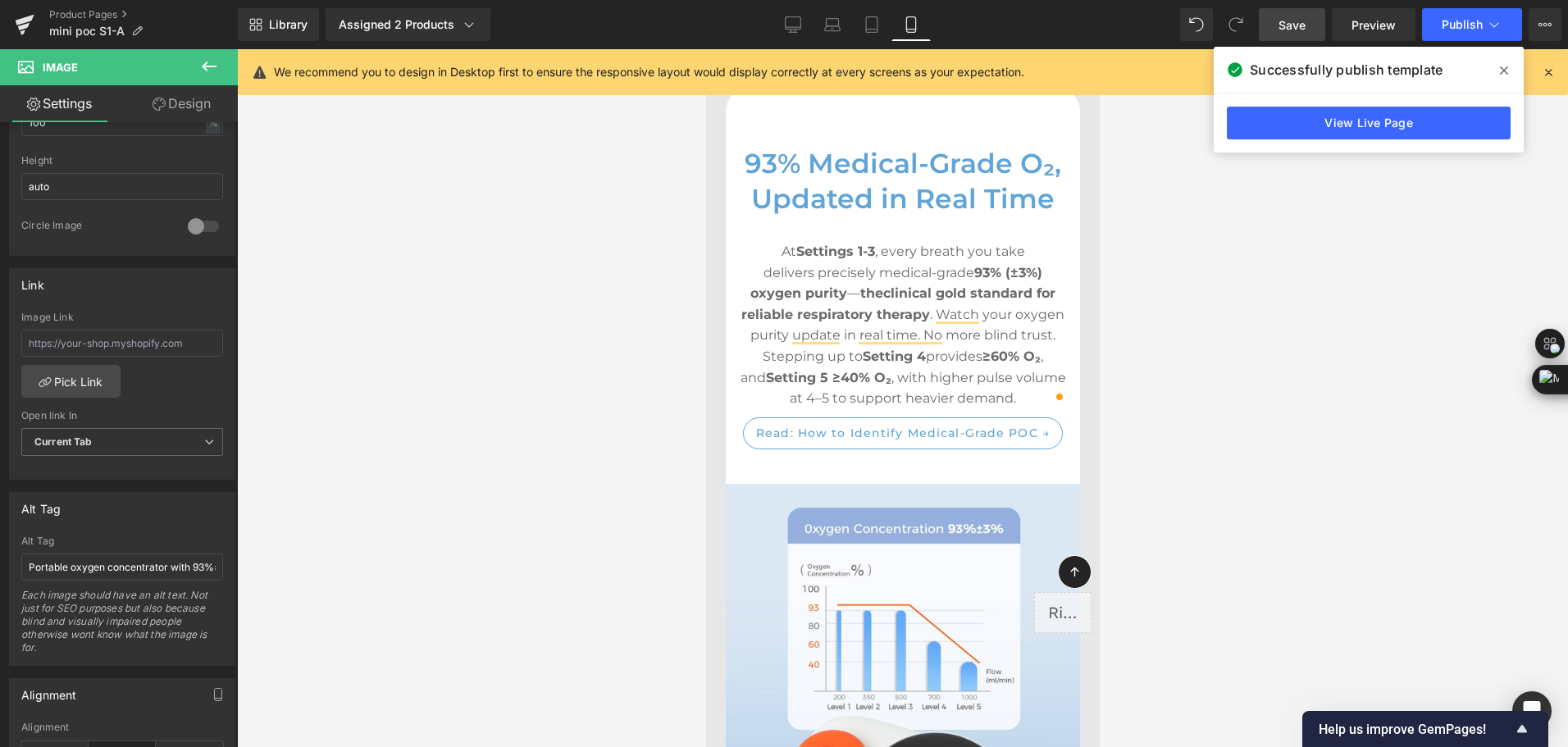
scroll to position [4922, 0]
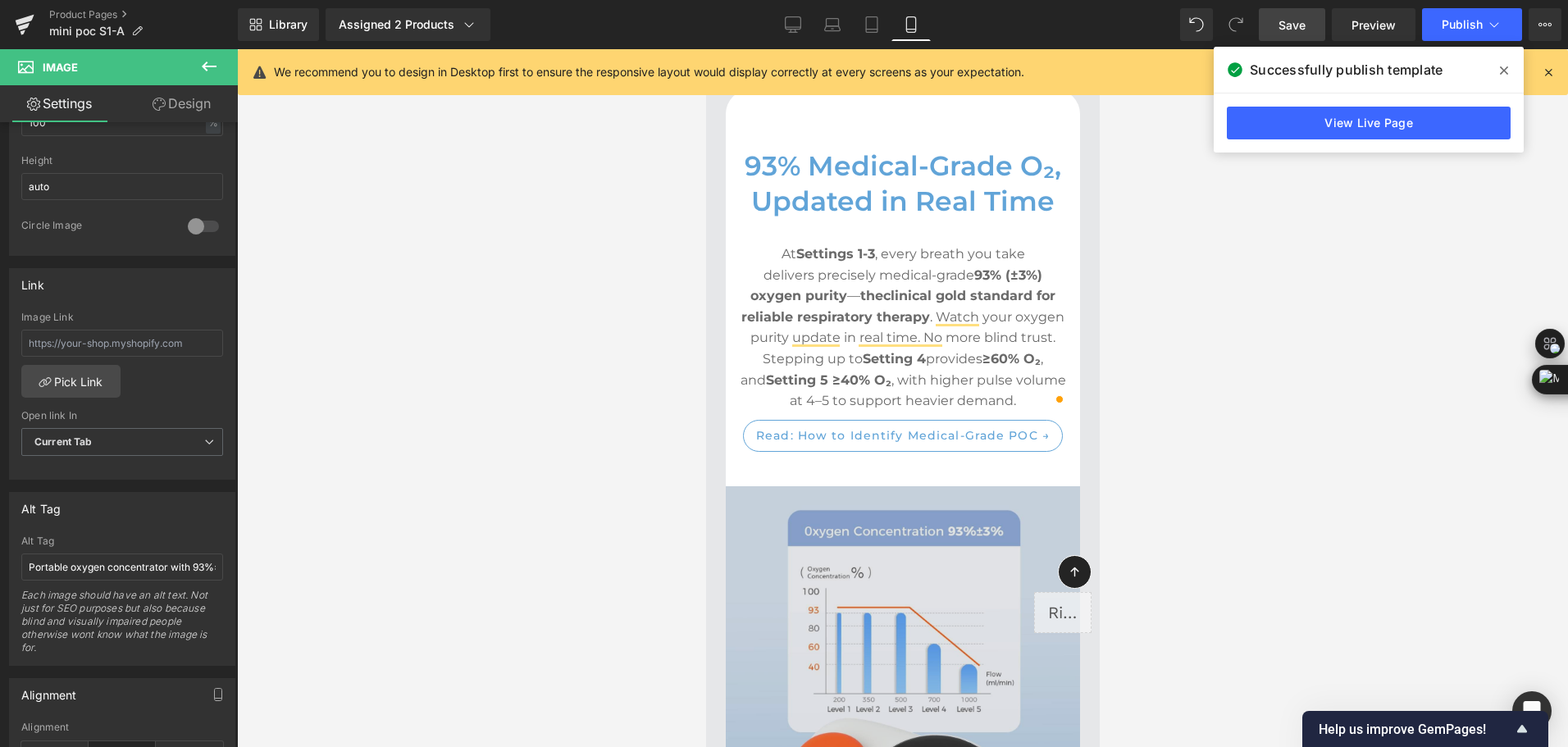
click at [879, 531] on img at bounding box center [903, 700] width 354 height 426
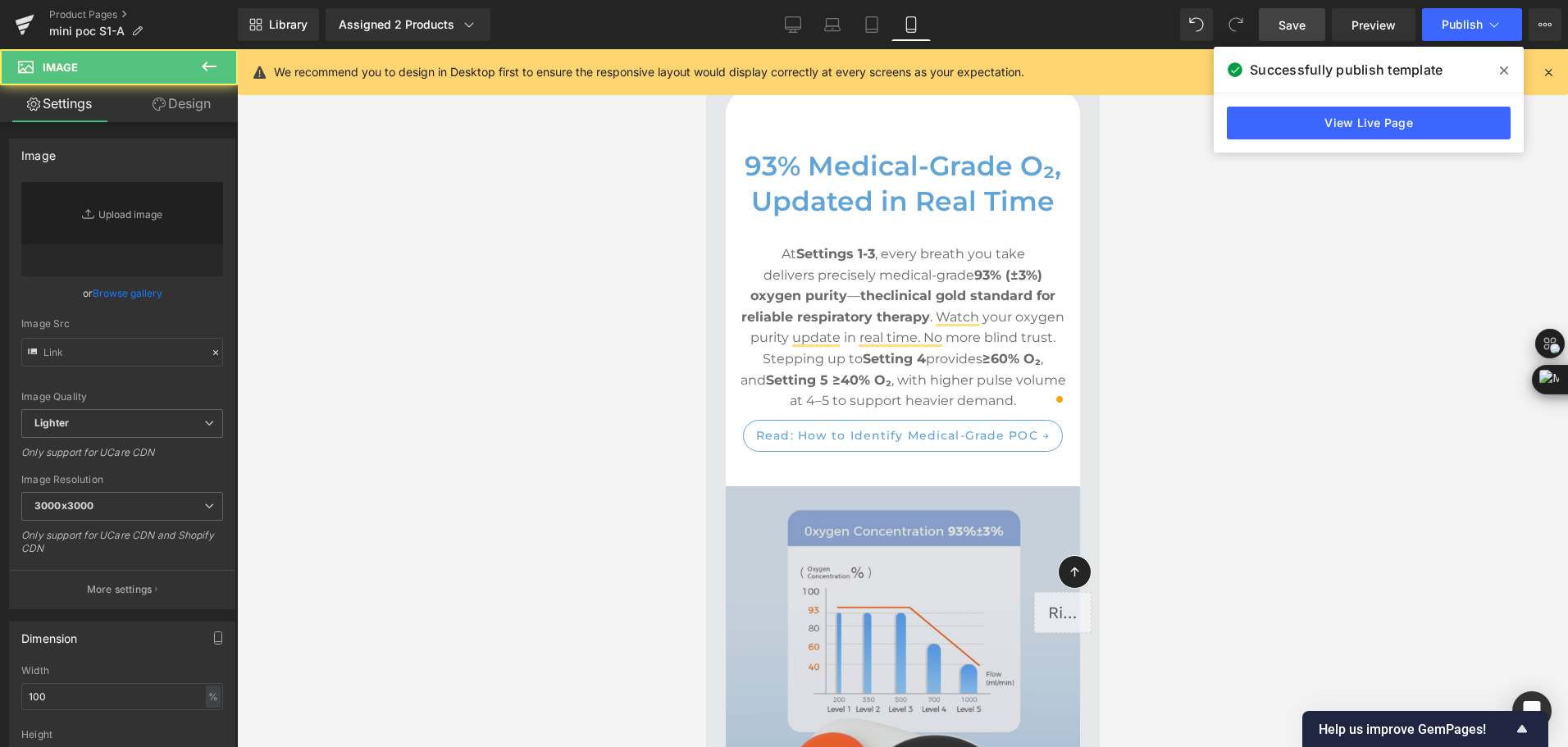
type input "[URL][DOMAIN_NAME]"
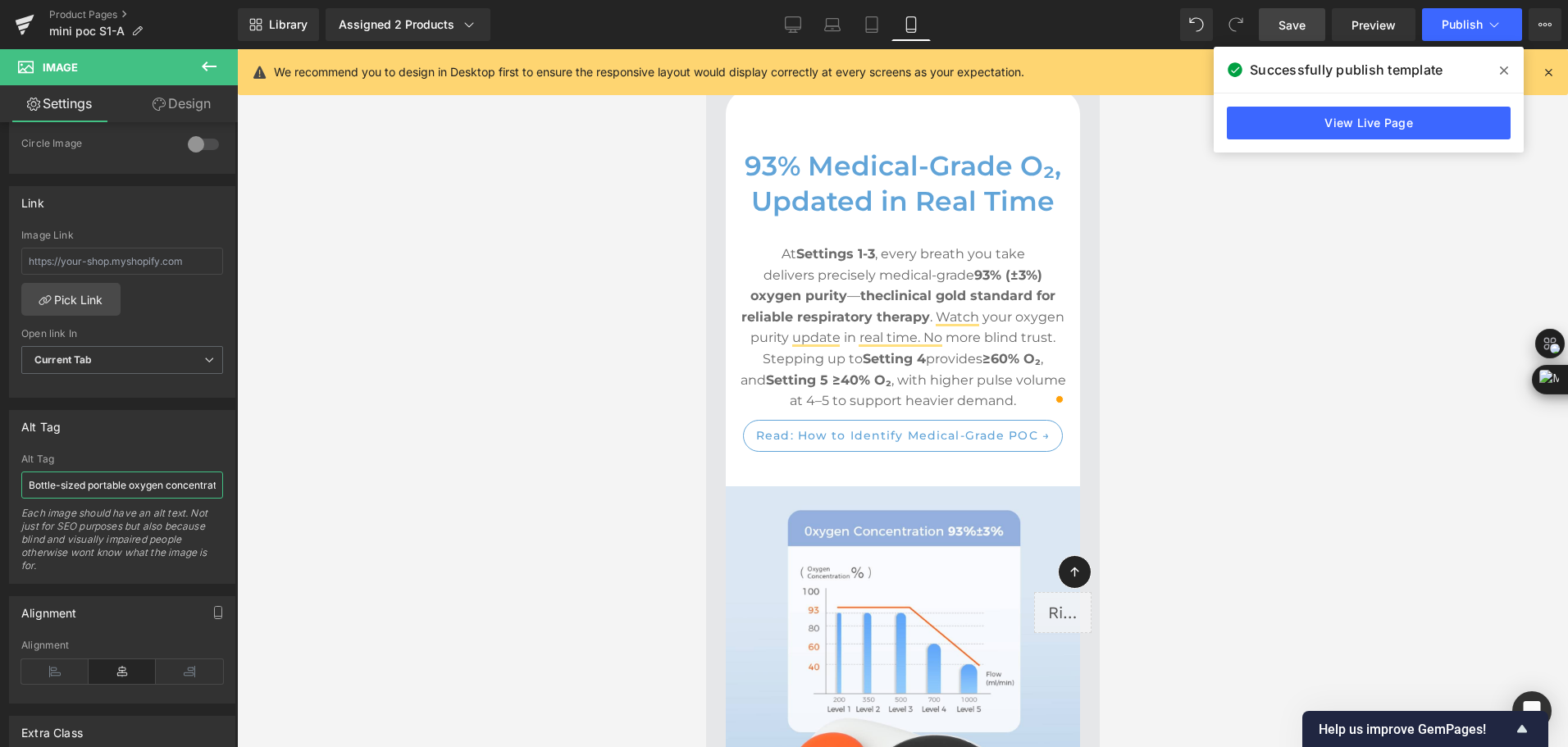
scroll to position [0, 257]
drag, startPoint x: 28, startPoint y: 489, endPoint x: 432, endPoint y: 489, distance: 404.0
click at [432, 489] on div "Image You are previewing how the will restyle your page. You can not edit Eleme…" at bounding box center [784, 387] width 1568 height 776
paste input "Portable oxygen concentrator with 93%±3% O2 chart"
type input "Portable oxygen concentrator with 93%±3% O2 chart"
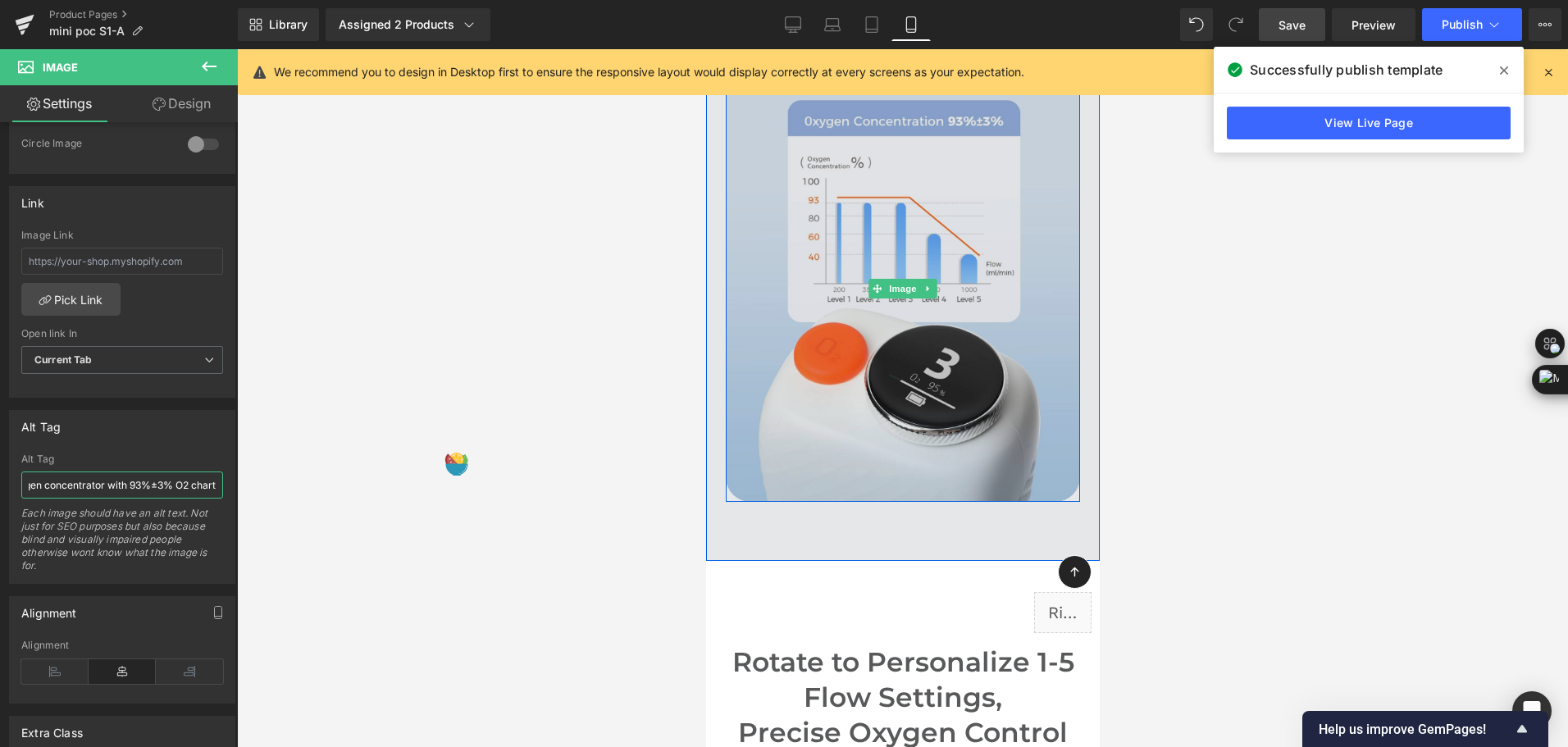
scroll to position [5825, 0]
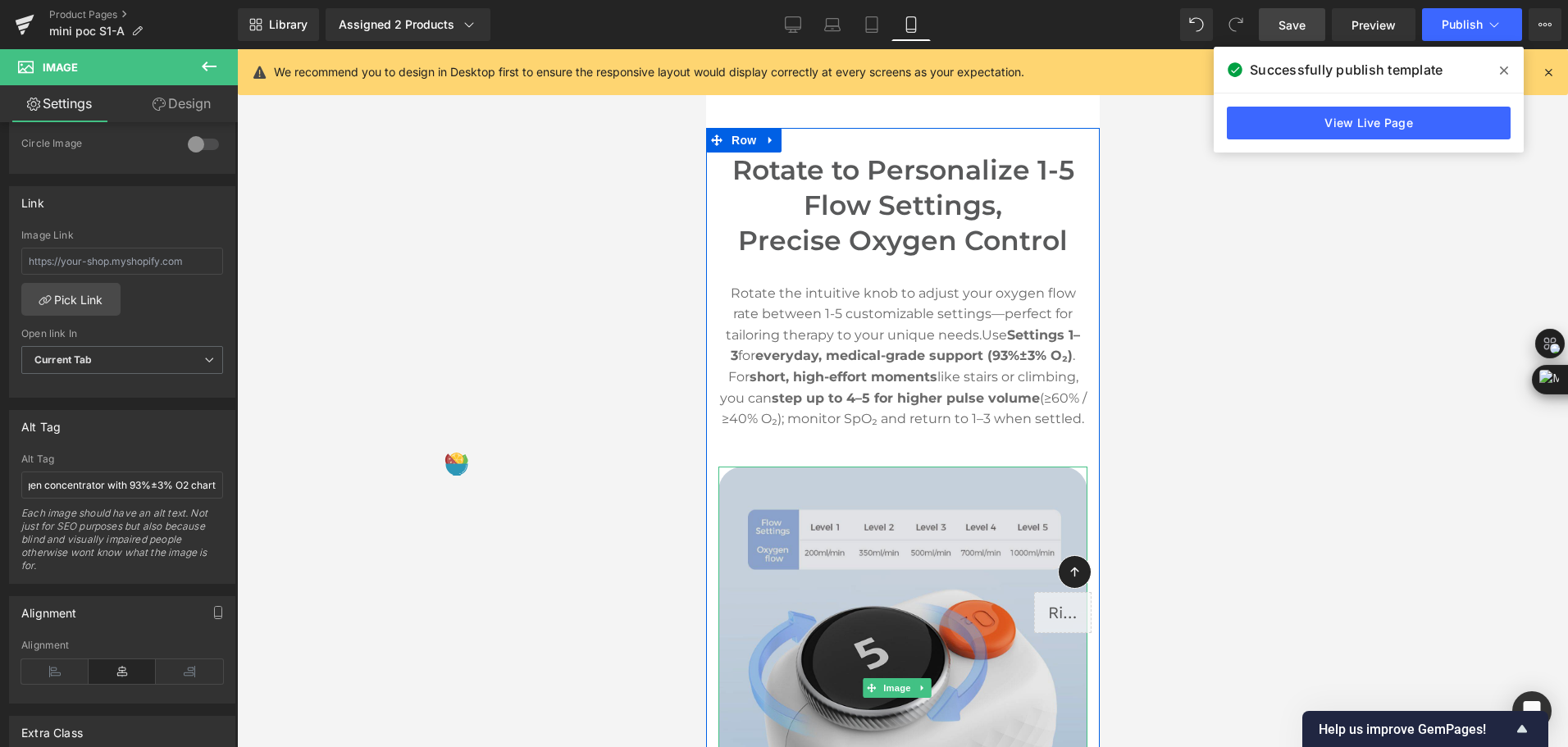
click at [874, 616] on img at bounding box center [902, 689] width 369 height 444
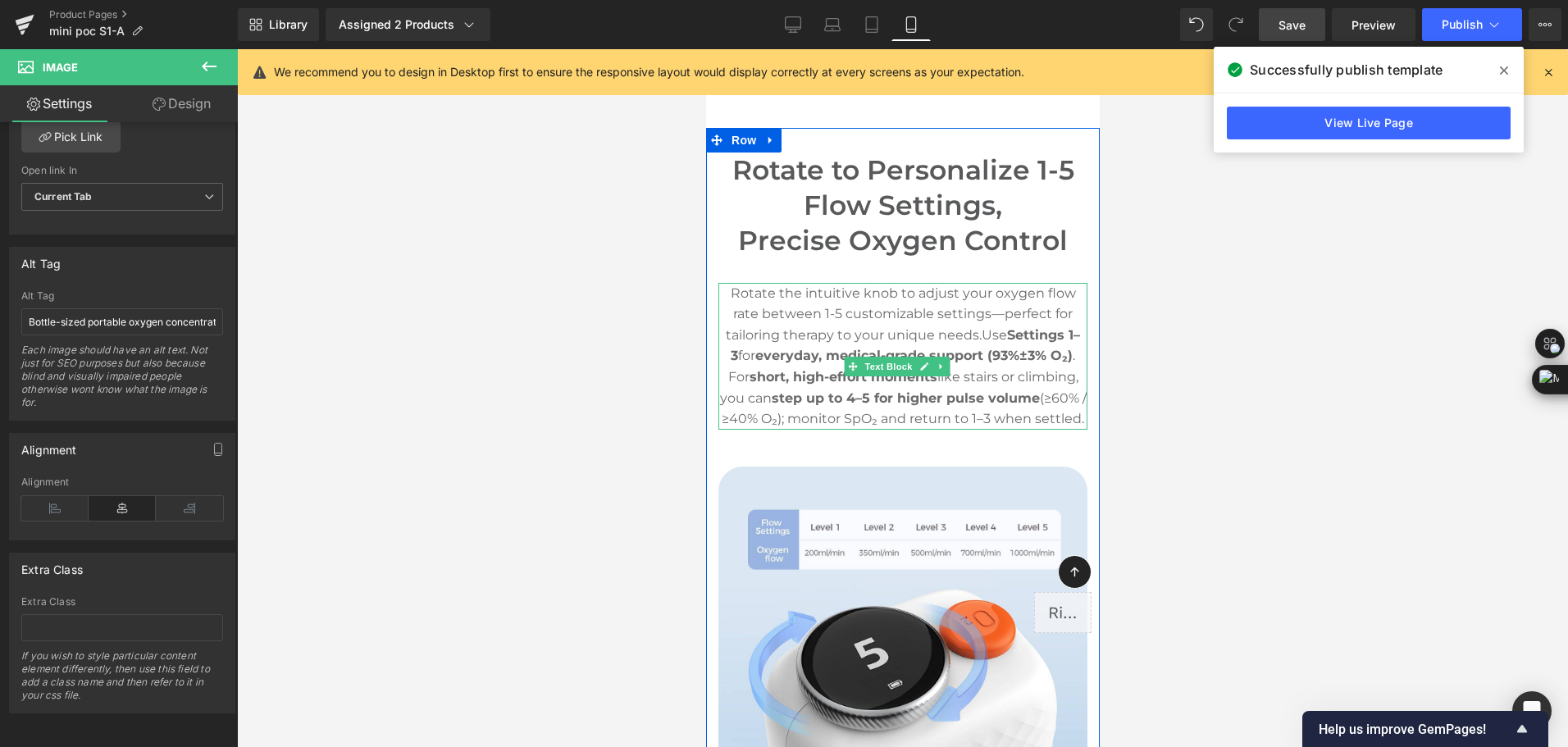
scroll to position [5496, 0]
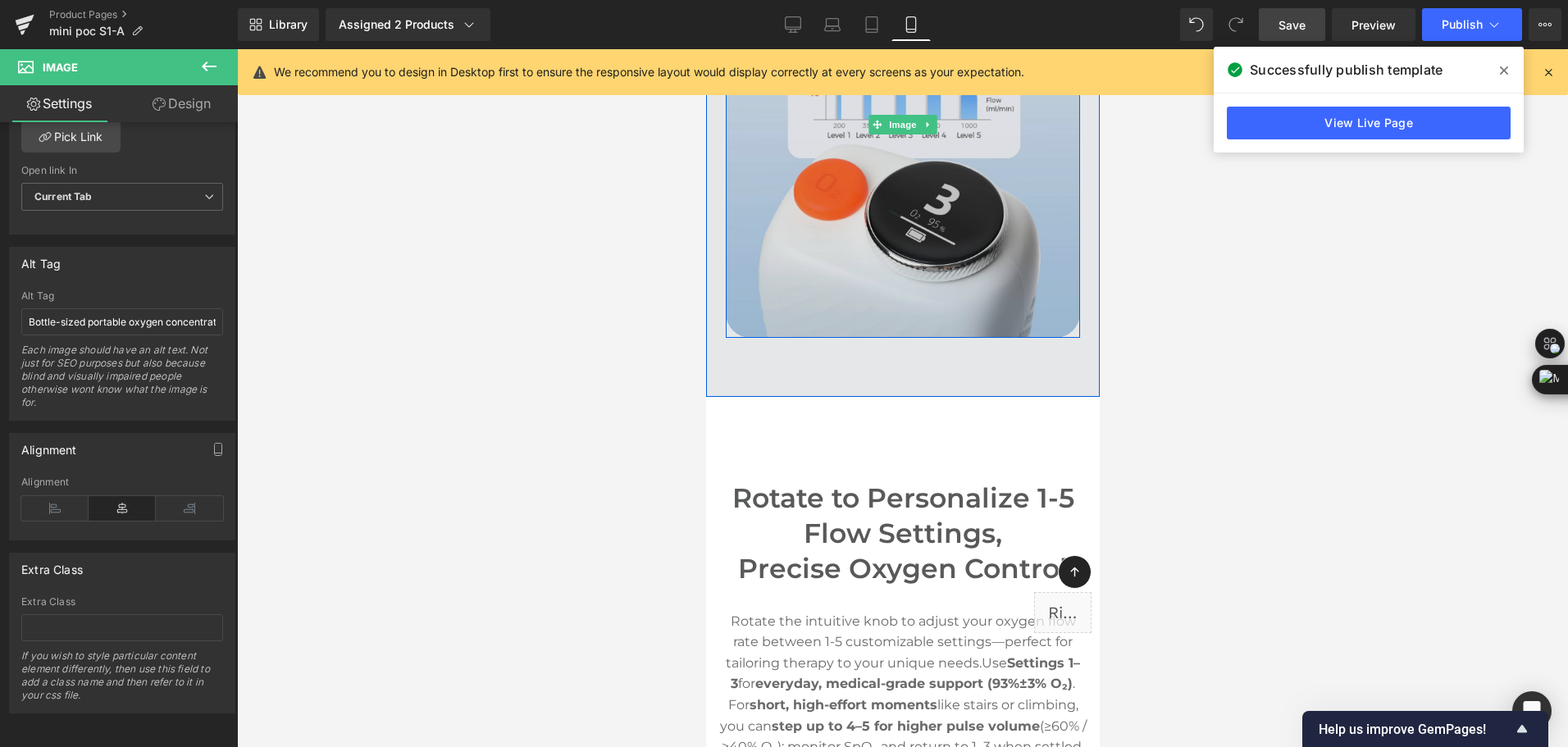
click at [896, 203] on img at bounding box center [903, 125] width 354 height 426
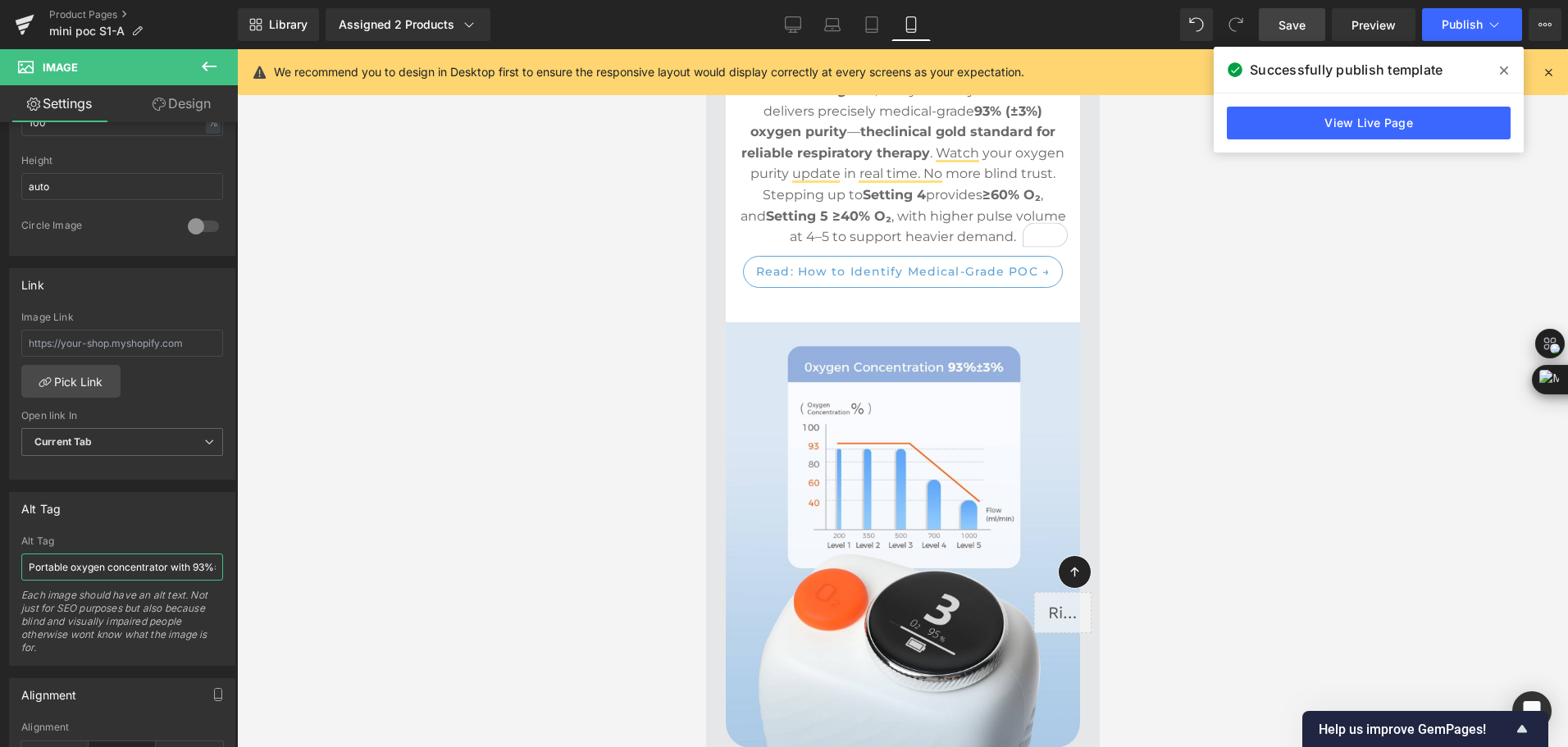
scroll to position [0, 66]
drag, startPoint x: 153, startPoint y: 576, endPoint x: 469, endPoint y: 573, distance: 316.0
click at [469, 573] on div "Image You are previewing how the will restyle your page. You can not edit Eleme…" at bounding box center [784, 387] width 1568 height 776
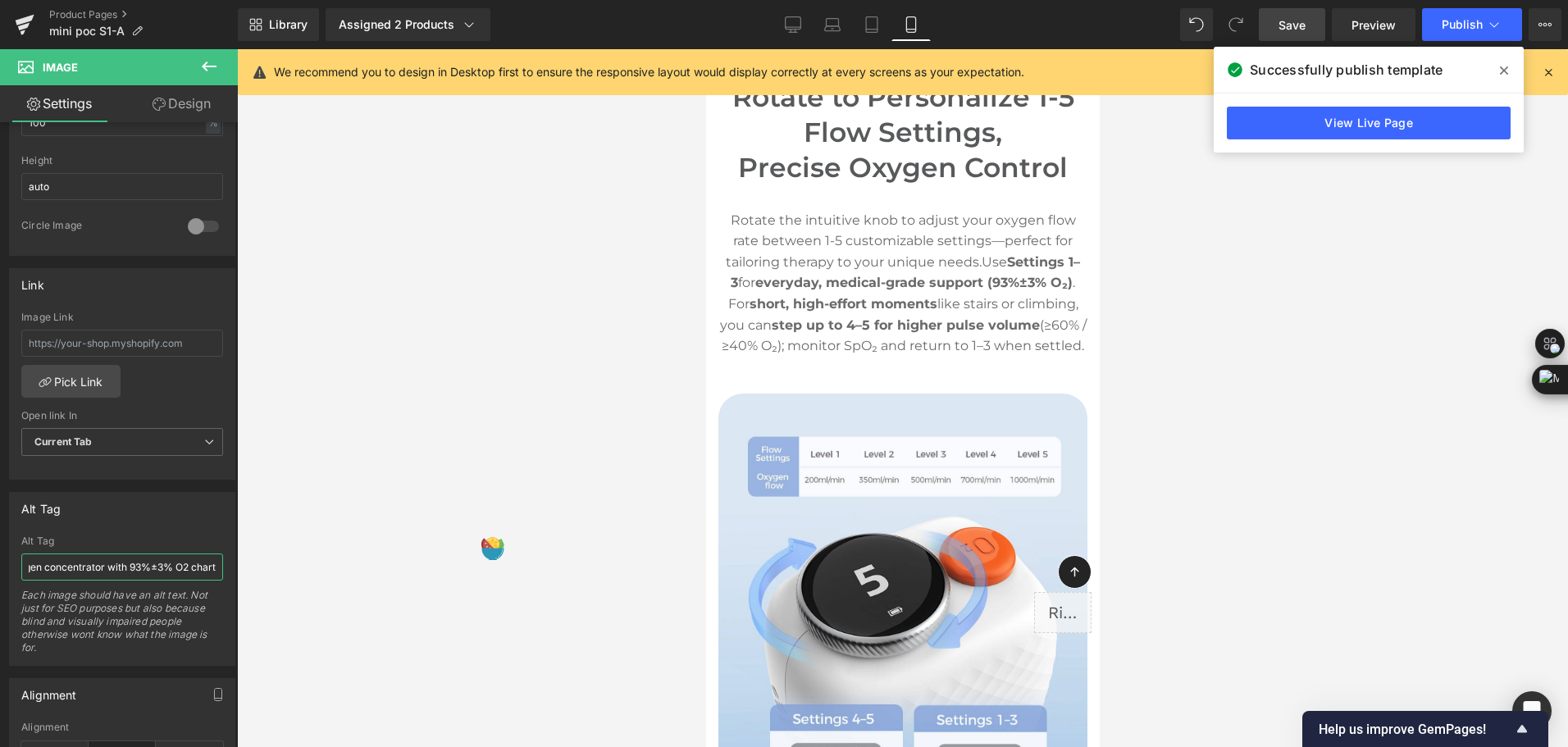
scroll to position [5989, 0]
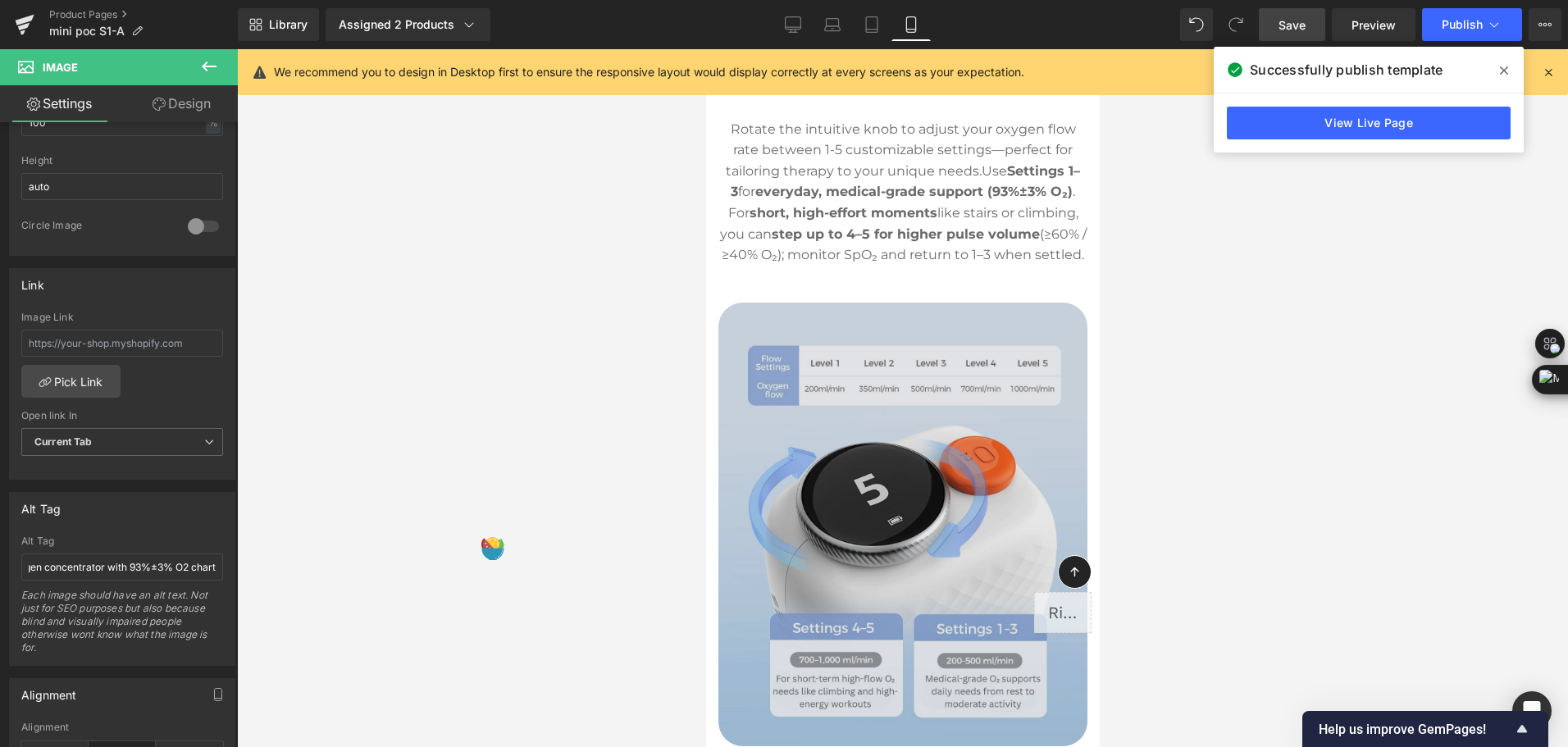
click at [942, 471] on img at bounding box center [902, 524] width 369 height 444
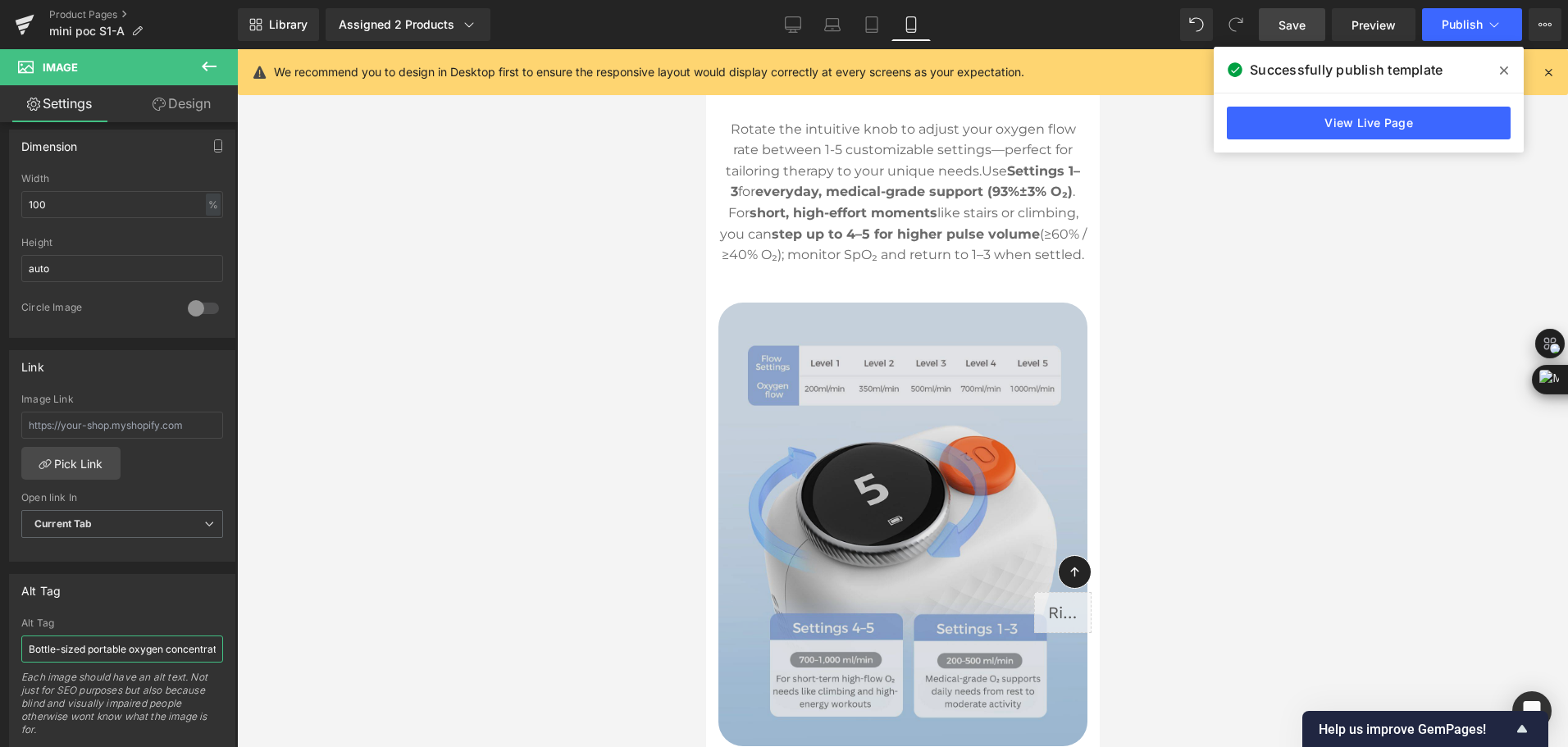
scroll to position [0, 257]
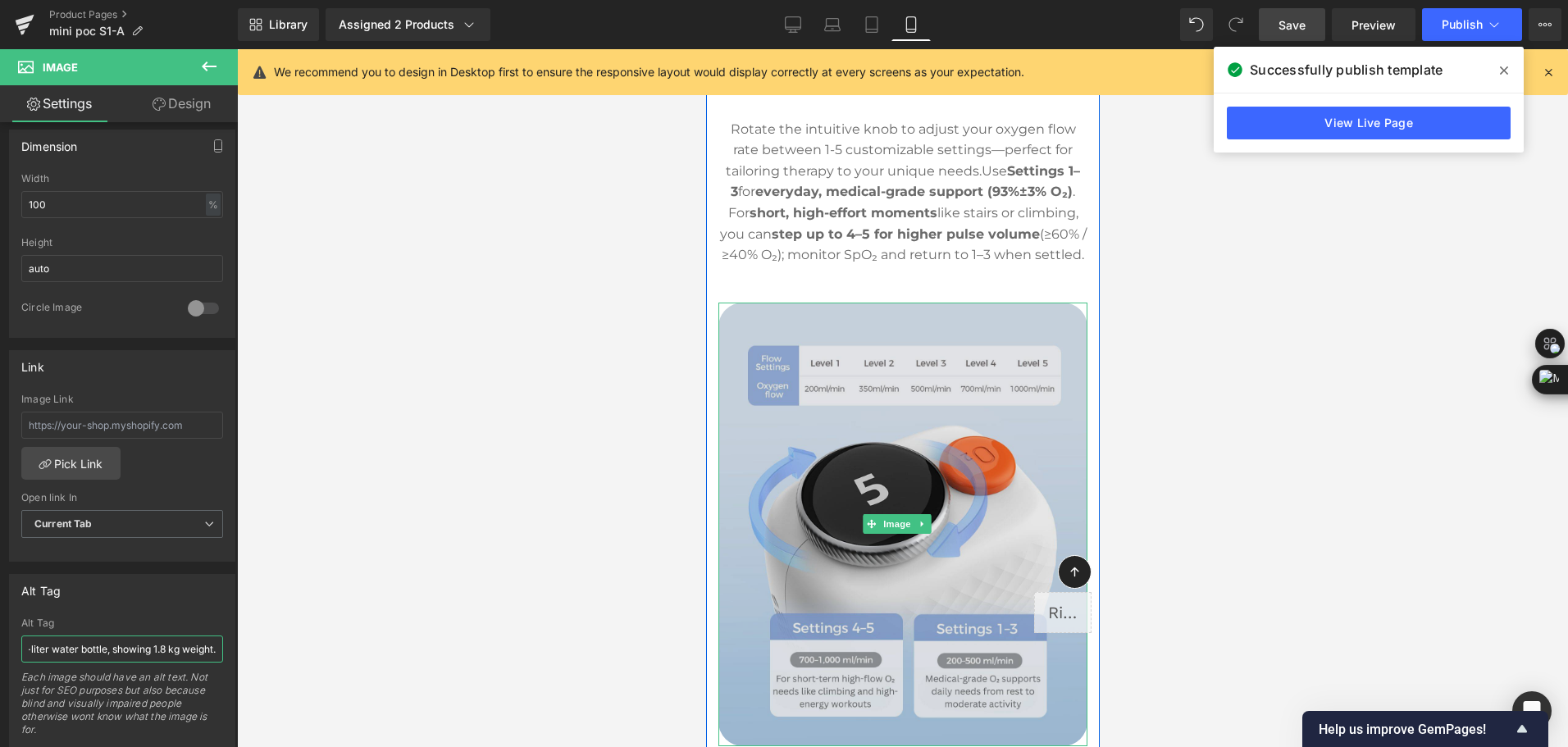
drag, startPoint x: 735, startPoint y: 700, endPoint x: 853, endPoint y: 636, distance: 134.2
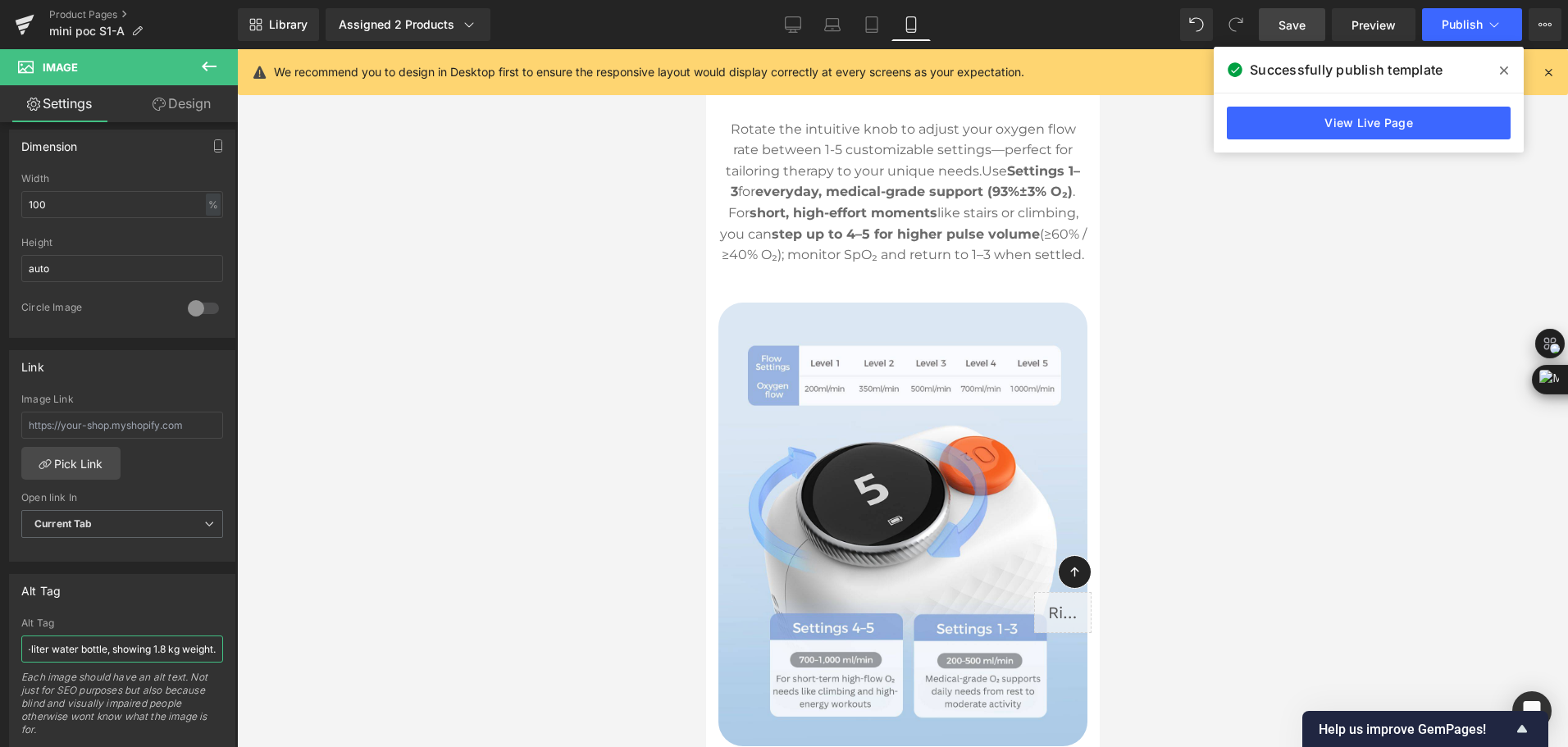
paste input "Portable O₂ concentrator dial at Level 5 with 200–1000 ml/min flow chart"
type input "Portable O₂ concentrator dial at Level 5 with 200–1000 ml/min flow chart"
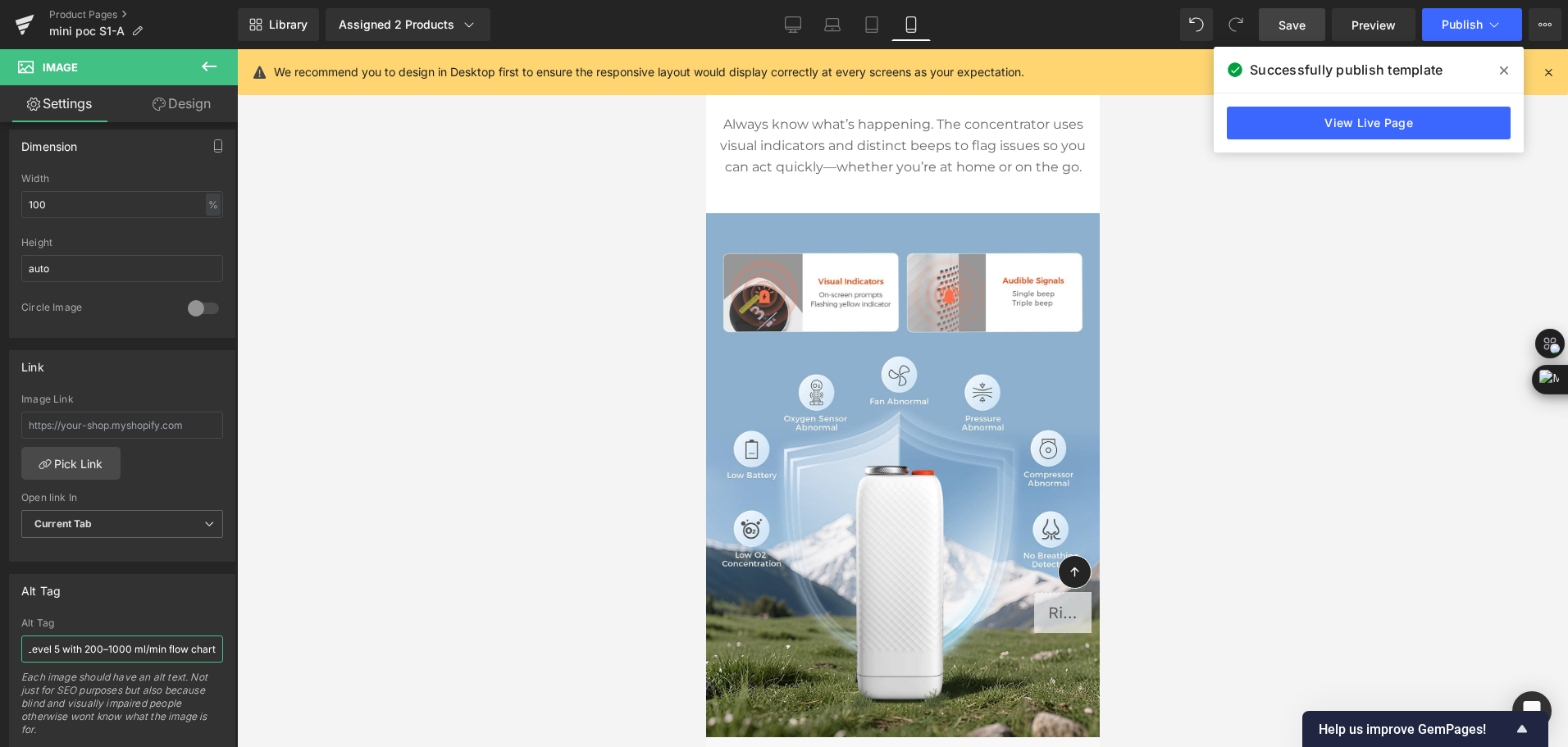
scroll to position [6809, 0]
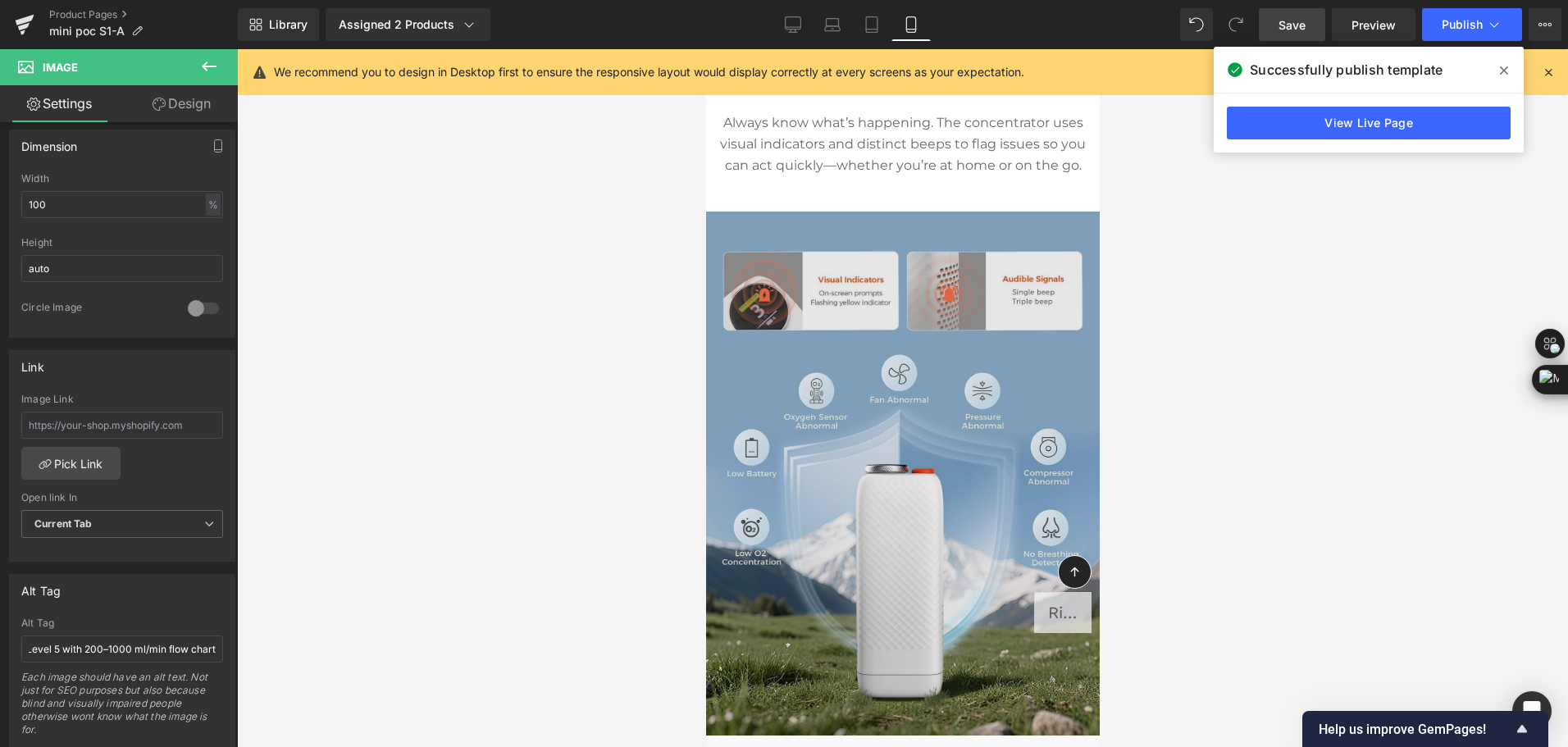
click at [925, 422] on img at bounding box center [903, 474] width 394 height 524
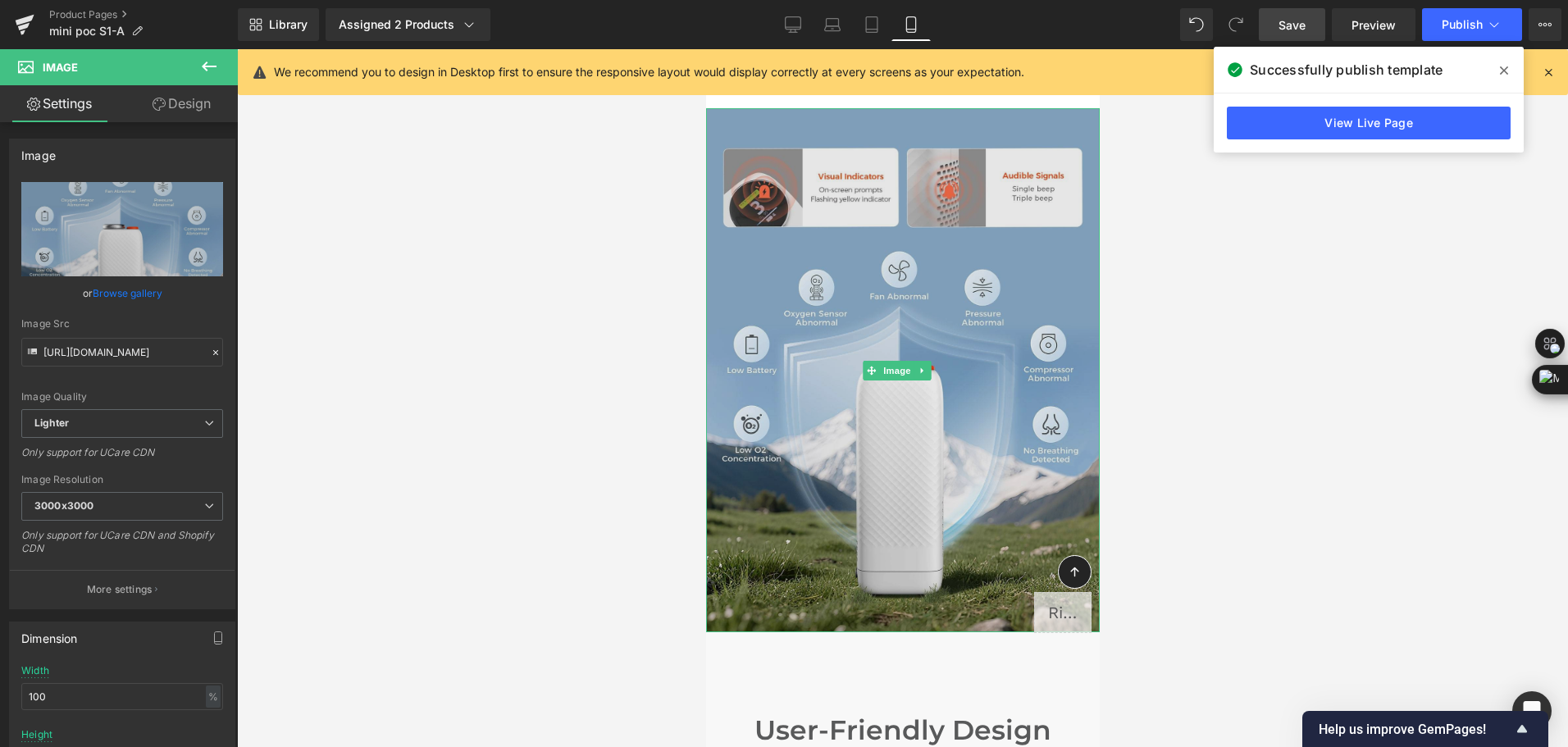
scroll to position [6891, 0]
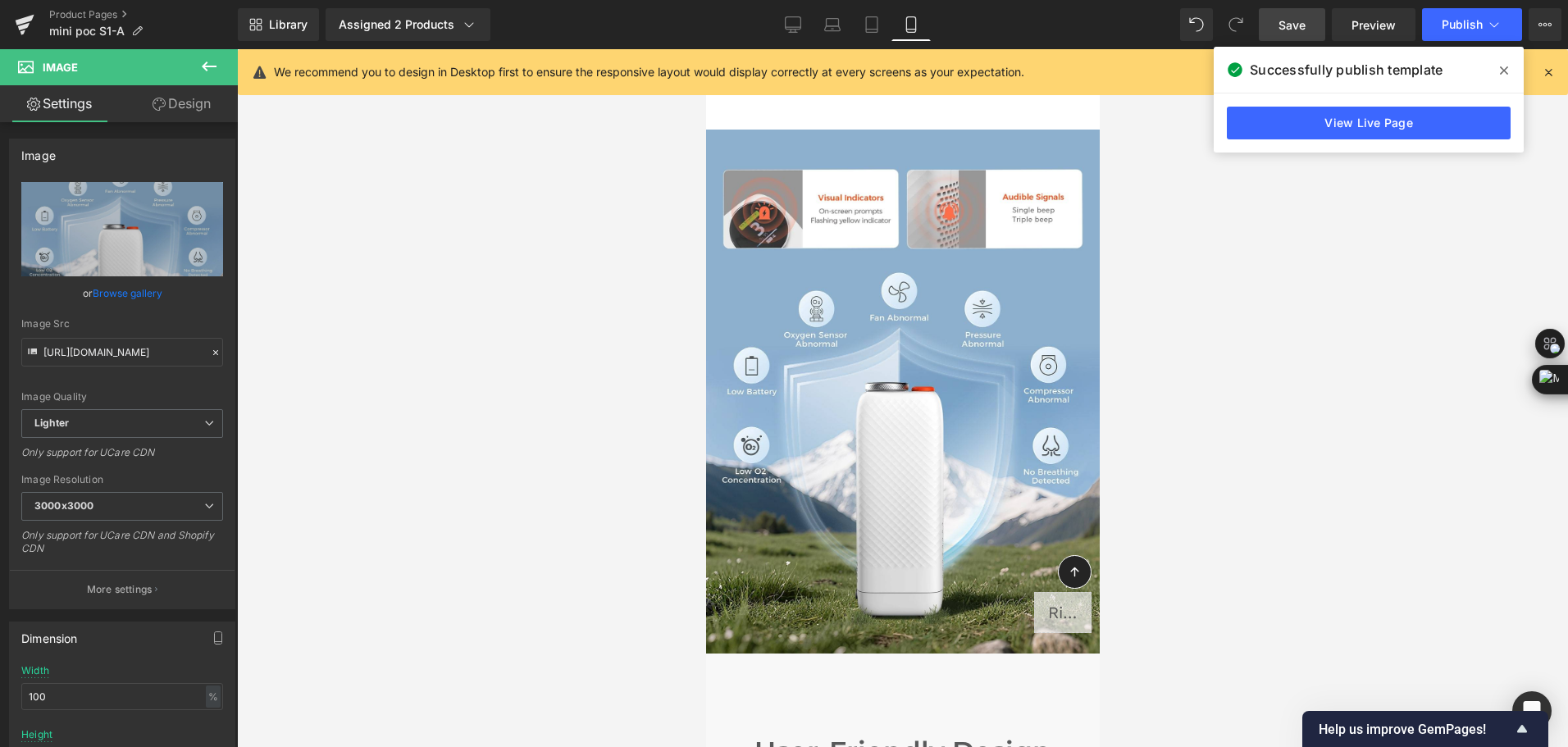
click at [1547, 73] on icon at bounding box center [1548, 72] width 15 height 15
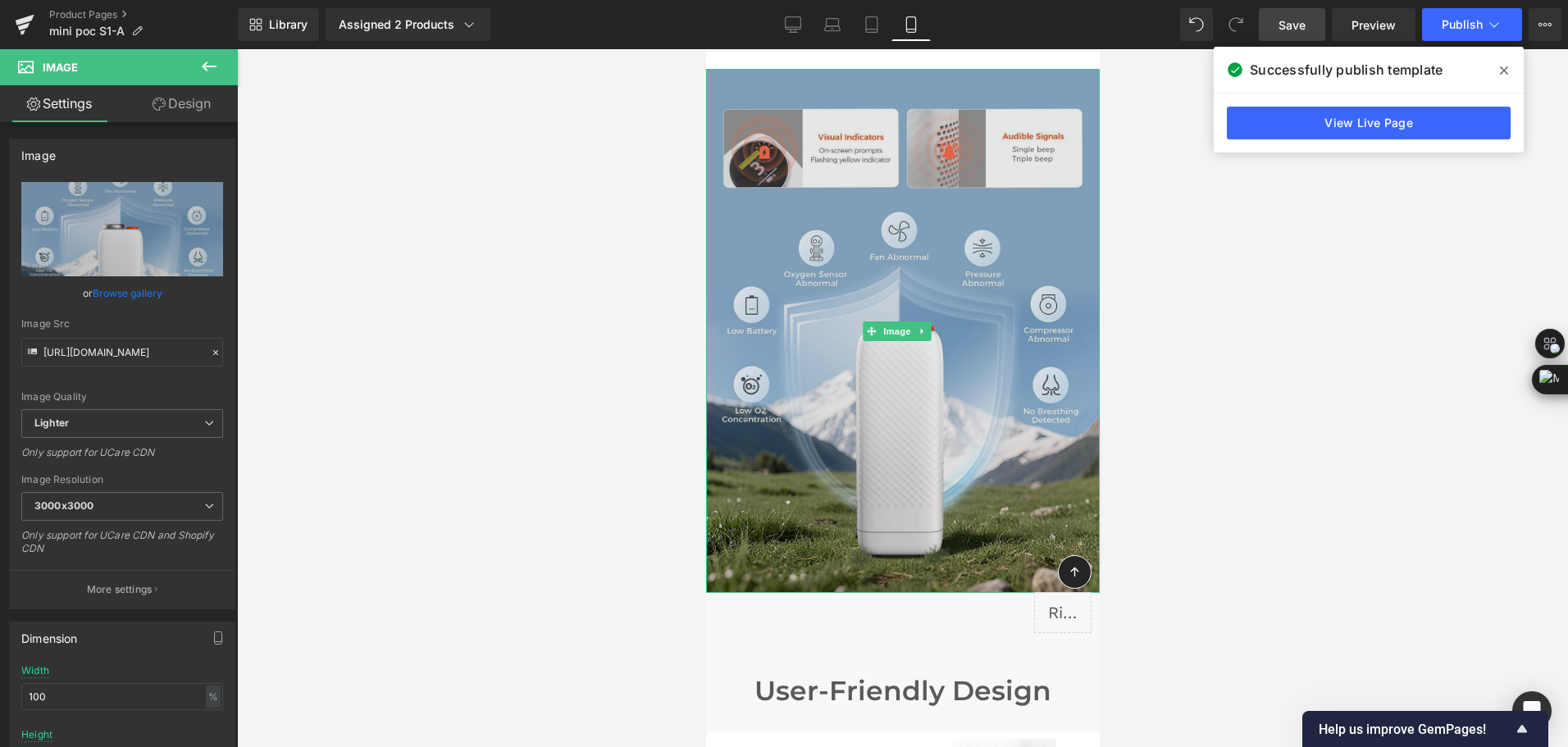
scroll to position [6973, 0]
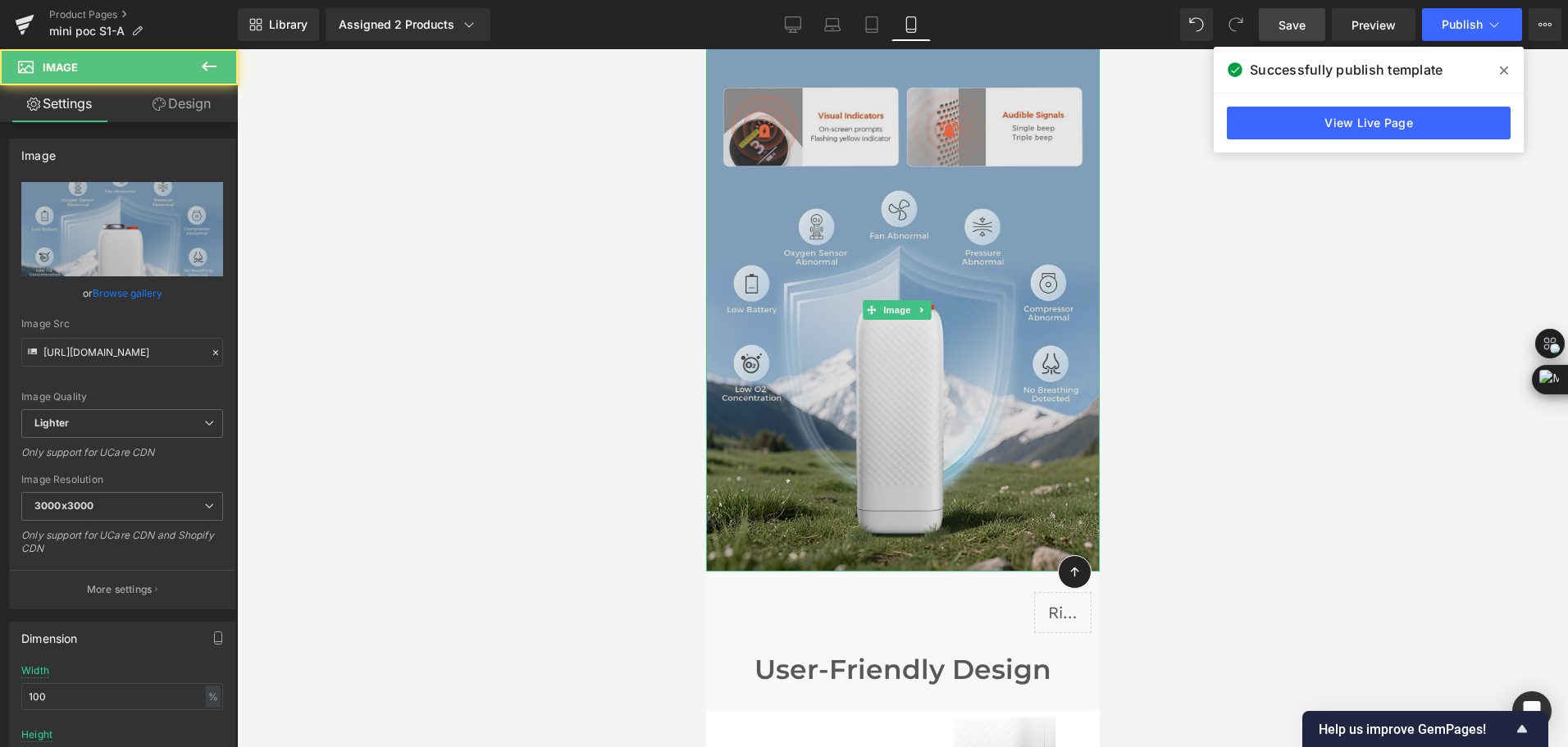
click at [854, 333] on img at bounding box center [903, 310] width 394 height 524
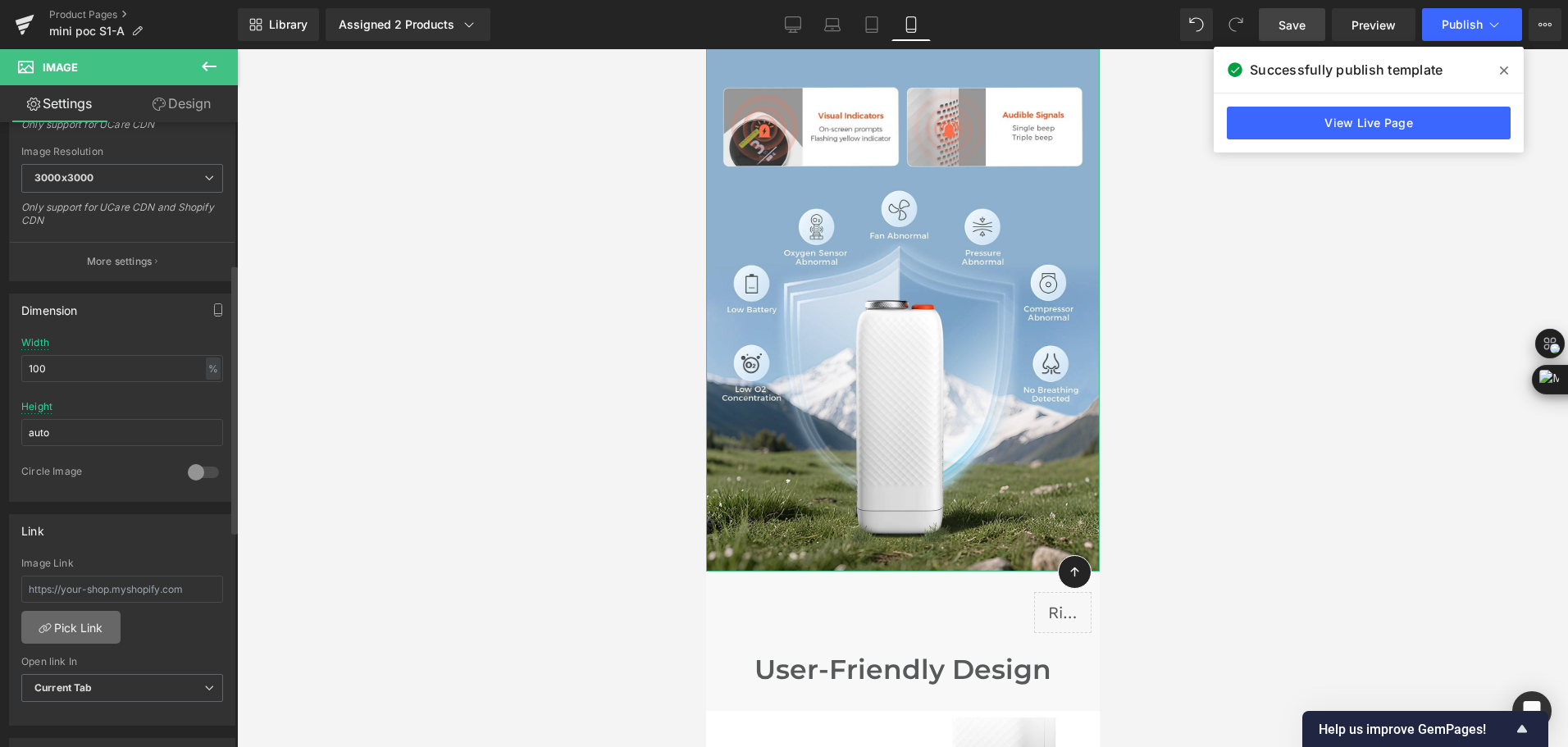
scroll to position [574, 0]
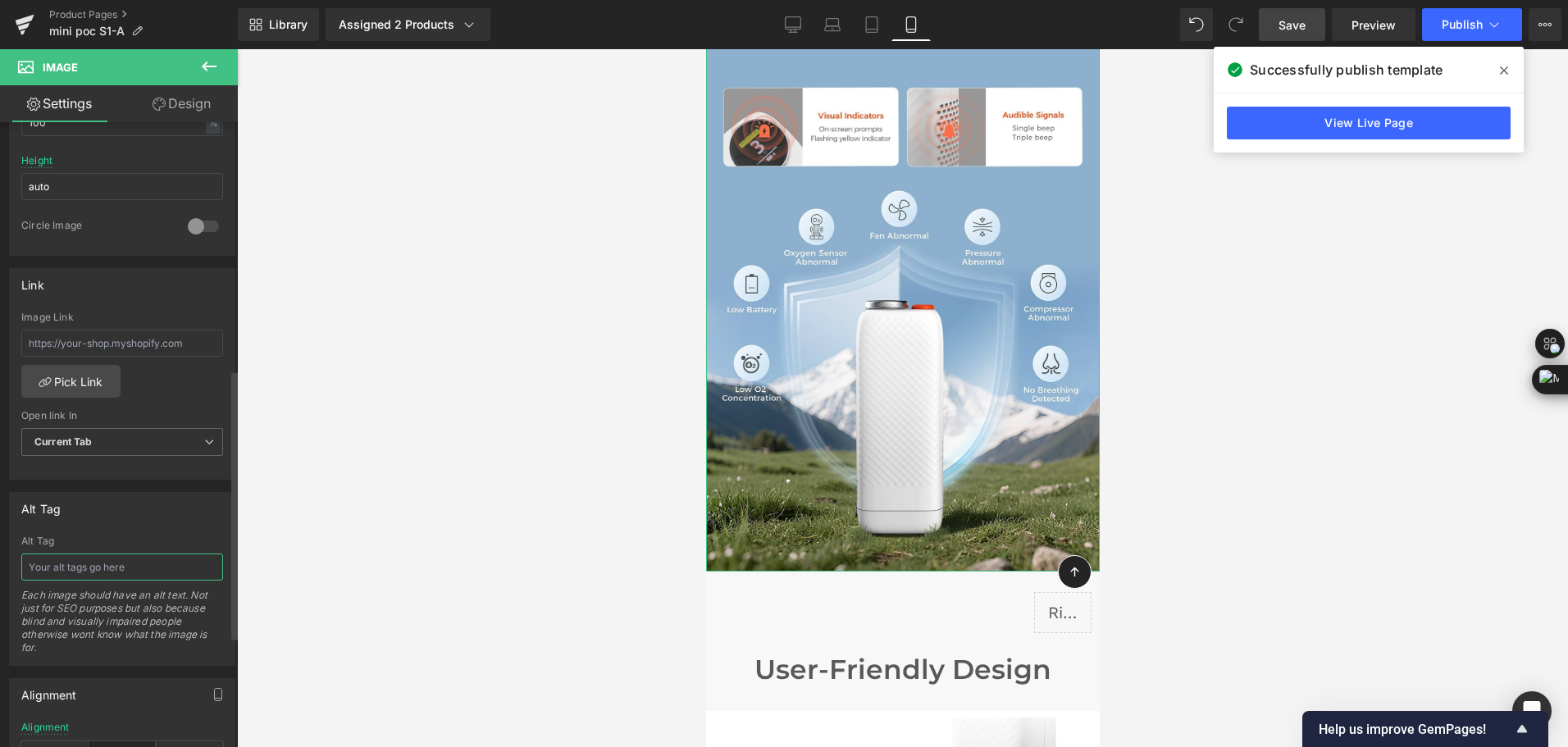
click at [94, 567] on input "text" at bounding box center [123, 567] width 202 height 27
paste input "Portable oxygen concentrator with visual/audible safety alerts—low battery, low…"
drag, startPoint x: 179, startPoint y: 567, endPoint x: -4, endPoint y: 564, distance: 183.0
click at [0, 564] on html "Image You are previewing how the will restyle your page. You can not edit Eleme…" at bounding box center [784, 373] width 1568 height 747
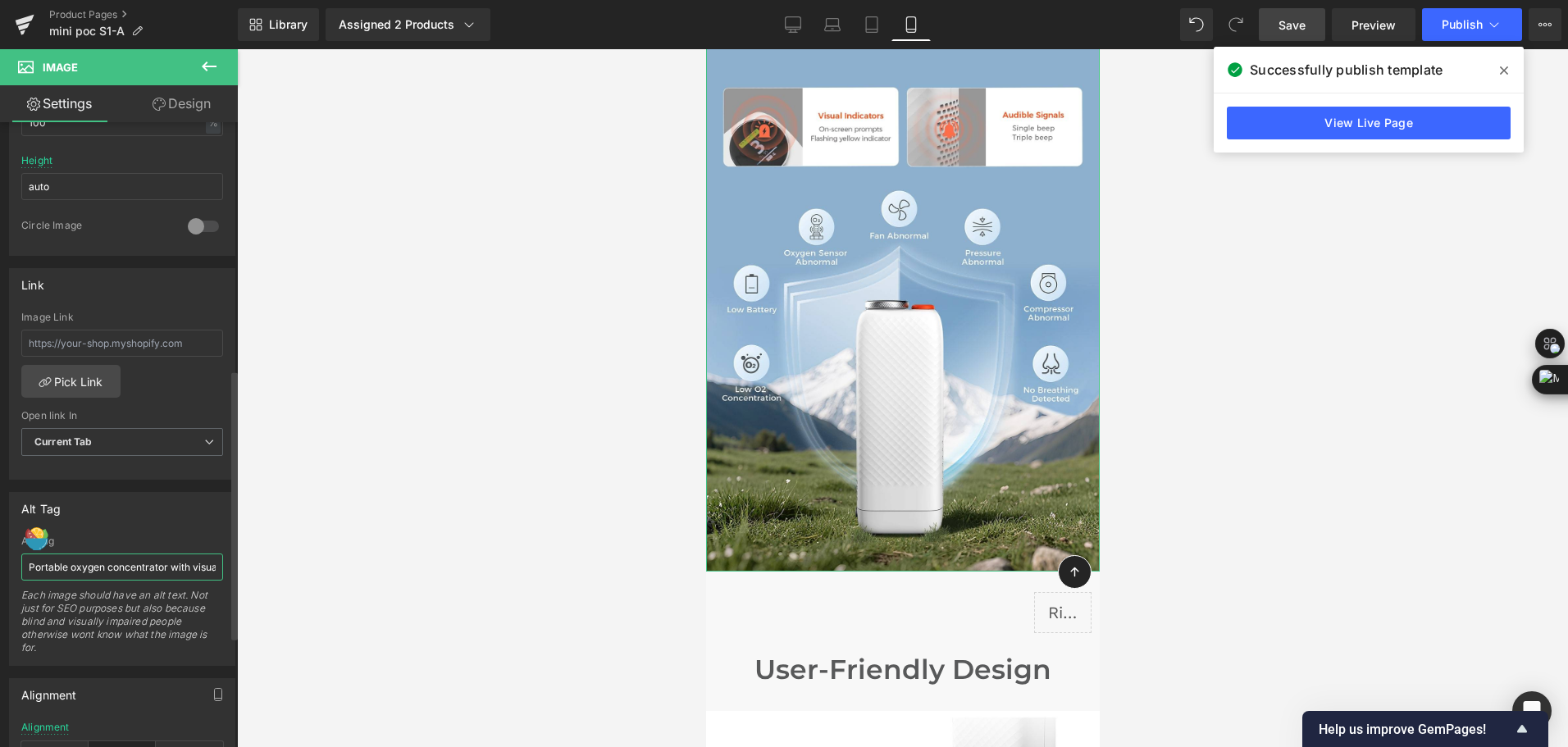
click at [182, 562] on input "Portable oxygen concentrator with visual/audible safety alerts—low battery, low…" at bounding box center [123, 567] width 202 height 27
drag, startPoint x: 184, startPoint y: 568, endPoint x: 114, endPoint y: 564, distance: 70.1
click at [114, 564] on input "Portable oxygen concentrator with visual/audible safety alerts—low battery, low…" at bounding box center [123, 567] width 202 height 27
click at [141, 559] on input "Portable oxygen concentrator with visual/audible safety alerts—low battery, low…" at bounding box center [123, 567] width 202 height 27
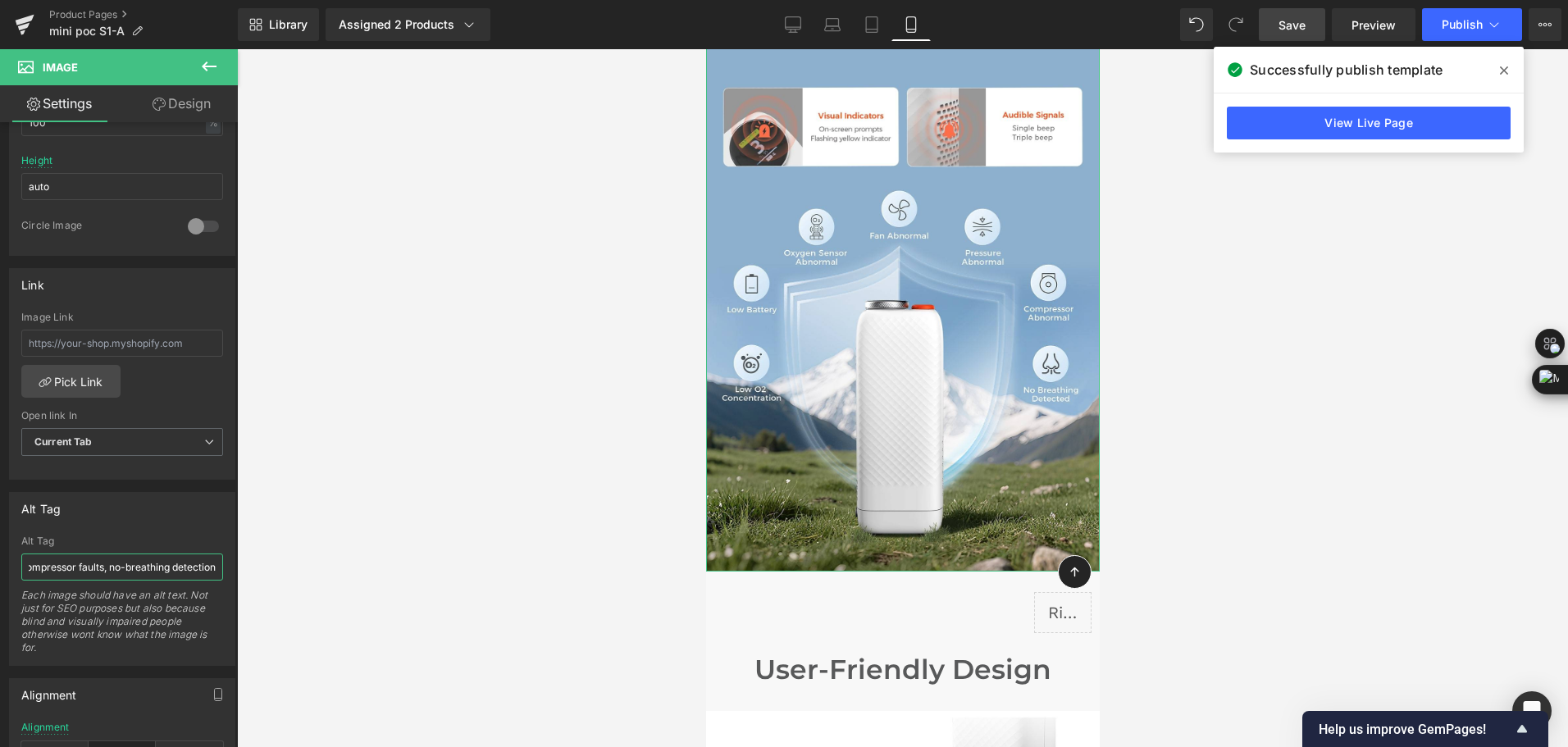
type input "Portable oxygen concentrator with visual/audible safety alerts—low battery, low…"
click at [201, 544] on div "Alt Tag" at bounding box center [123, 541] width 202 height 12
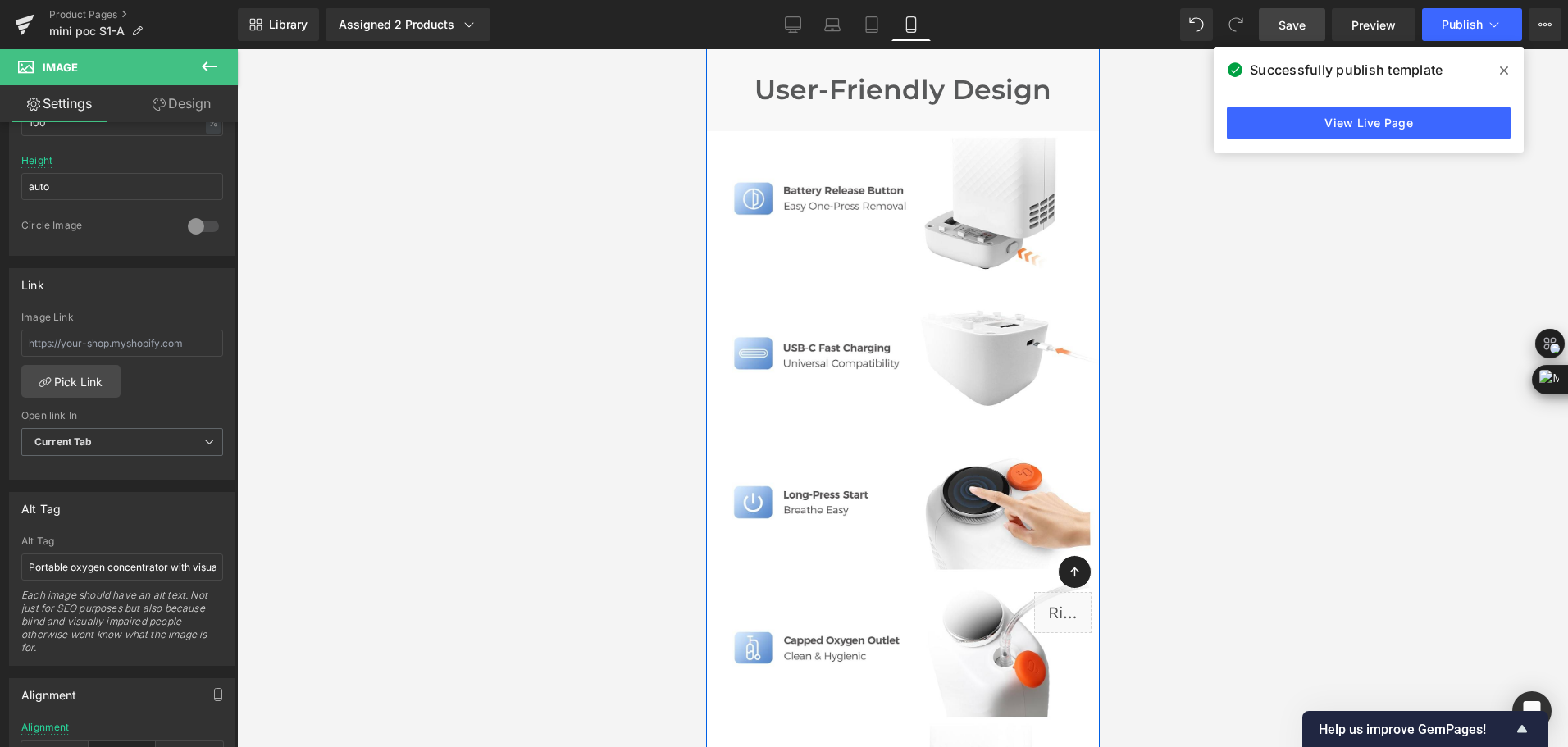
scroll to position [7629, 0]
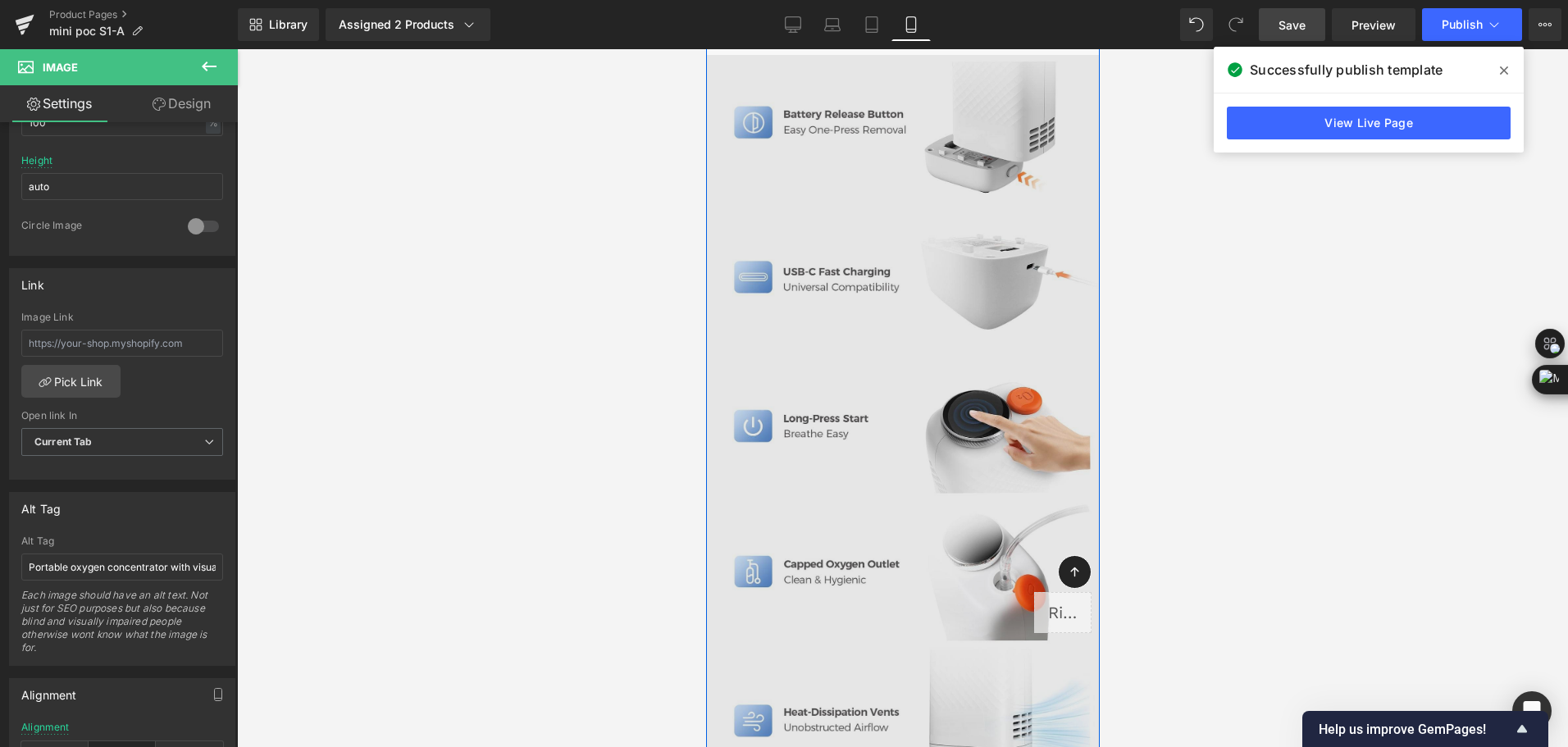
click at [922, 473] on img at bounding box center [903, 424] width 394 height 739
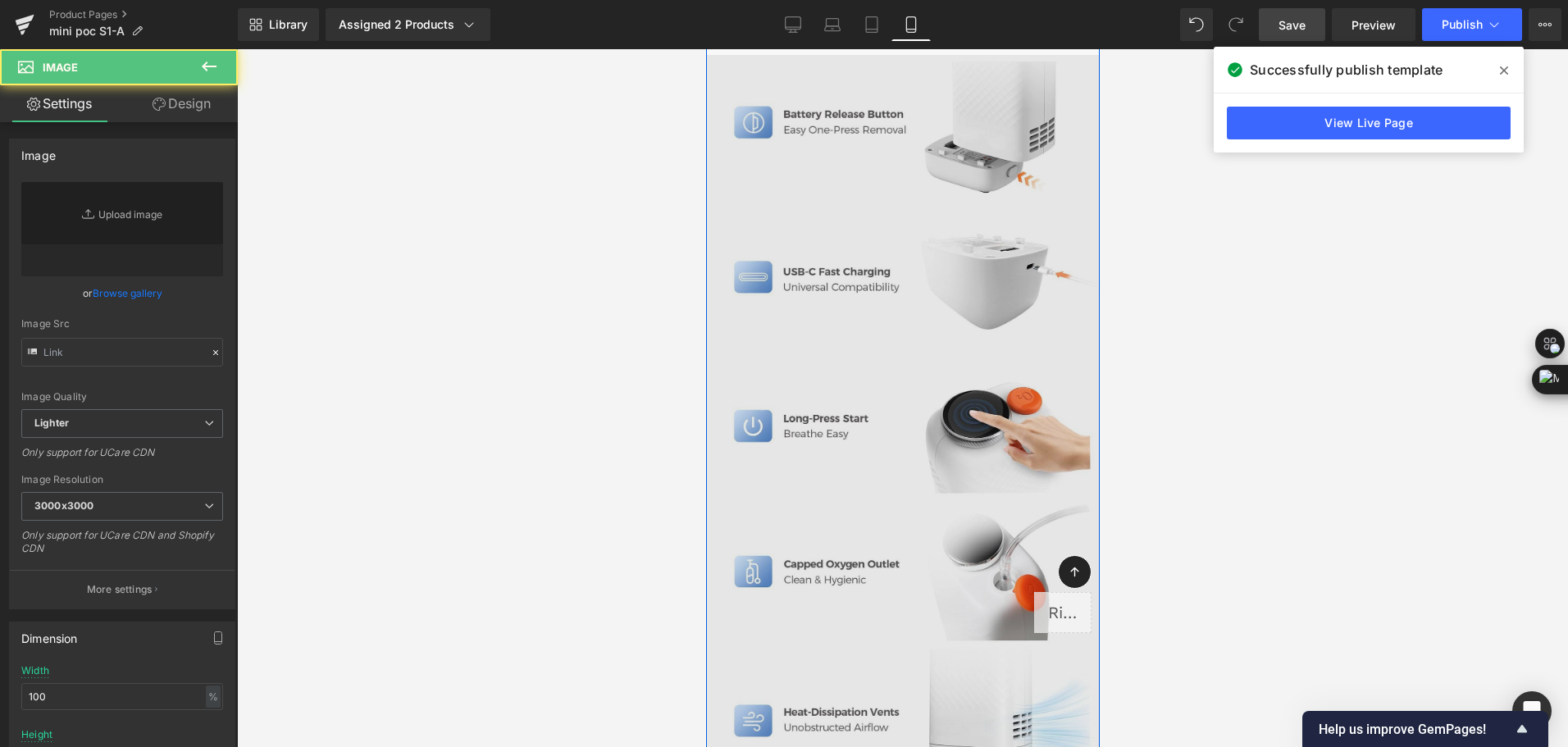
type input "[URL][DOMAIN_NAME]"
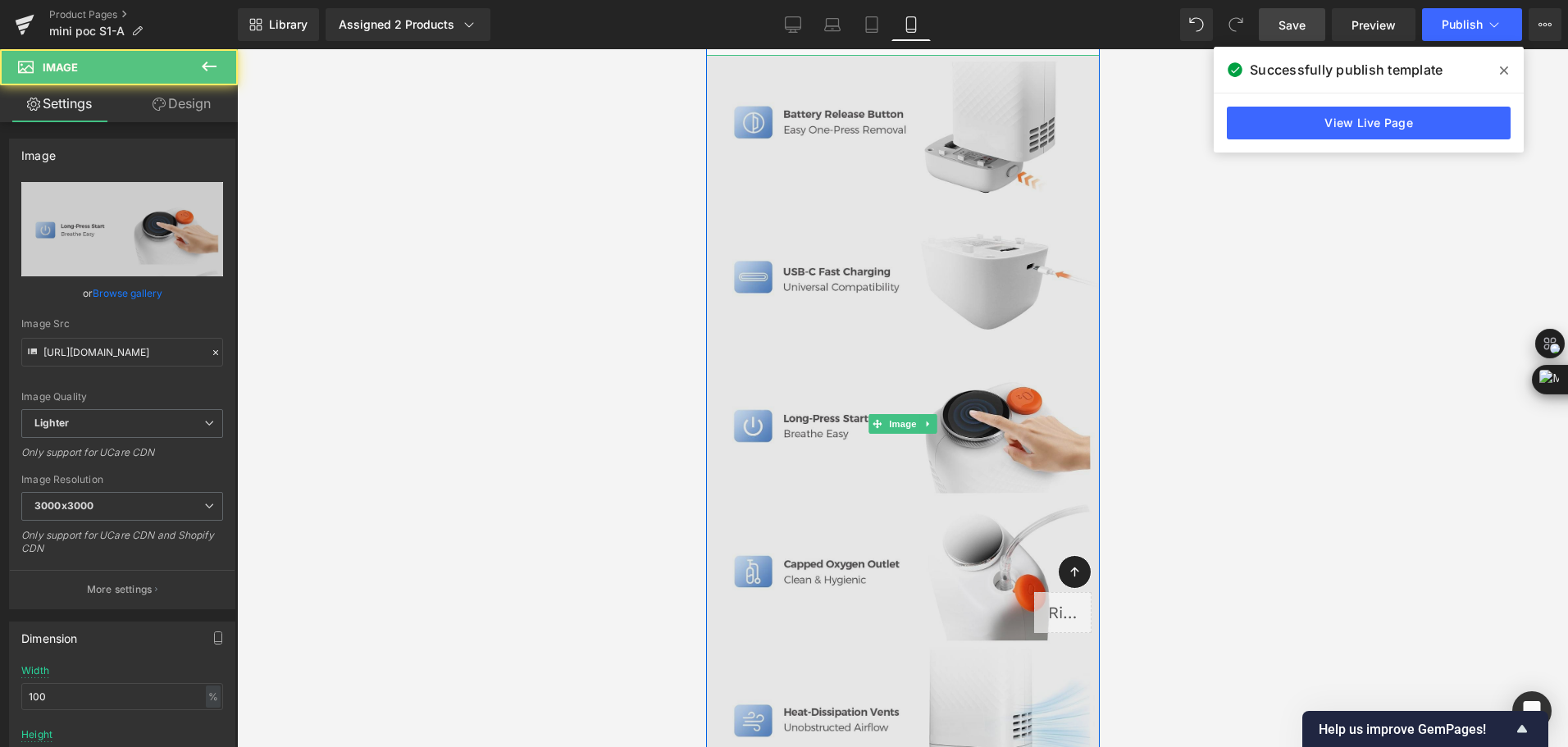
click at [945, 471] on img at bounding box center [903, 424] width 394 height 739
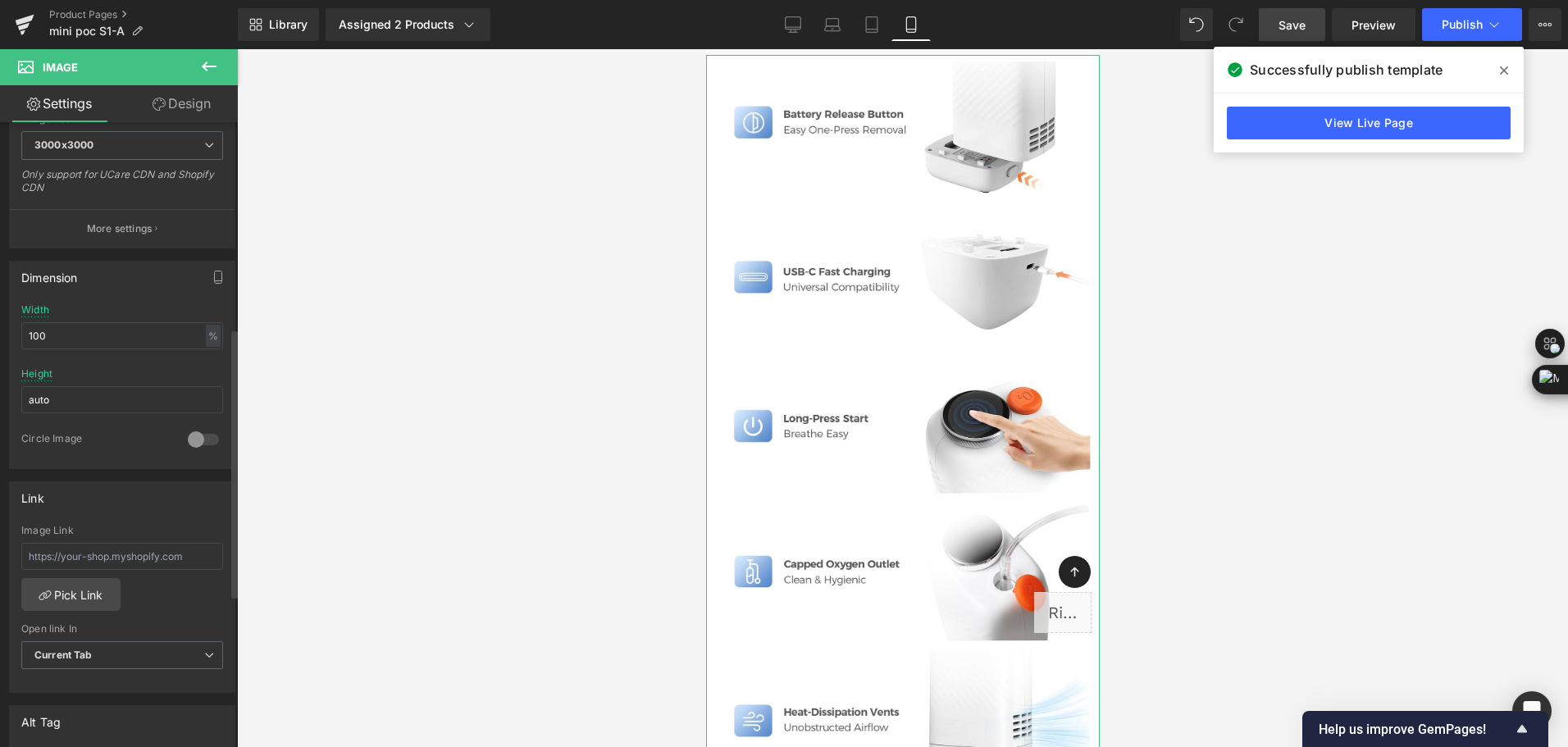
scroll to position [492, 0]
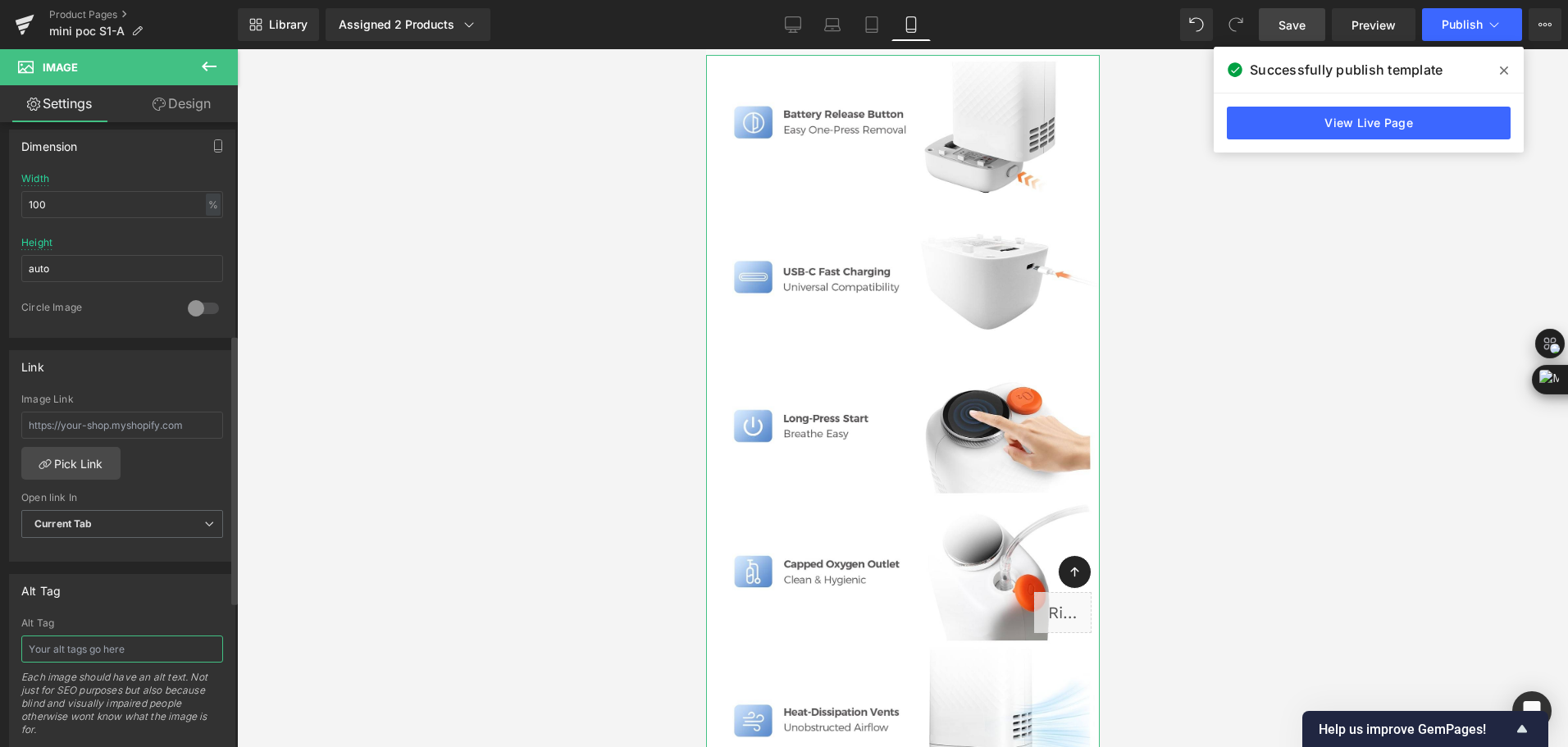
click at [97, 650] on input "text" at bounding box center [123, 649] width 202 height 27
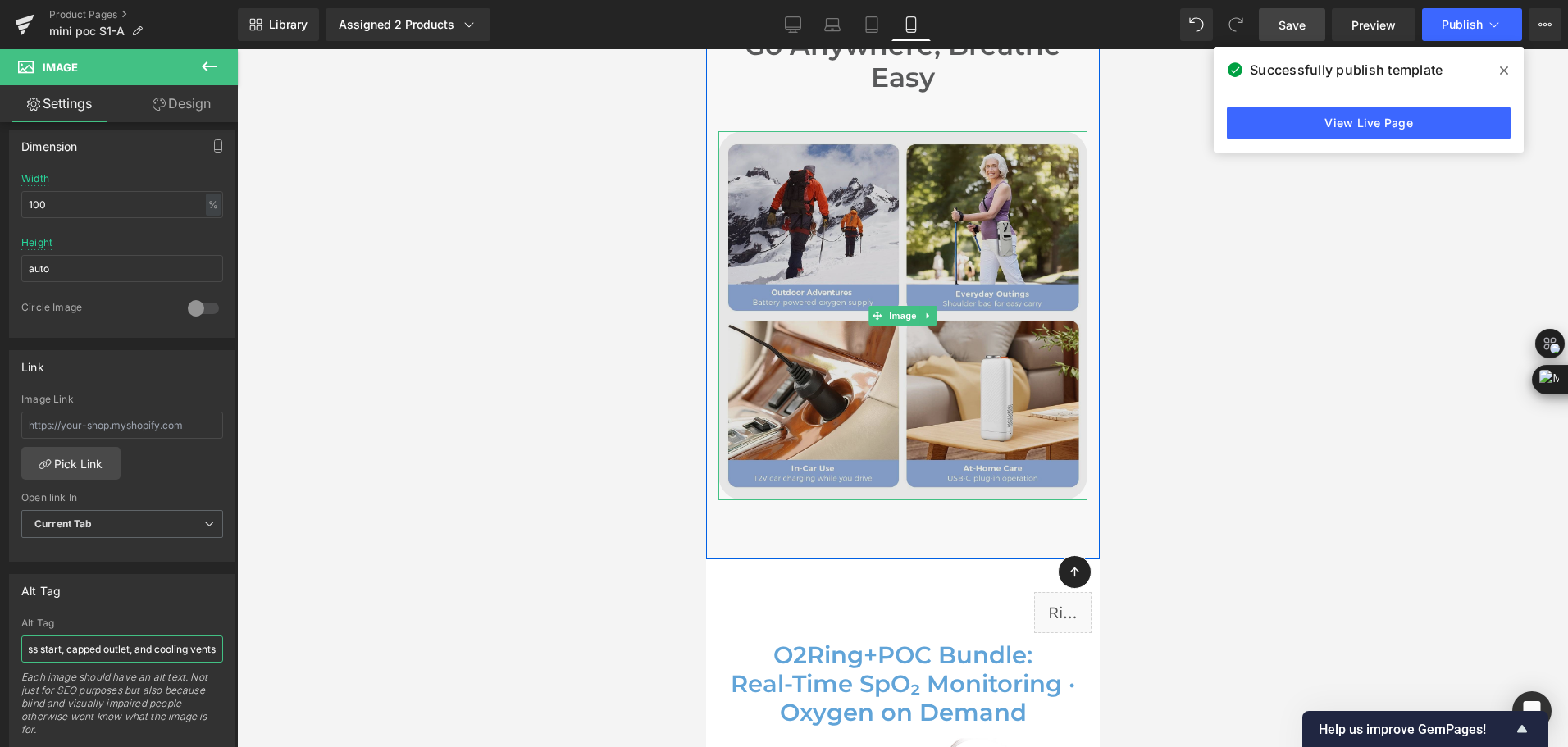
scroll to position [8450, 0]
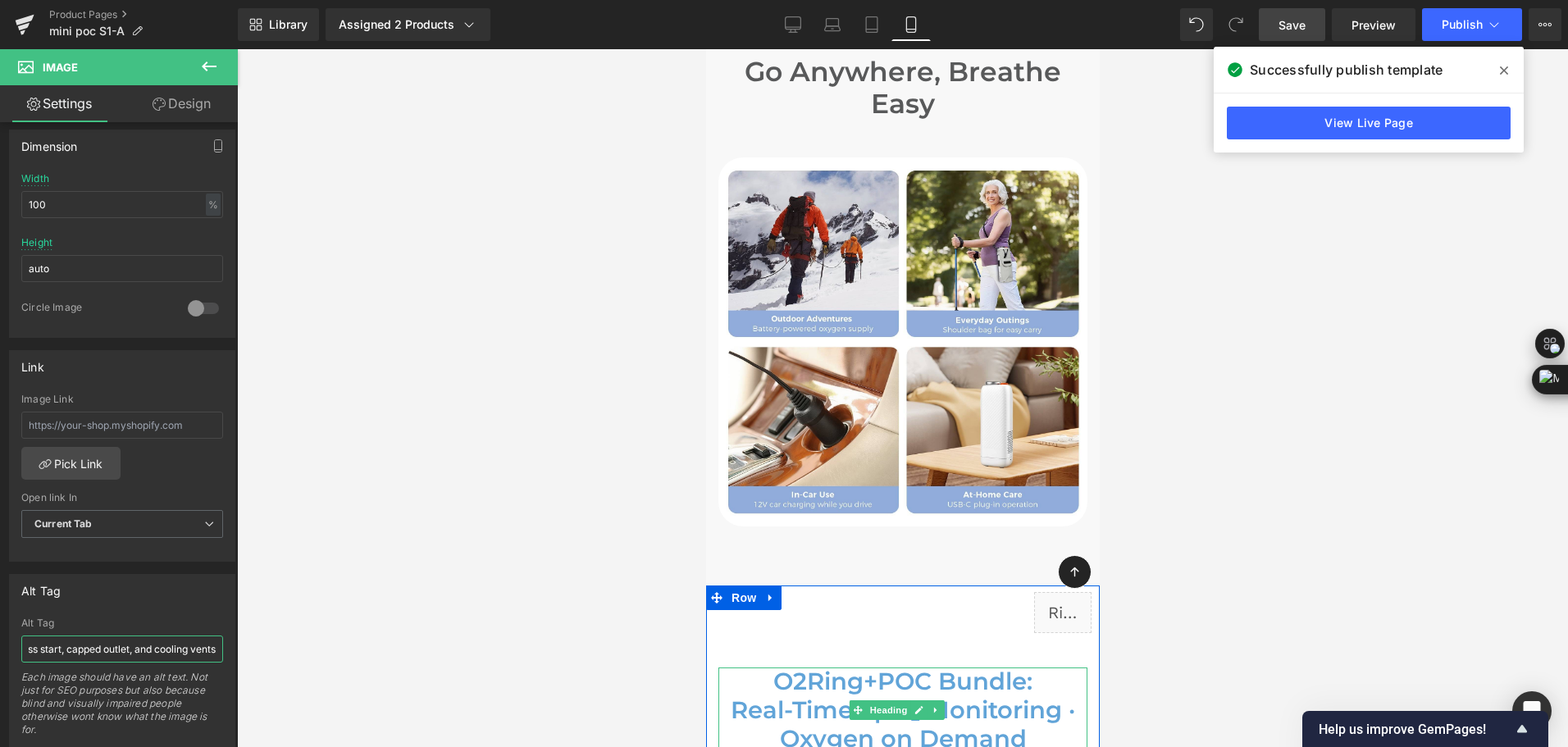
type input "Portable oxygen concentrator features—one-press battery release, USB-C fast cha…"
drag, startPoint x: 1353, startPoint y: 391, endPoint x: 1313, endPoint y: 388, distance: 40.1
click at [1353, 391] on div at bounding box center [903, 398] width 1331 height 698
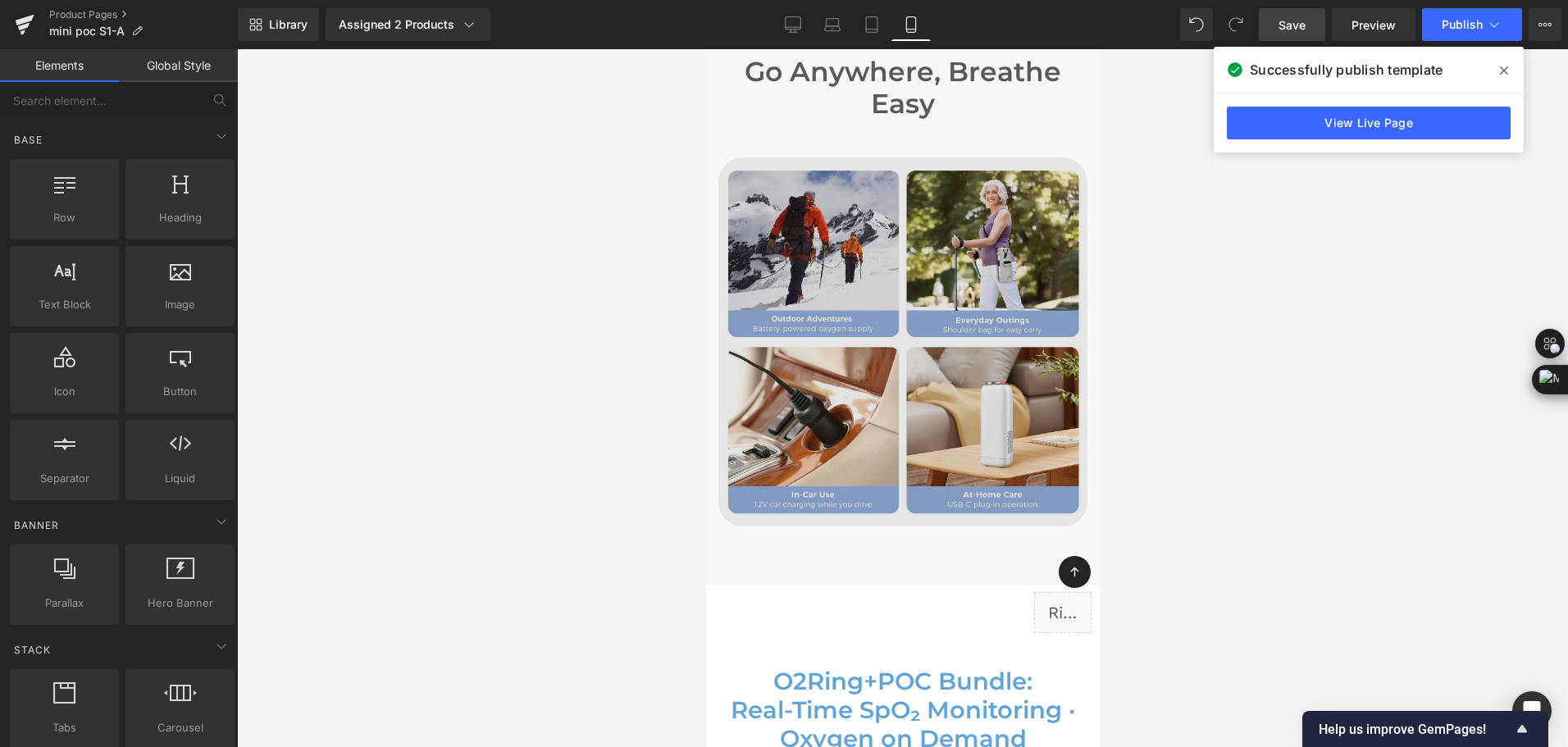
click at [851, 351] on img at bounding box center [902, 342] width 369 height 369
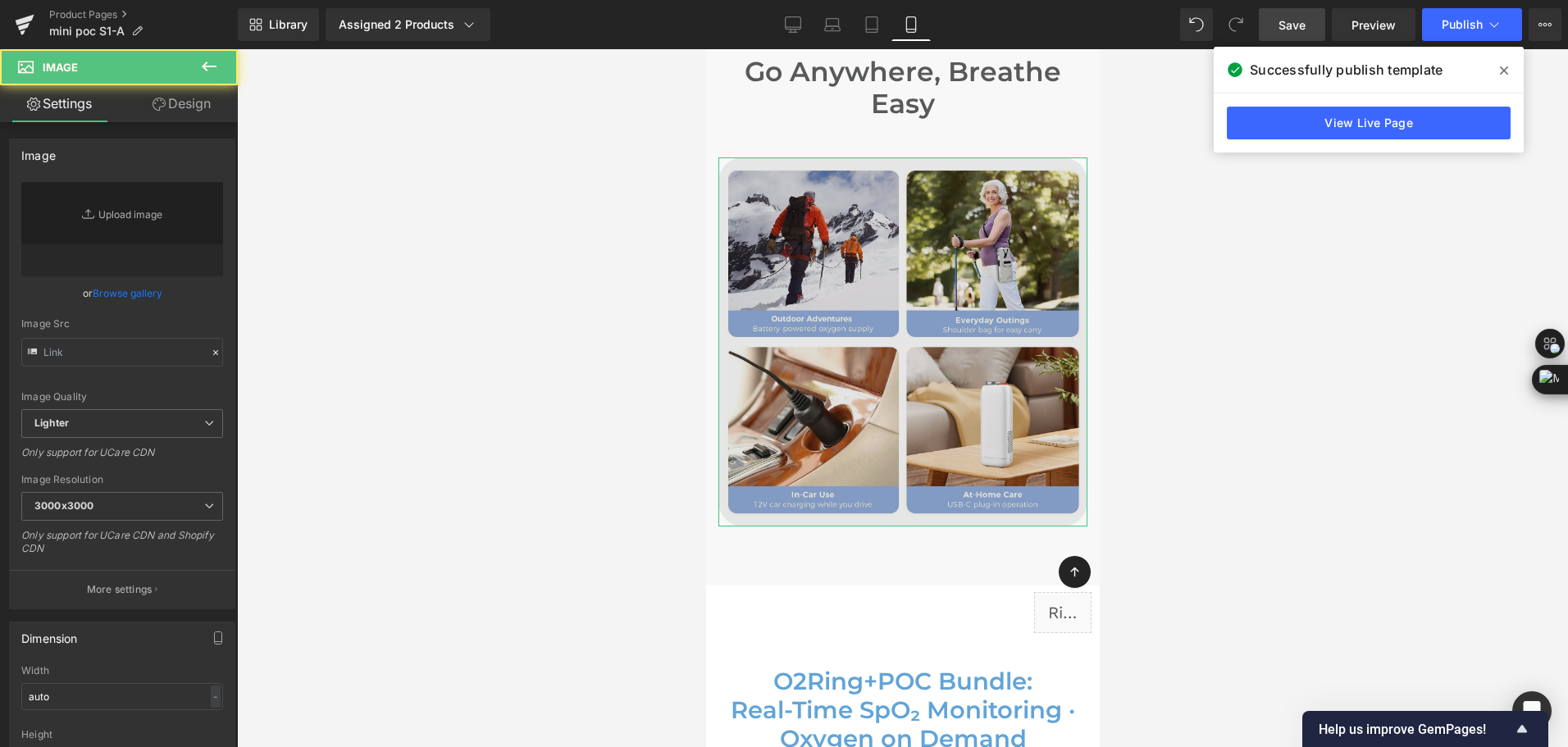
type input "[URL][DOMAIN_NAME]"
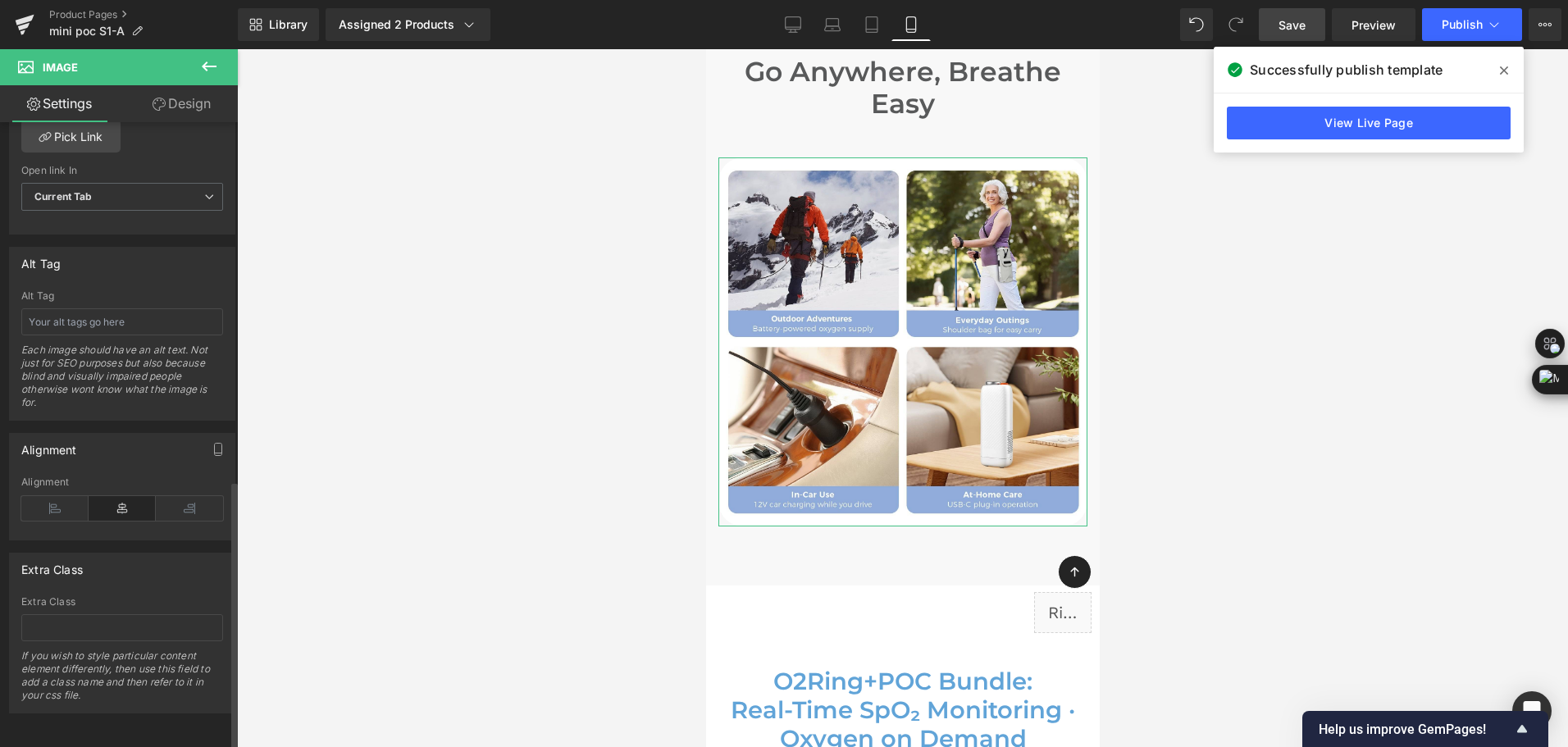
scroll to position [832, 0]
click at [106, 311] on input "text" at bounding box center [123, 322] width 202 height 27
paste input "Portable oxygen concentrator use cases—outdoor adventures, everyday shoulder-ba…"
type input "Portable oxygen concentrator use cases—outdoor adventures, everyday shoulder-ba…"
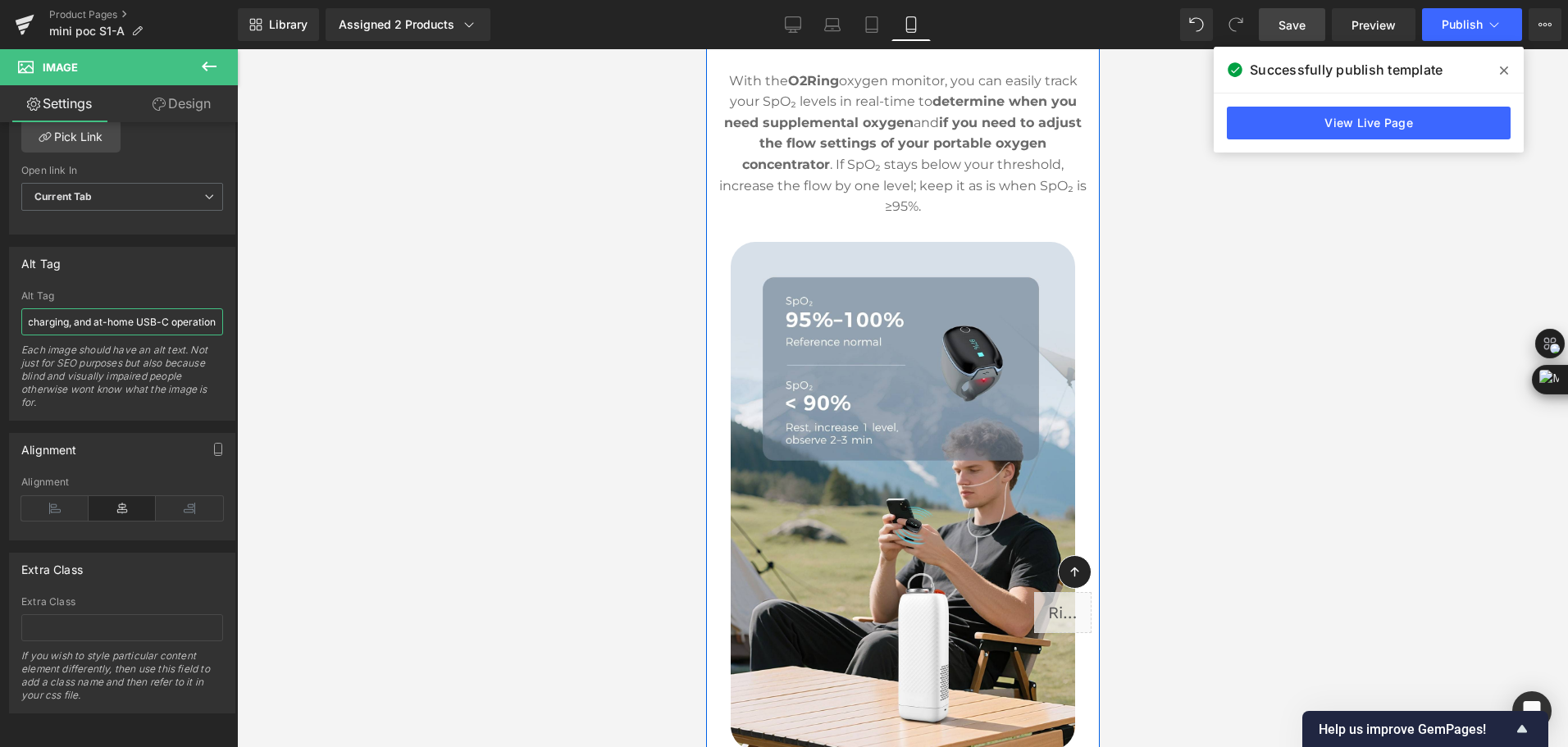
scroll to position [9681, 0]
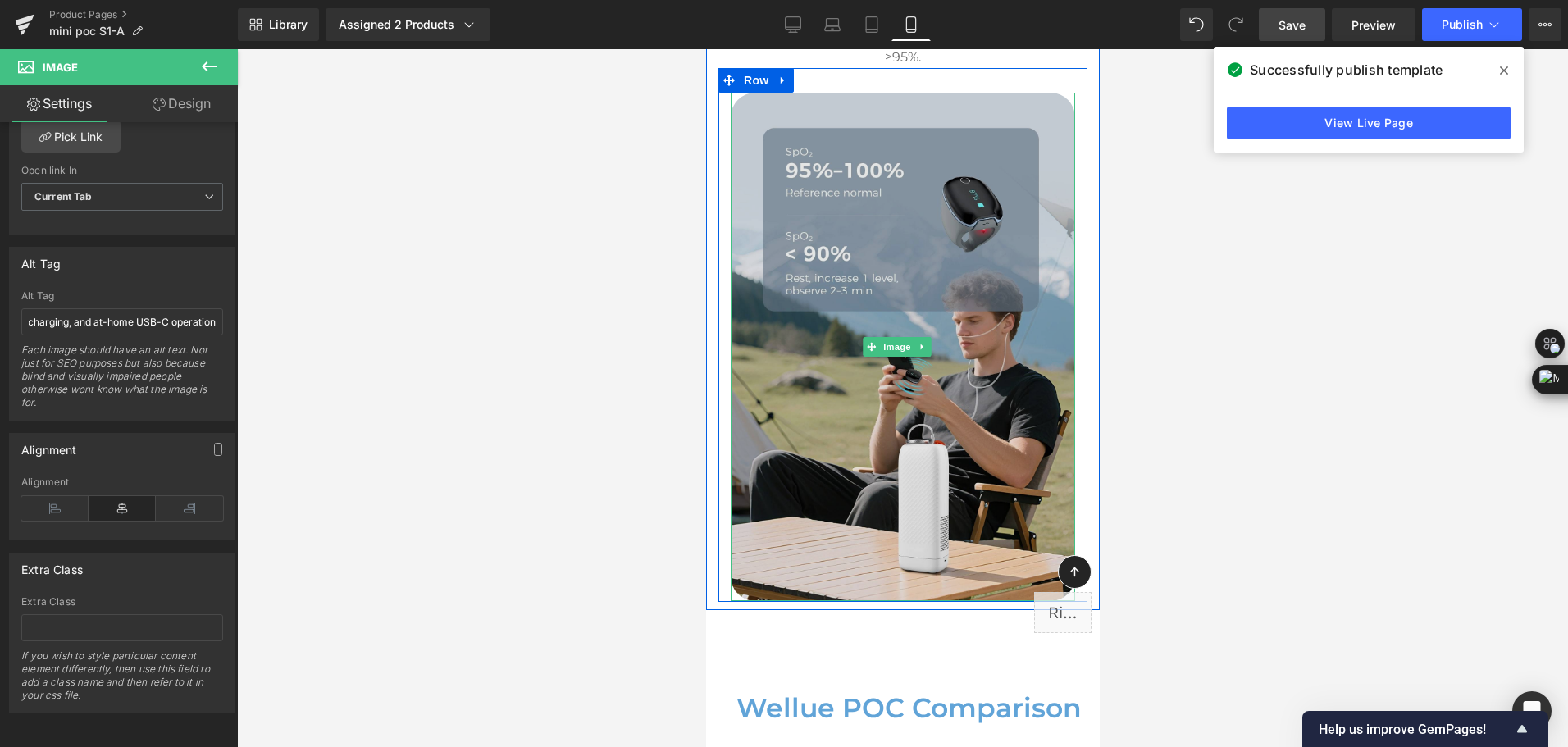
click at [918, 368] on img at bounding box center [902, 347] width 344 height 509
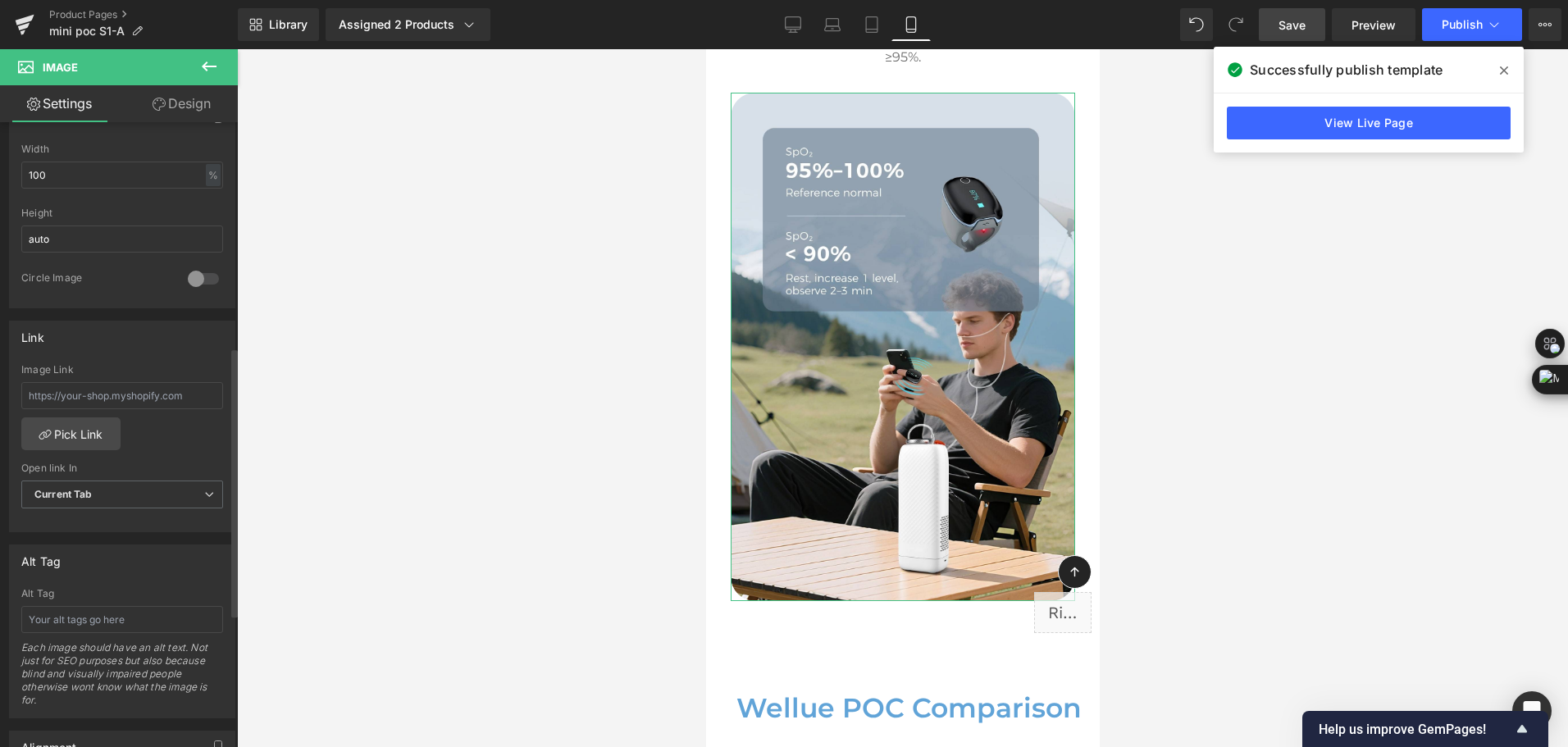
scroll to position [738, 0]
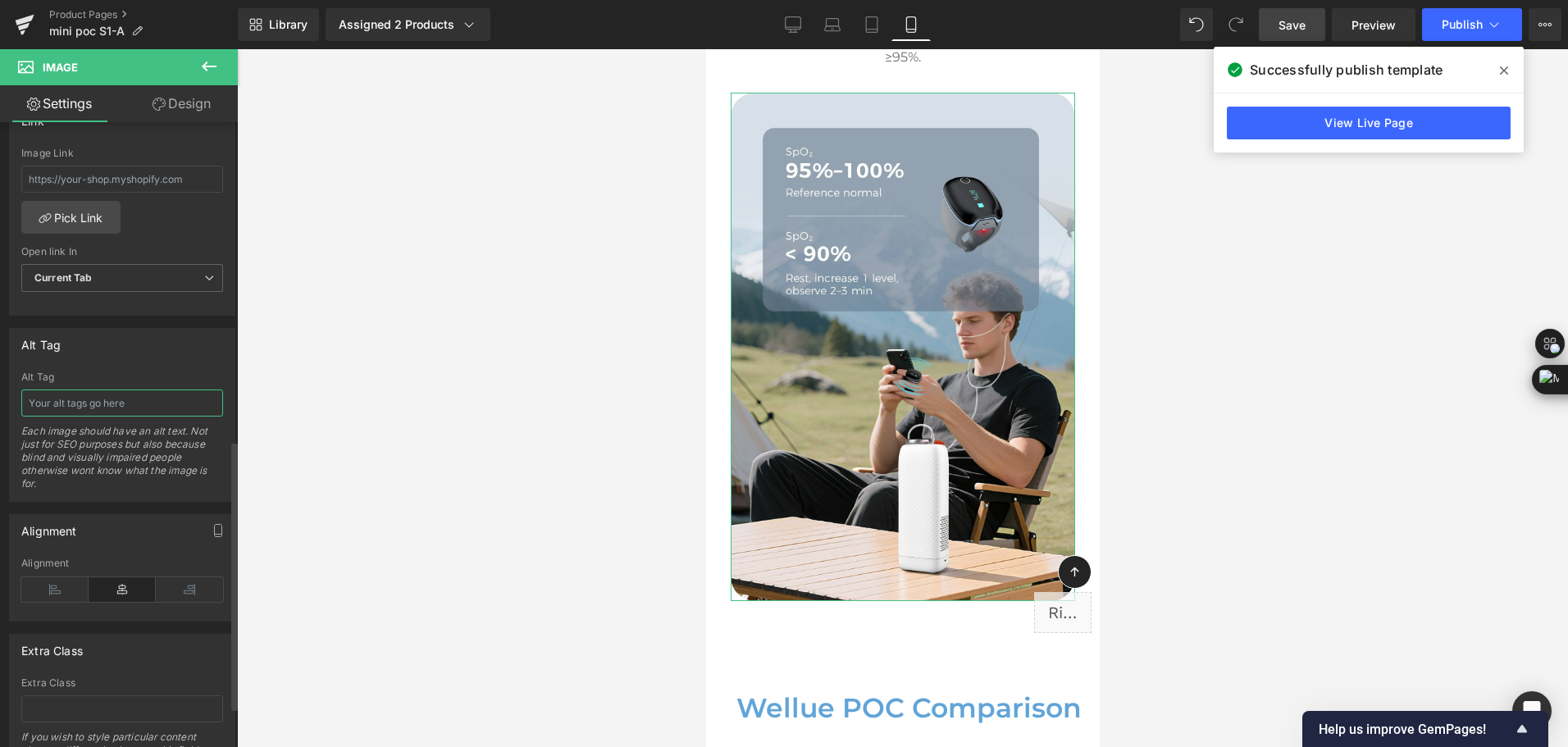
click at [105, 406] on input "text" at bounding box center [123, 403] width 202 height 27
paste input "Camping with portable oxygen concentrator; SpO₂ guidance: 95–100% normal, <90% …"
type input "Camping with portable oxygen concentrator; SpO₂ guidance: 95–100% normal, <90% …"
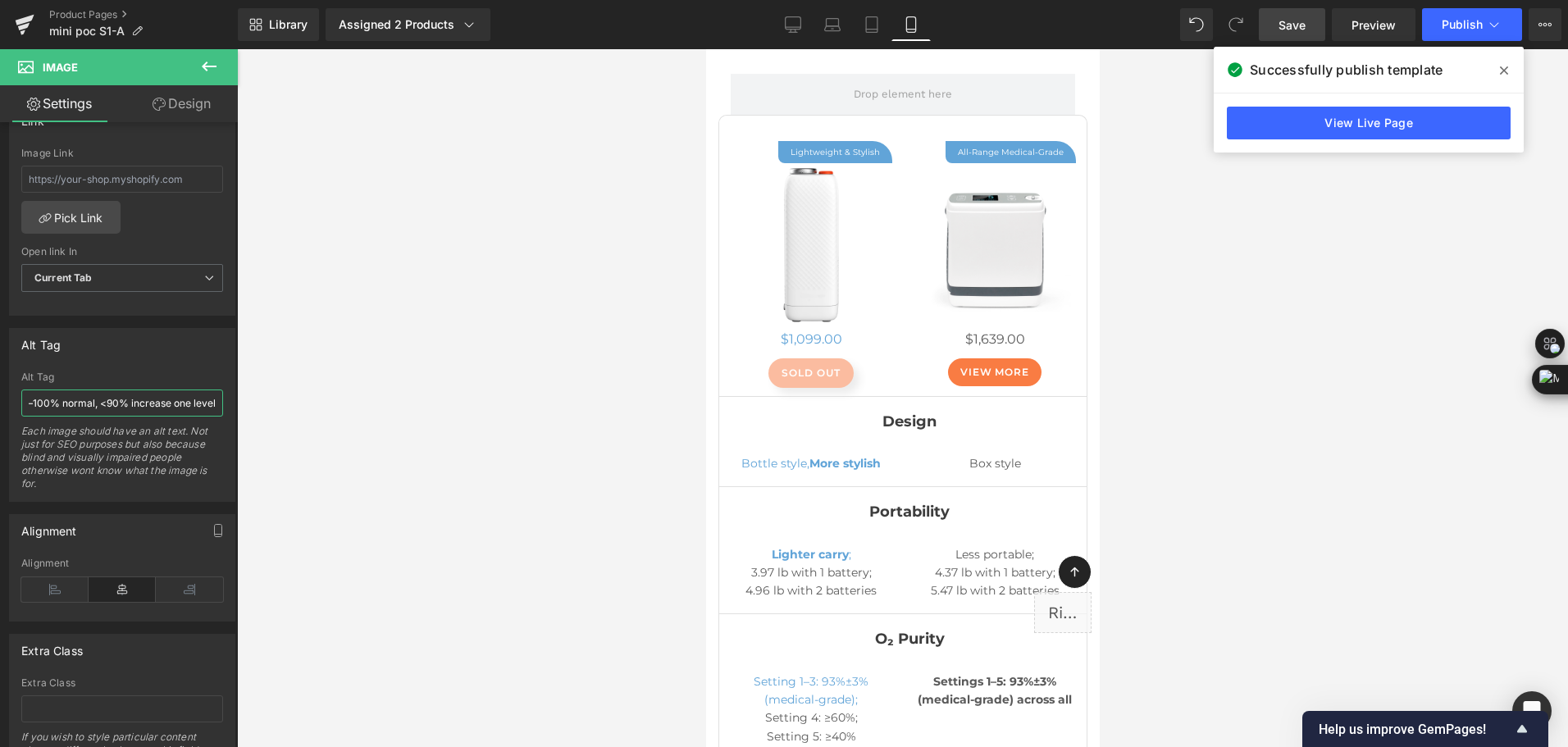
scroll to position [10419, 0]
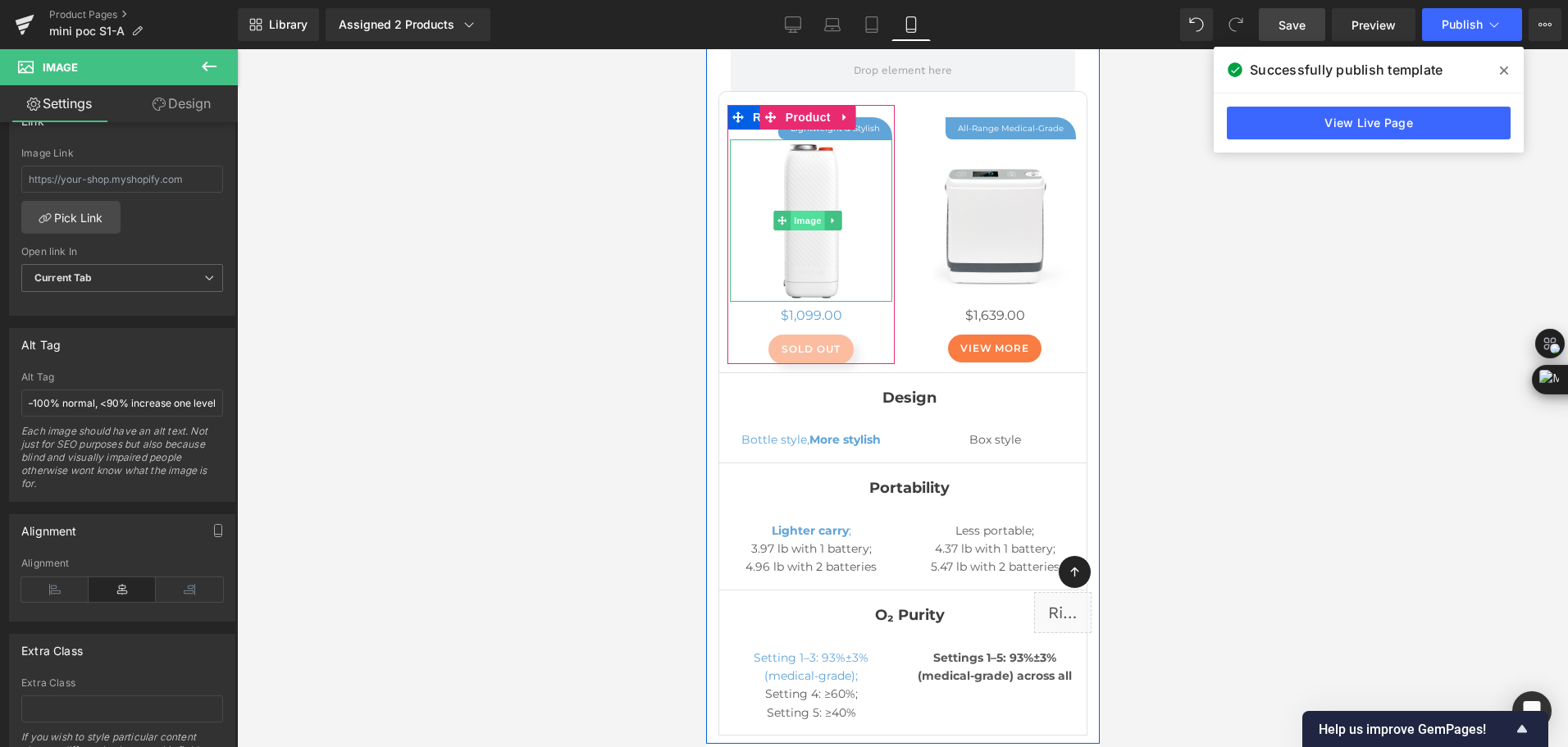
click at [807, 211] on span "Image" at bounding box center [807, 221] width 35 height 20
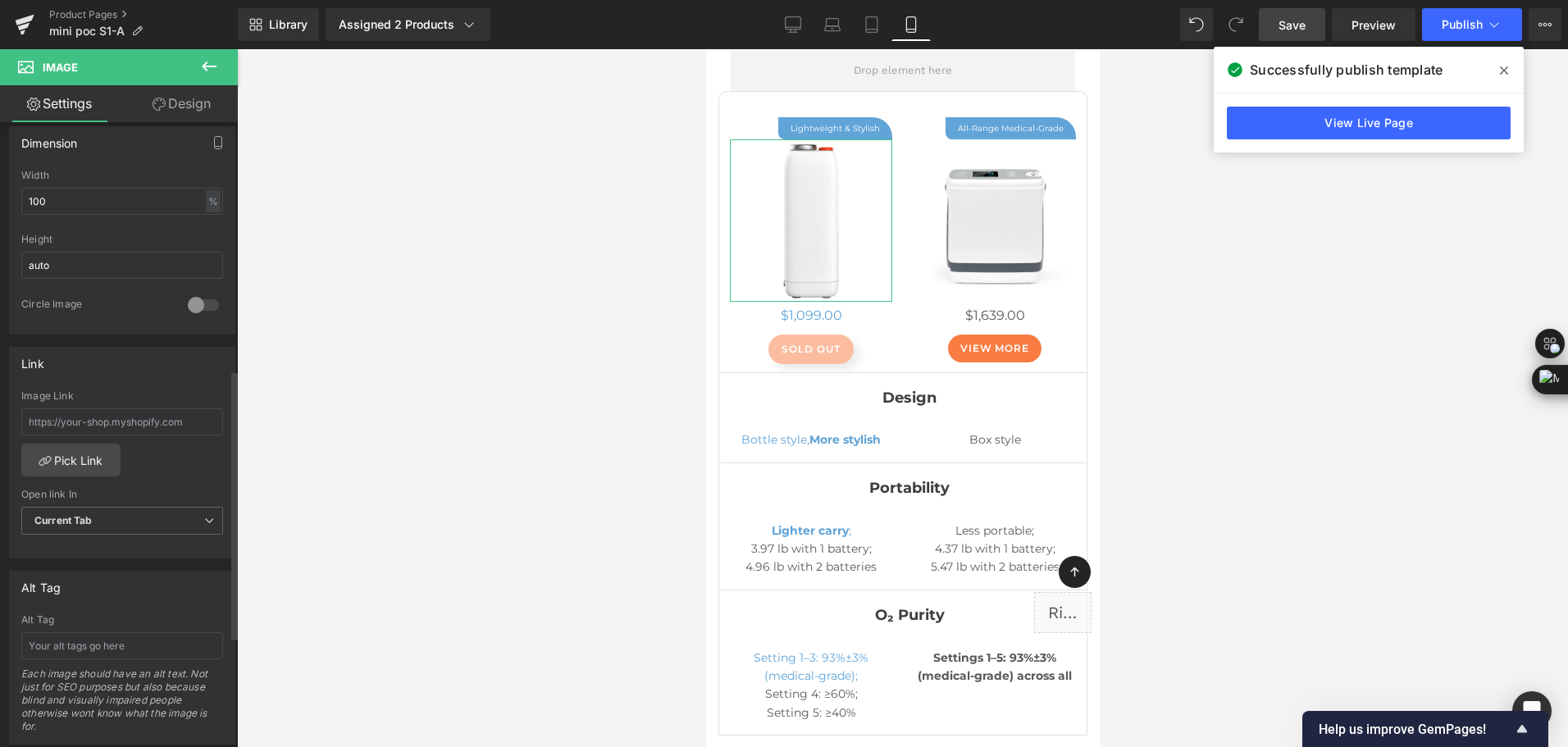
scroll to position [574, 0]
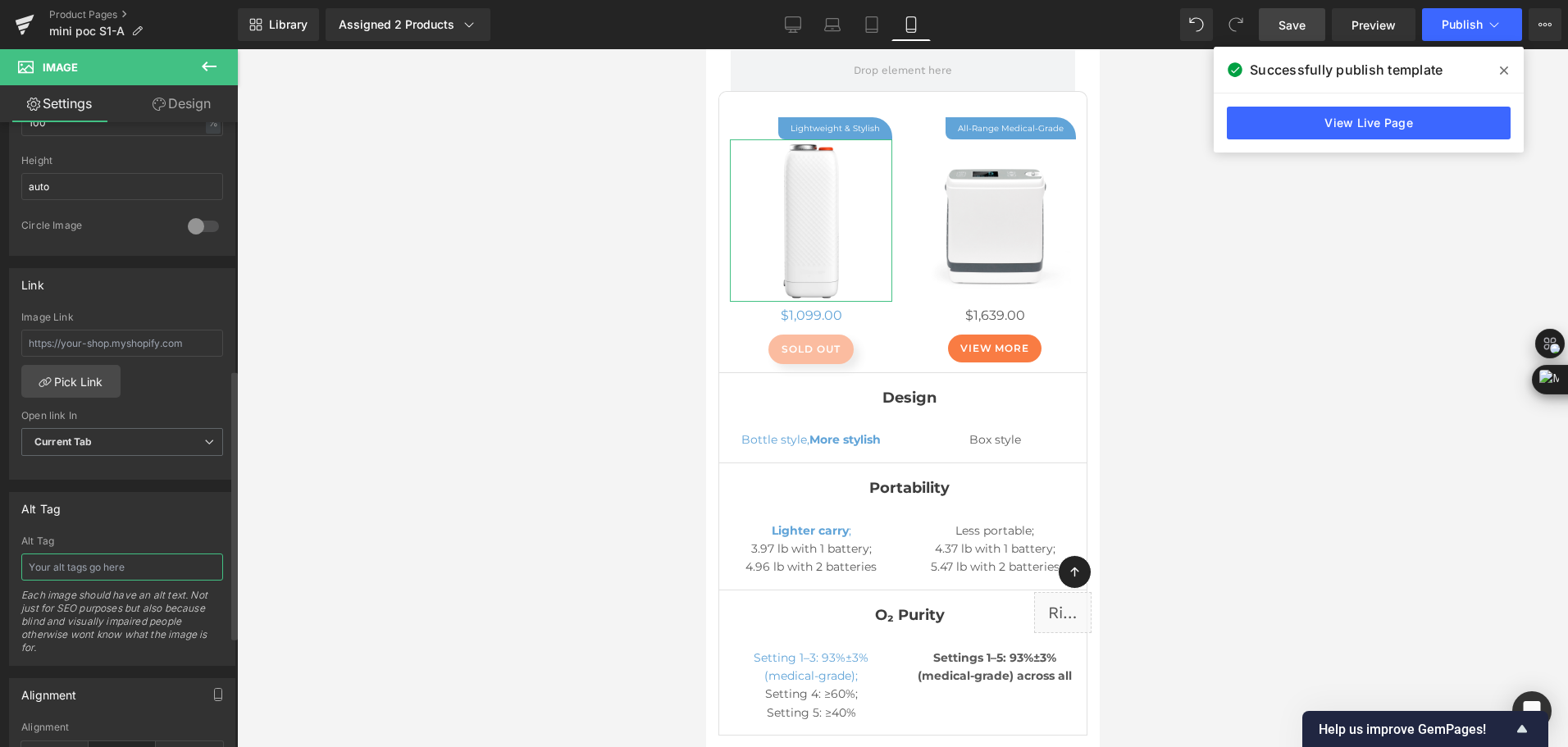
click at [140, 564] on input "text" at bounding box center [123, 567] width 202 height 27
type input "bottle-style mini portable oxygen concentrator"
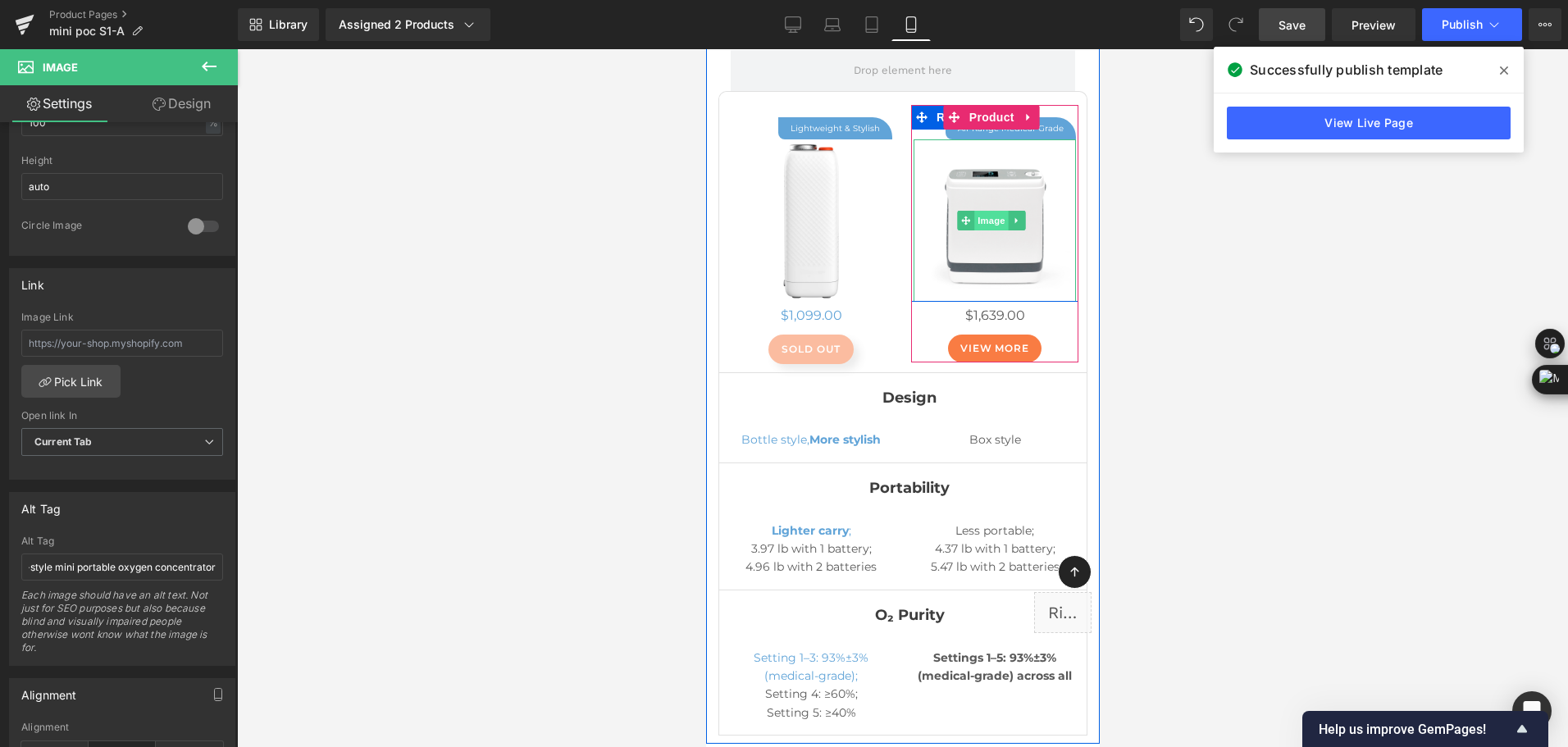
click at [994, 211] on span "Image" at bounding box center [991, 221] width 35 height 20
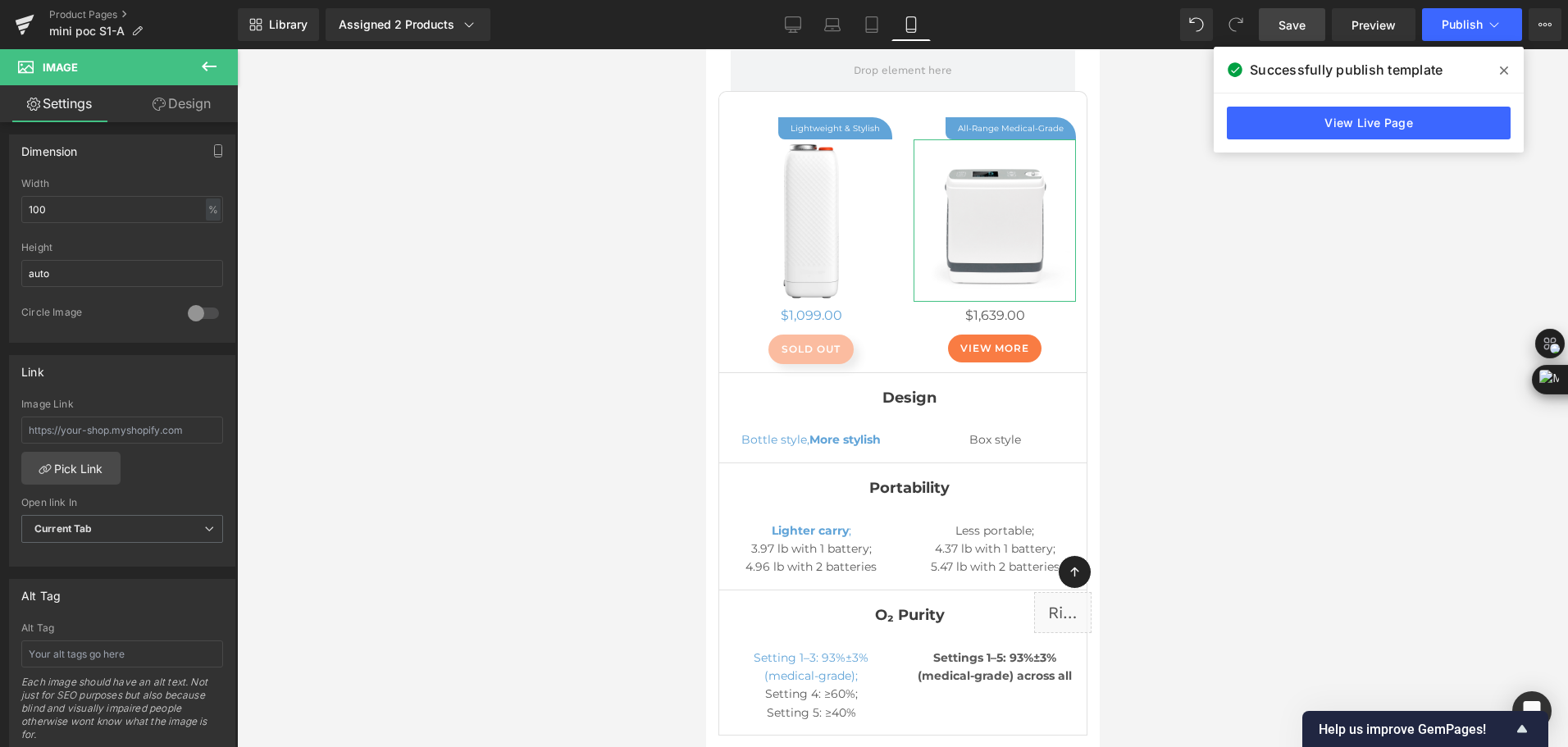
scroll to position [492, 0]
click at [105, 650] on input "text" at bounding box center [123, 649] width 202 height 27
type input "box-style portable oxygen concentrator"
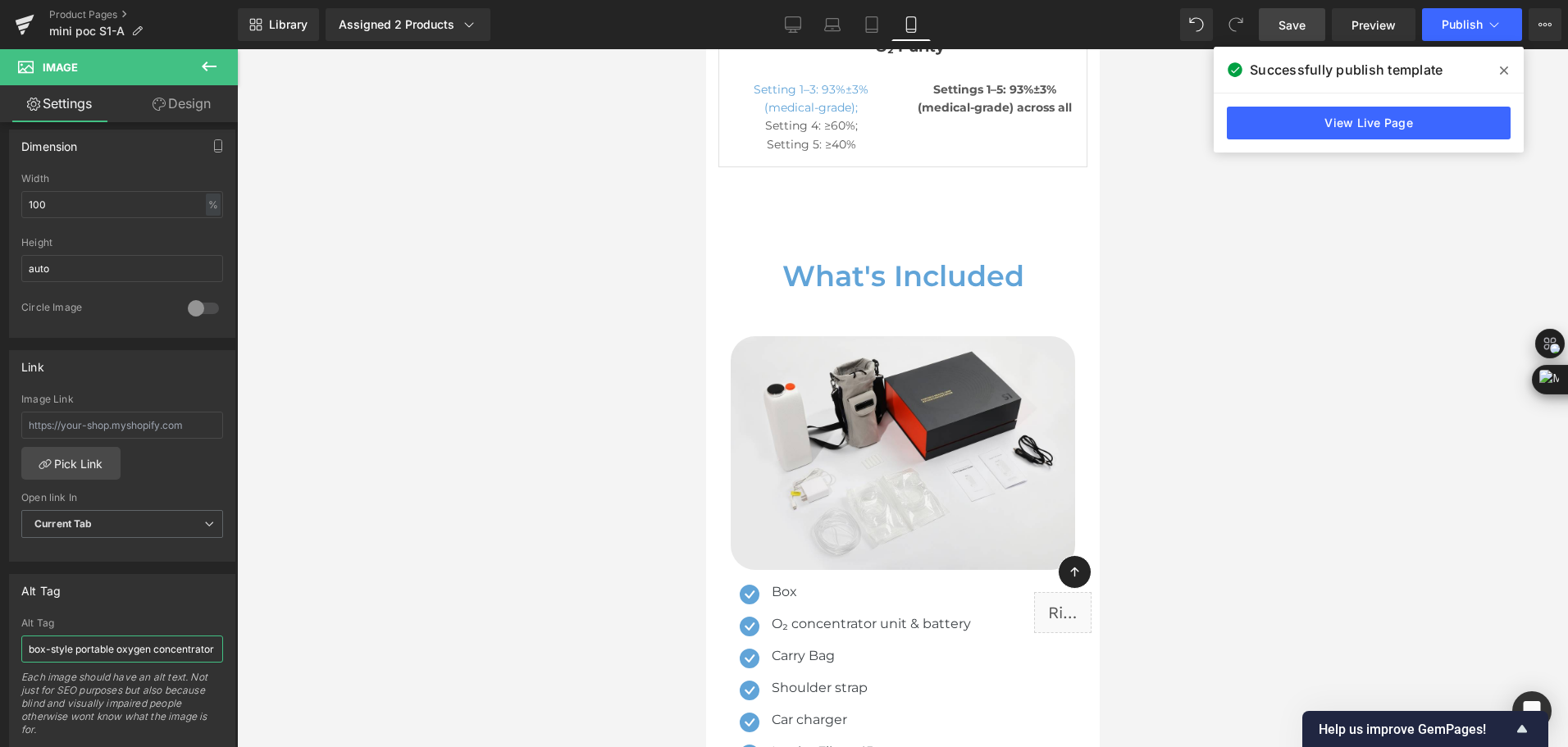
scroll to position [10993, 0]
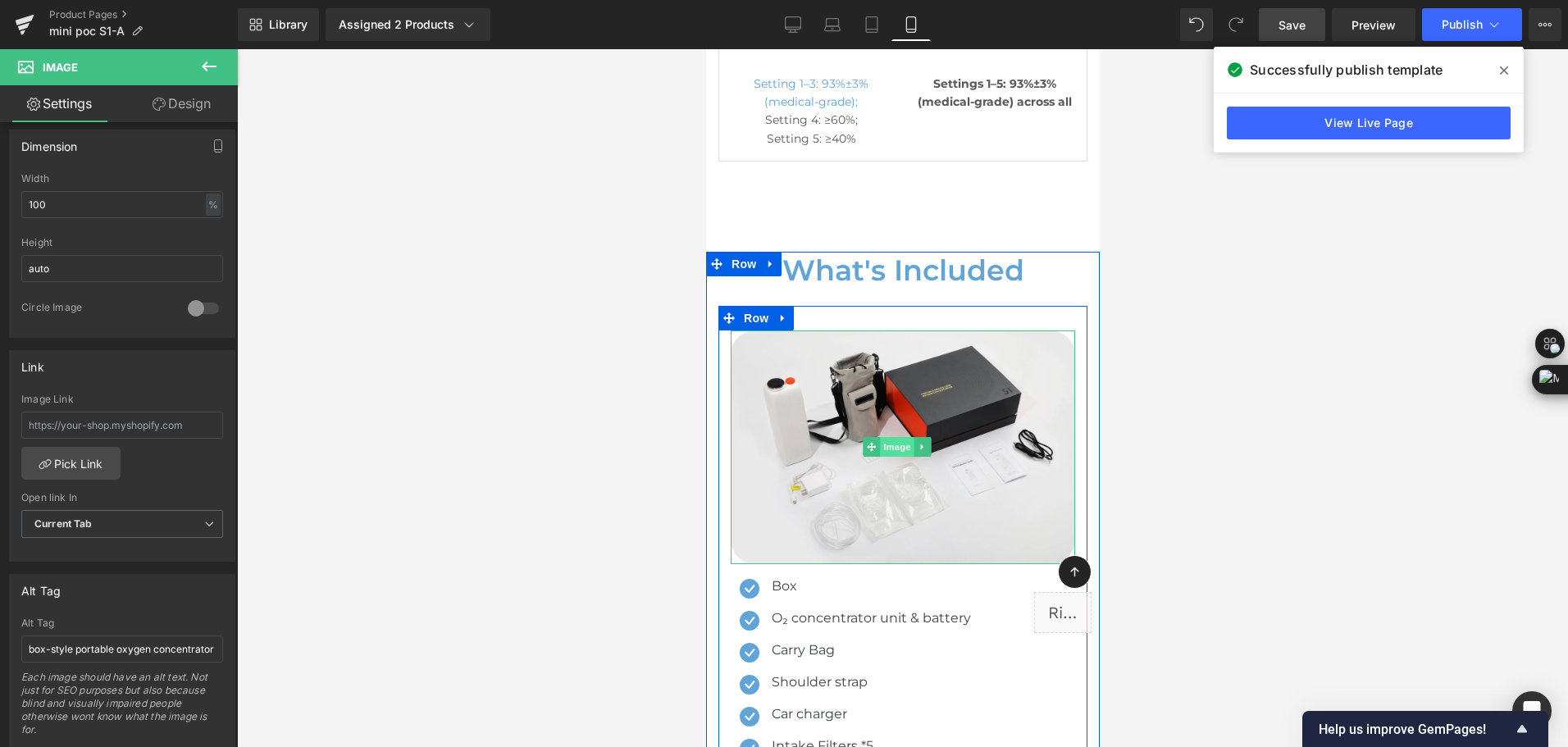
click at [909, 437] on span "Image" at bounding box center [896, 447] width 35 height 20
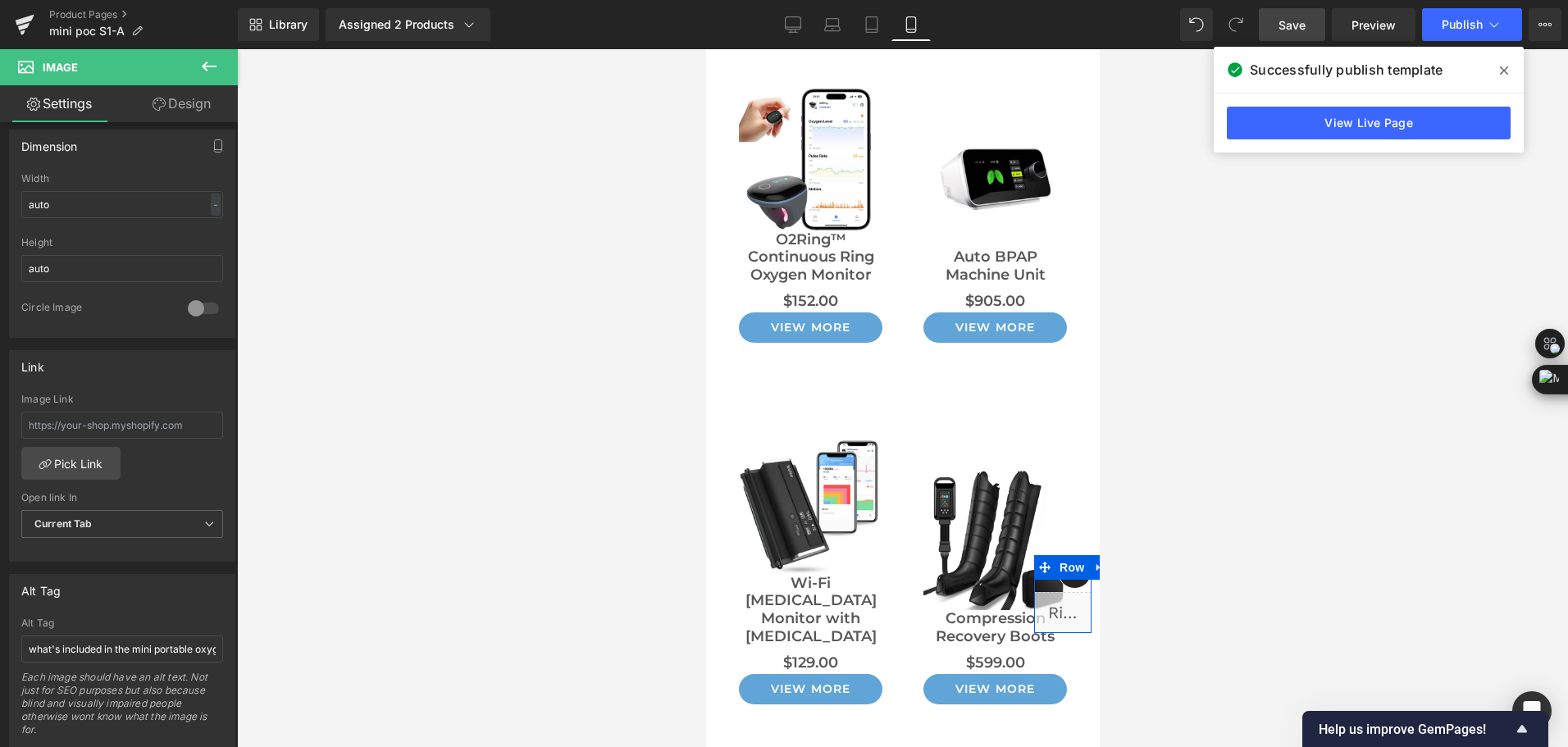
scroll to position [13782, 0]
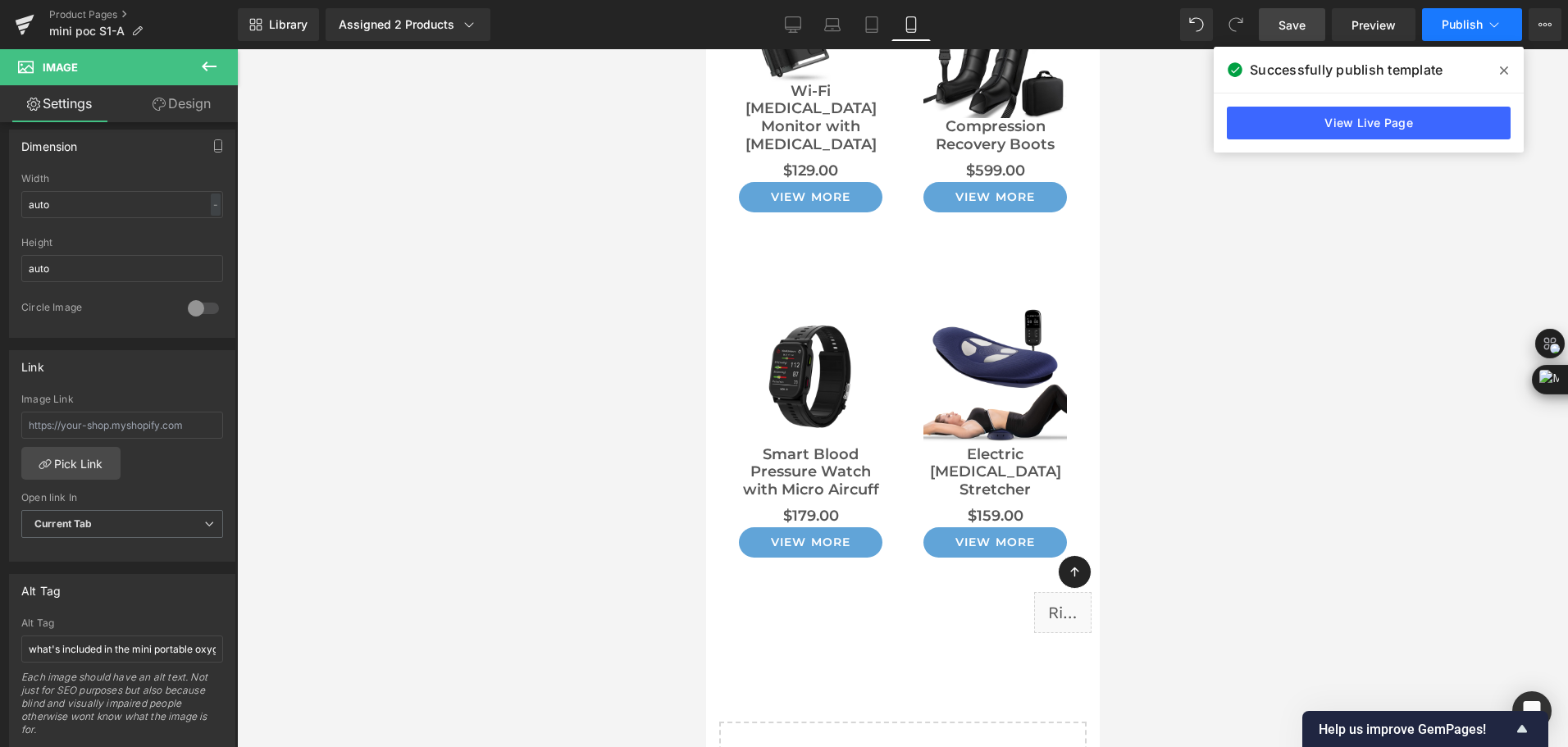
click at [1479, 26] on span "Publish" at bounding box center [1462, 24] width 41 height 13
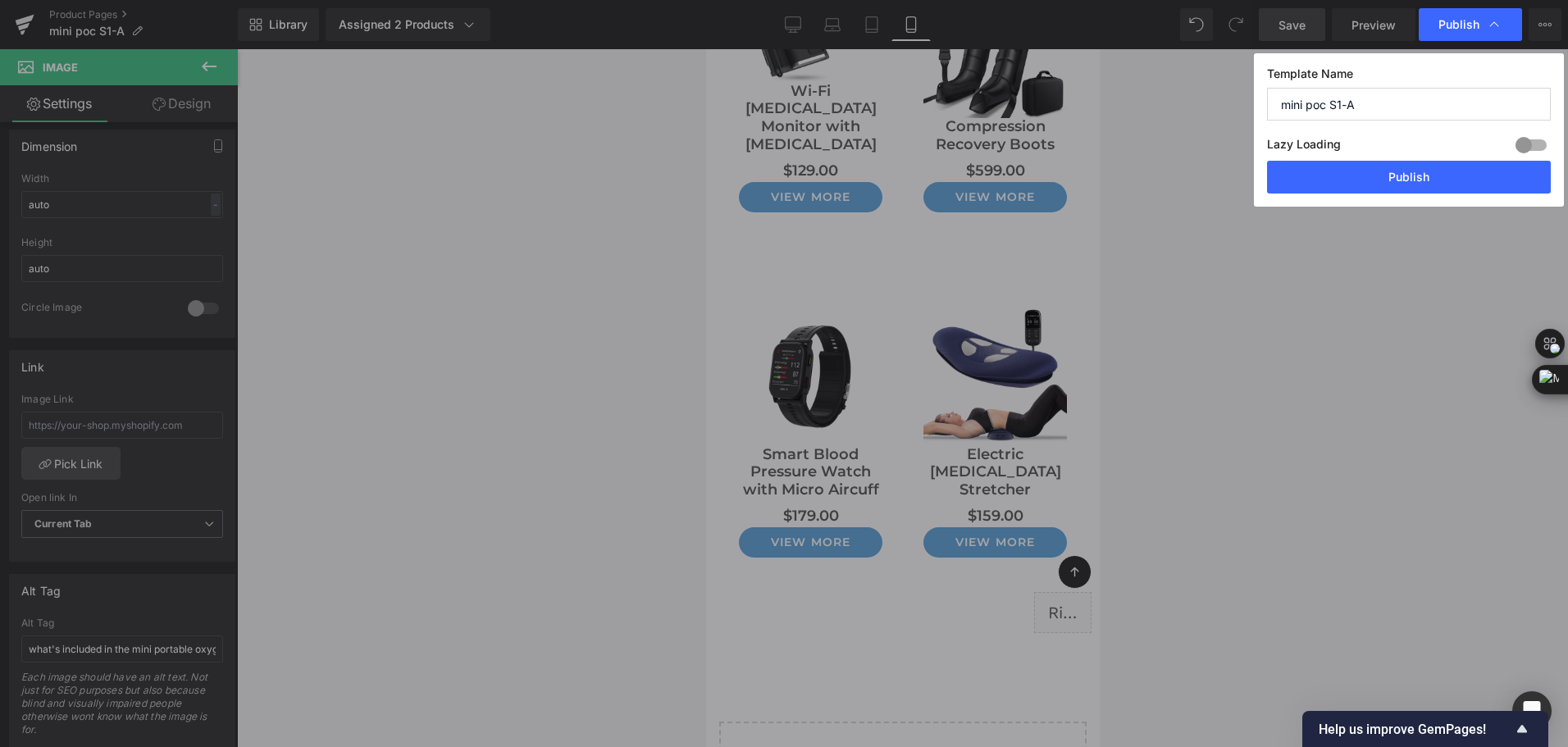
click at [1424, 183] on button "Publish" at bounding box center [1409, 177] width 284 height 33
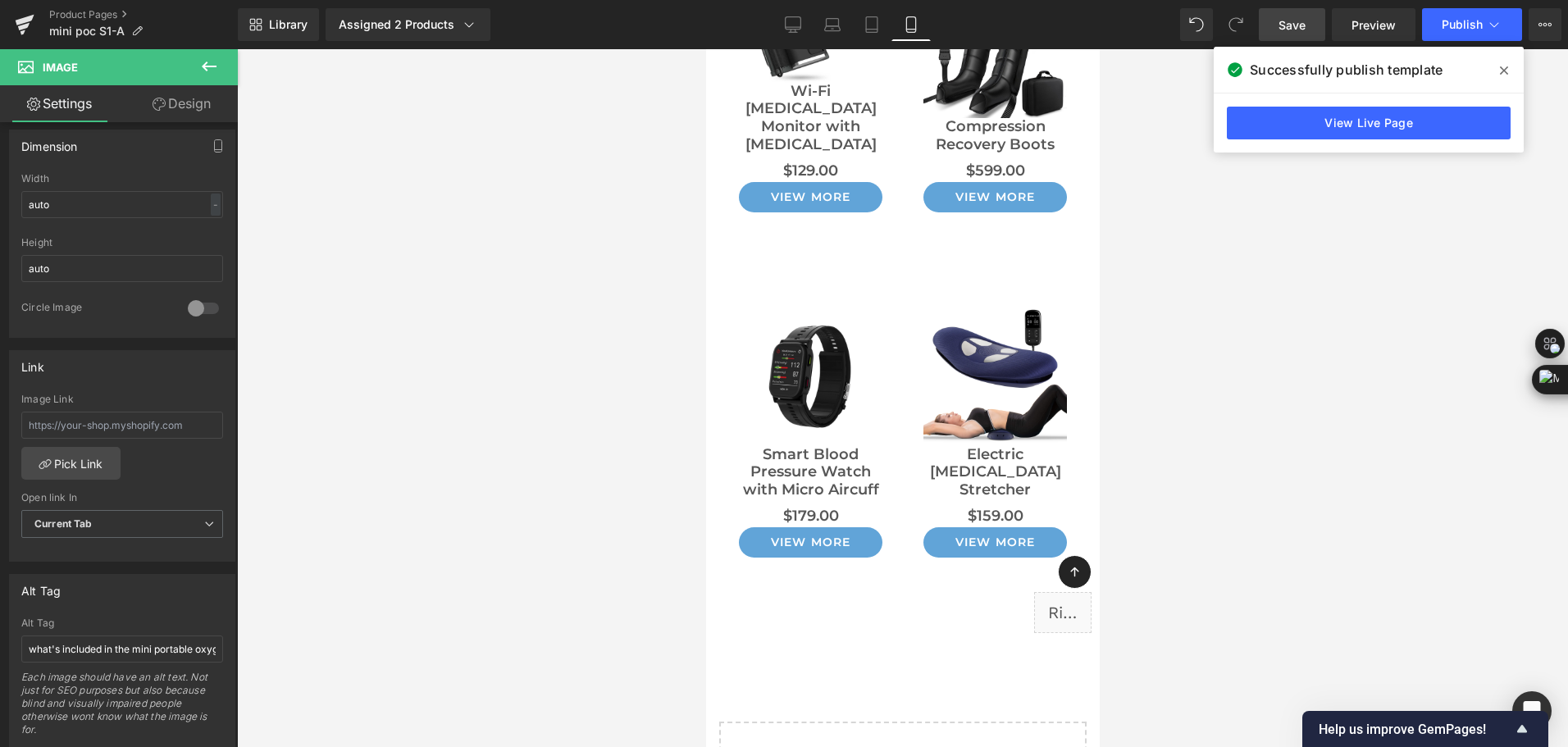
click at [606, 497] on div at bounding box center [903, 398] width 1331 height 698
